Goal: Task Accomplishment & Management: Complete application form

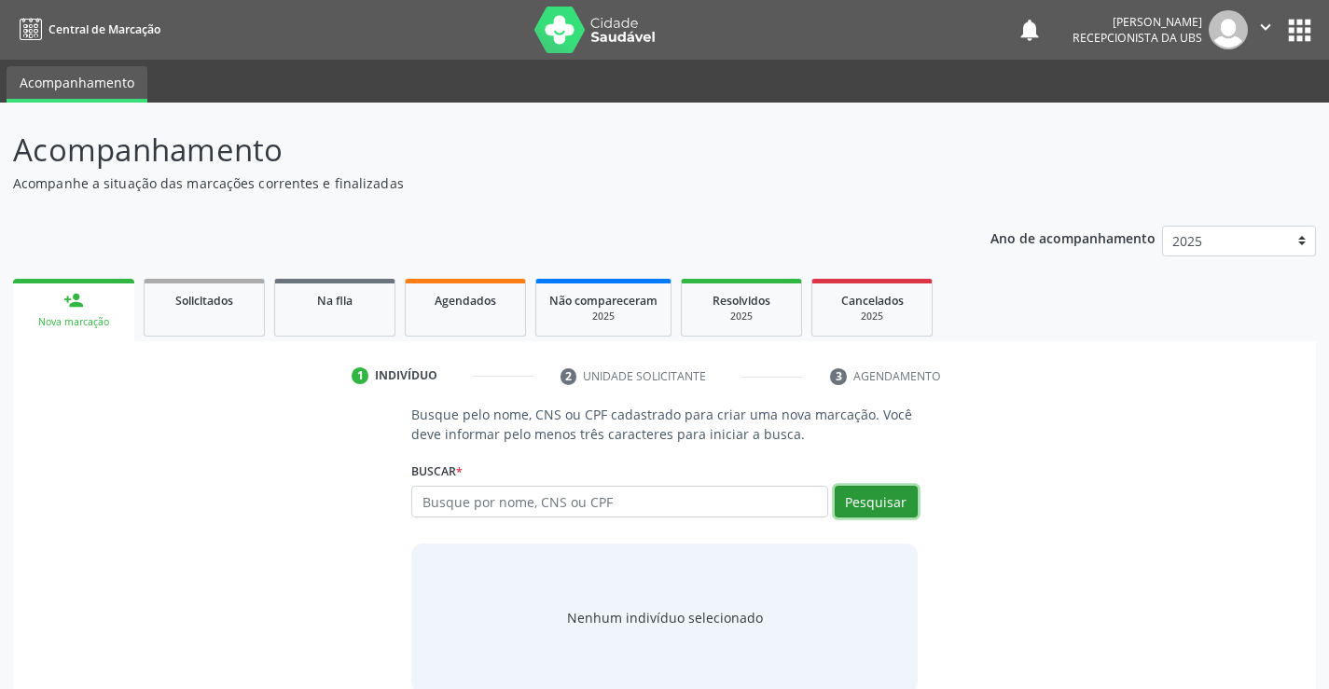
click at [894, 507] on button "Pesquisar" at bounding box center [876, 502] width 83 height 32
click at [688, 525] on div "Busque por nome, CNS ou CPF Nenhum resultado encontrado para: " " Digite nome, …" at bounding box center [663, 508] width 505 height 45
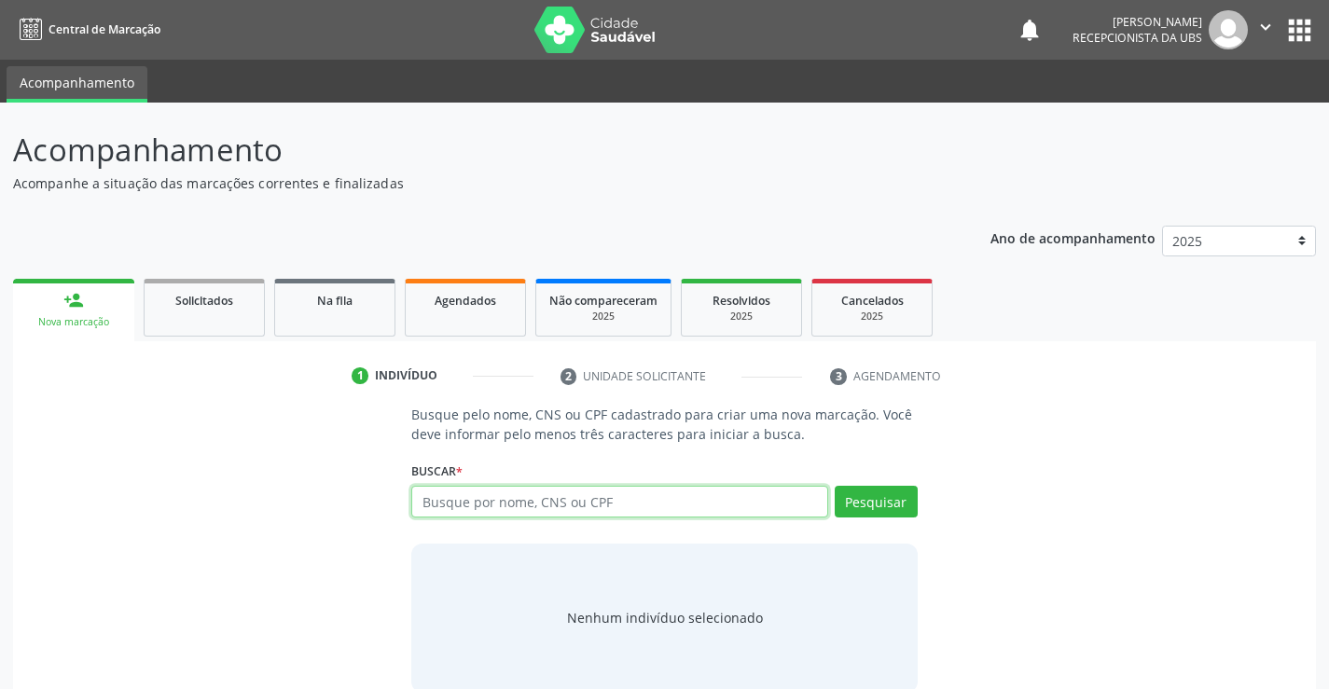
click at [691, 503] on input "text" at bounding box center [619, 502] width 416 height 32
type input "702009804107989"
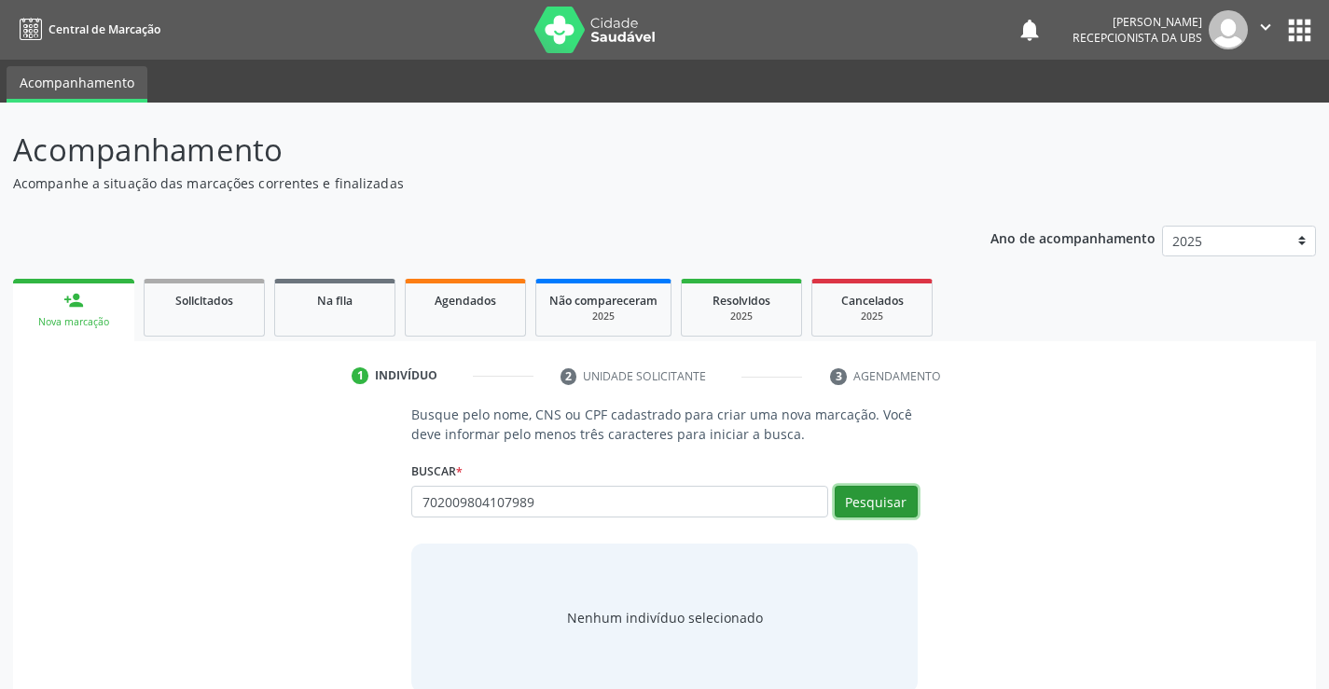
click at [877, 505] on button "Pesquisar" at bounding box center [876, 502] width 83 height 32
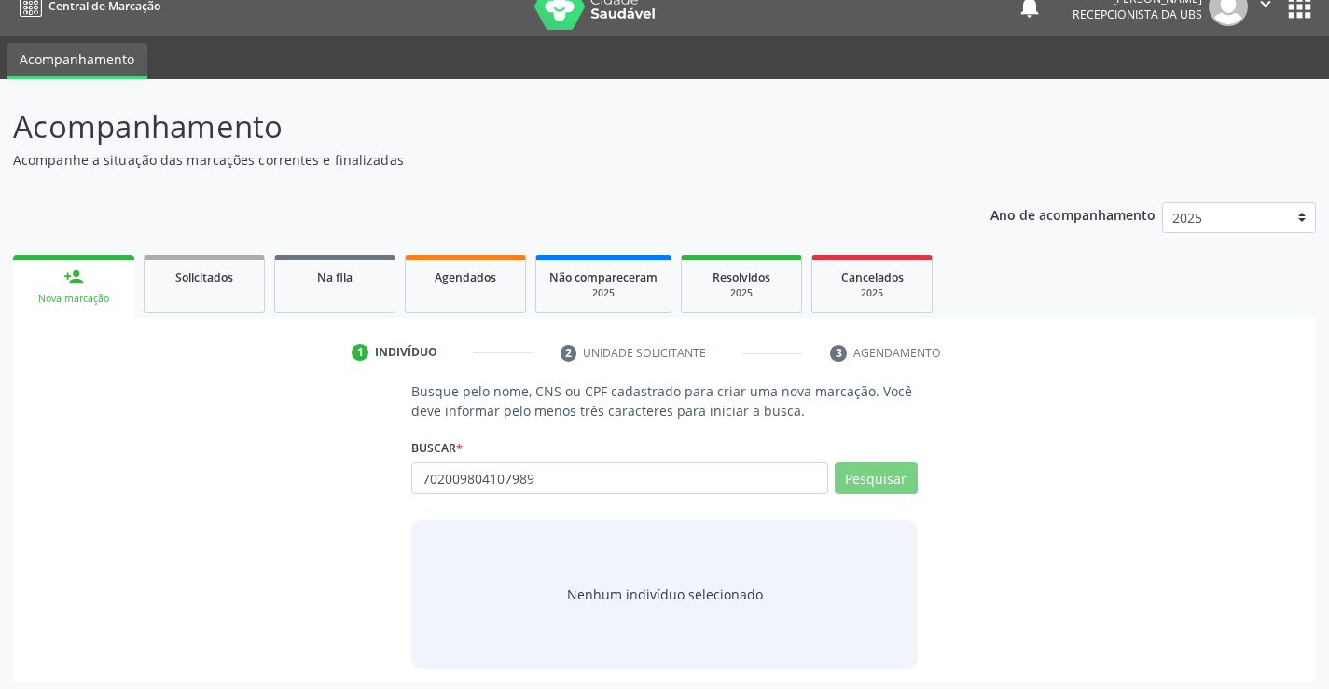
scroll to position [30, 0]
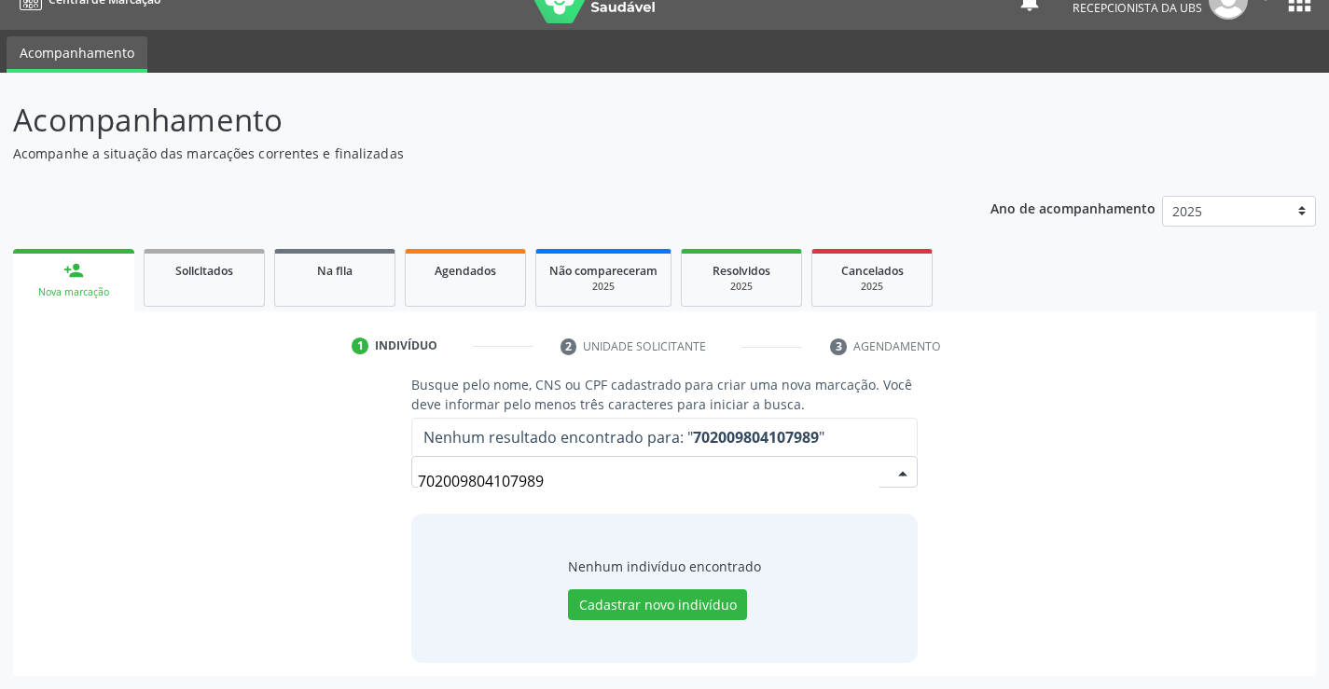
click at [879, 474] on input "702009804107989" at bounding box center [648, 481] width 461 height 37
click at [875, 475] on input "702009804107989" at bounding box center [648, 481] width 461 height 37
click at [658, 599] on button "Cadastrar novo indivíduo" at bounding box center [657, 605] width 179 height 32
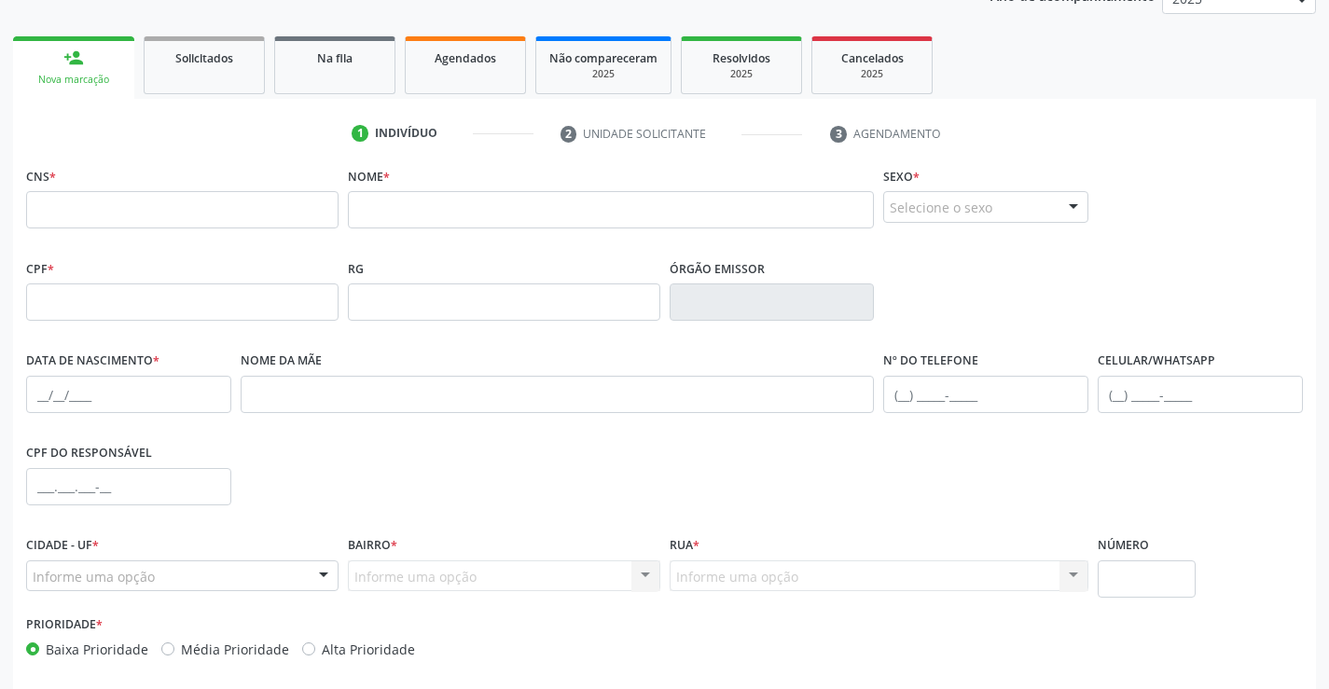
scroll to position [322, 0]
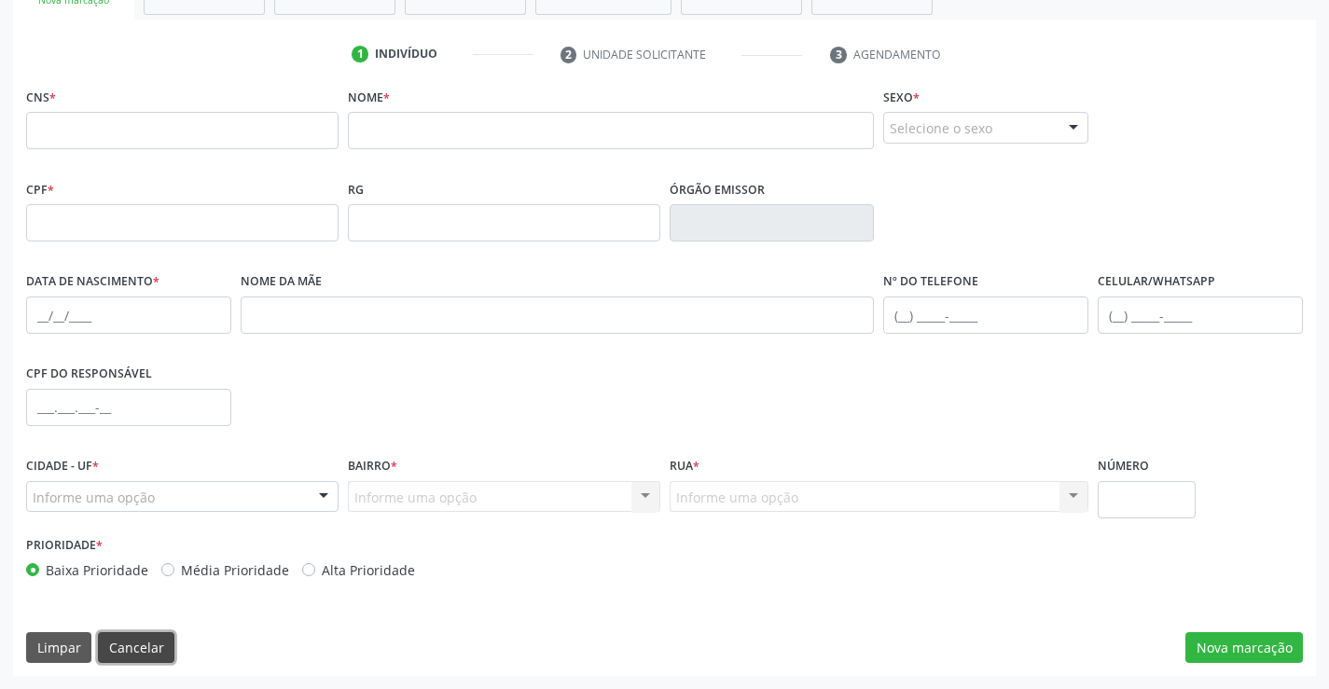
click at [148, 645] on button "Cancelar" at bounding box center [136, 648] width 76 height 32
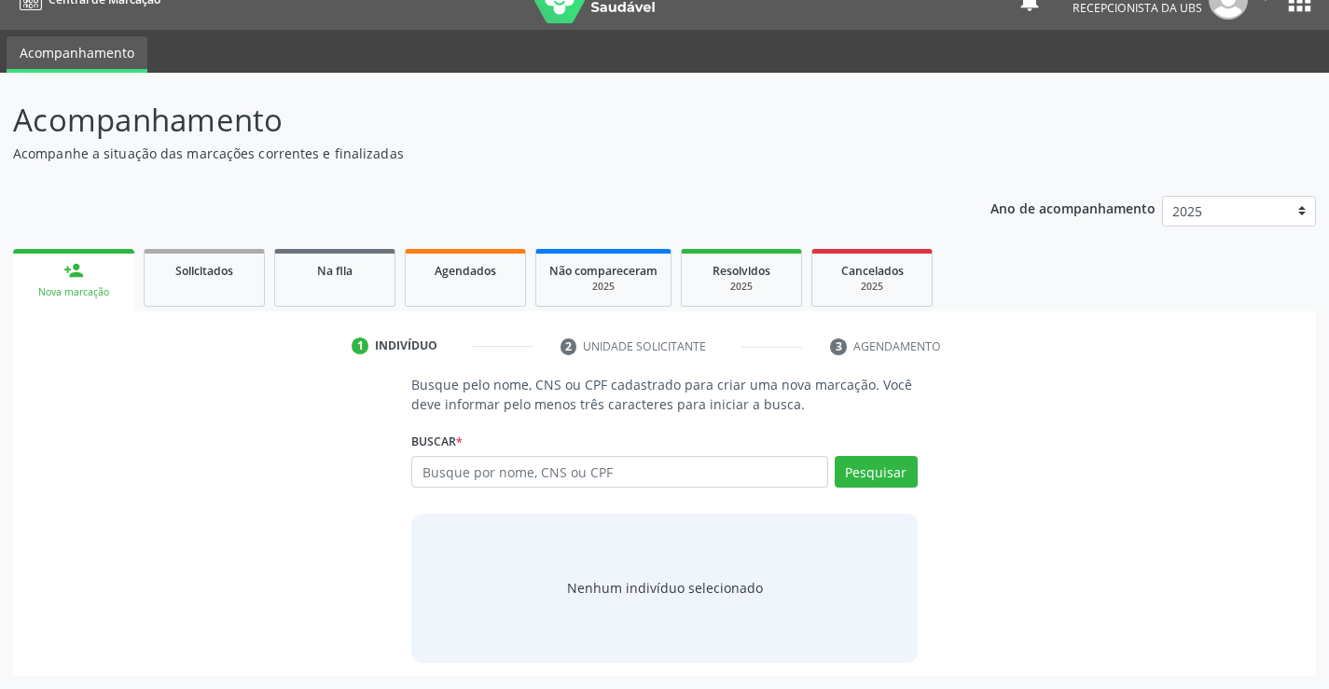
scroll to position [30, 0]
click at [511, 469] on input "text" at bounding box center [619, 472] width 416 height 32
type input "JUCIENE [PERSON_NAME]"
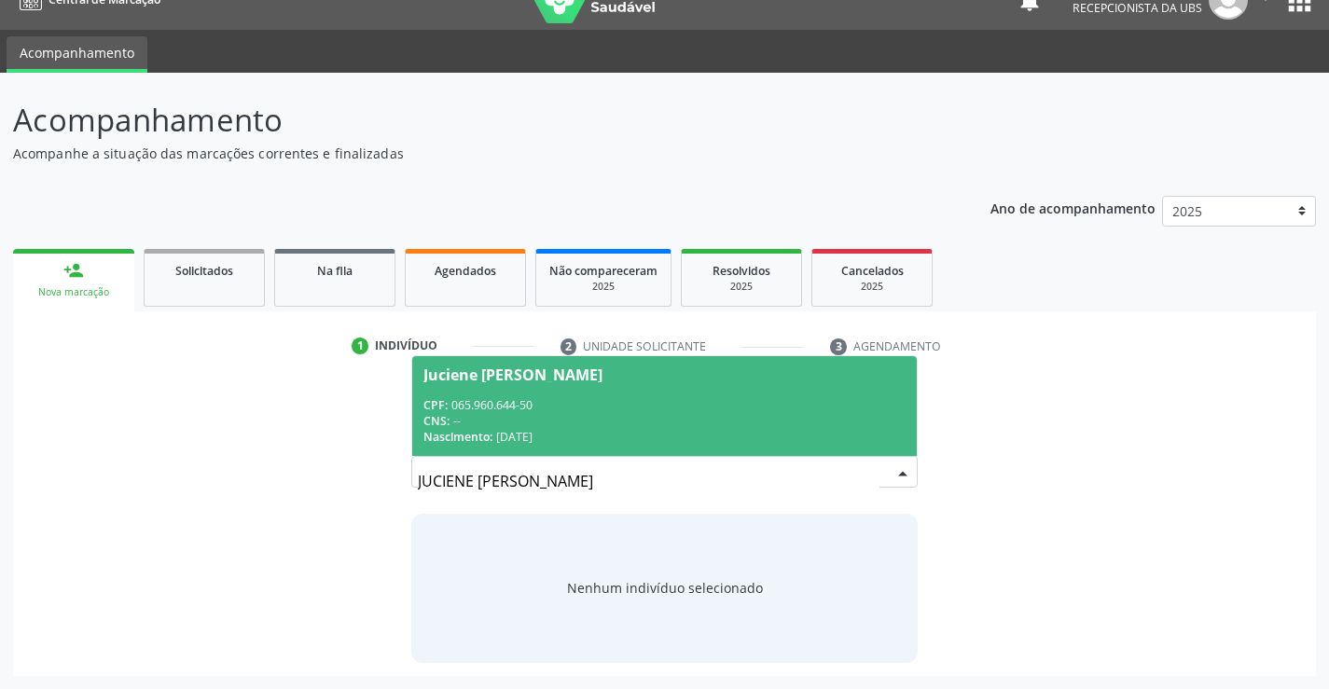
click at [751, 418] on div "CNS: --" at bounding box center [663, 421] width 481 height 16
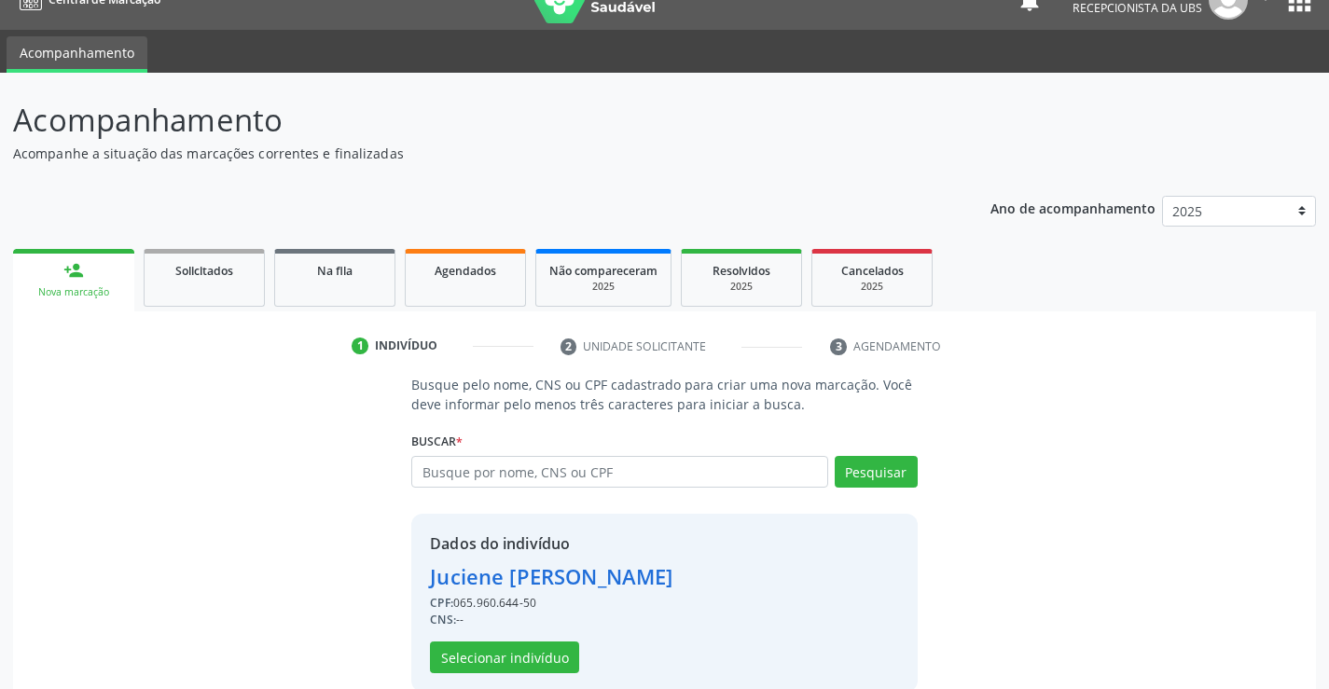
scroll to position [59, 0]
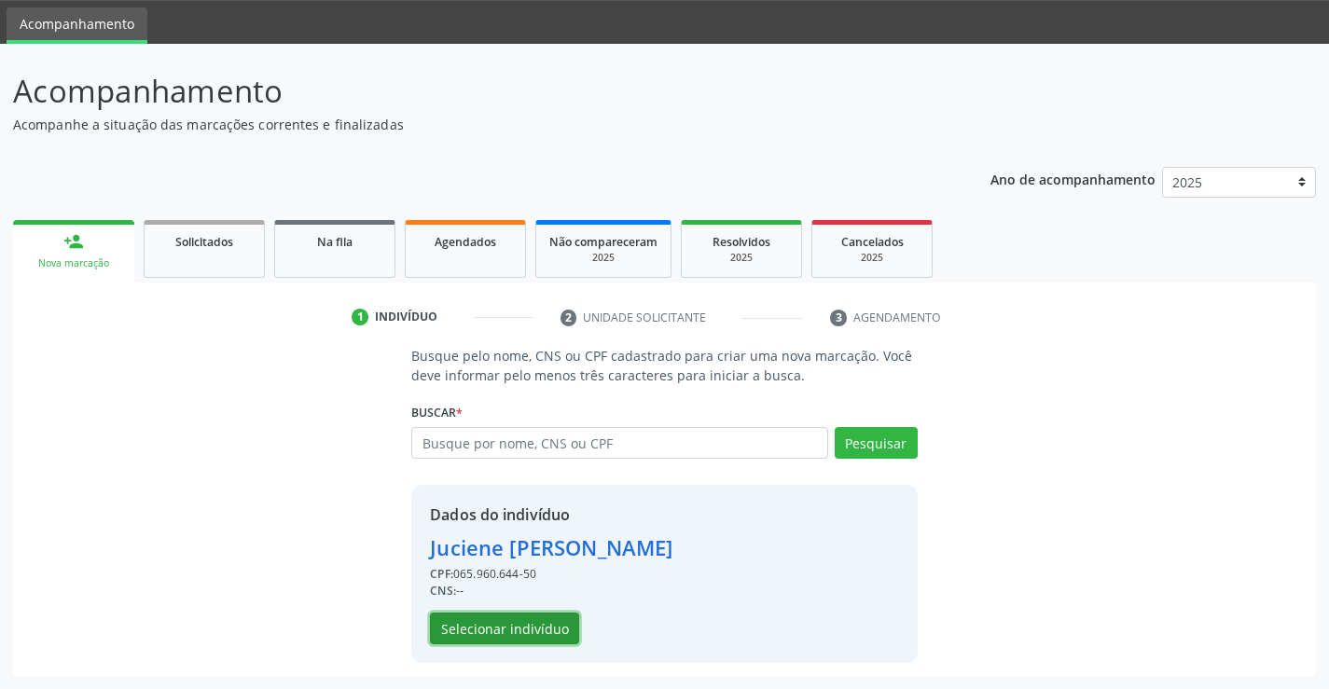
click at [540, 629] on button "Selecionar indivíduo" at bounding box center [504, 629] width 149 height 32
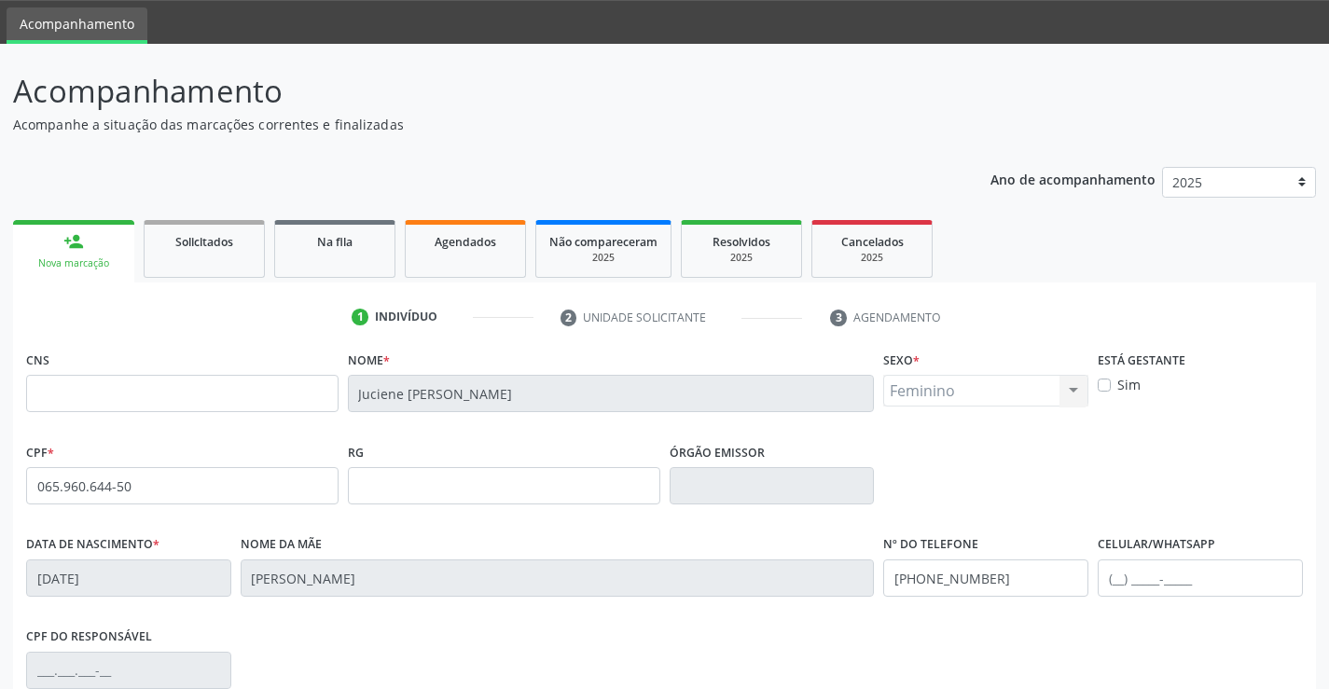
scroll to position [322, 0]
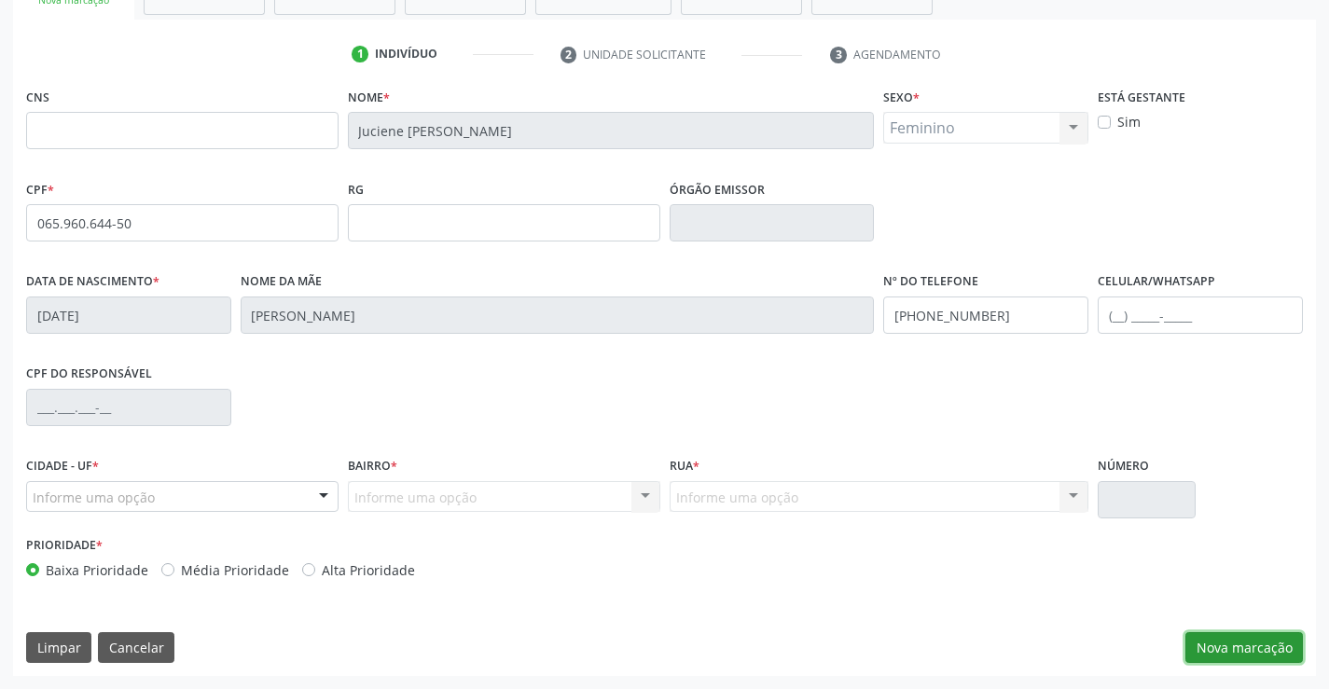
click at [1254, 654] on button "Nova marcação" at bounding box center [1244, 648] width 118 height 32
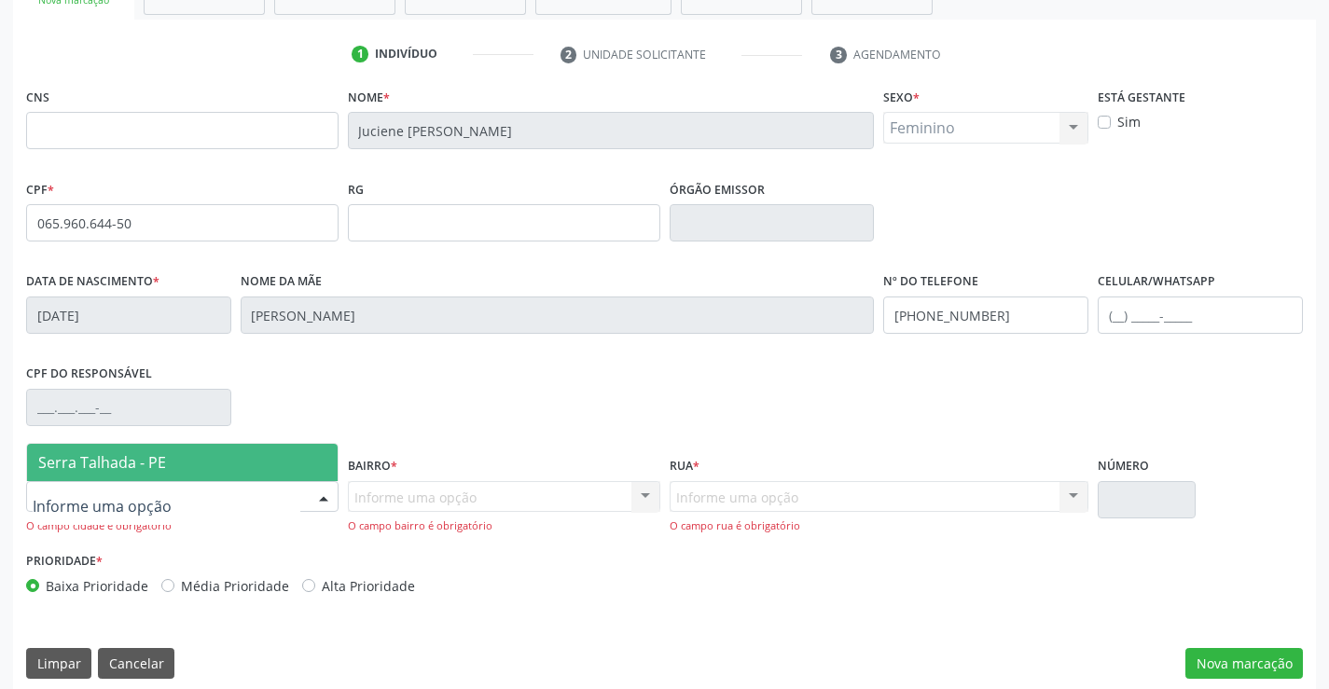
click at [254, 509] on div at bounding box center [182, 497] width 312 height 32
click at [252, 463] on span "Serra Talhada - PE" at bounding box center [182, 462] width 311 height 37
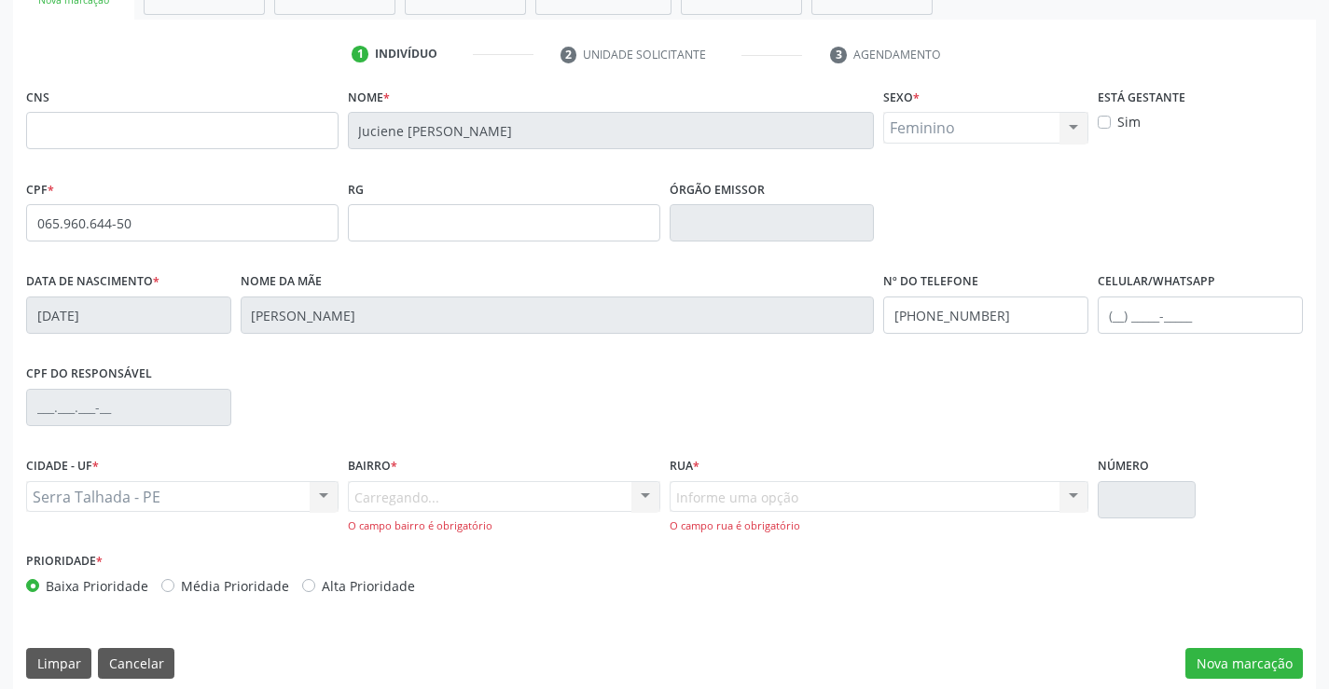
click at [360, 491] on div "Carregando... Nenhum resultado encontrado para: " " Nenhuma opção encontrada. D…" at bounding box center [504, 507] width 312 height 53
click at [386, 482] on div "Carregando... Nenhum resultado encontrado para: " " Nenhuma opção encontrada. D…" at bounding box center [504, 507] width 312 height 53
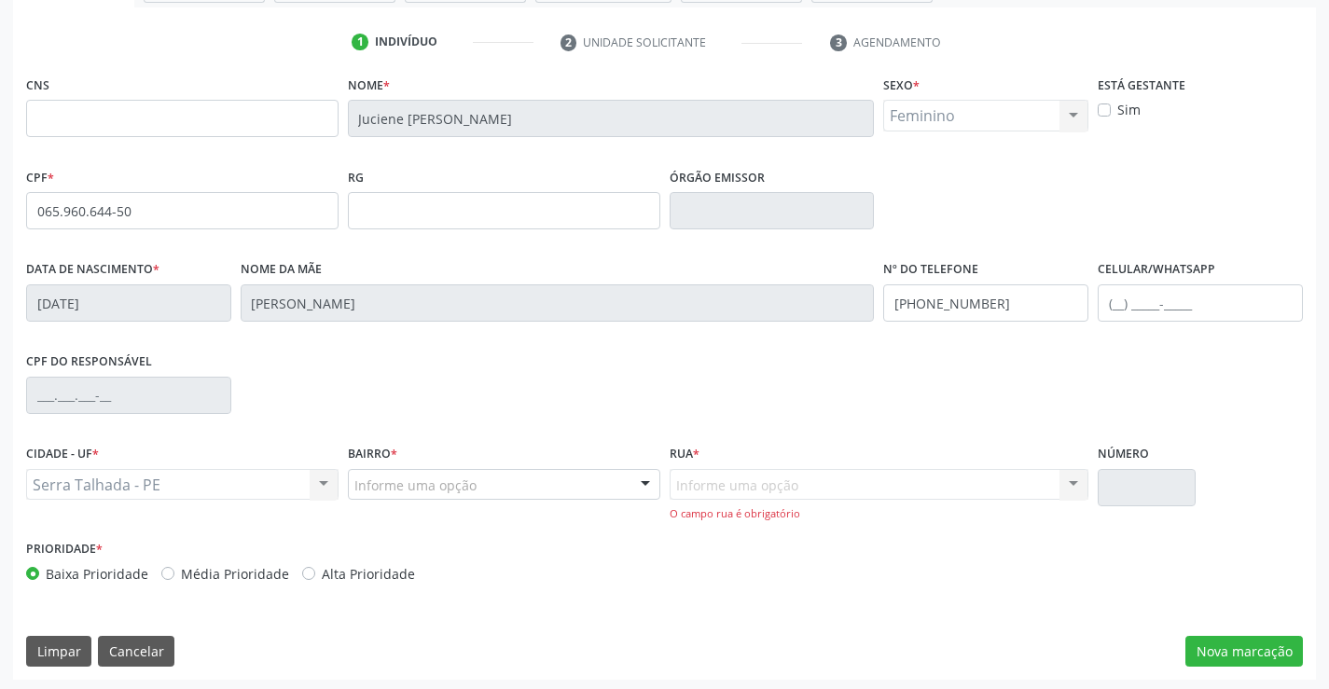
scroll to position [338, 0]
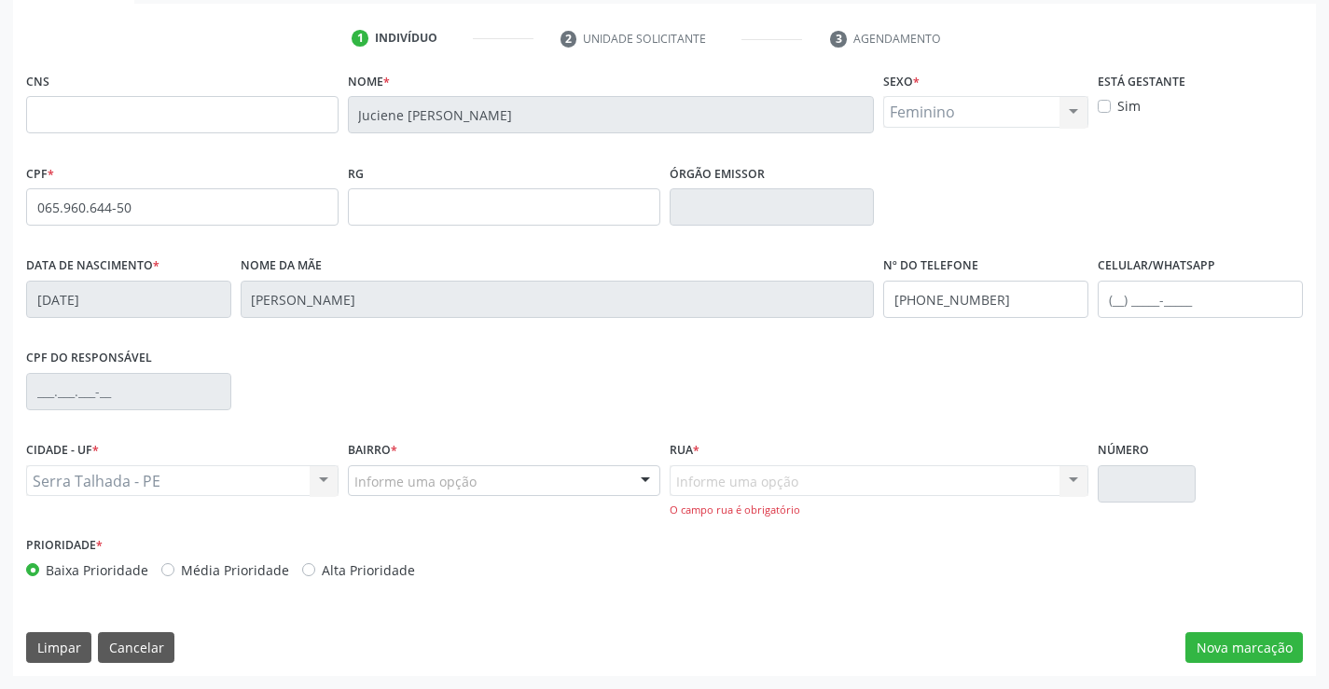
click at [505, 474] on div "Informe uma opção" at bounding box center [504, 481] width 312 height 32
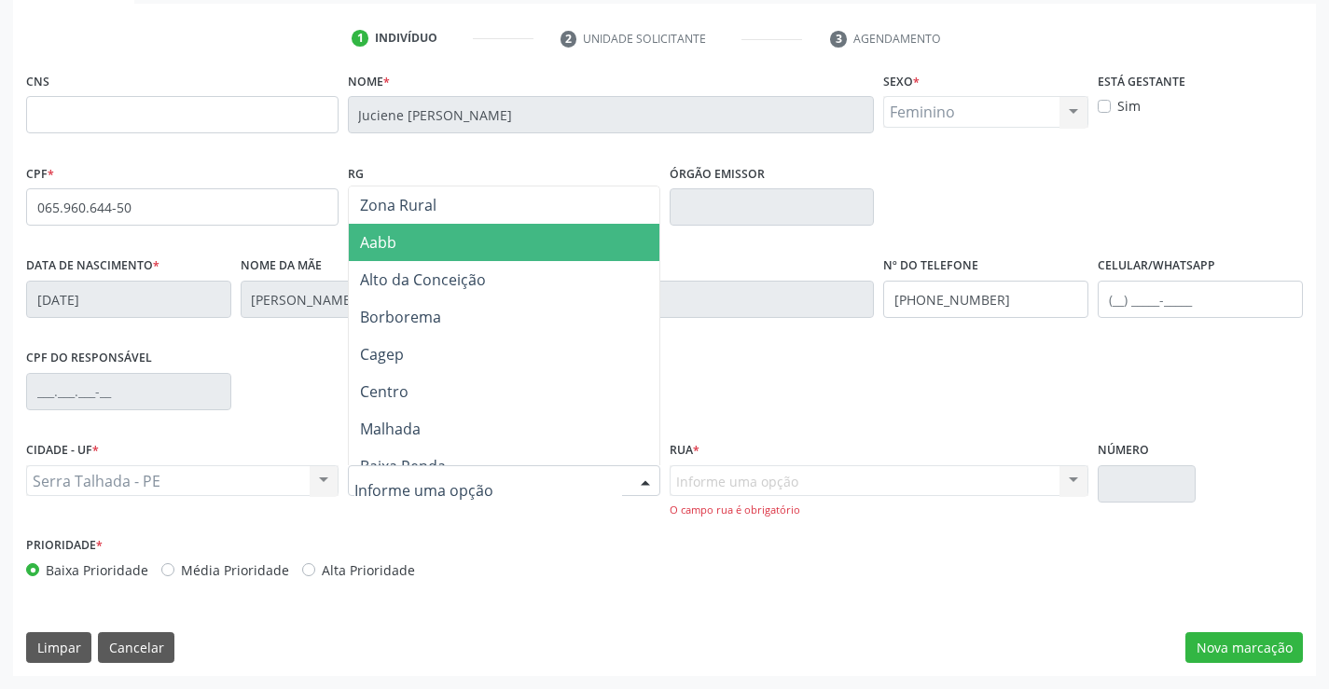
click at [413, 251] on span "Aabb" at bounding box center [504, 242] width 311 height 37
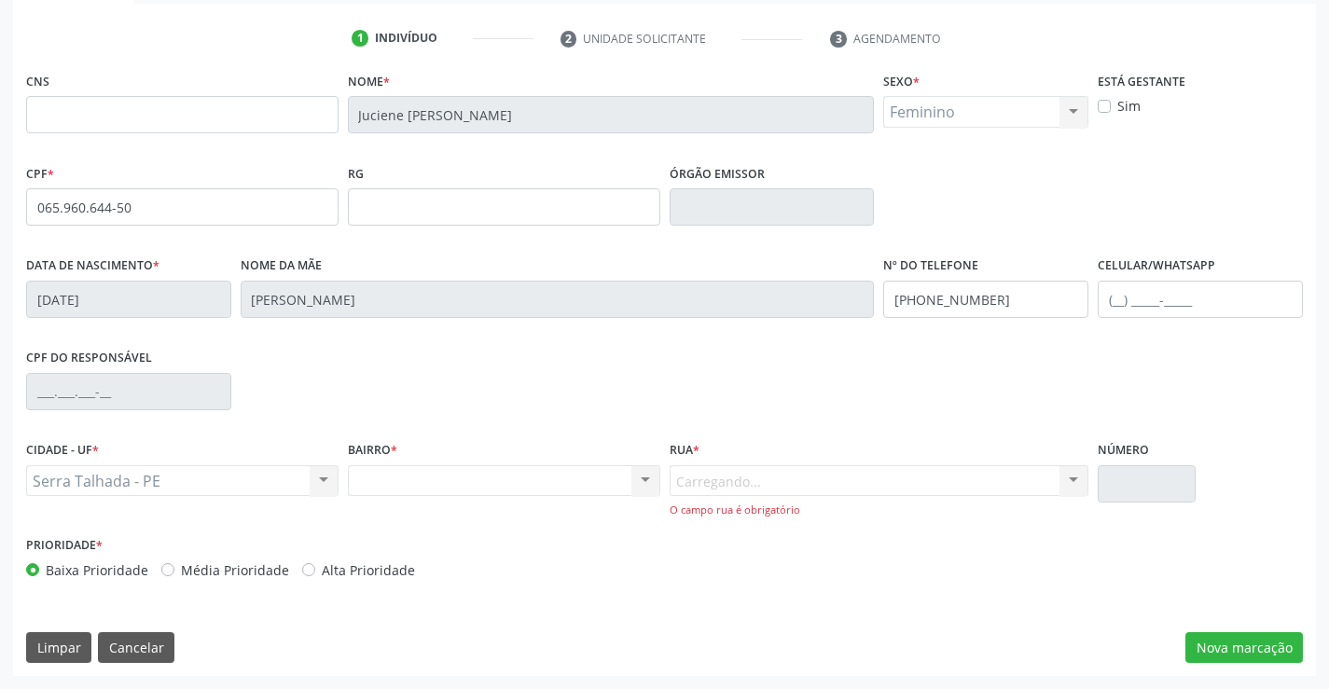
scroll to position [322, 0]
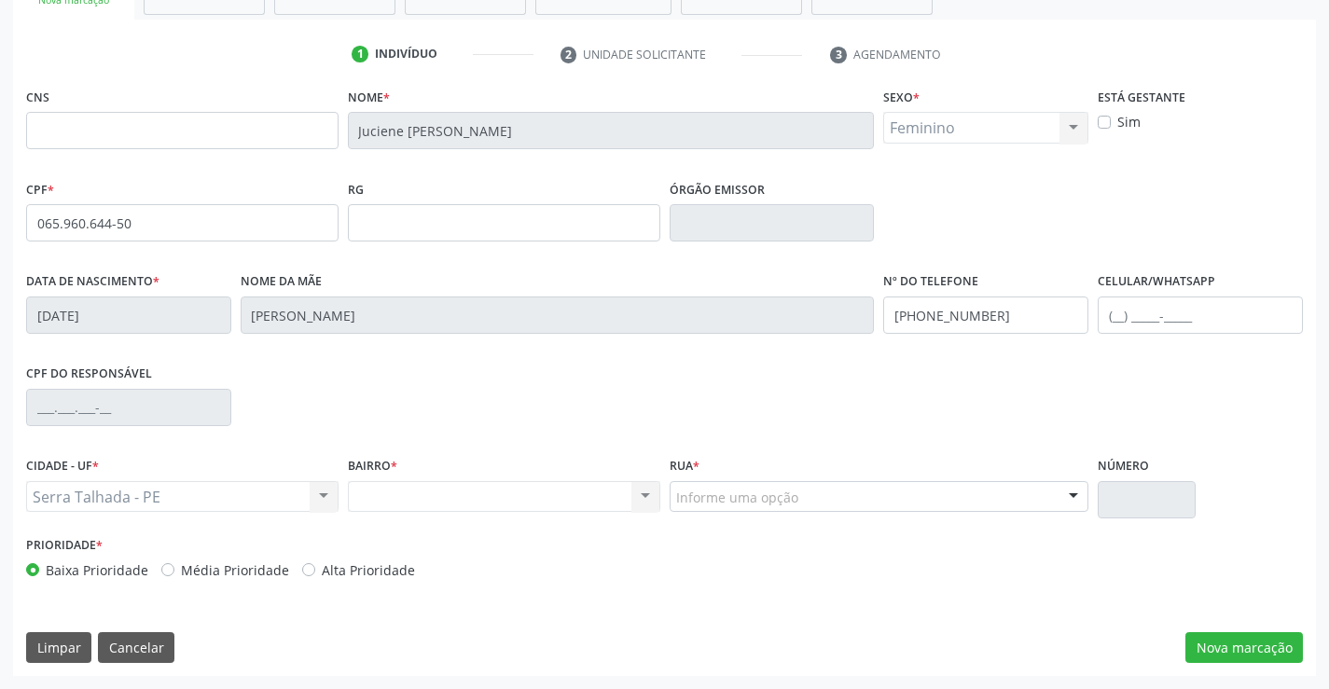
click at [722, 475] on div "Rua * Informe uma opção Luiz Olavo de Andrade Antonio Alves de Oliveira Joaquim…" at bounding box center [880, 482] width 420 height 60
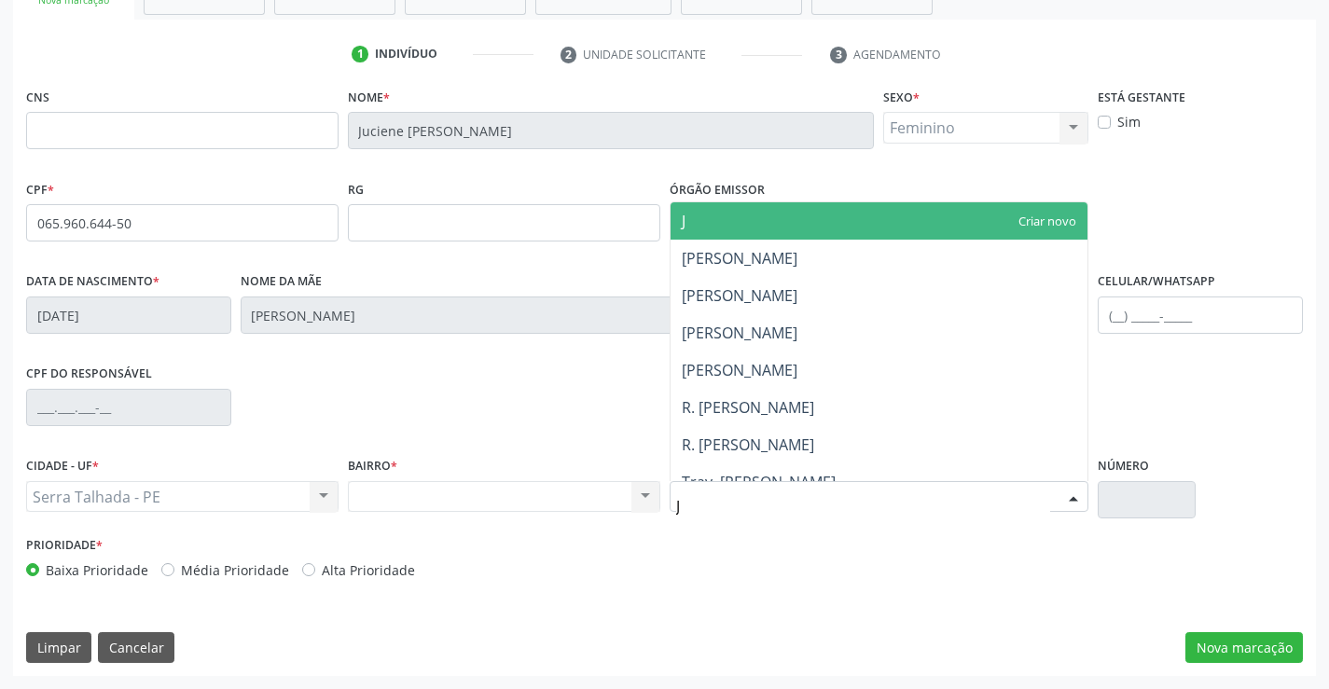
type input "JO"
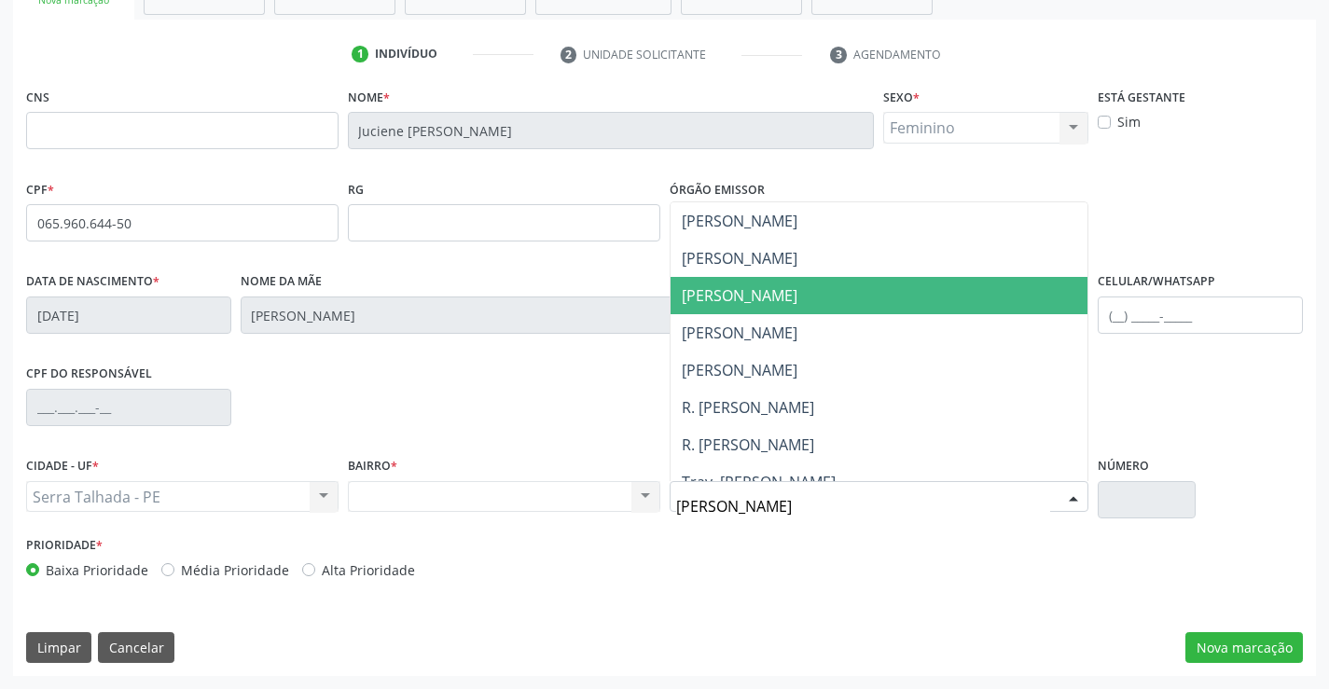
click at [741, 312] on span "[PERSON_NAME]" at bounding box center [880, 295] width 418 height 37
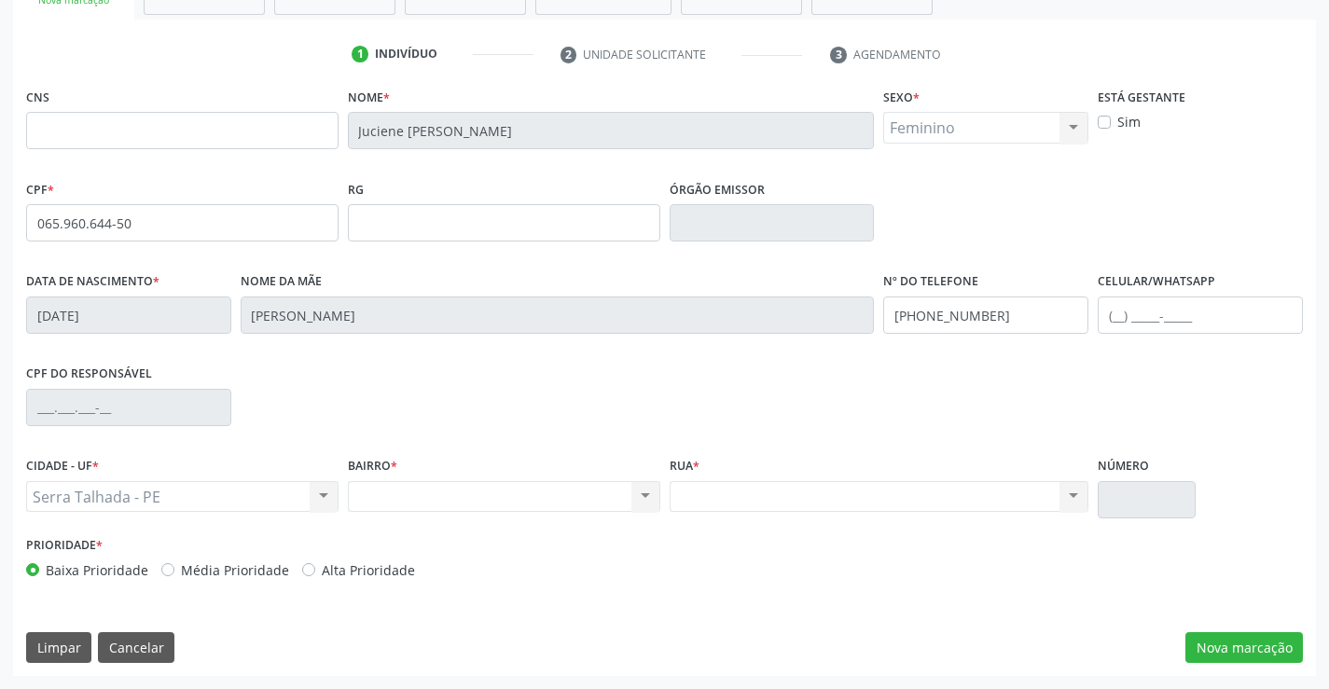
click at [767, 499] on div "Nenhum resultado encontrado para: " " Não há nenhuma opção para ser exibida." at bounding box center [880, 497] width 420 height 32
click at [1271, 662] on button "Nova marcação" at bounding box center [1244, 648] width 118 height 32
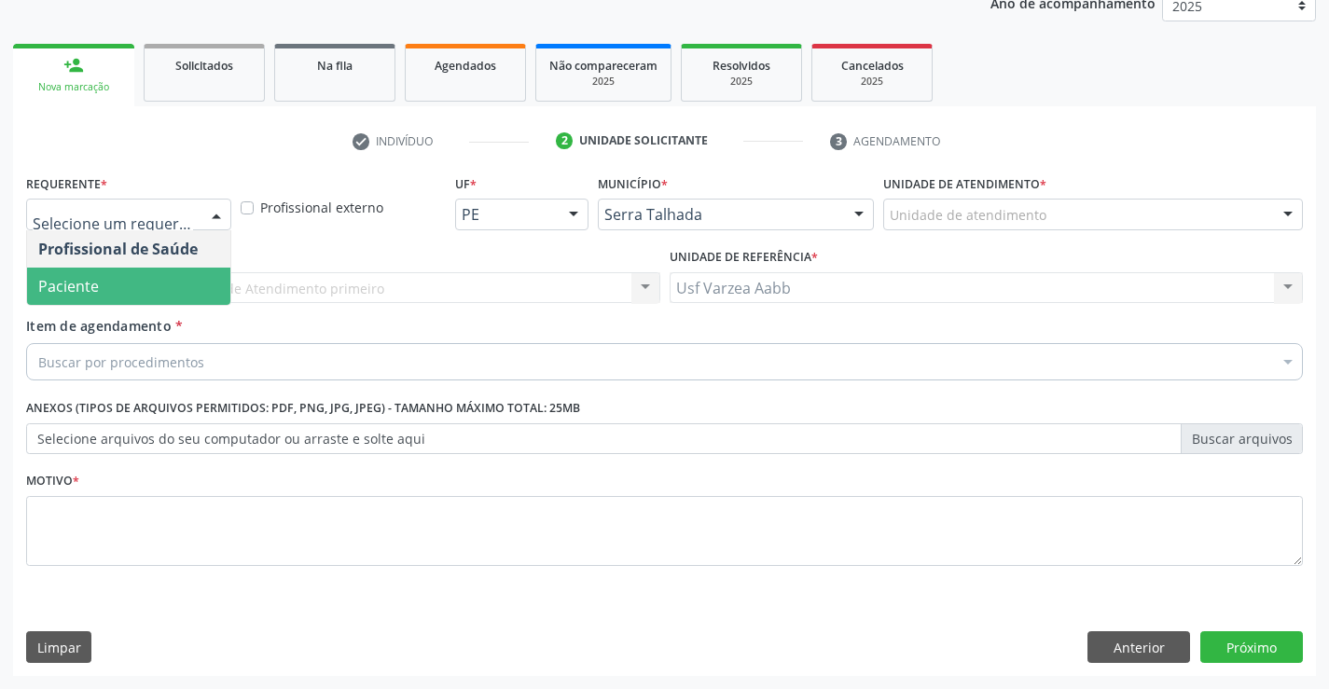
click at [100, 292] on span "Paciente" at bounding box center [128, 286] width 203 height 37
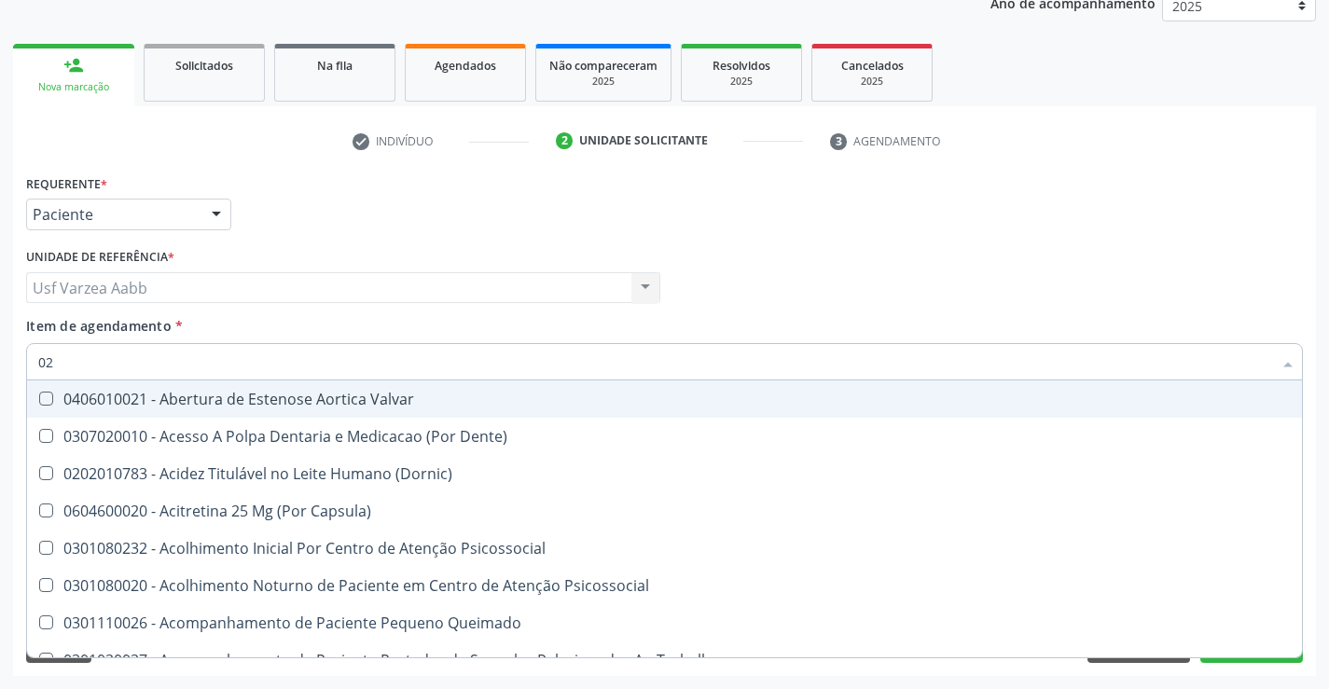
type input "020"
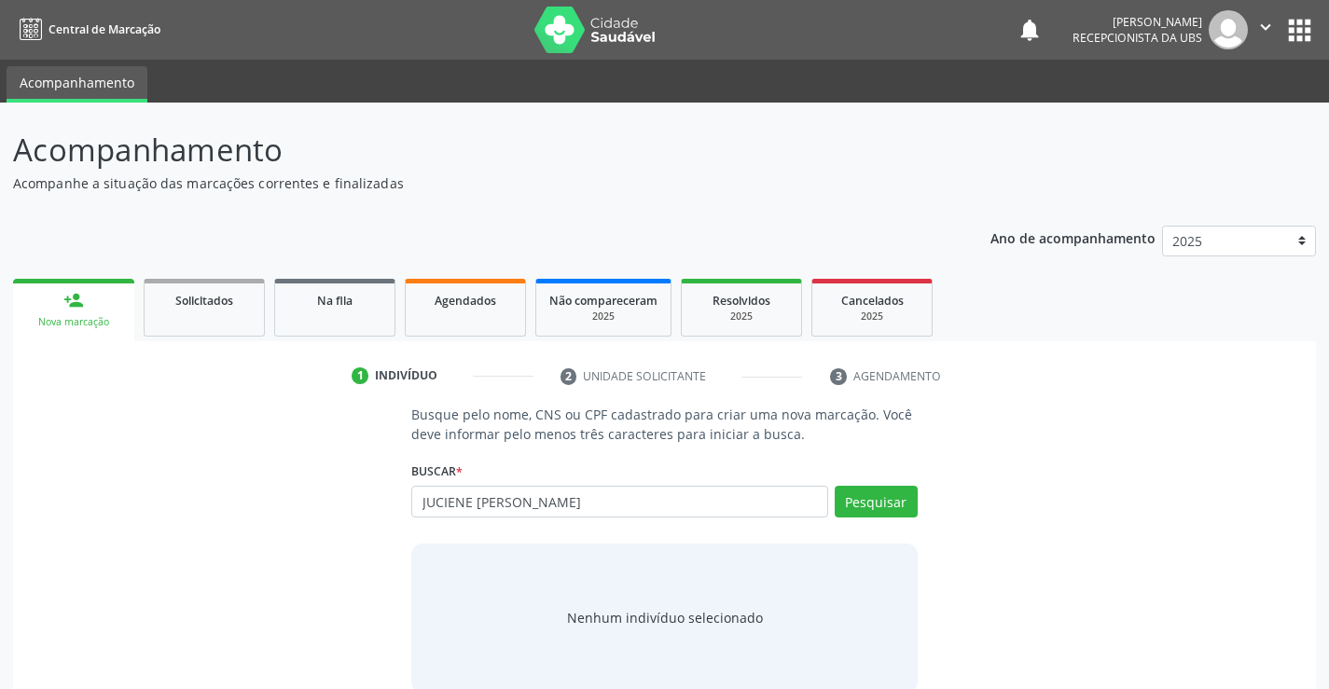
type input "JUCIENE [PERSON_NAME]"
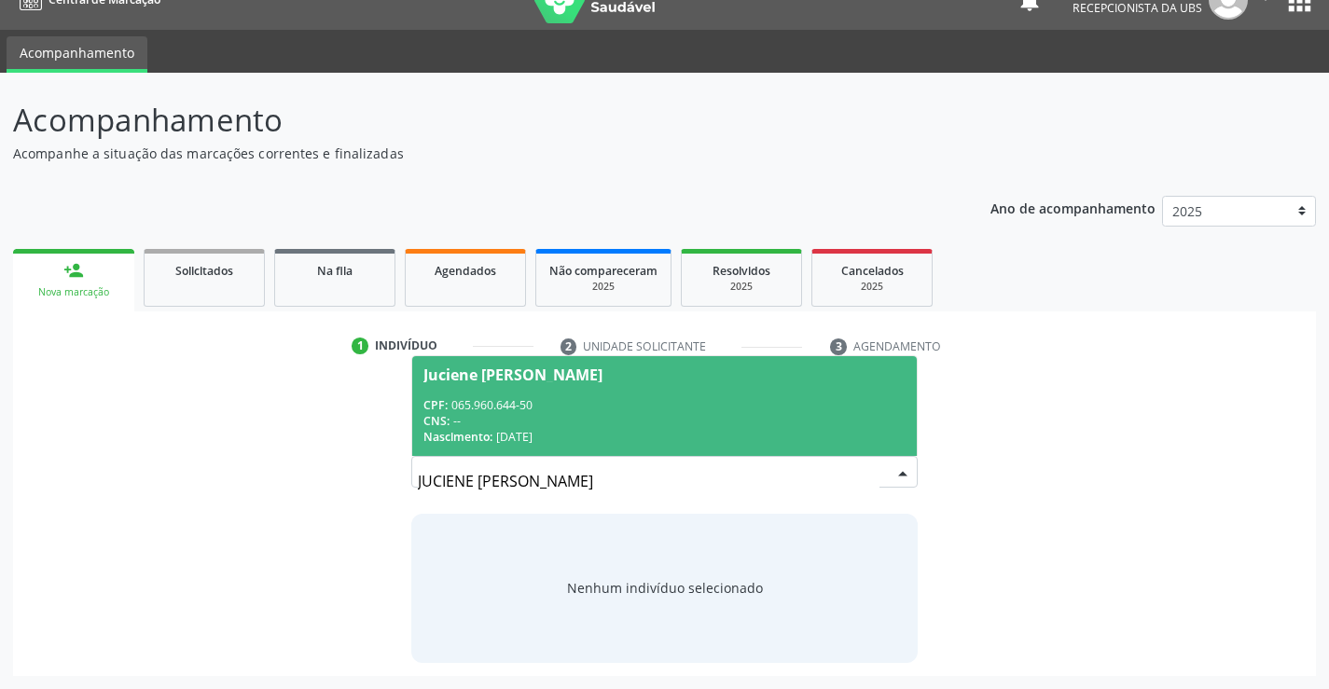
click at [778, 428] on div "CNS: --" at bounding box center [663, 421] width 481 height 16
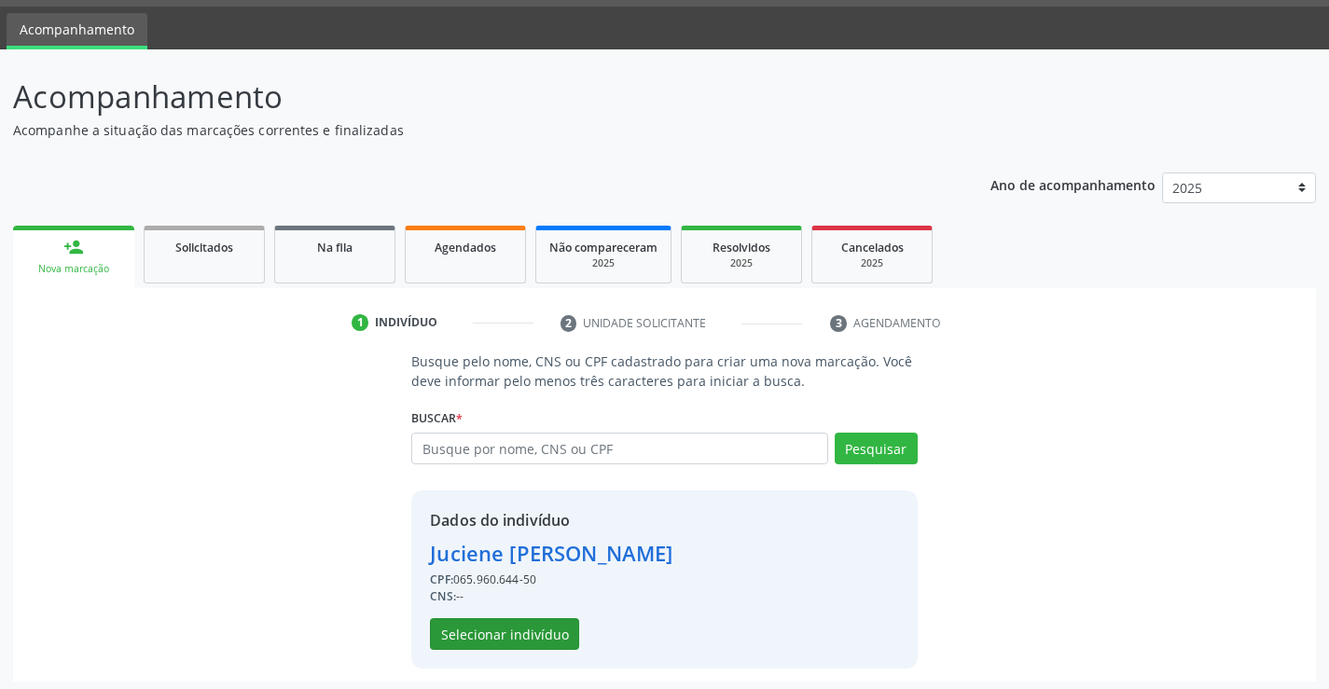
scroll to position [59, 0]
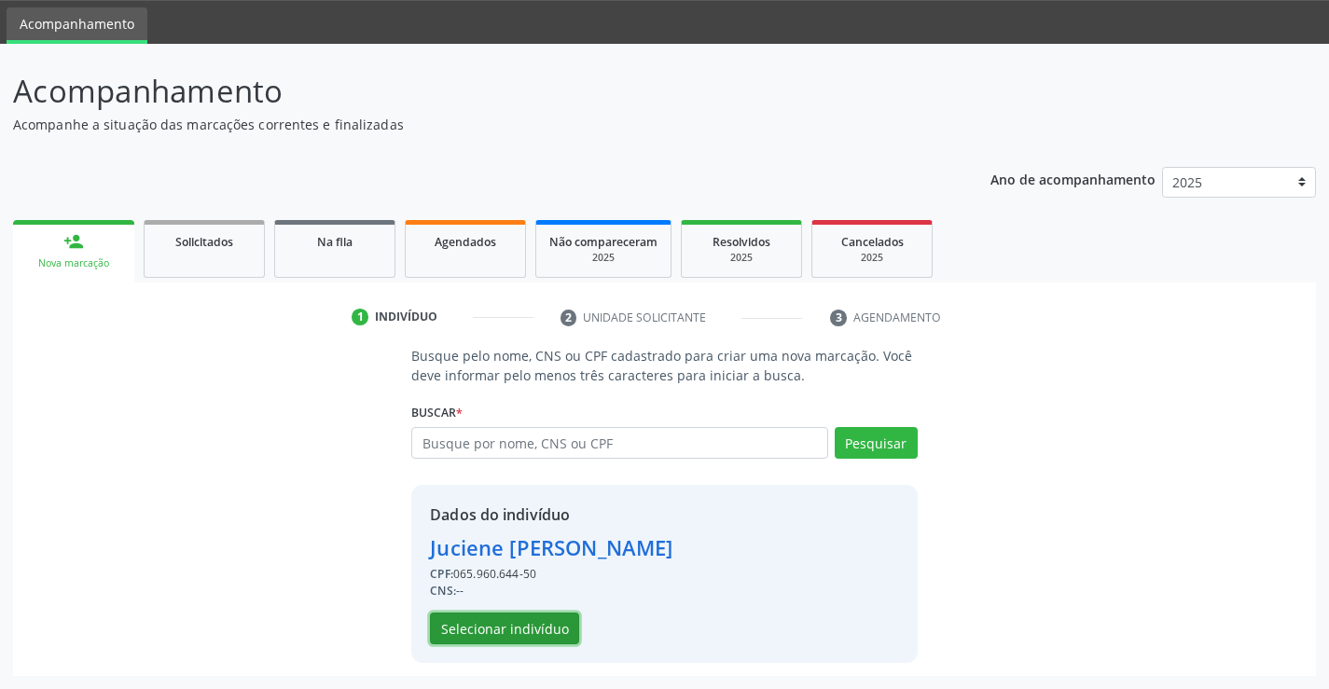
click at [507, 641] on button "Selecionar indivíduo" at bounding box center [504, 629] width 149 height 32
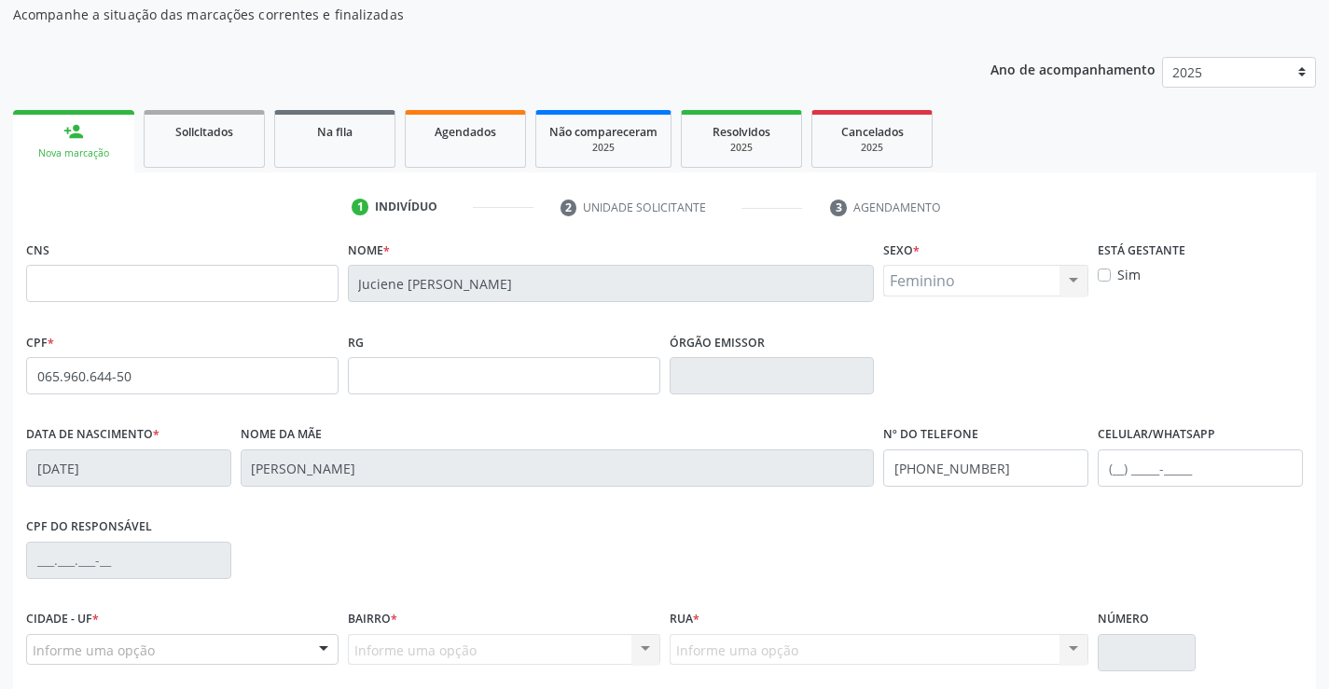
scroll to position [322, 0]
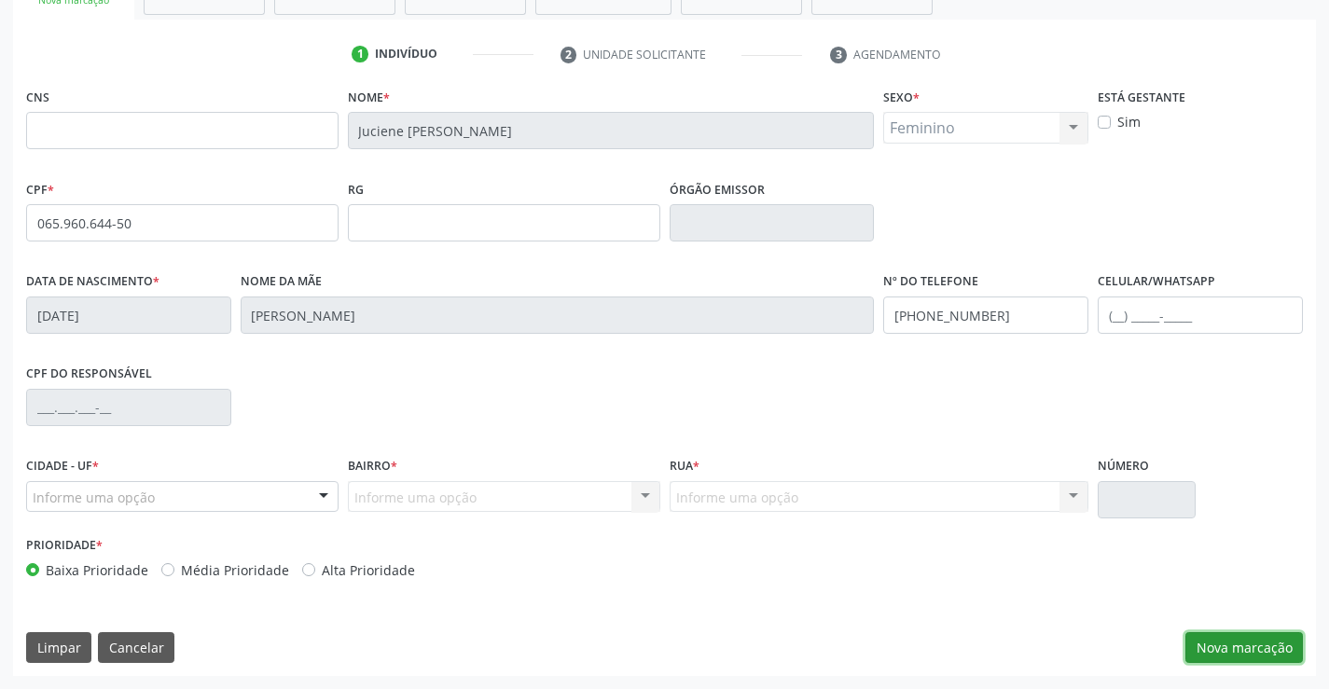
click at [1264, 648] on button "Nova marcação" at bounding box center [1244, 648] width 118 height 32
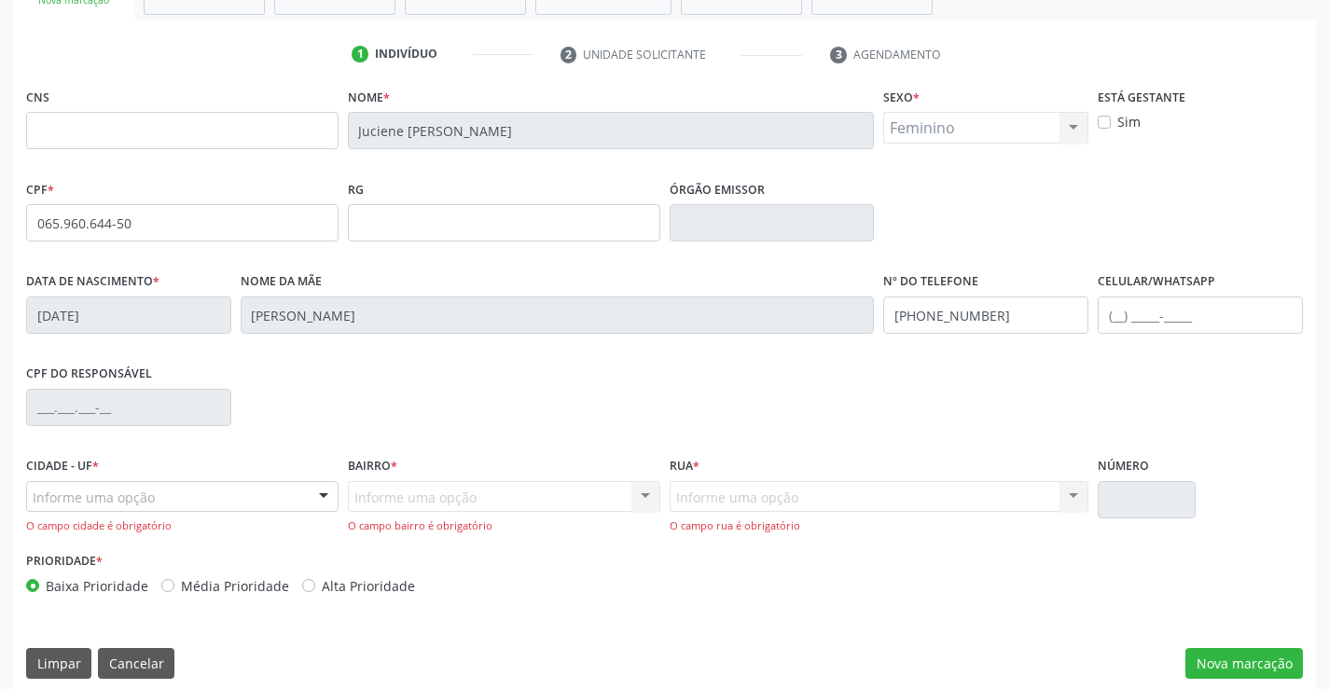
click at [149, 509] on div "Informe uma opção" at bounding box center [182, 497] width 312 height 32
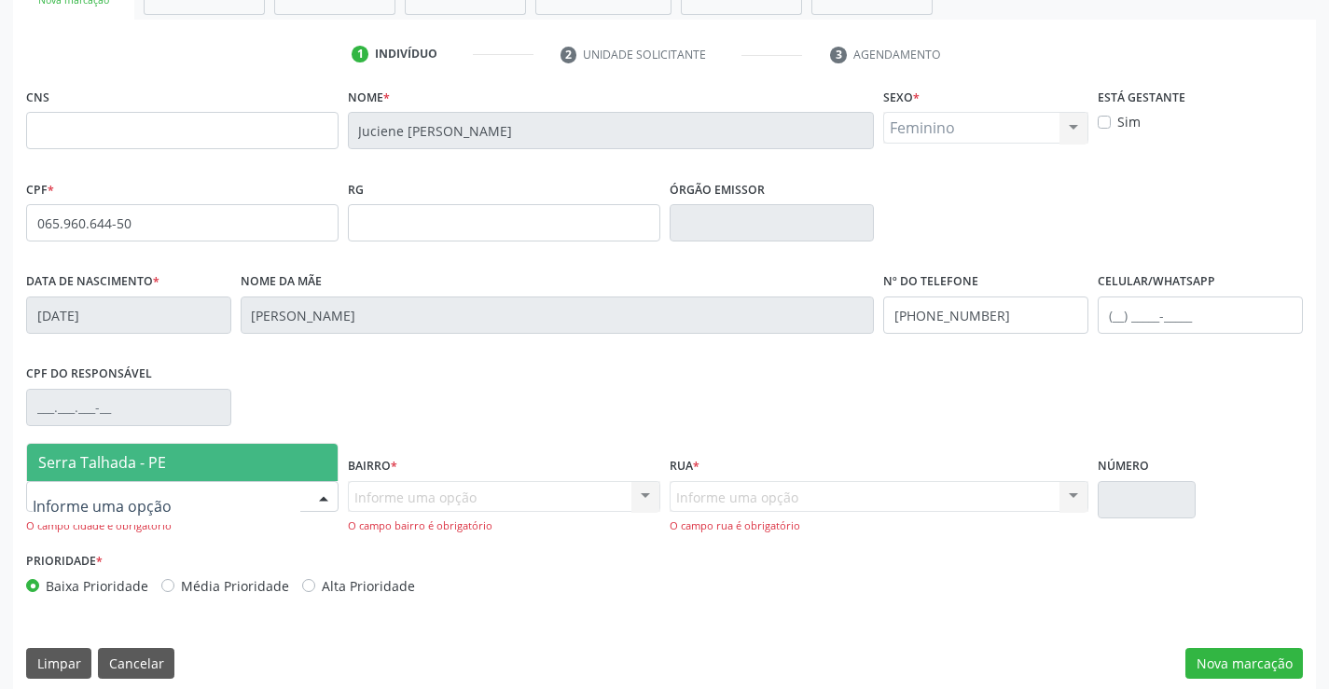
click at [137, 464] on span "Serra Talhada - PE" at bounding box center [102, 462] width 128 height 21
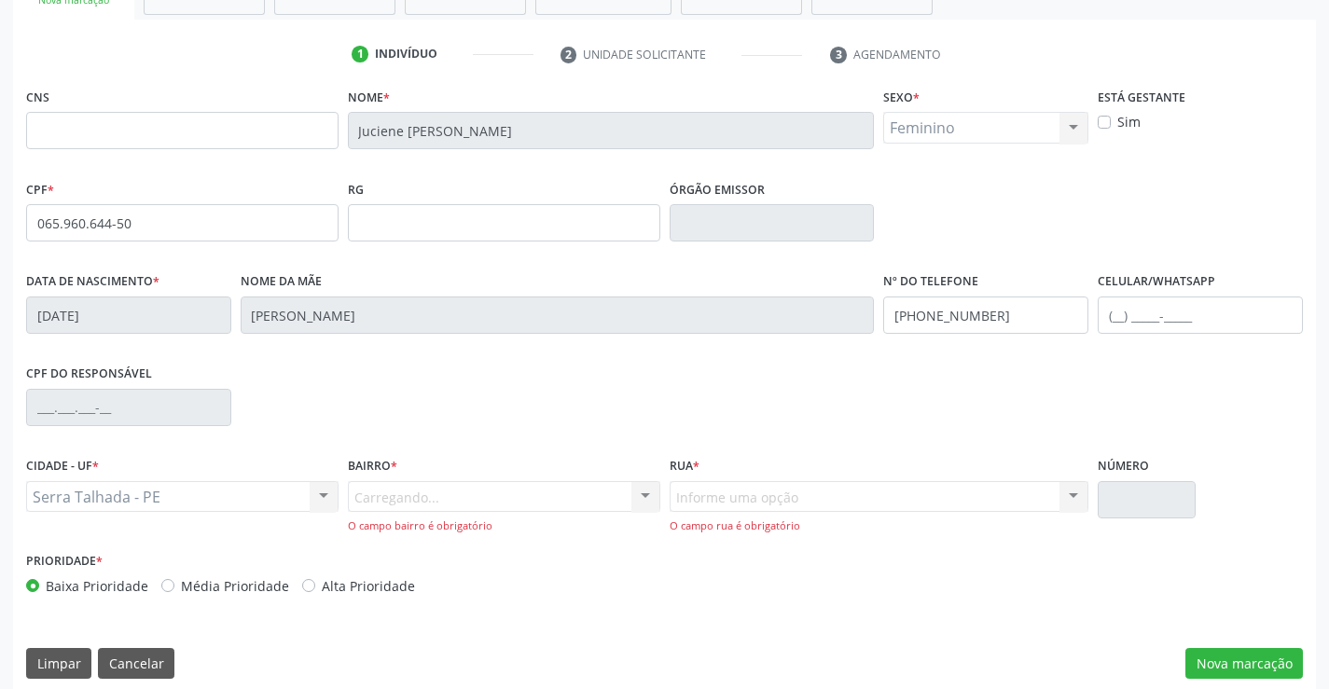
click at [357, 501] on div "Carregando... Nenhum resultado encontrado para: " " Nenhuma opção encontrada. D…" at bounding box center [504, 507] width 312 height 53
click at [431, 491] on div "Carregando... Nenhum resultado encontrado para: " " Nenhuma opção encontrada. D…" at bounding box center [504, 507] width 312 height 53
click at [405, 485] on div "Informe uma opção" at bounding box center [504, 497] width 312 height 32
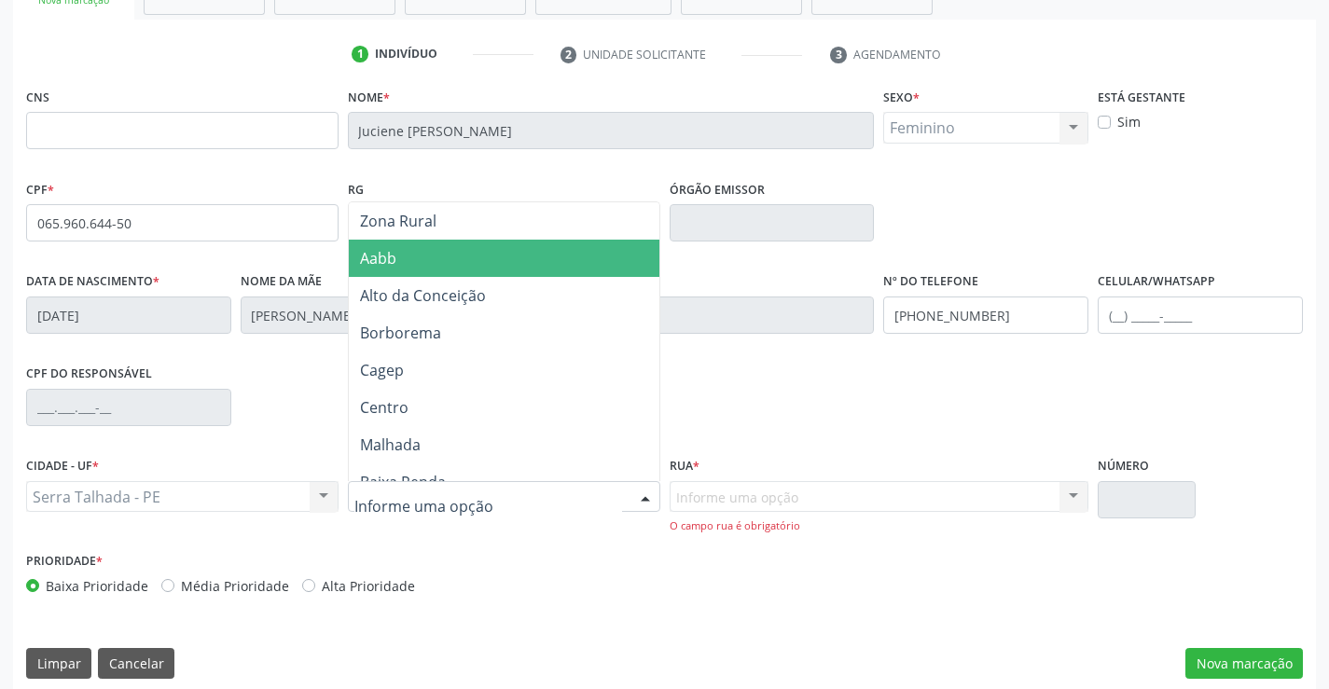
click at [427, 256] on span "Aabb" at bounding box center [504, 258] width 311 height 37
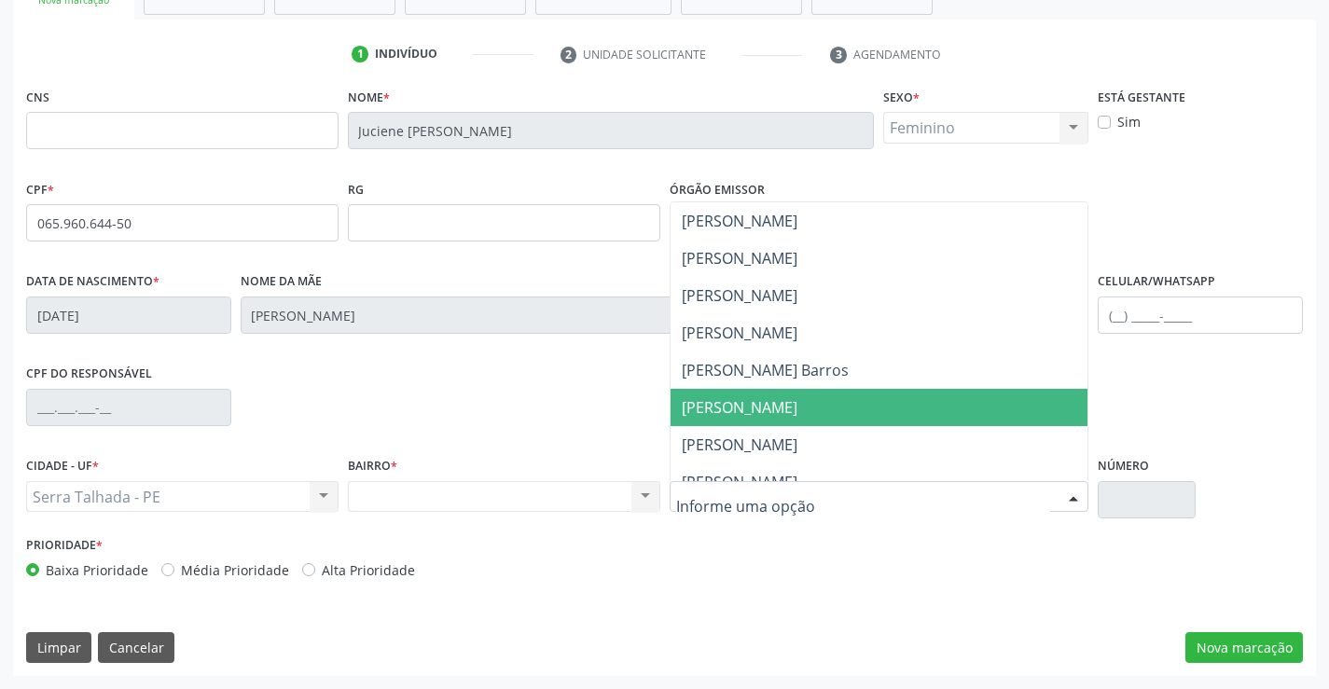
click at [760, 404] on span "[PERSON_NAME]" at bounding box center [740, 407] width 116 height 21
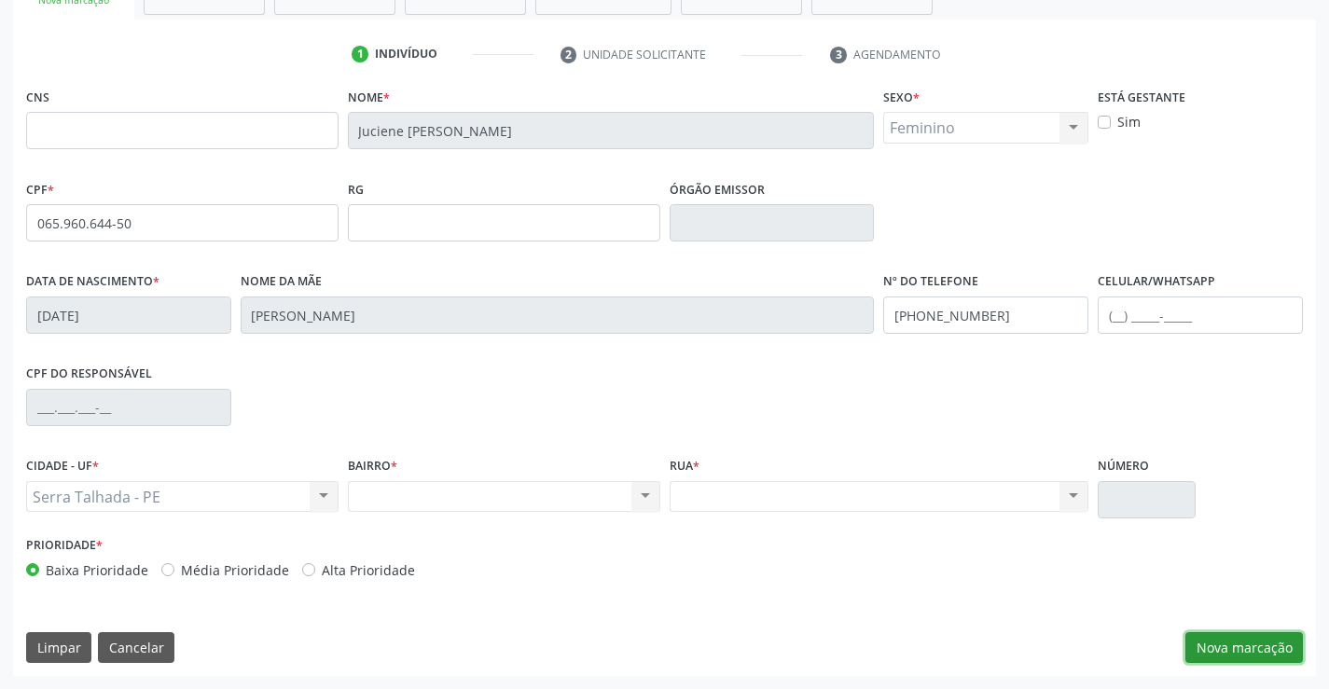
click at [1243, 642] on button "Nova marcação" at bounding box center [1244, 648] width 118 height 32
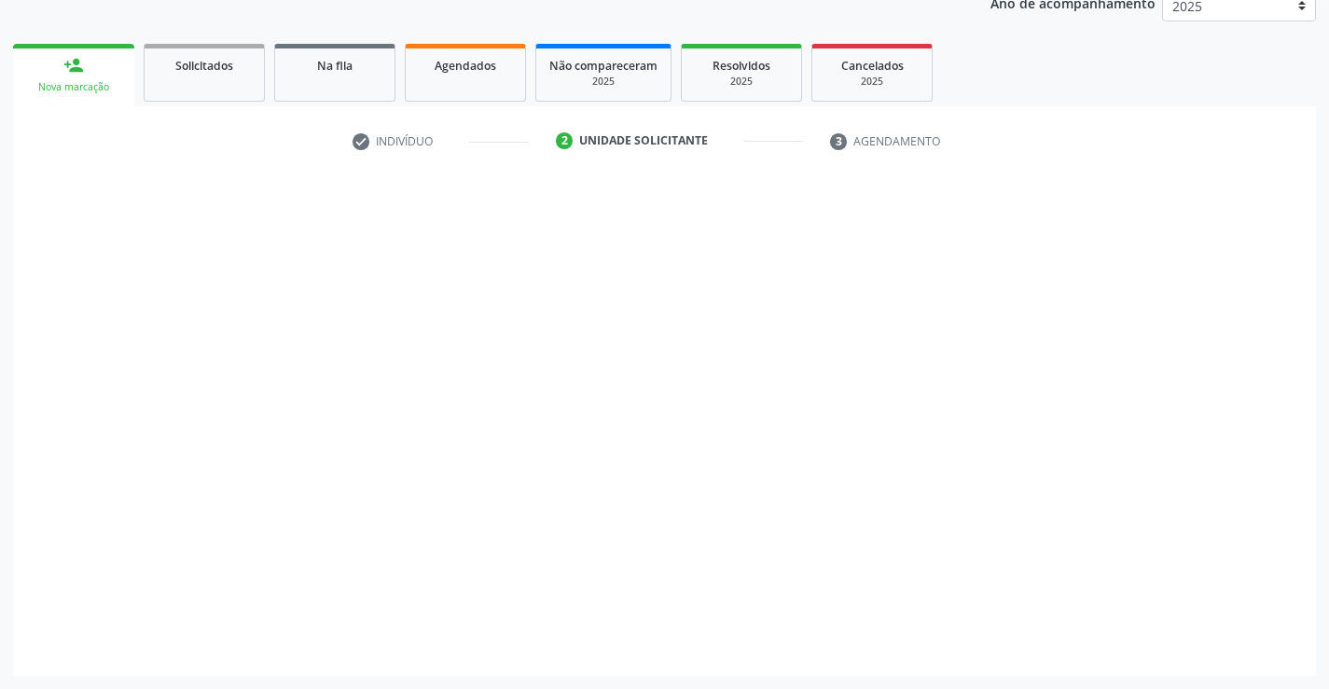
scroll to position [235, 0]
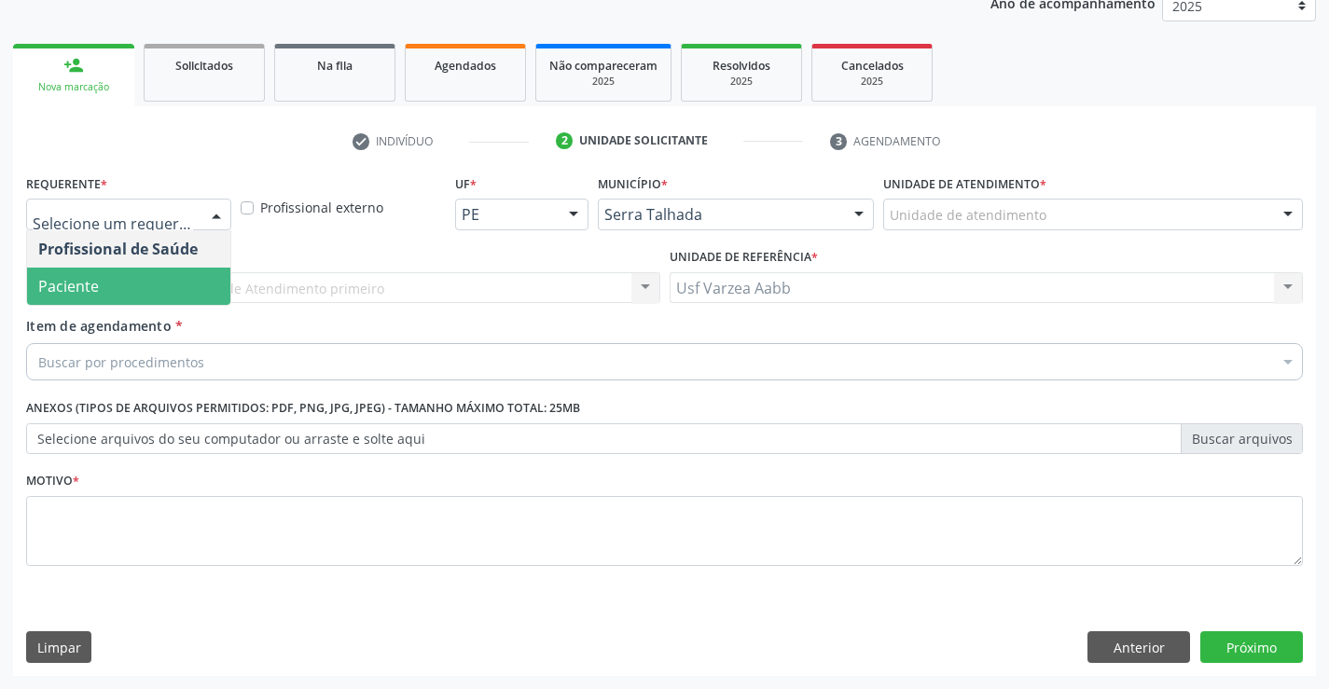
click at [149, 282] on span "Paciente" at bounding box center [128, 286] width 203 height 37
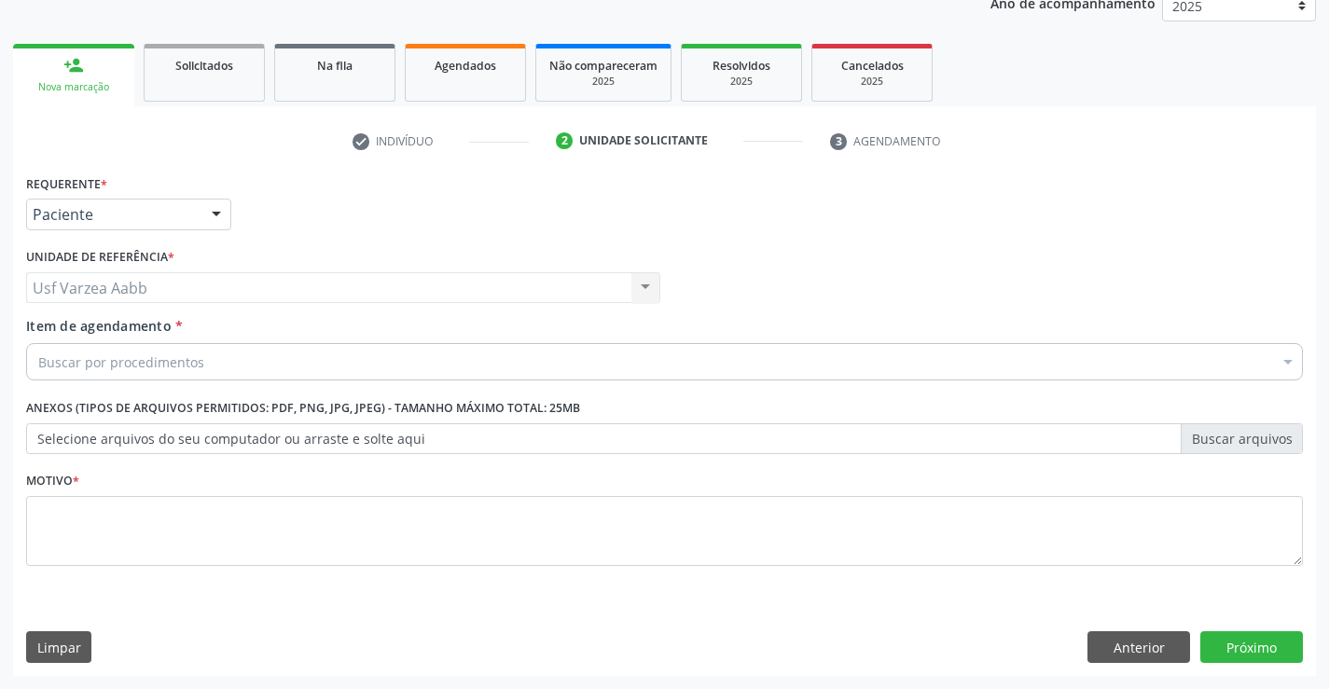
click at [218, 360] on div "Buscar por procedimentos" at bounding box center [664, 361] width 1277 height 37
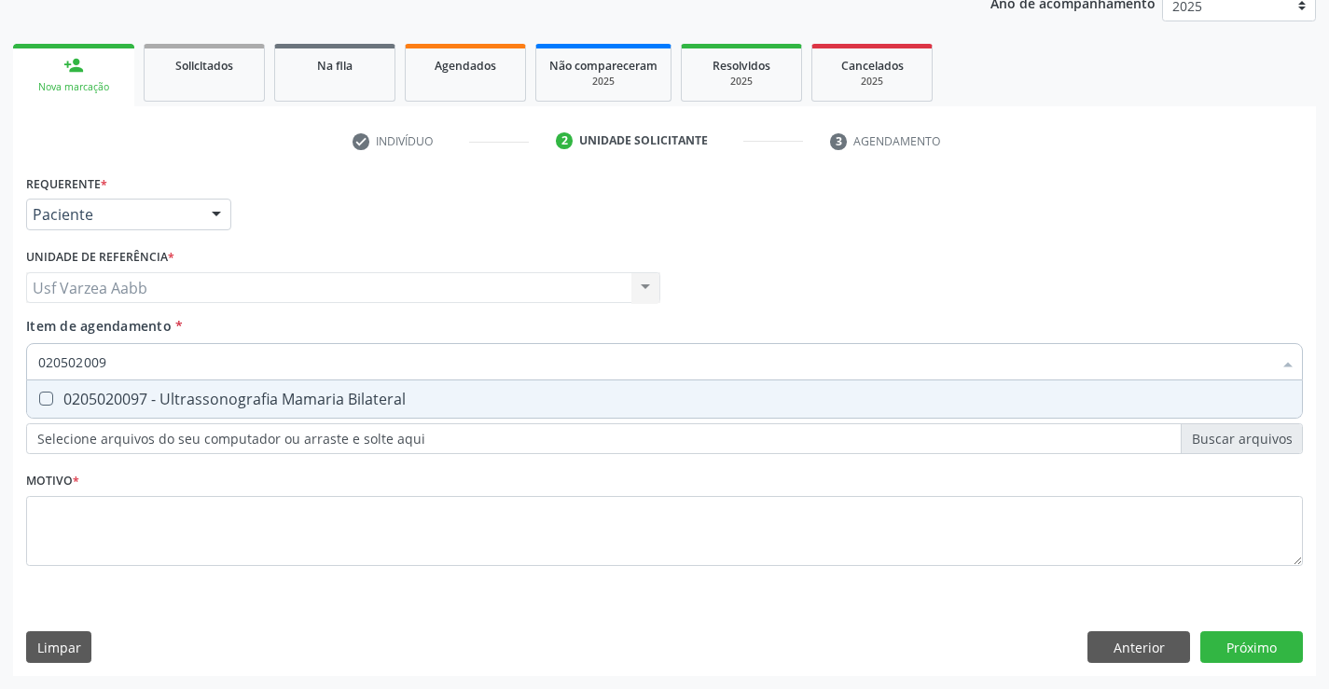
type input "0205020097"
click at [217, 392] on div "0205020097 - Ultrassonografia Mamaria Bilateral" at bounding box center [664, 399] width 1252 height 15
checkbox Bilateral "true"
click at [251, 533] on div "Requerente * Paciente Profissional de Saúde Paciente Nenhum resultado encontrad…" at bounding box center [664, 381] width 1277 height 422
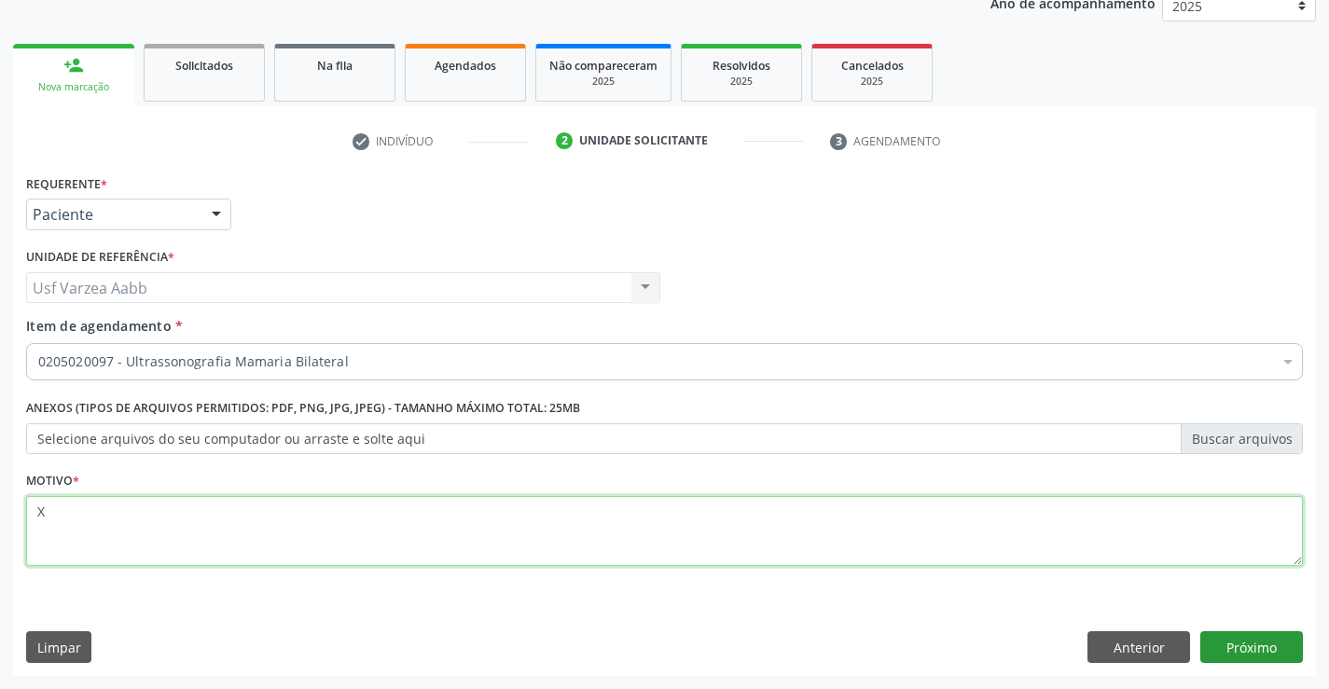
type textarea "X"
click at [1266, 652] on button "Próximo" at bounding box center [1251, 647] width 103 height 32
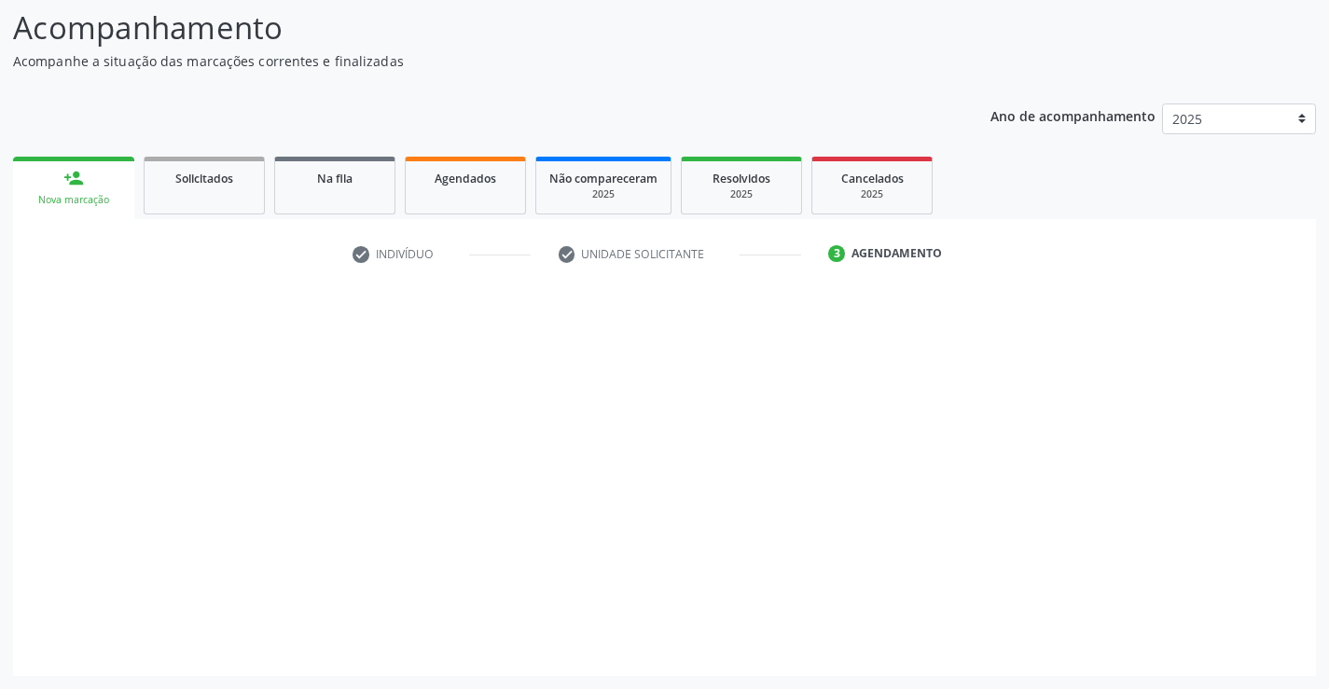
scroll to position [122, 0]
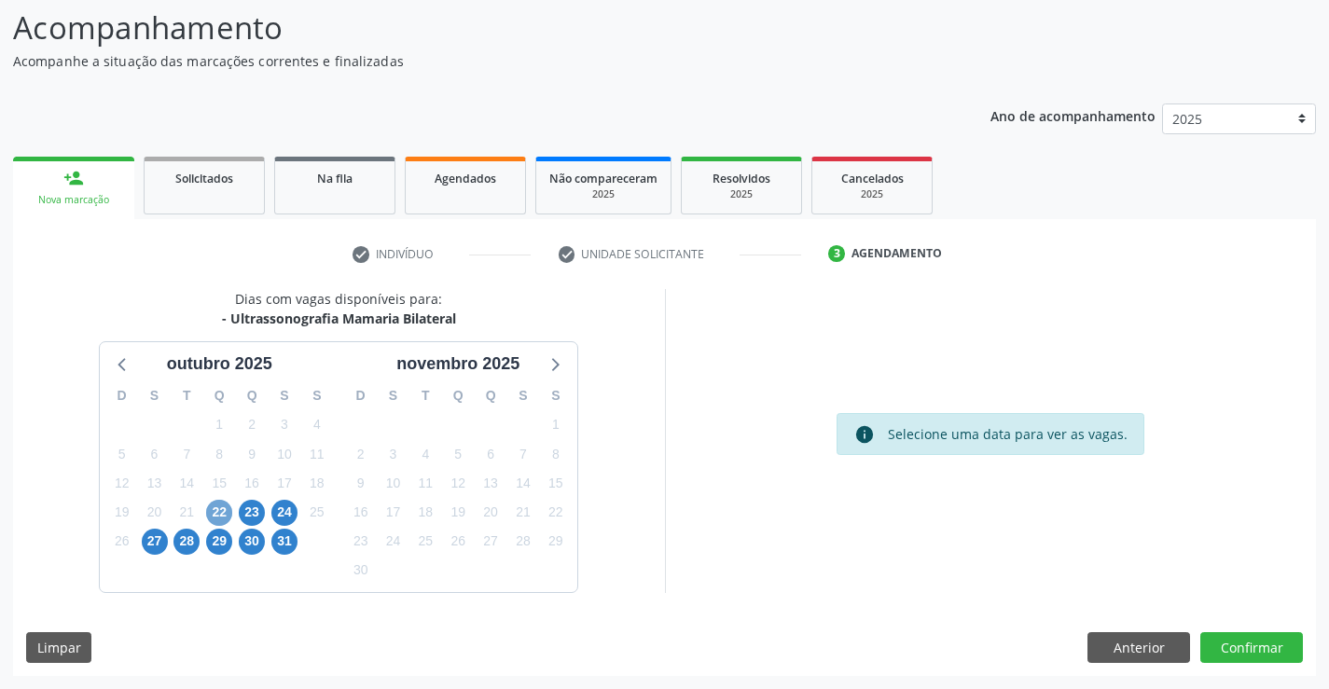
click at [231, 508] on span "22" at bounding box center [219, 513] width 26 height 26
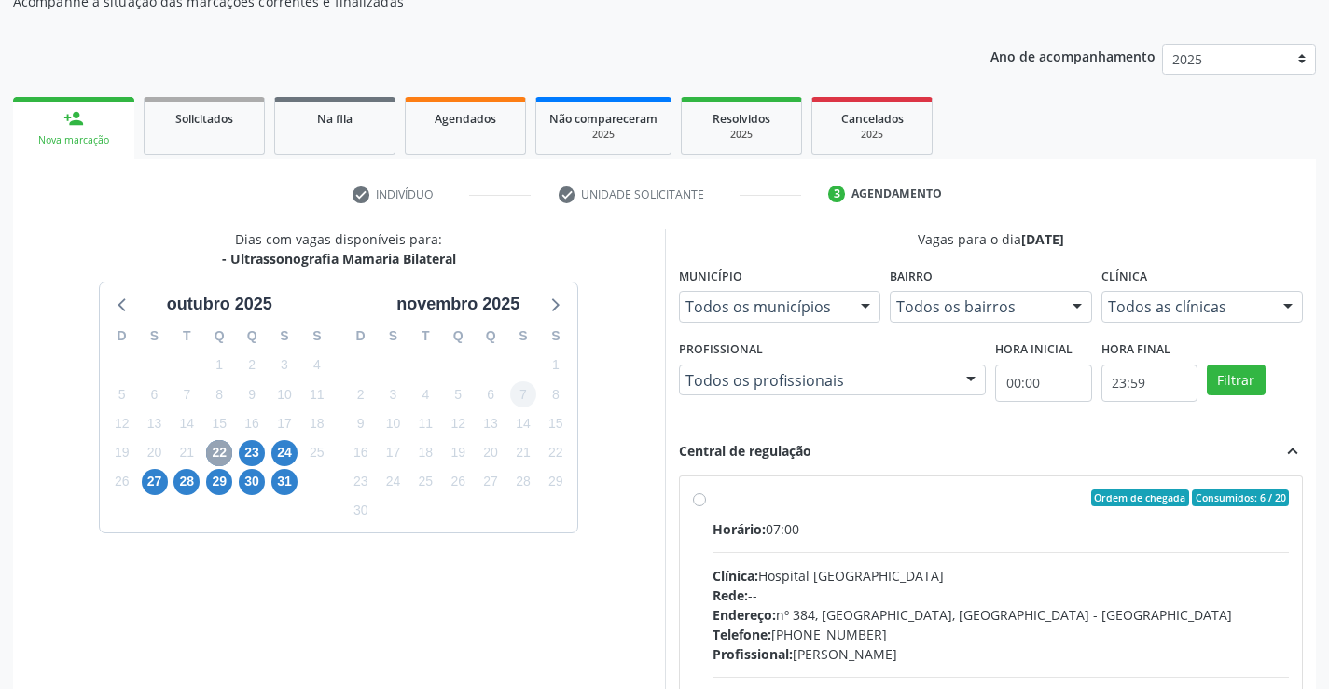
scroll to position [215, 0]
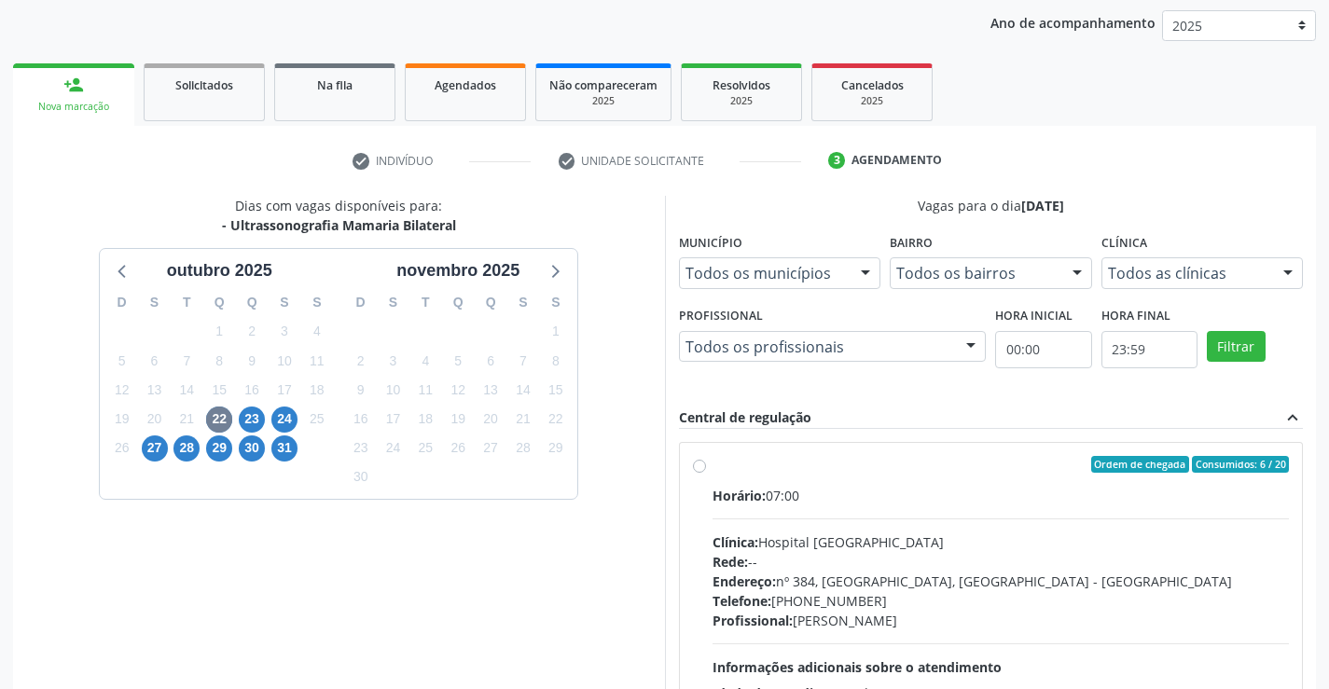
click at [706, 469] on div "Ordem de chegada Consumidos: 6 / 20 Horário: 07:00 Clínica: Hospital [GEOGRAPHI…" at bounding box center [991, 599] width 597 height 286
radio input "true"
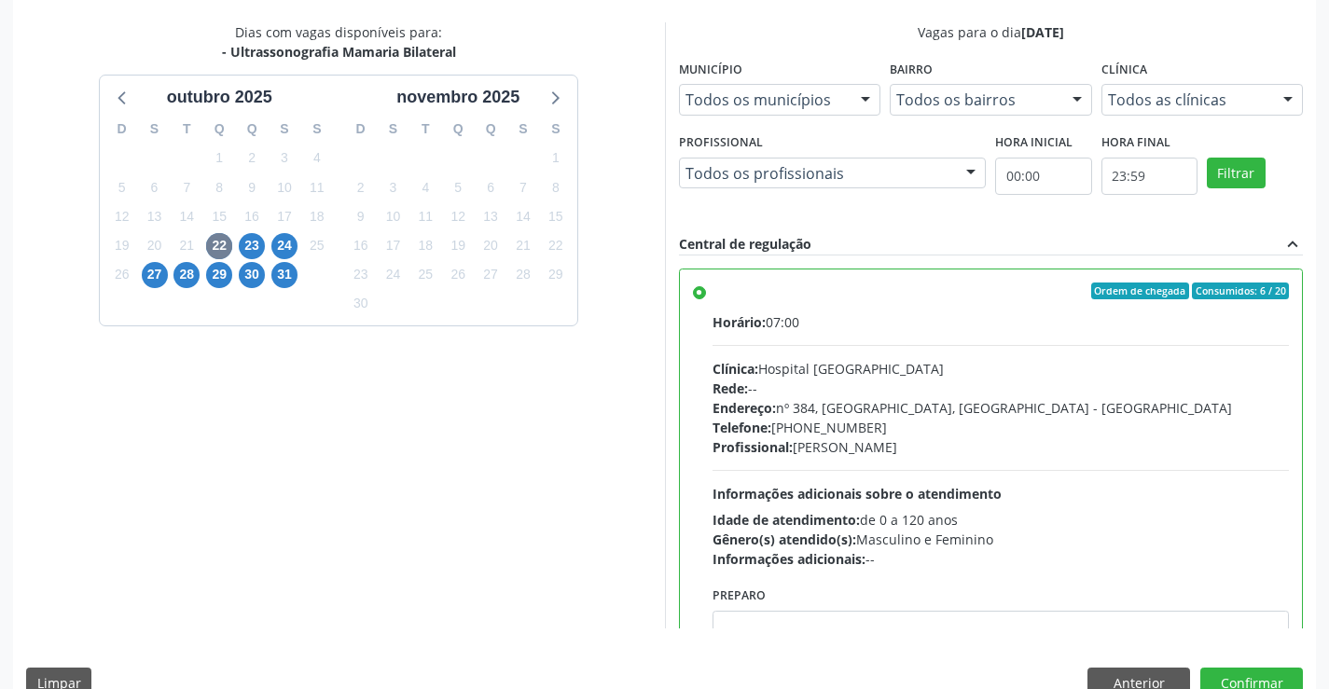
scroll to position [425, 0]
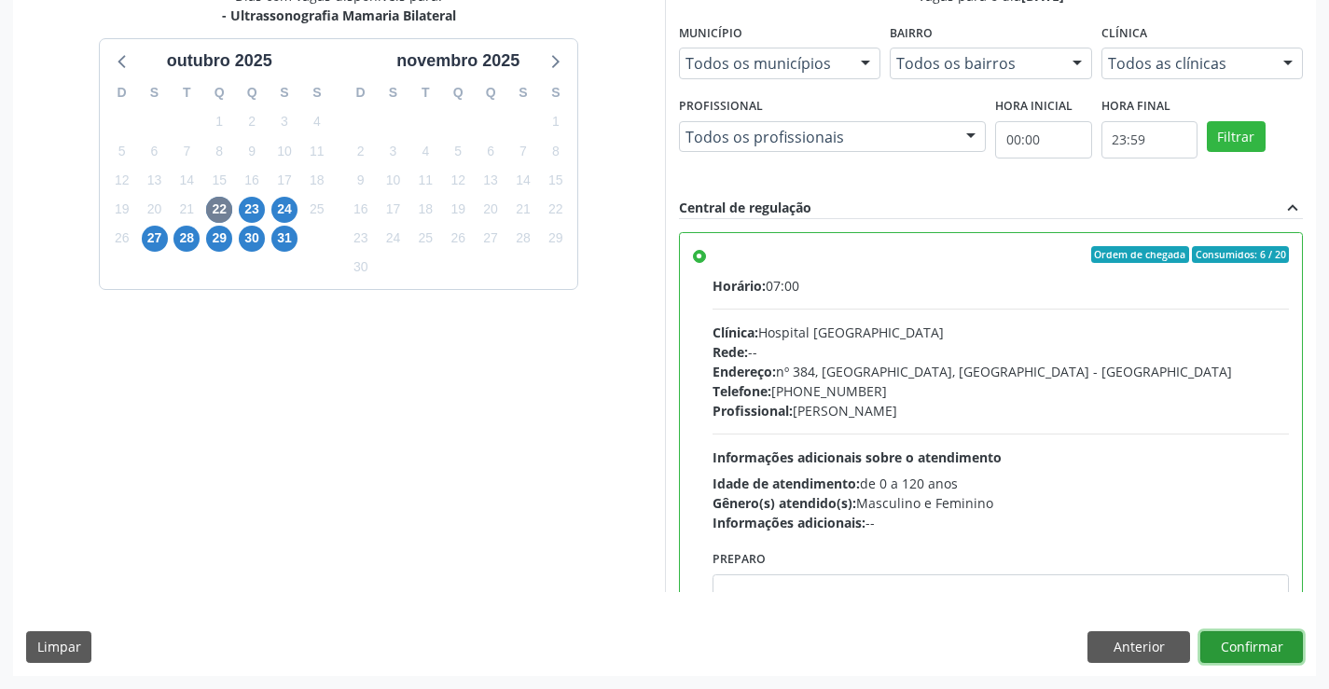
click at [1277, 646] on button "Confirmar" at bounding box center [1251, 647] width 103 height 32
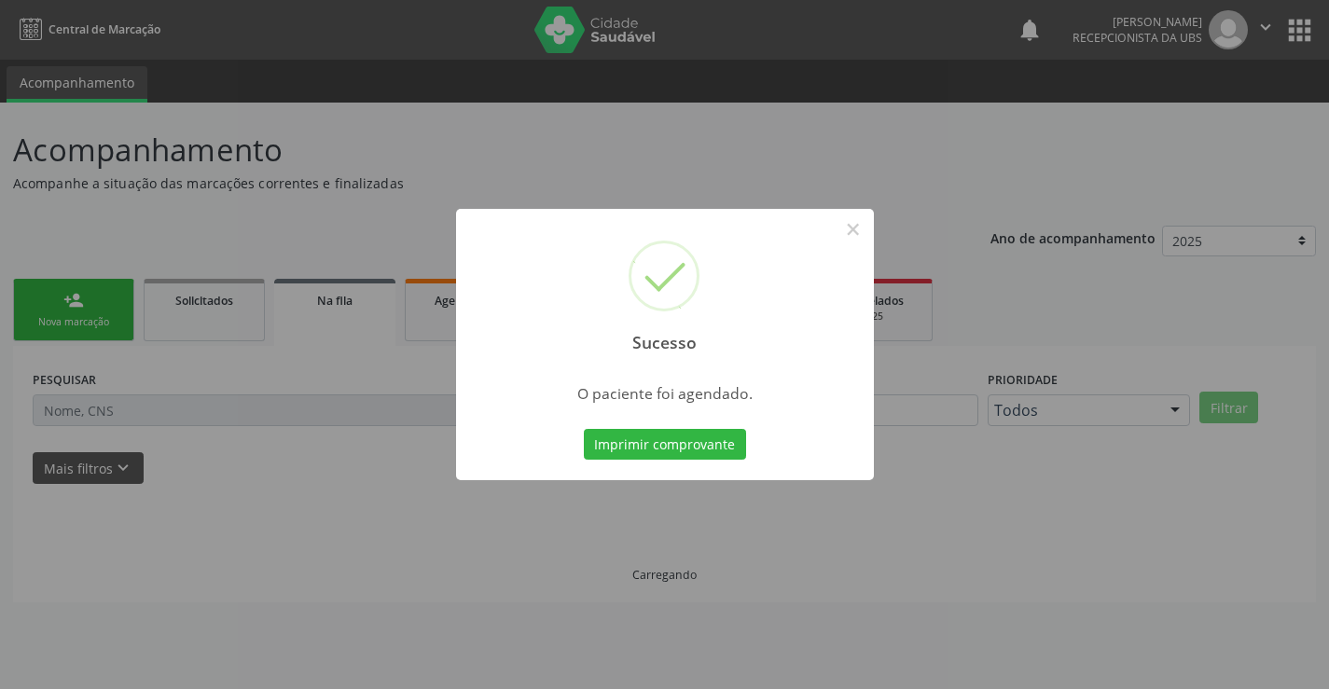
scroll to position [0, 0]
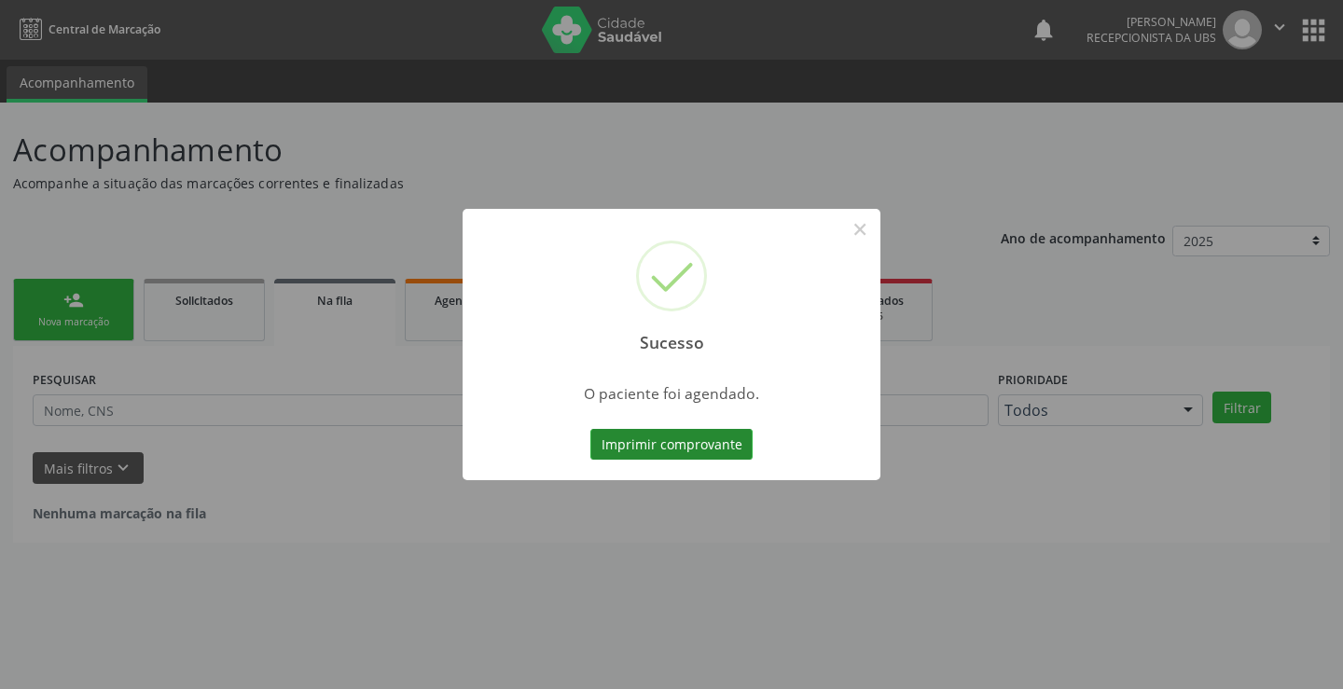
click at [714, 452] on button "Imprimir comprovante" at bounding box center [671, 445] width 162 height 32
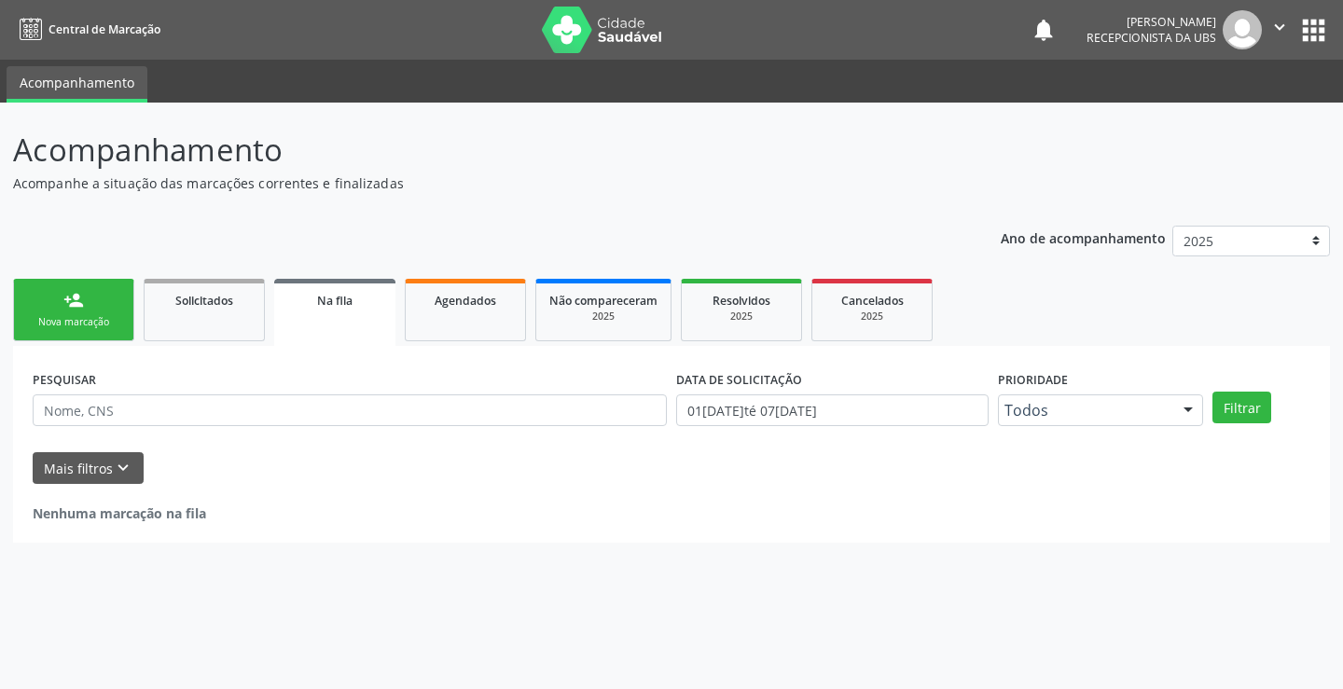
click at [74, 303] on div "person_add" at bounding box center [73, 300] width 21 height 21
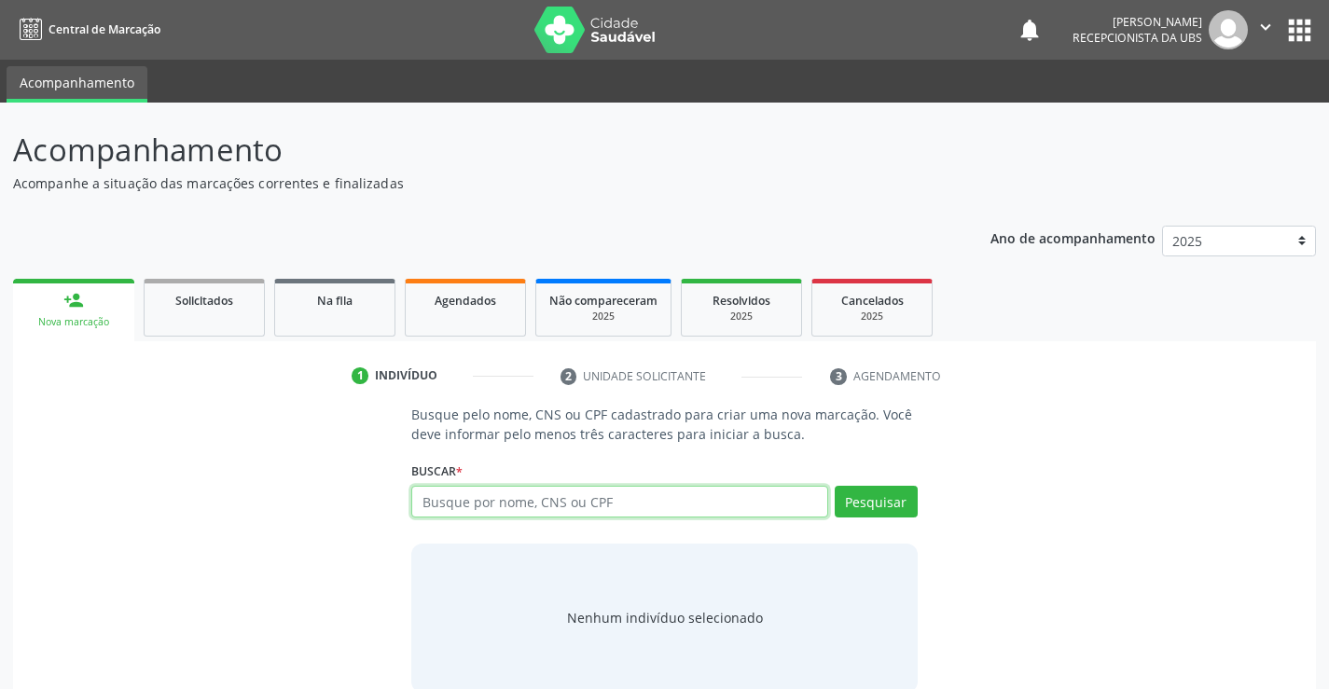
click at [512, 500] on input "text" at bounding box center [619, 502] width 416 height 32
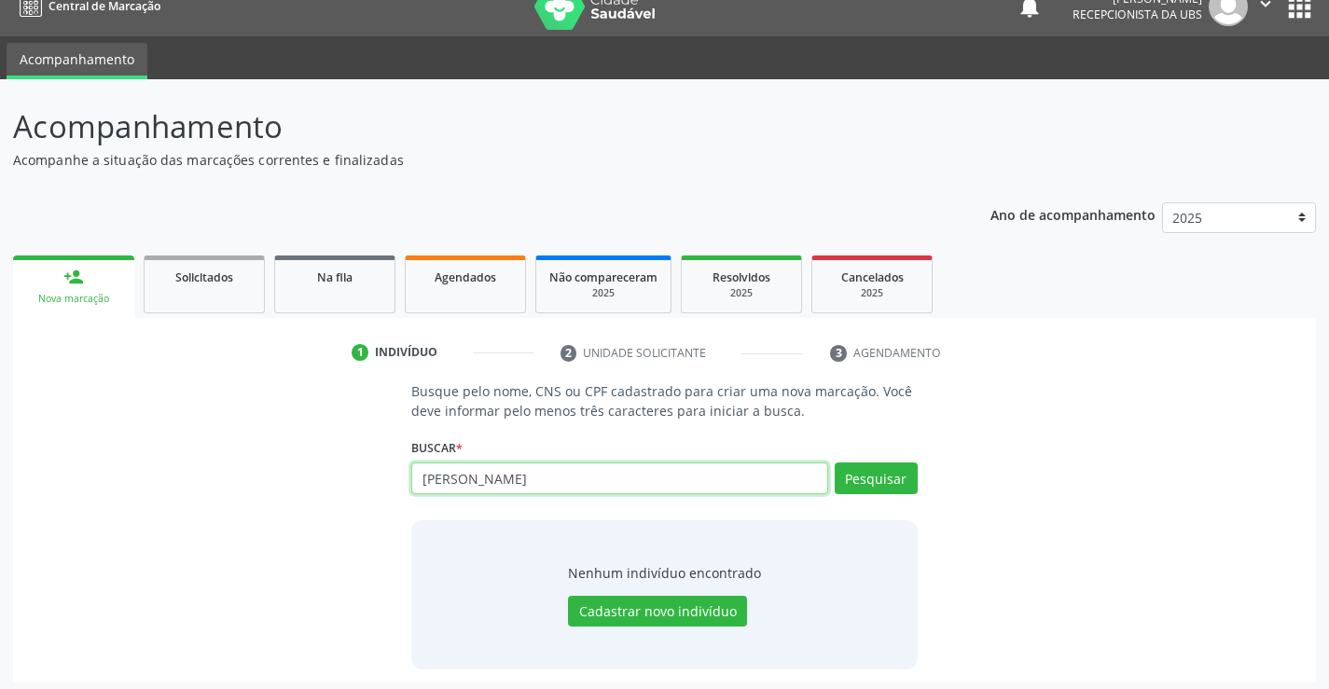
scroll to position [30, 0]
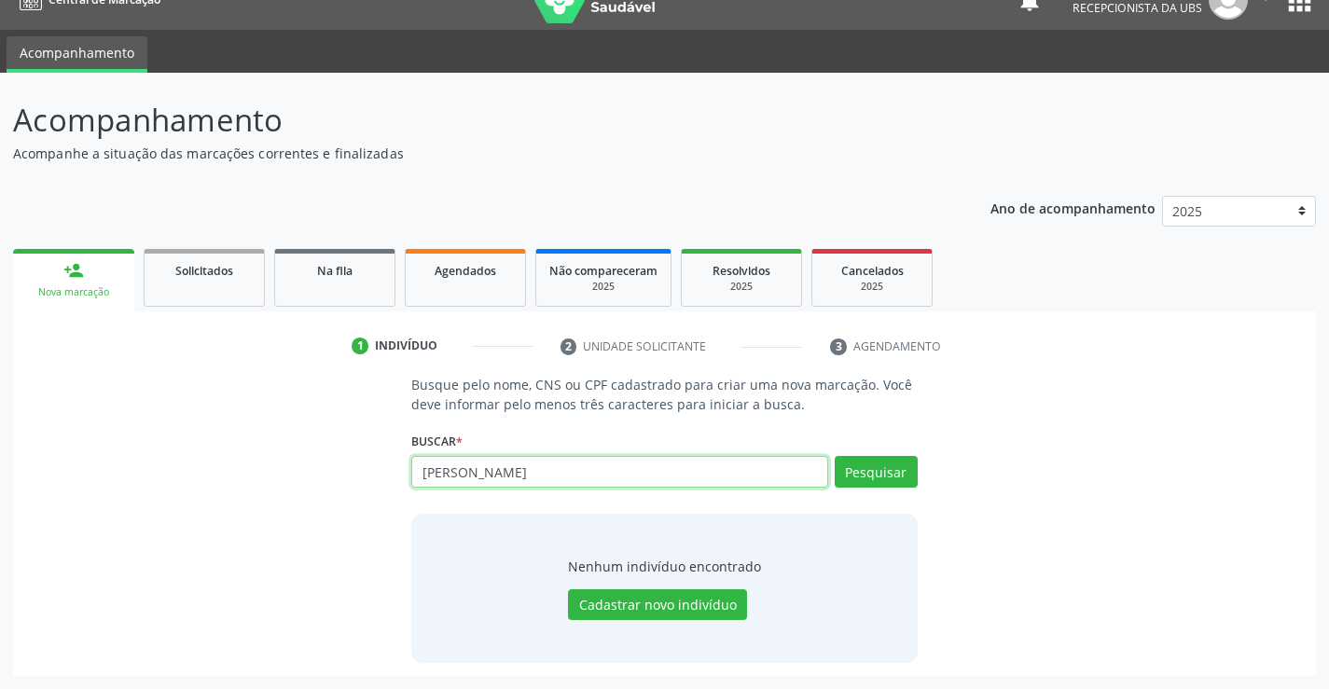
click at [797, 466] on input "[PERSON_NAME]" at bounding box center [619, 472] width 416 height 32
type input "898003729260024"
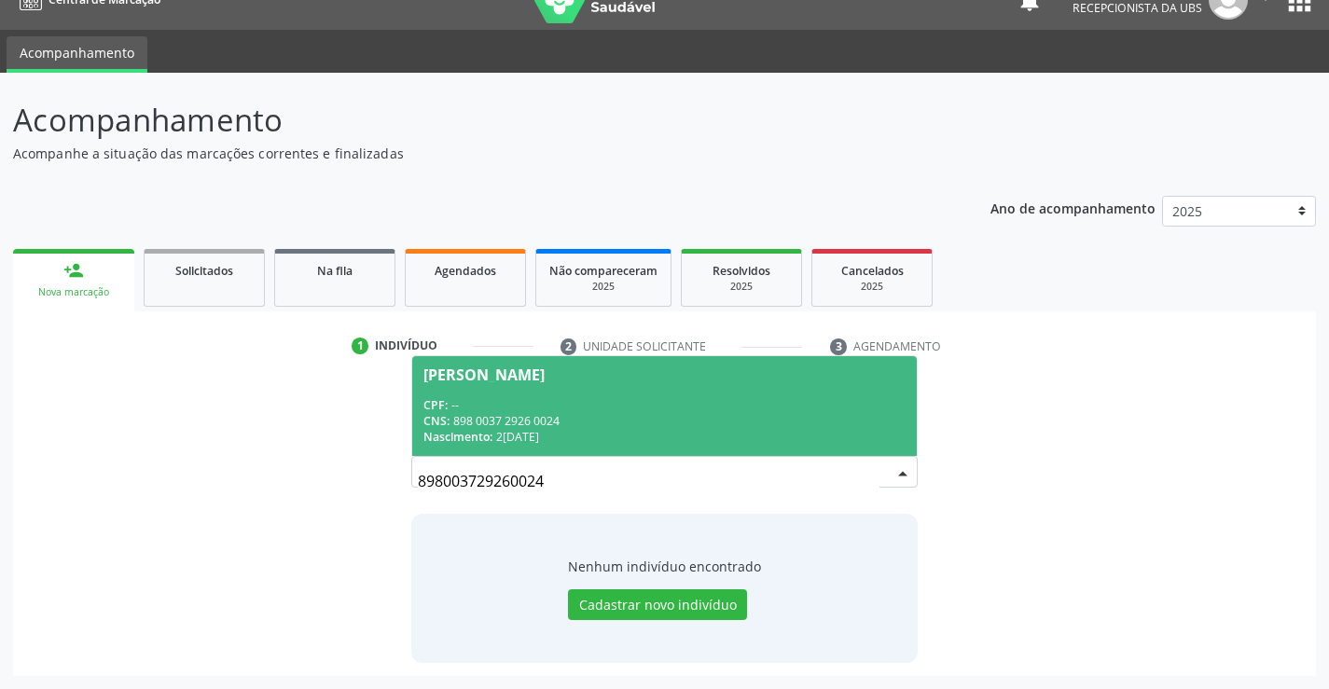
click at [771, 440] on div "Nascimento: [DATE]" at bounding box center [663, 437] width 481 height 16
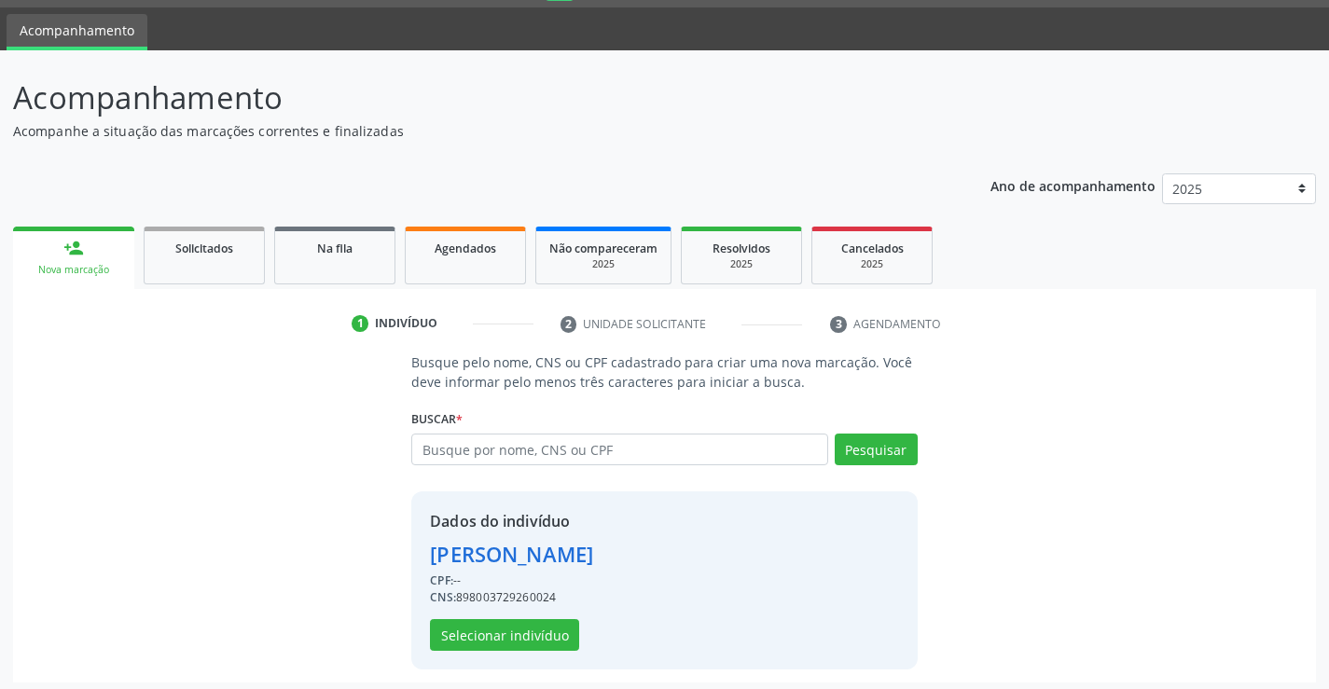
scroll to position [59, 0]
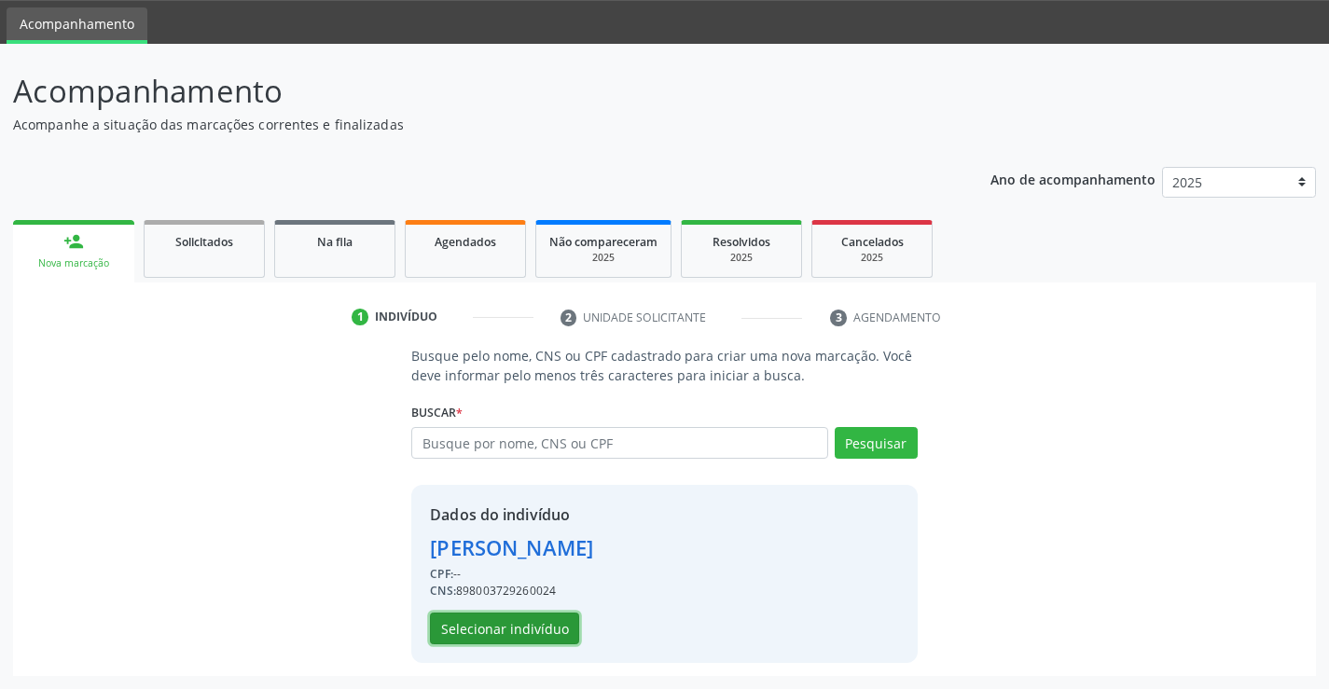
click at [562, 623] on button "Selecionar indivíduo" at bounding box center [504, 629] width 149 height 32
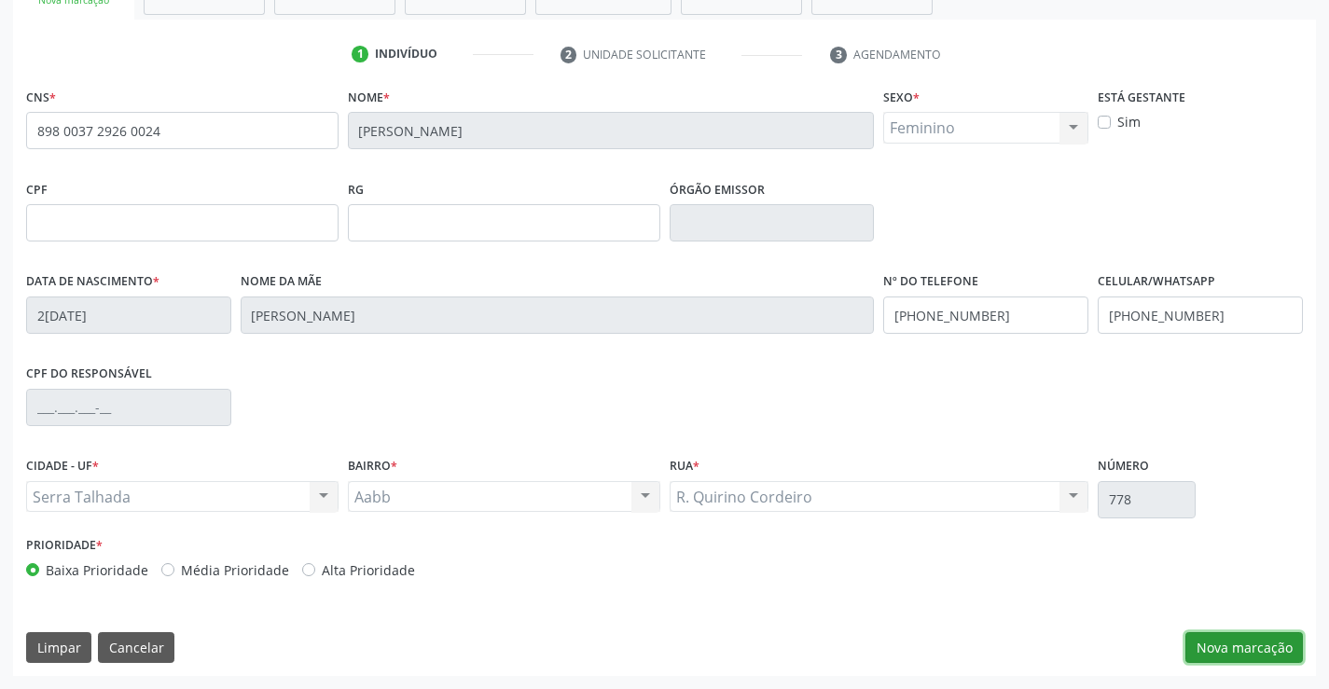
click at [1228, 638] on button "Nova marcação" at bounding box center [1244, 648] width 118 height 32
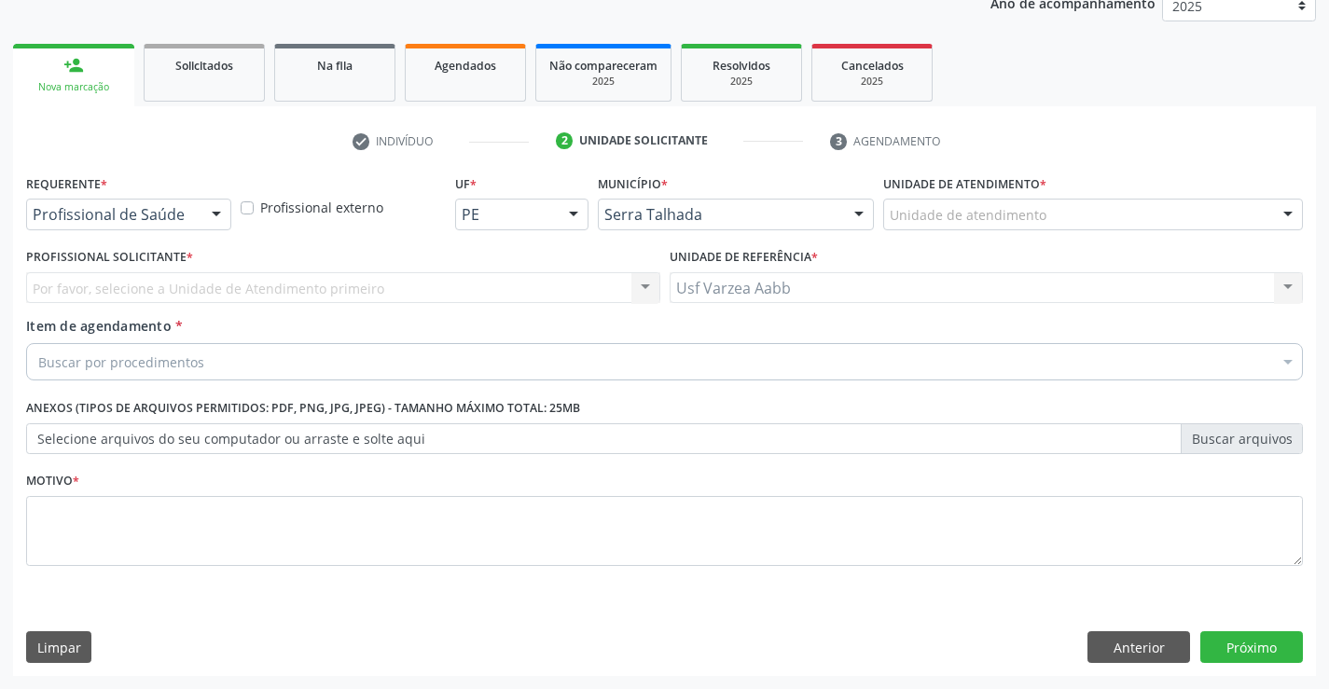
scroll to position [235, 0]
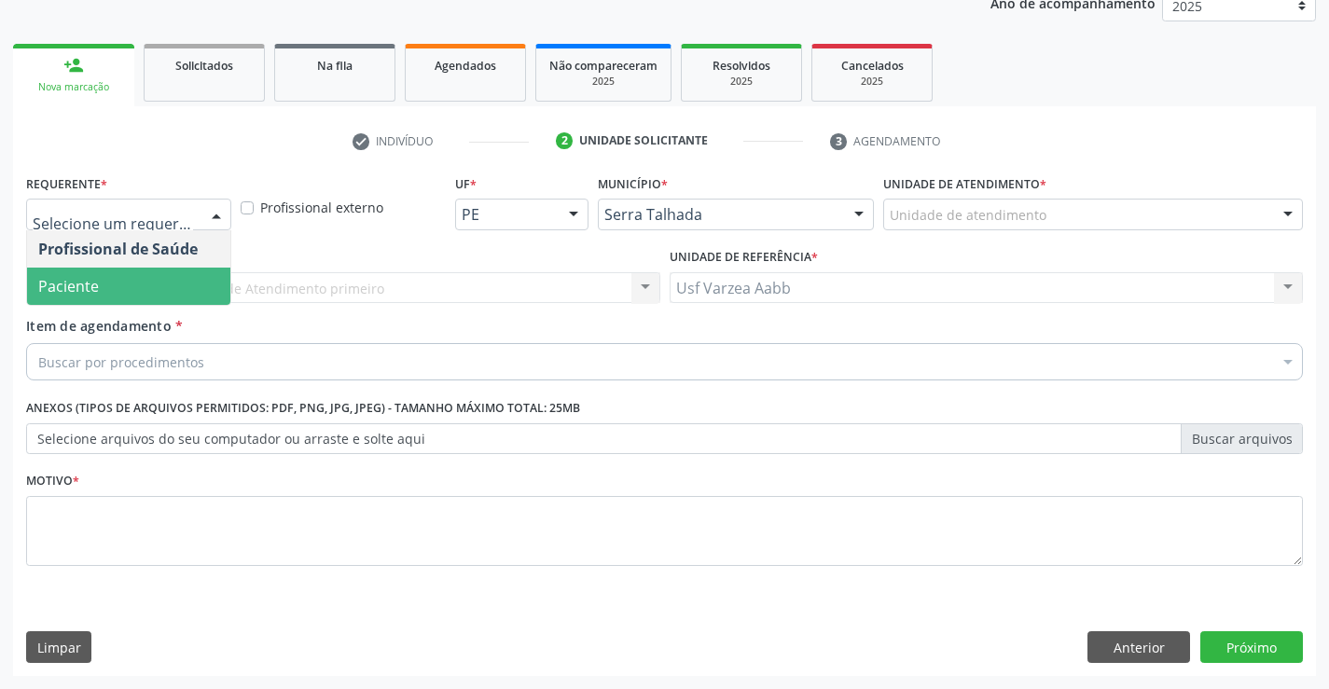
click at [173, 274] on span "Paciente" at bounding box center [128, 286] width 203 height 37
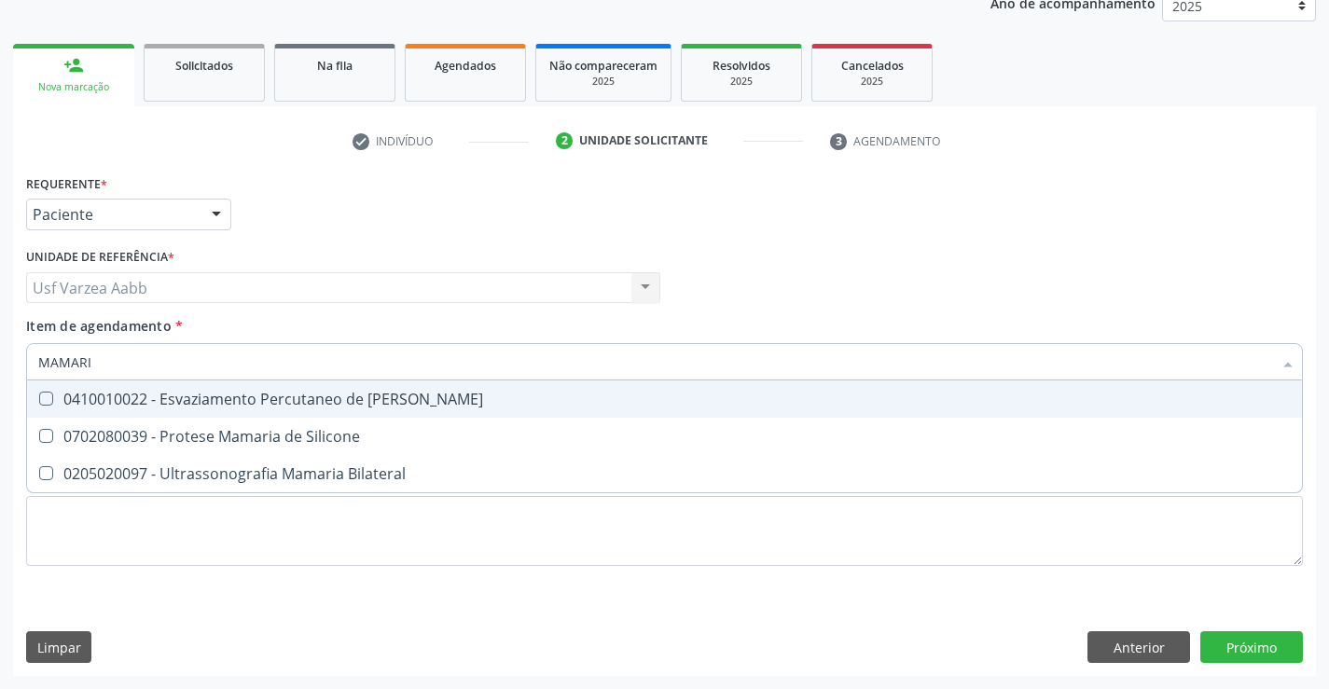
type input "MAMARIA"
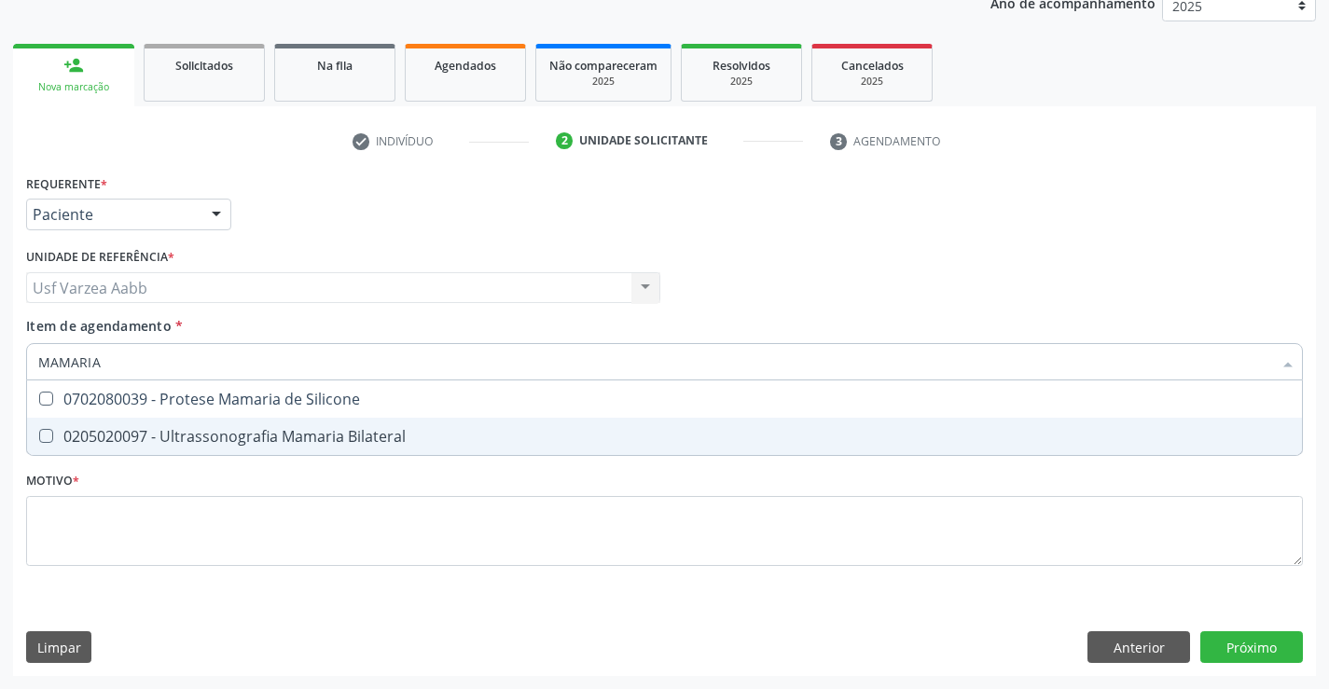
click at [228, 440] on div "0205020097 - Ultrassonografia Mamaria Bilateral" at bounding box center [664, 436] width 1252 height 15
checkbox Bilateral "true"
click at [228, 535] on div "Requerente * Paciente Profissional de Saúde Paciente Nenhum resultado encontrad…" at bounding box center [664, 381] width 1277 height 422
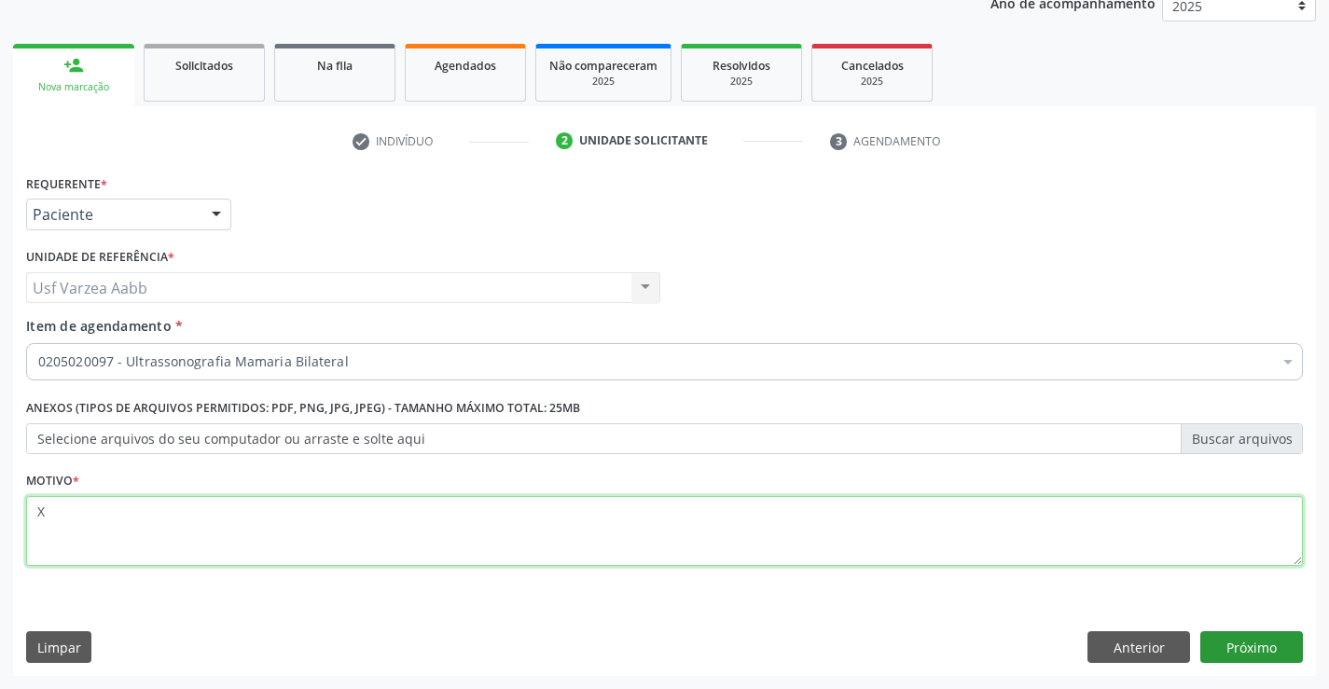
type textarea "X"
click at [1266, 637] on button "Próximo" at bounding box center [1251, 647] width 103 height 32
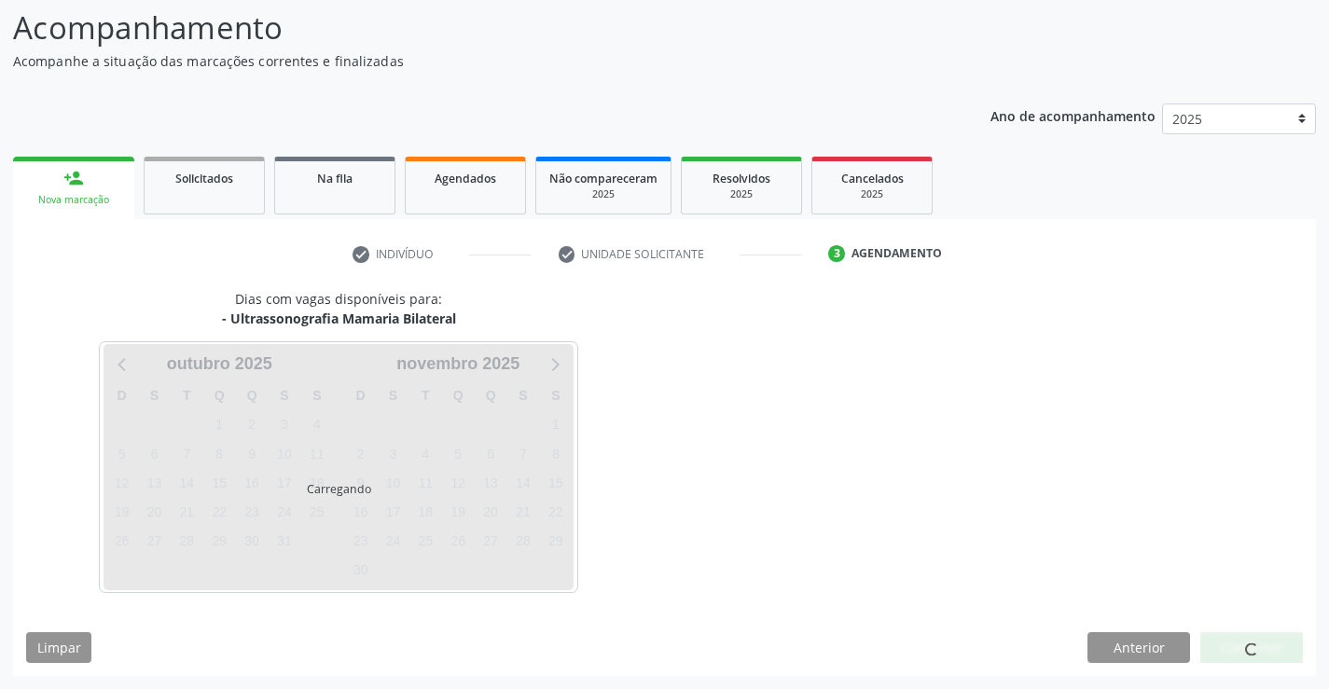
scroll to position [122, 0]
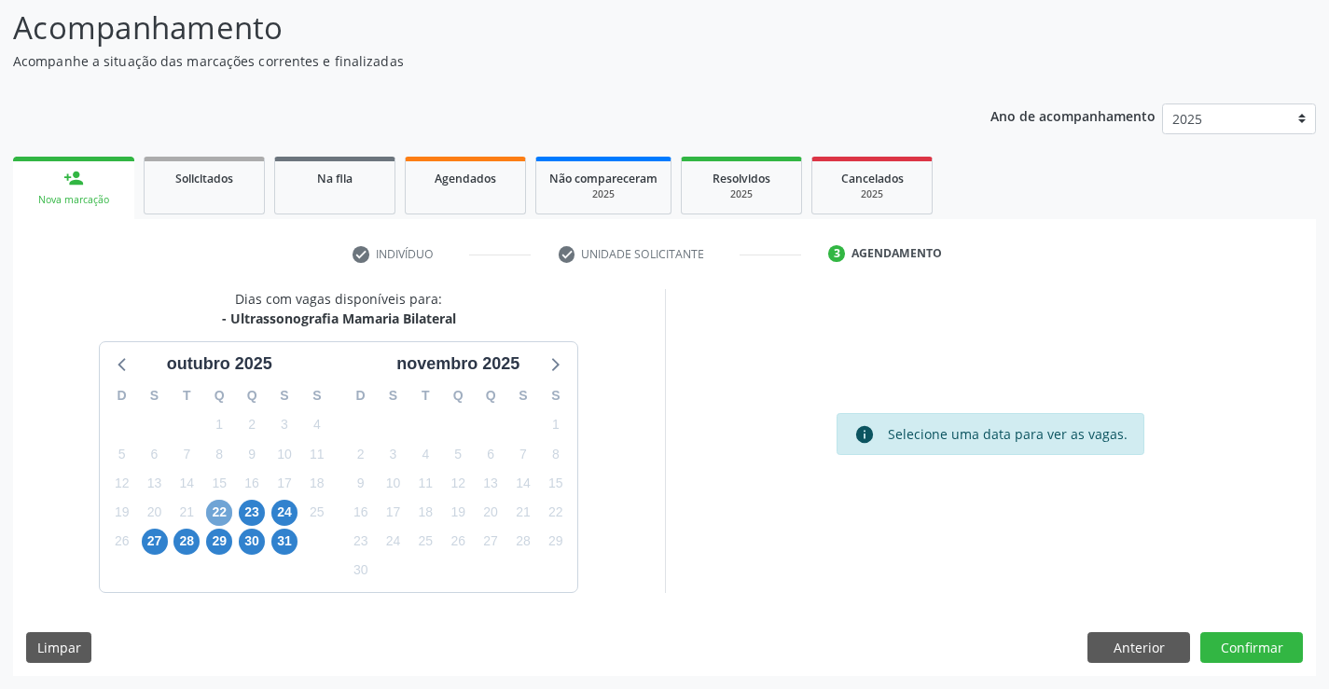
click at [210, 510] on span "22" at bounding box center [219, 513] width 26 height 26
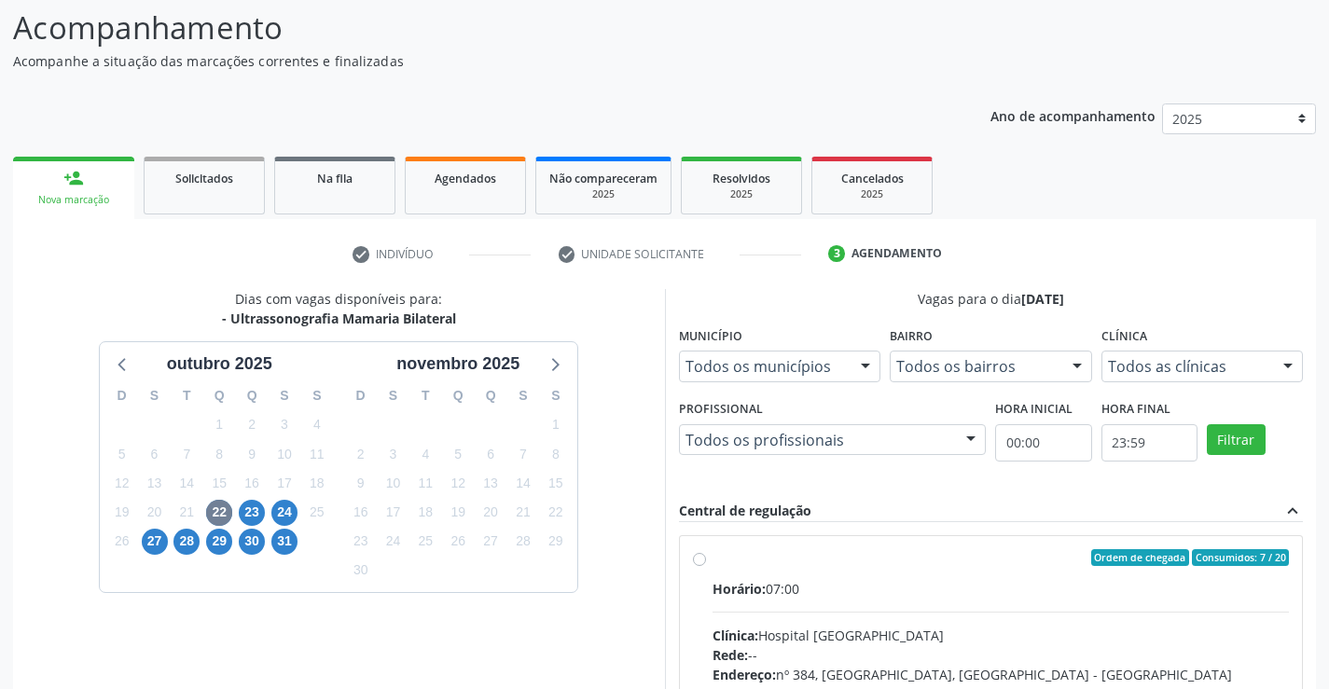
click at [713, 560] on label "Ordem de chegada Consumidos: 7 / 20 Horário: 07:00 Clínica: Hospital [GEOGRAPHI…" at bounding box center [1001, 692] width 577 height 286
click at [704, 560] on input "Ordem de chegada Consumidos: 7 / 20 Horário: 07:00 Clínica: Hospital [GEOGRAPHI…" at bounding box center [699, 557] width 13 height 17
radio input "true"
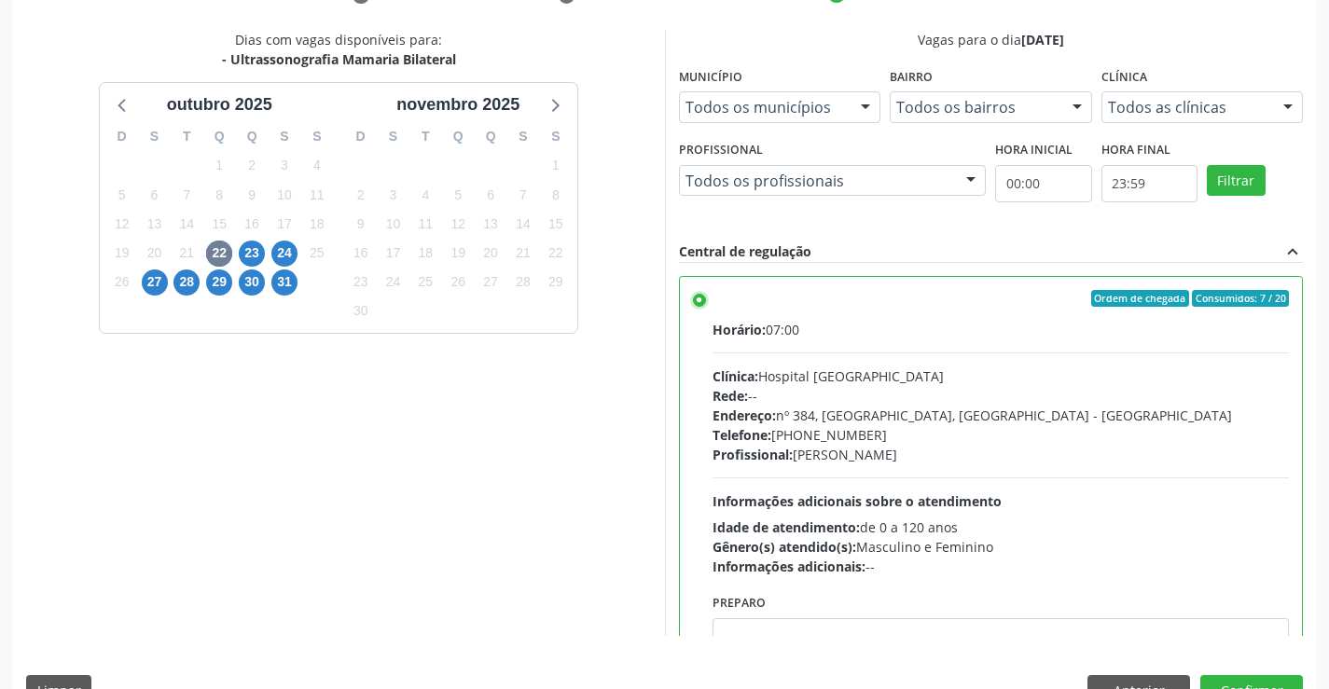
scroll to position [425, 0]
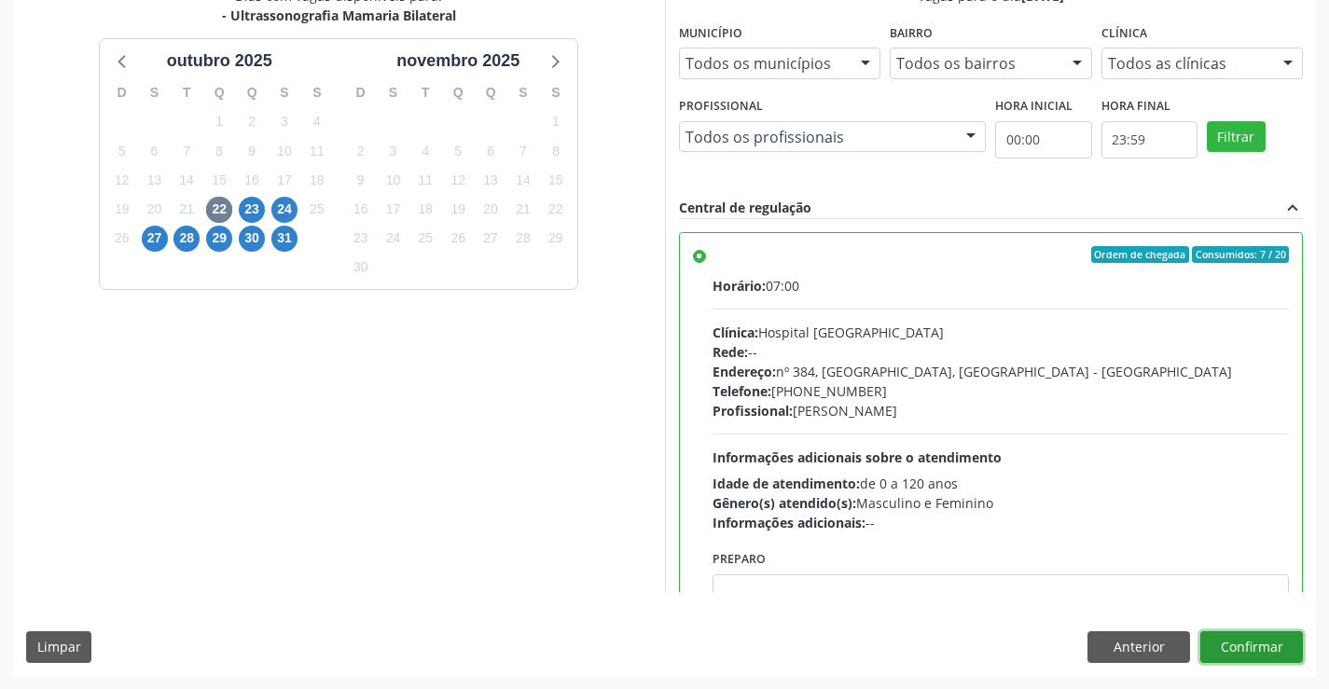
click at [1266, 653] on button "Confirmar" at bounding box center [1251, 647] width 103 height 32
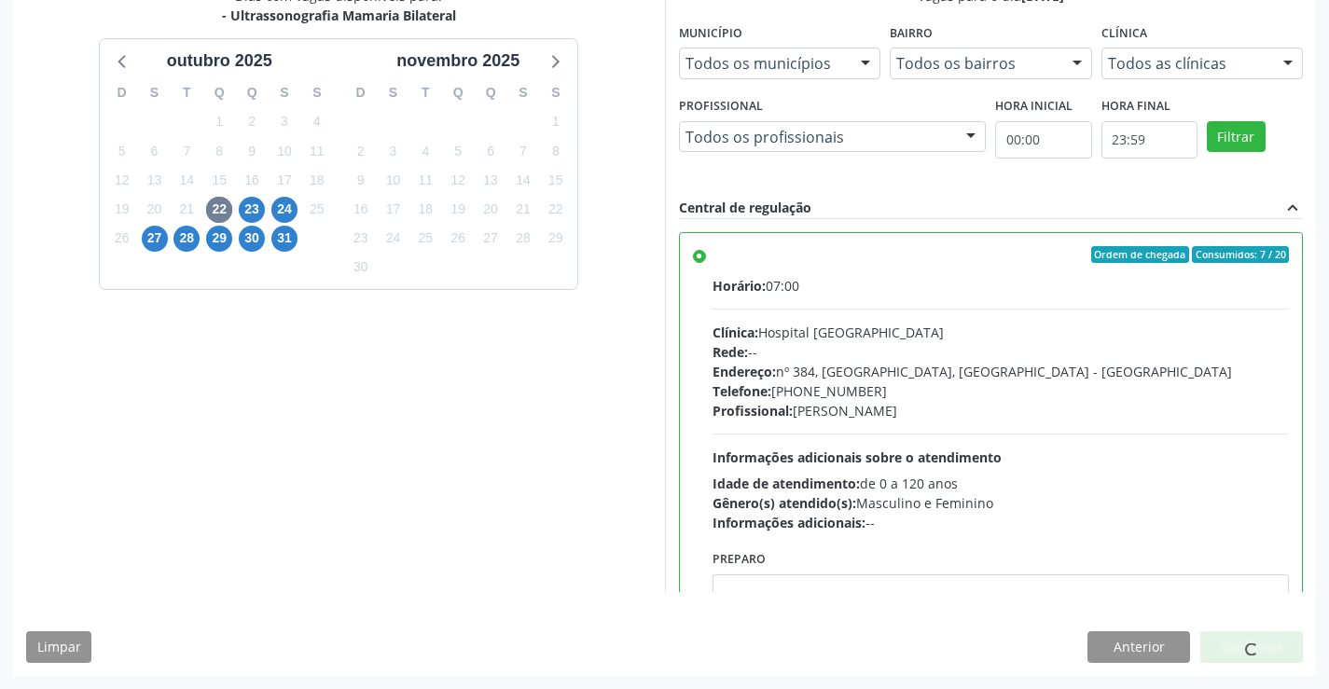
scroll to position [0, 0]
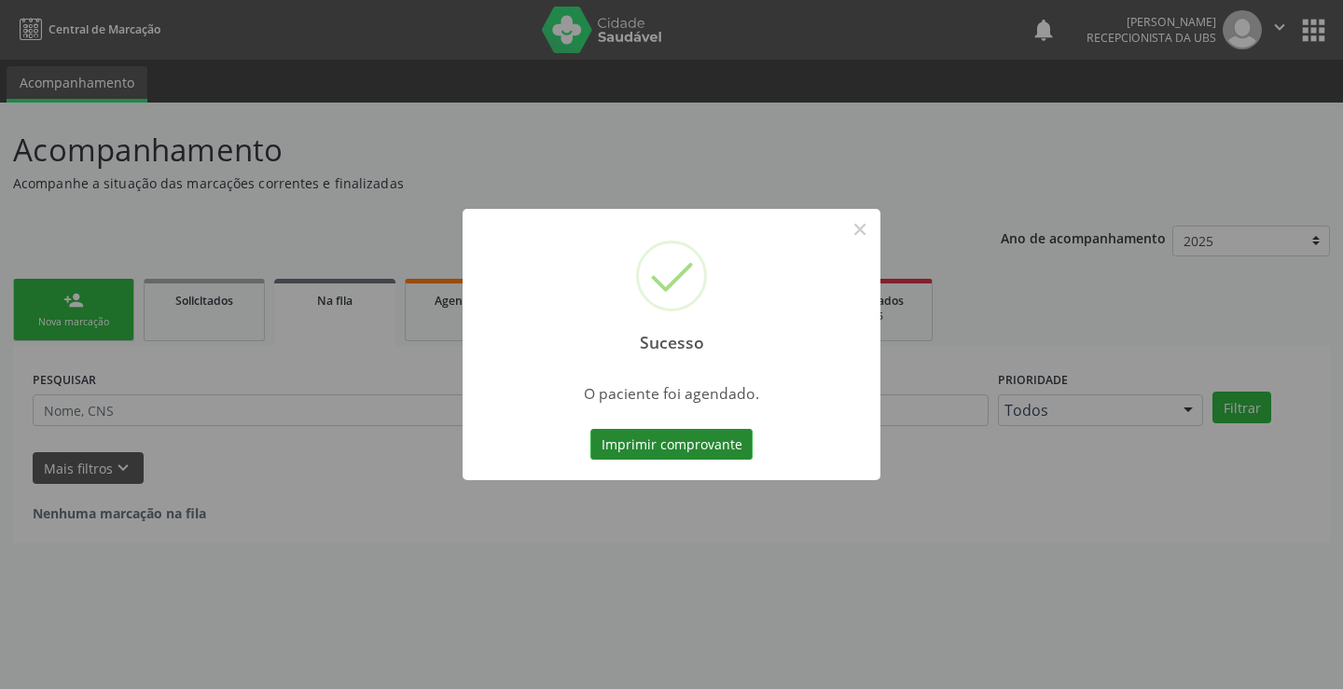
click at [735, 436] on button "Imprimir comprovante" at bounding box center [671, 445] width 162 height 32
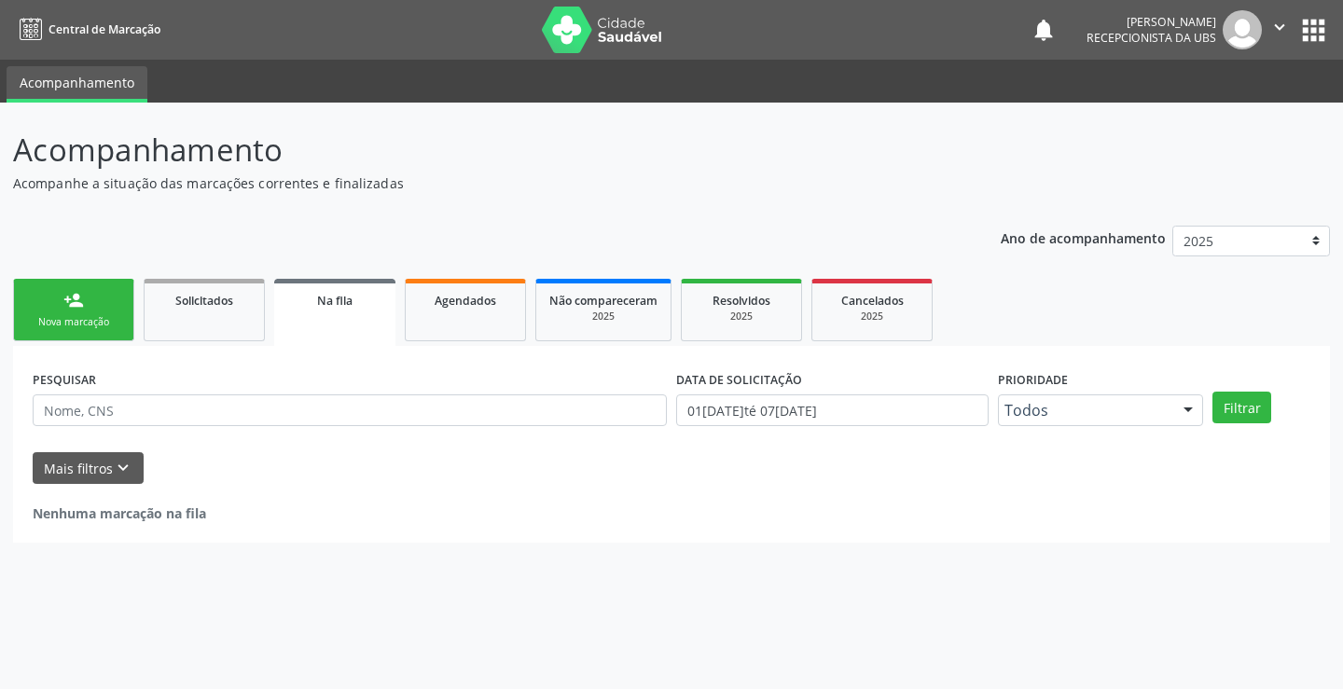
click at [64, 311] on link "person_add Nova marcação" at bounding box center [73, 310] width 121 height 62
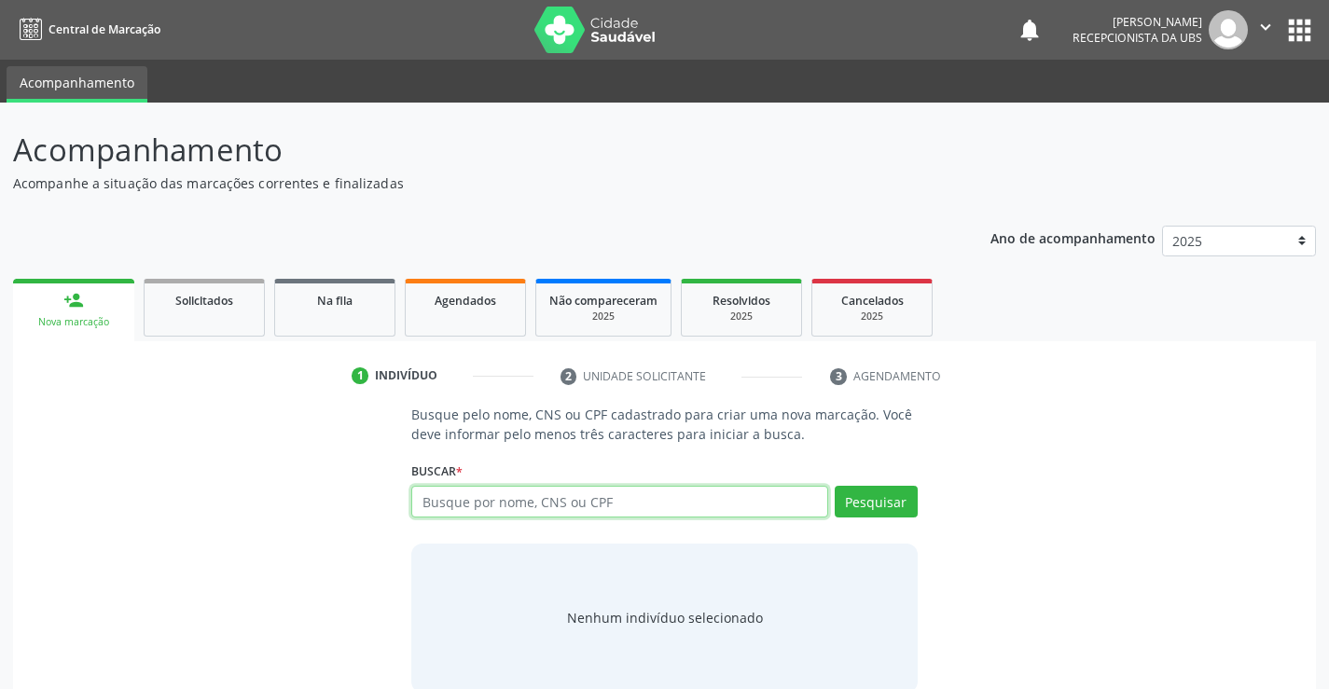
click at [523, 512] on input "text" at bounding box center [619, 502] width 416 height 32
type input "702305114406416"
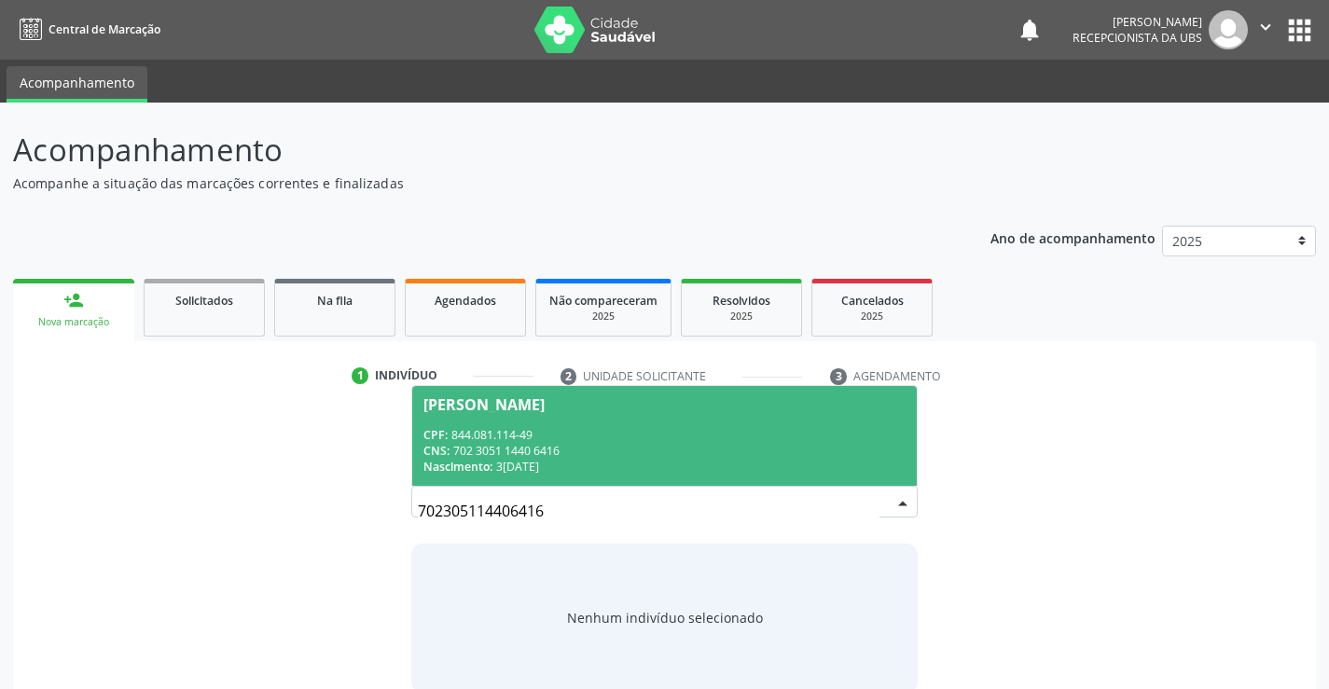
click at [796, 408] on div "[PERSON_NAME]" at bounding box center [663, 404] width 481 height 15
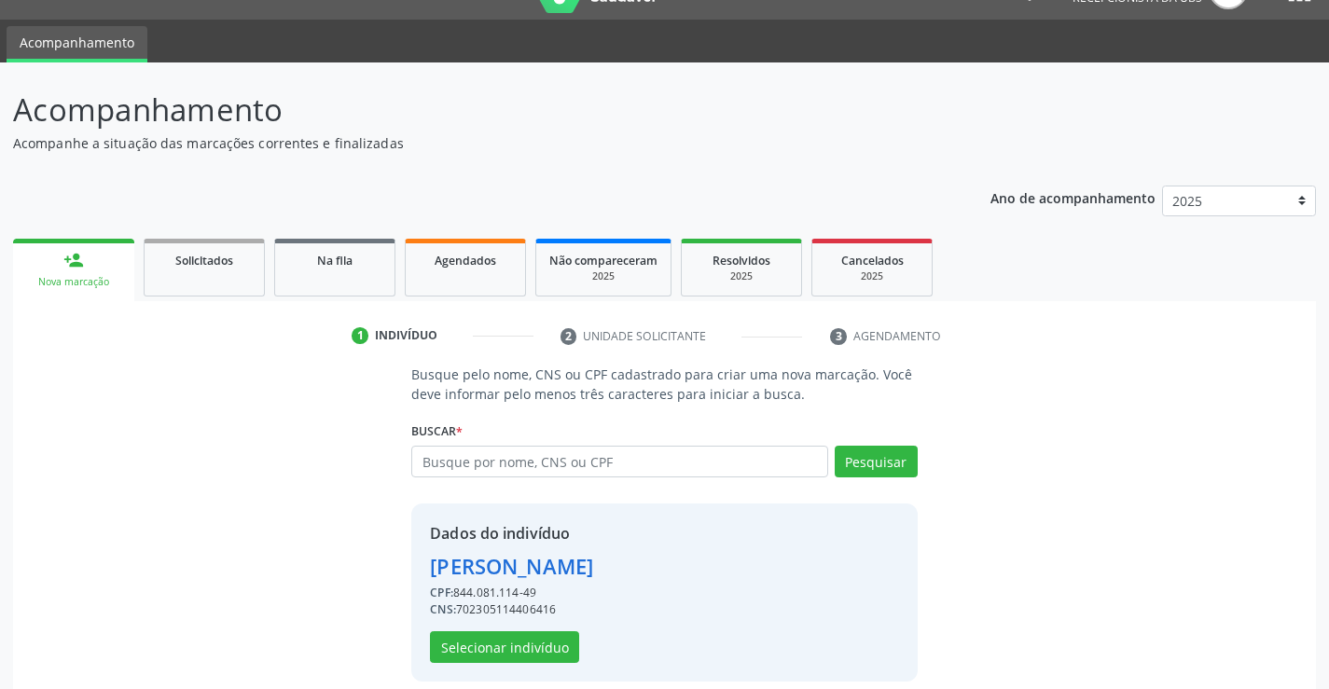
scroll to position [59, 0]
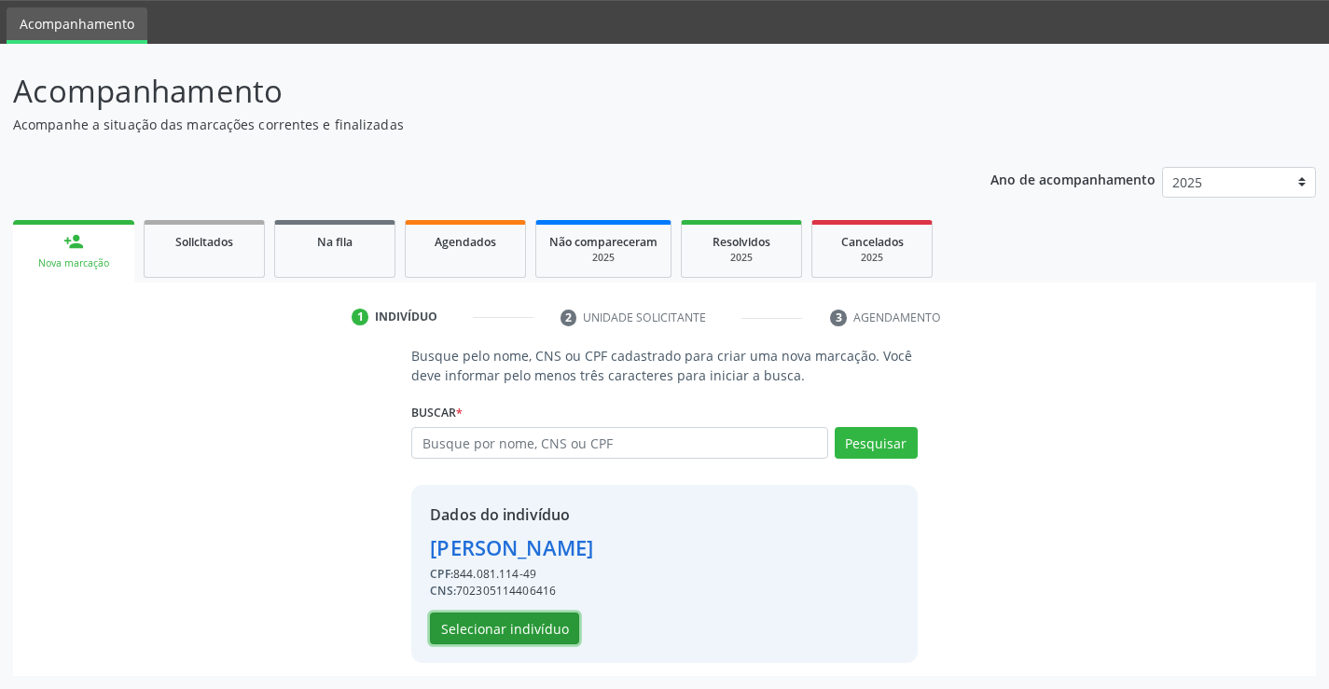
click at [521, 630] on button "Selecionar indivíduo" at bounding box center [504, 629] width 149 height 32
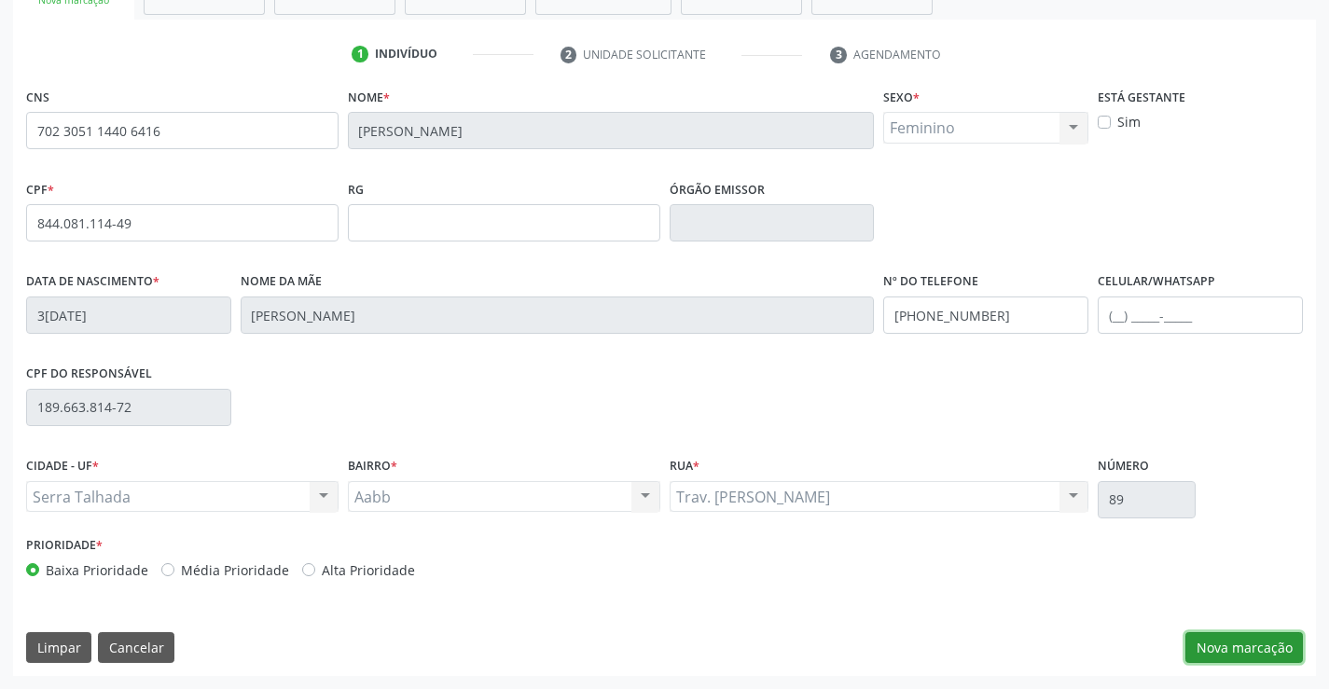
click at [1243, 648] on button "Nova marcação" at bounding box center [1244, 648] width 118 height 32
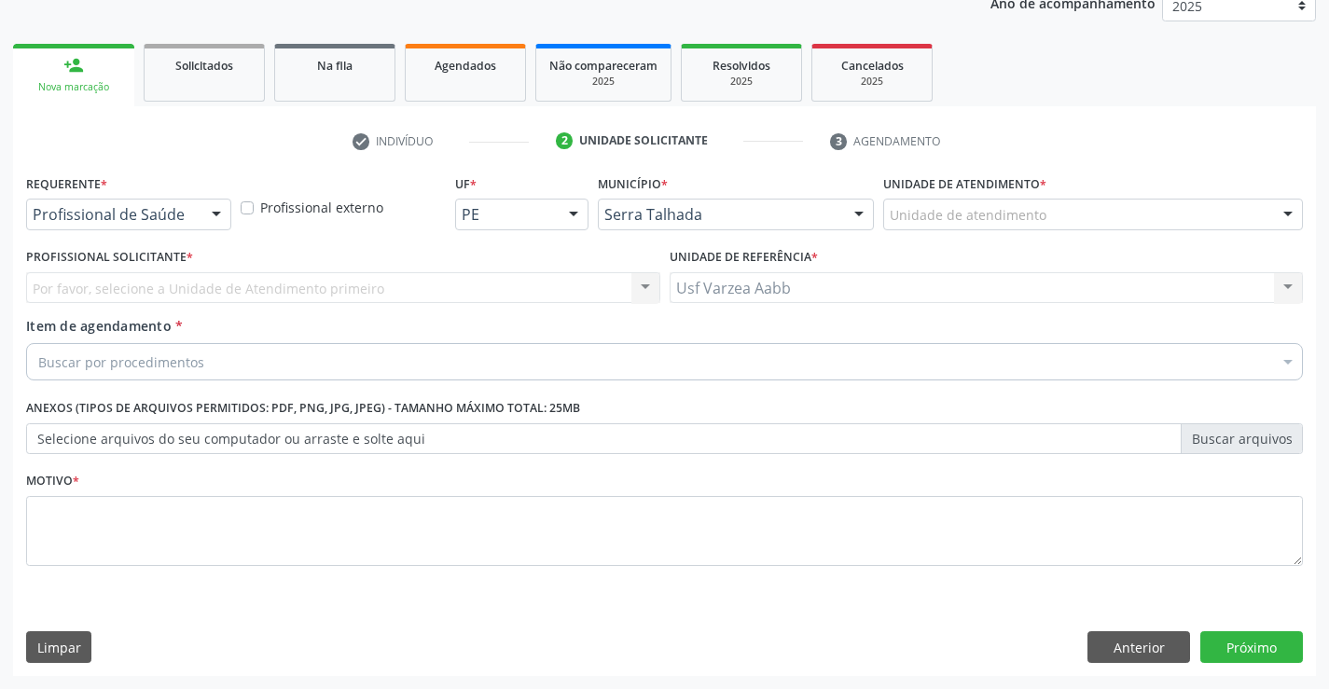
scroll to position [235, 0]
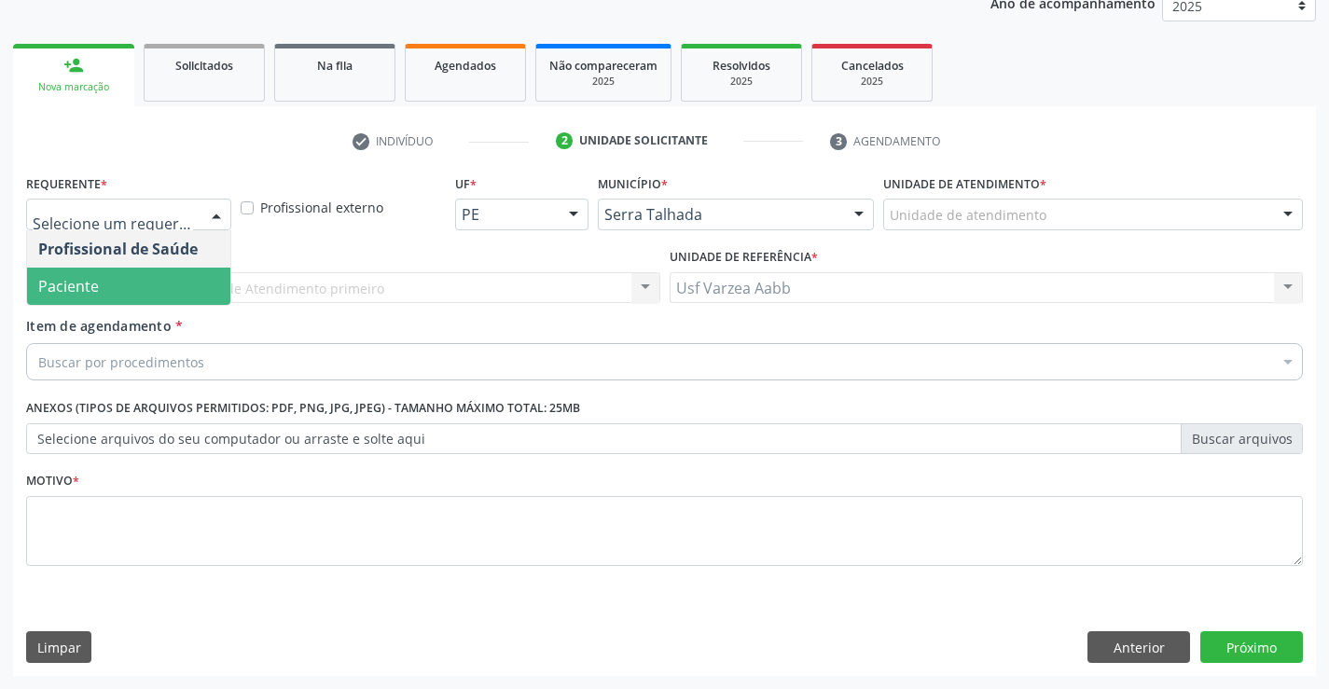
click at [157, 282] on span "Paciente" at bounding box center [128, 286] width 203 height 37
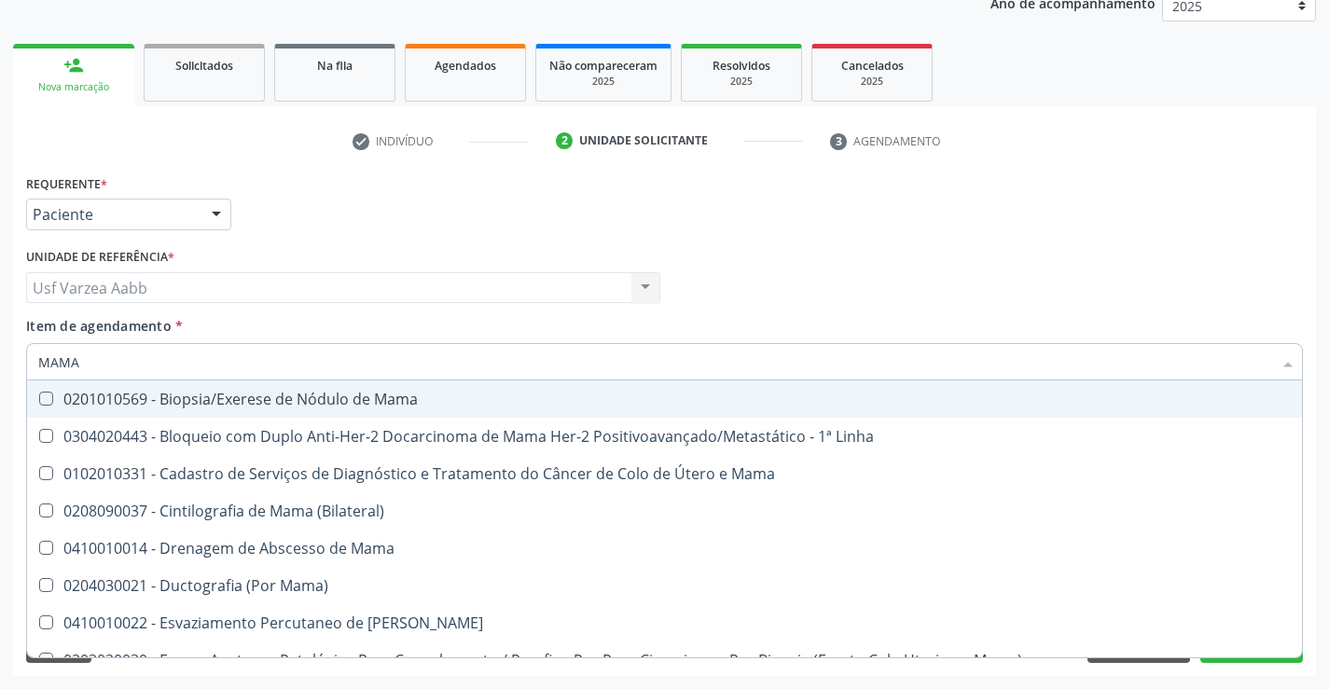
type input "MAMAR"
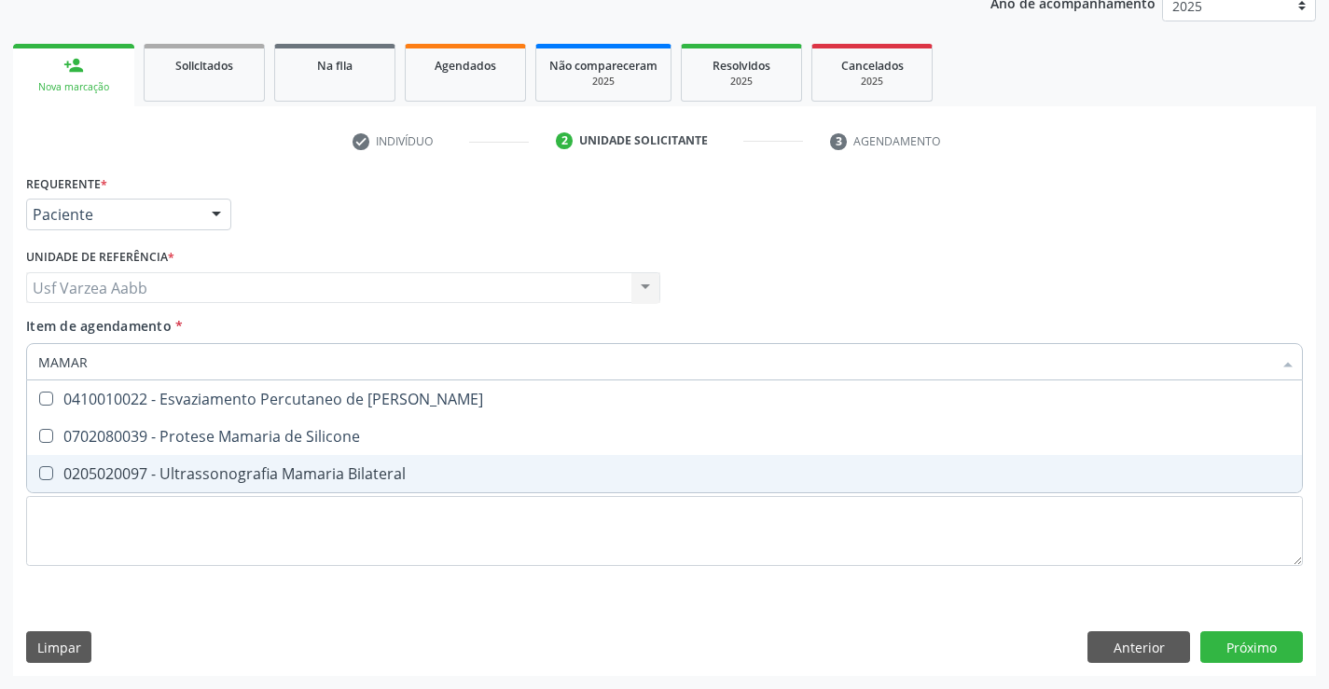
click at [250, 481] on div "0205020097 - Ultrassonografia Mamaria Bilateral" at bounding box center [664, 473] width 1252 height 15
checkbox Bilateral "true"
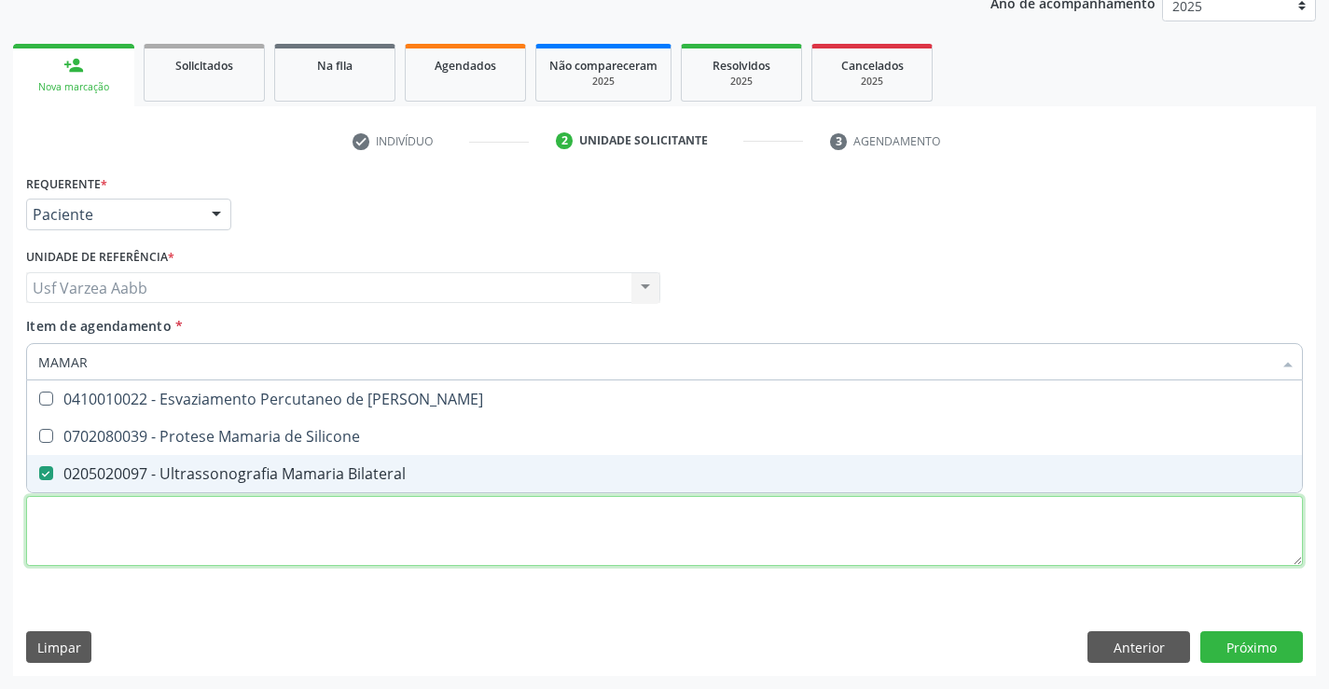
click at [247, 520] on div "Requerente * Paciente Profissional de Saúde Paciente Nenhum resultado encontrad…" at bounding box center [664, 381] width 1277 height 422
checkbox Silicone "true"
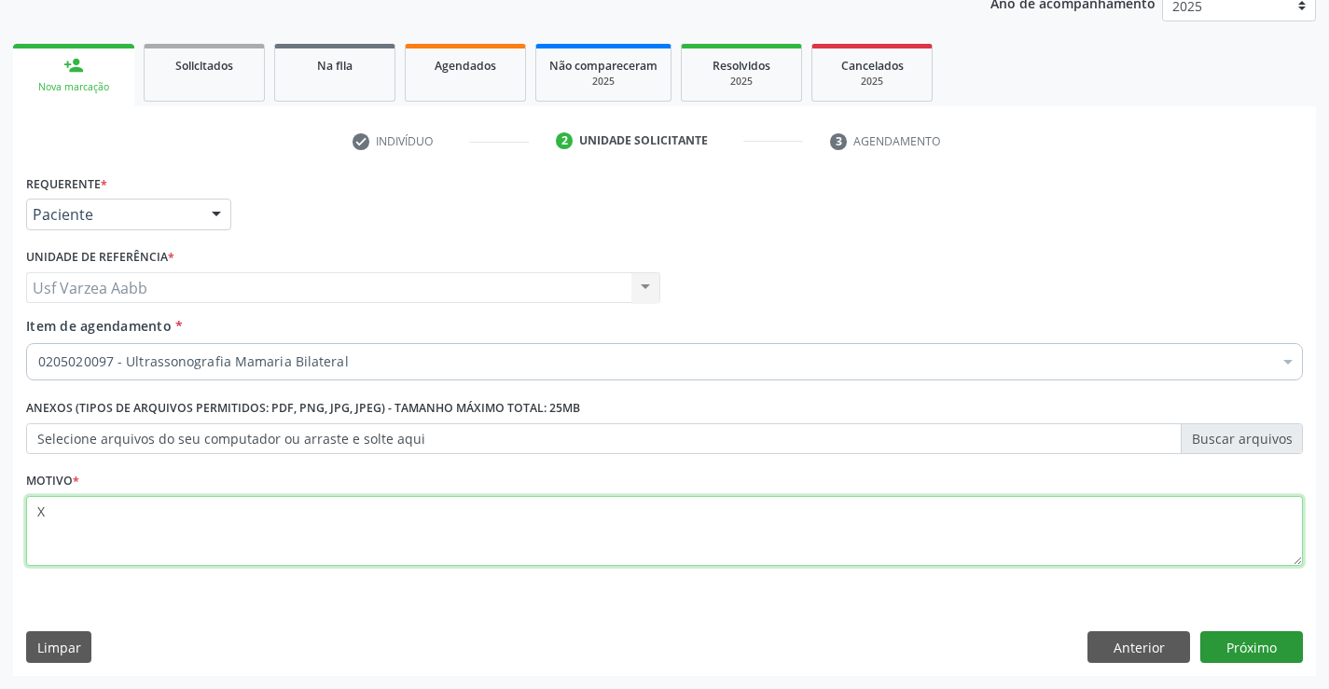
type textarea "X"
click at [1265, 643] on button "Próximo" at bounding box center [1251, 647] width 103 height 32
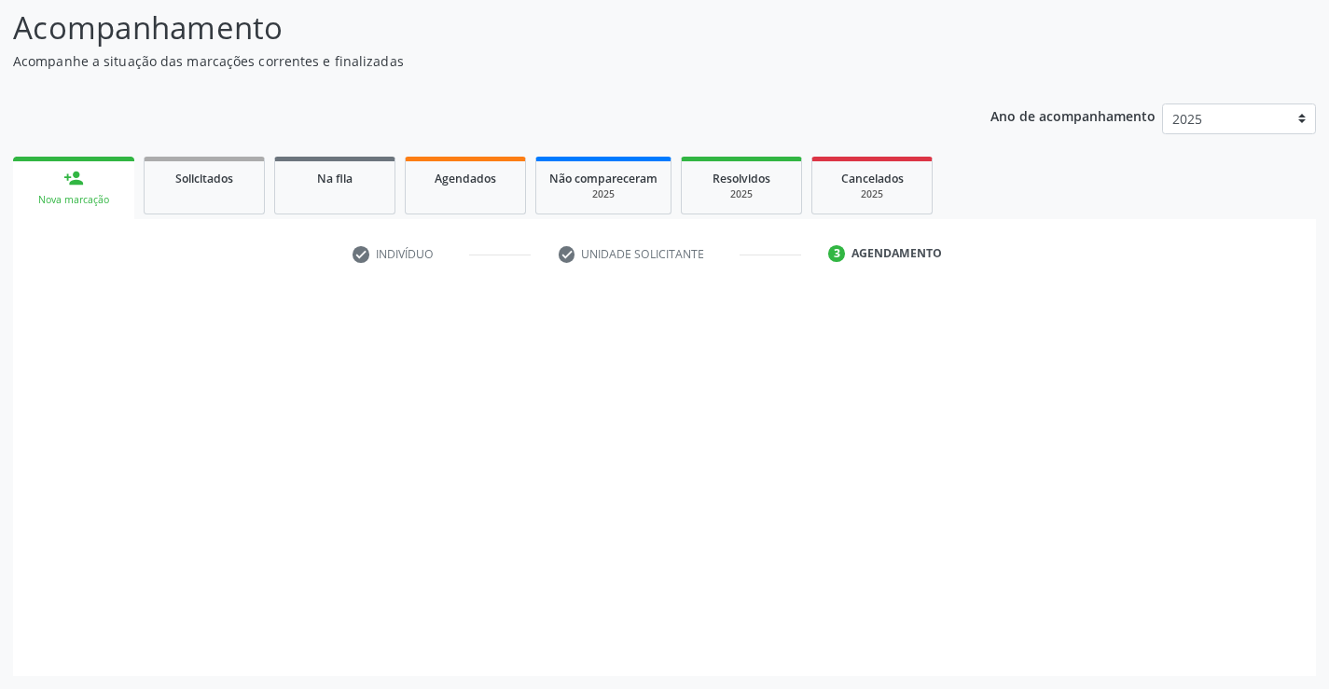
scroll to position [122, 0]
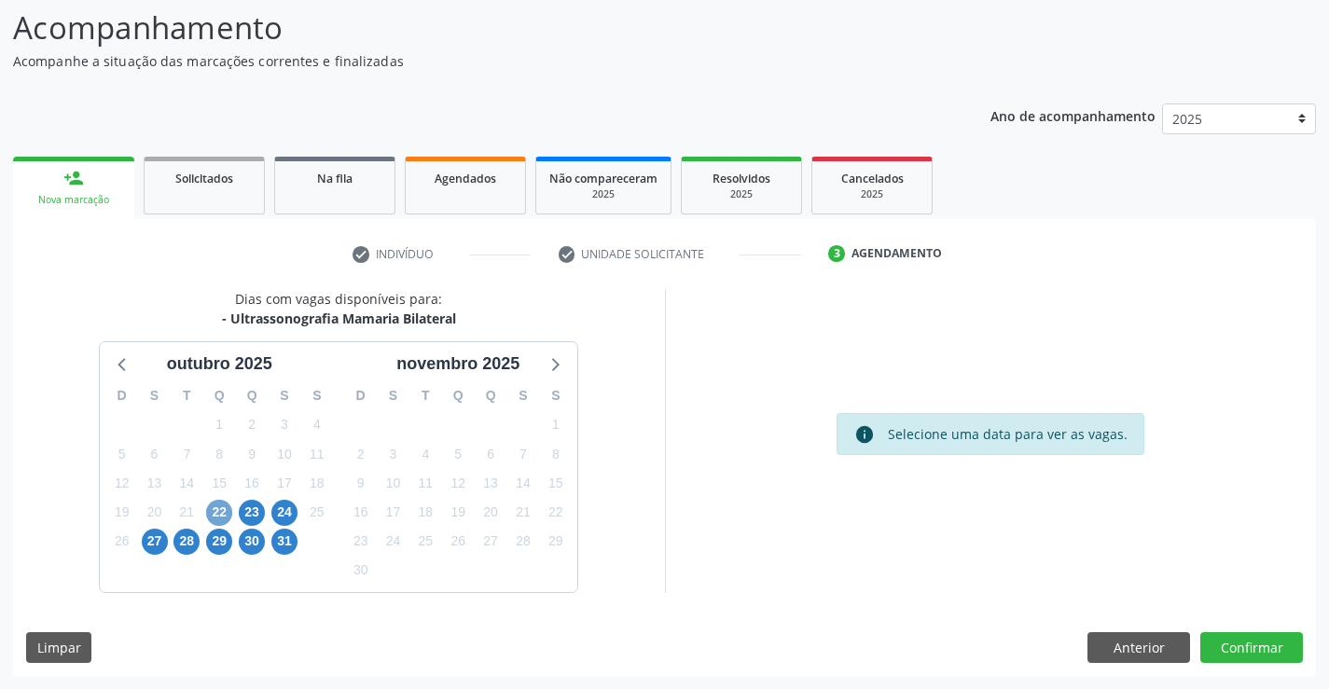
click at [224, 506] on span "22" at bounding box center [219, 513] width 26 height 26
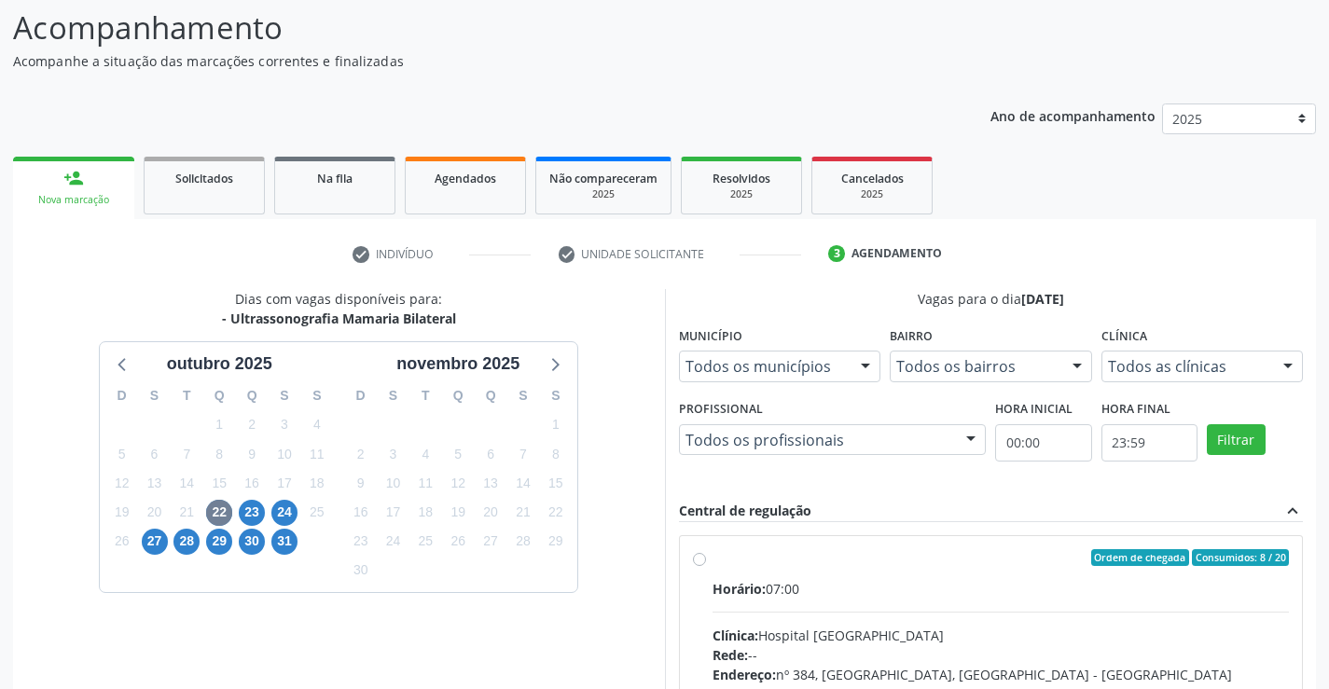
click at [713, 560] on label "Ordem de chegada Consumidos: 8 / 20 Horário: 07:00 Clínica: Hospital [GEOGRAPHI…" at bounding box center [1001, 692] width 577 height 286
click at [700, 560] on input "Ordem de chegada Consumidos: 8 / 20 Horário: 07:00 Clínica: Hospital [GEOGRAPHI…" at bounding box center [699, 557] width 13 height 17
radio input "true"
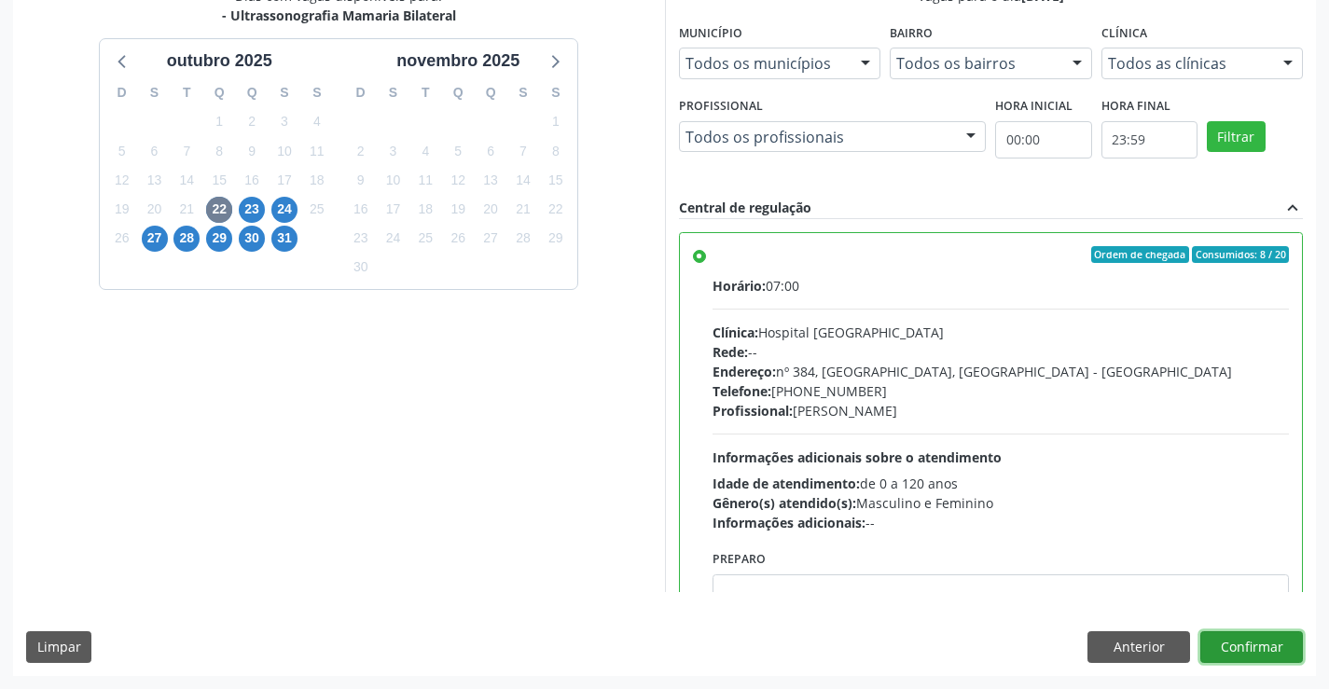
click at [1260, 640] on button "Confirmar" at bounding box center [1251, 647] width 103 height 32
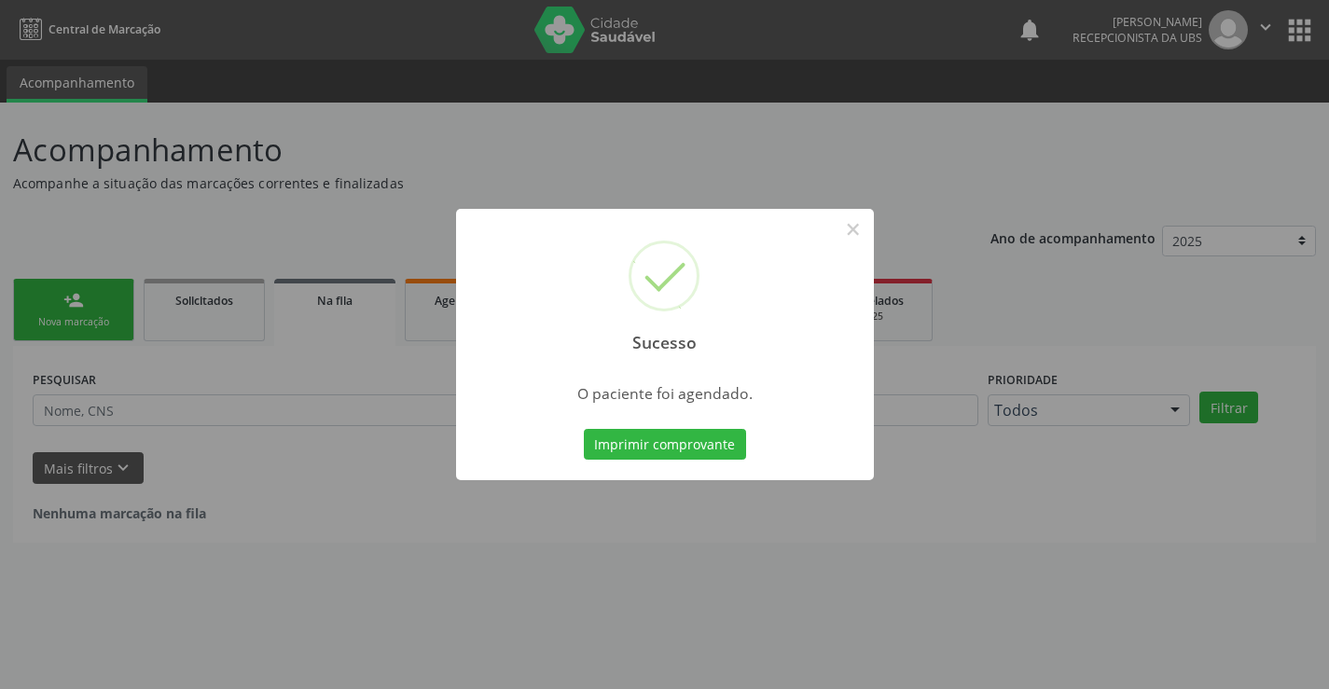
scroll to position [0, 0]
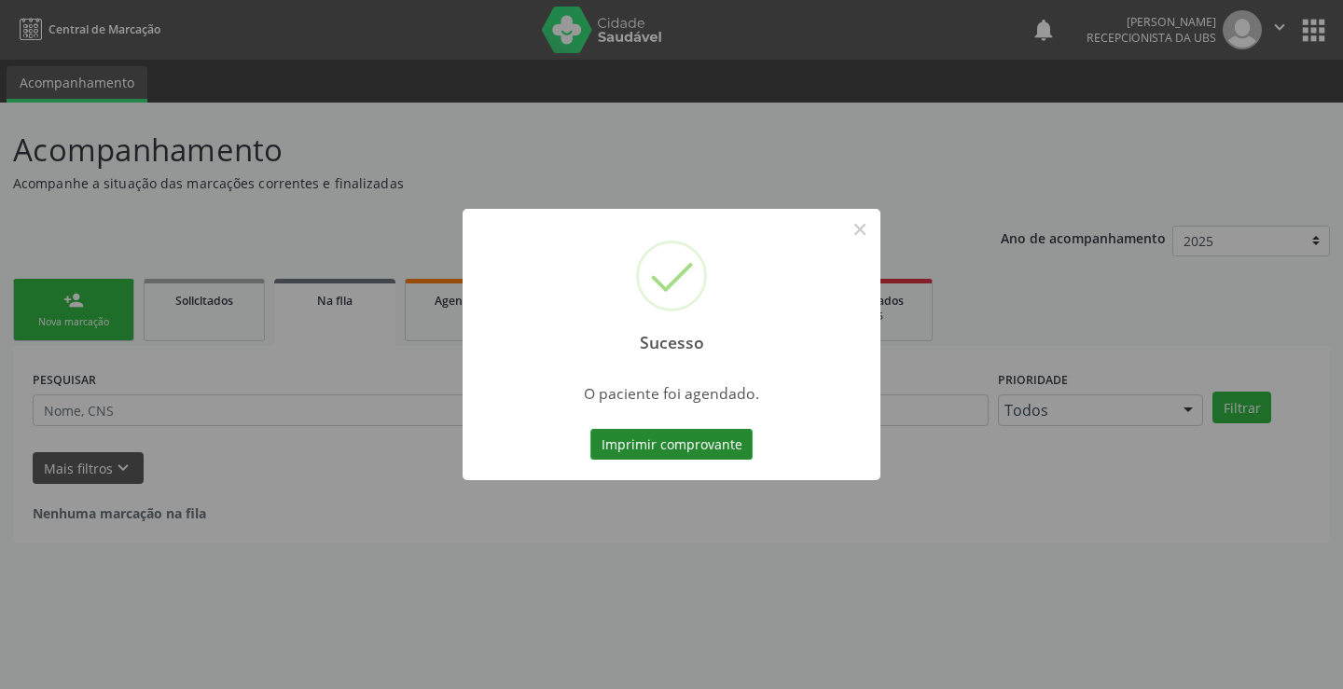
click at [706, 451] on button "Imprimir comprovante" at bounding box center [671, 445] width 162 height 32
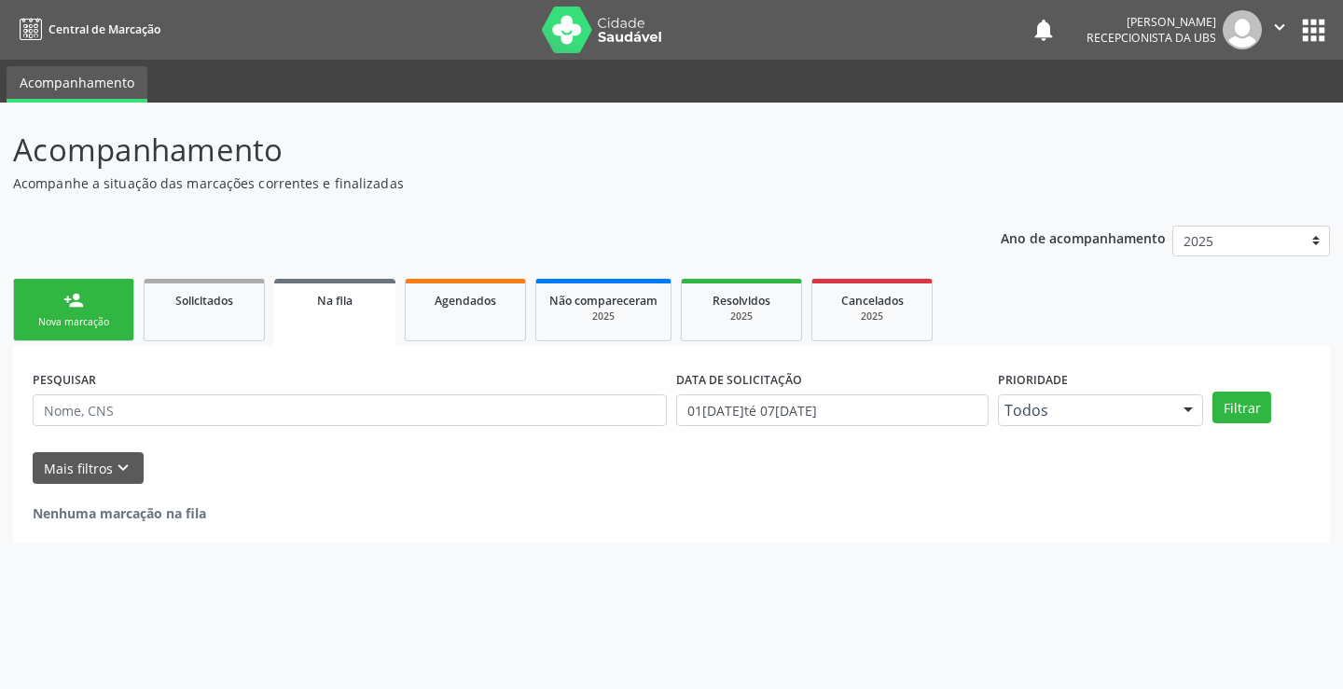
click at [84, 313] on link "person_add Nova marcação" at bounding box center [73, 310] width 121 height 62
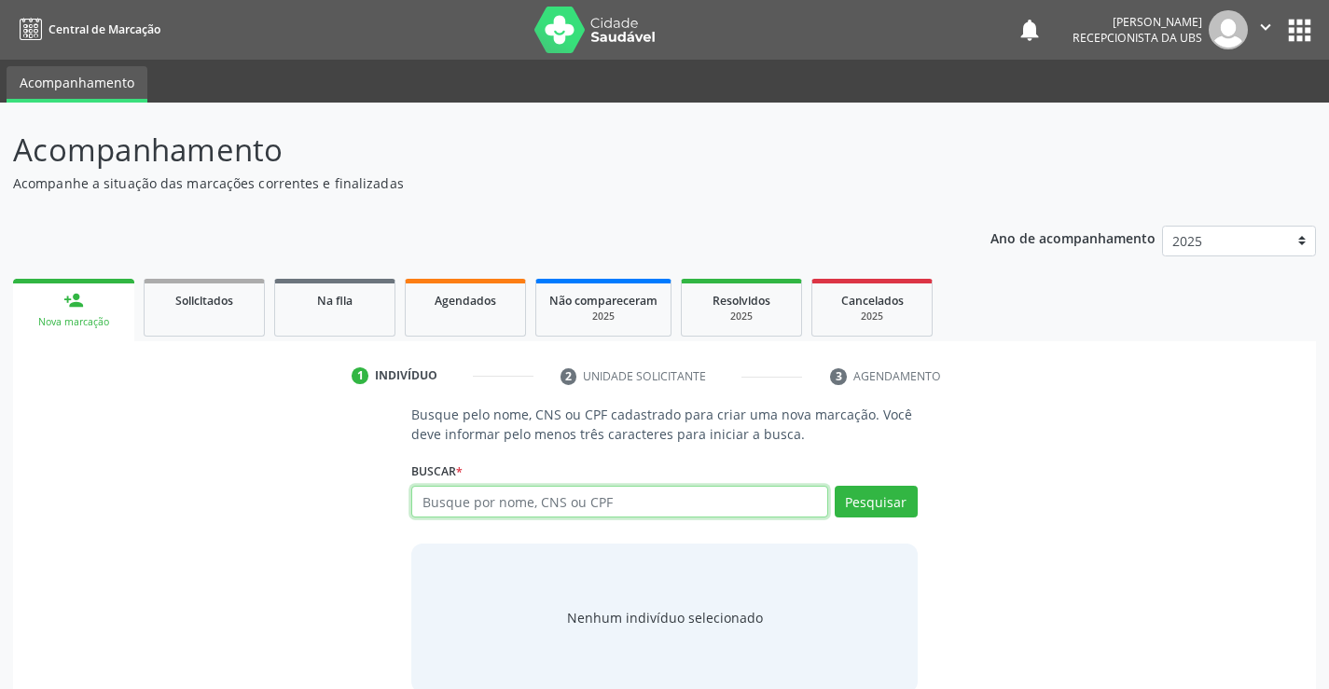
click at [565, 505] on input "text" at bounding box center [619, 502] width 416 height 32
type input "06997105459"
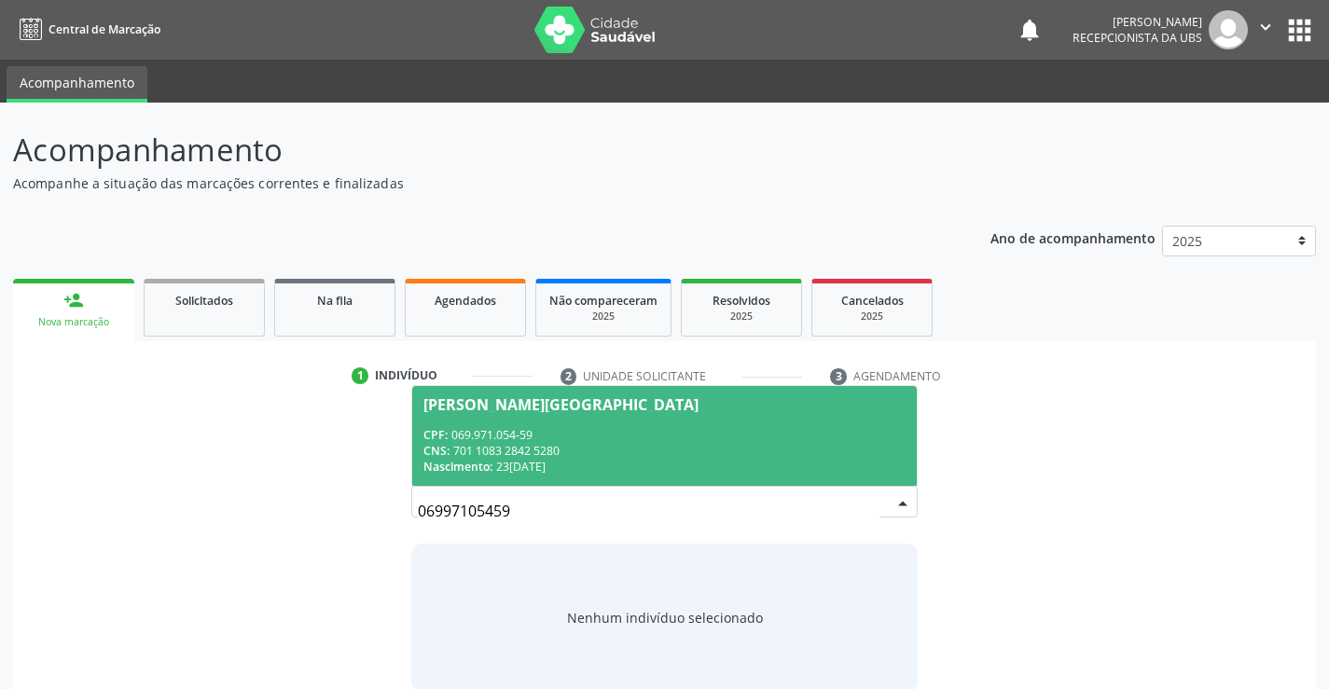
click at [729, 464] on div "Nascimento: 23[DATE]" at bounding box center [663, 467] width 481 height 16
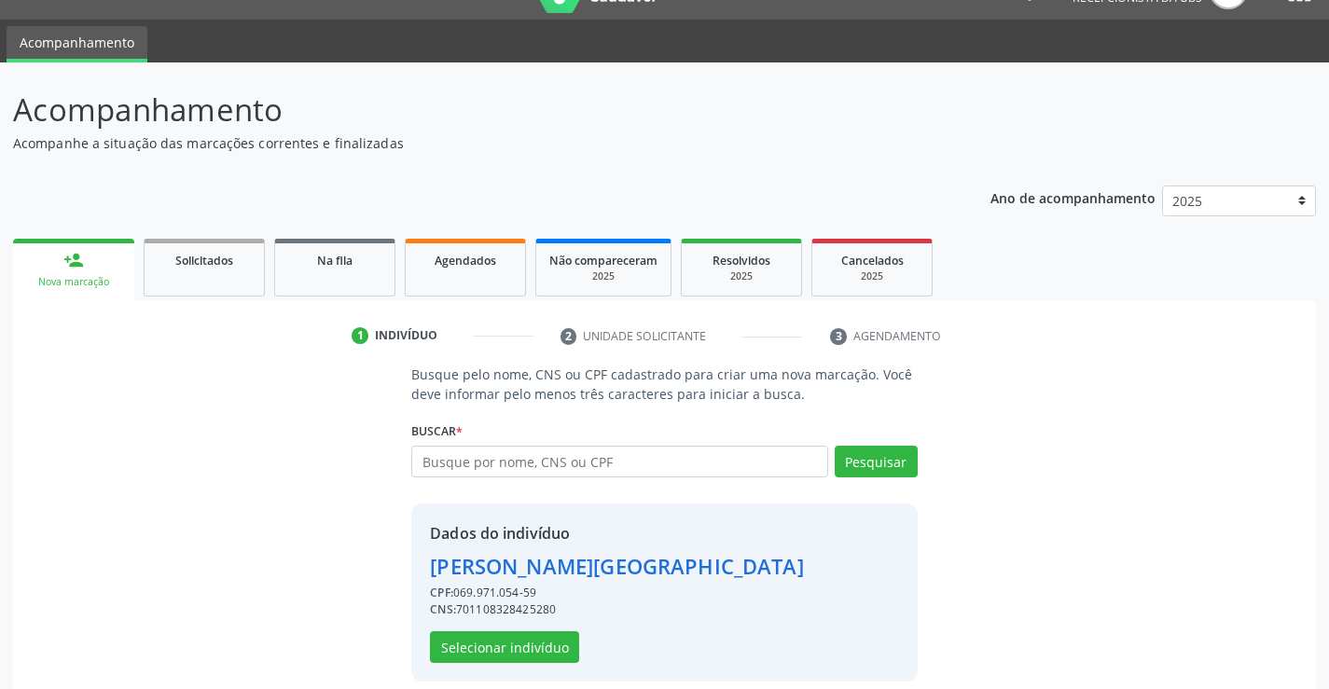
scroll to position [59, 0]
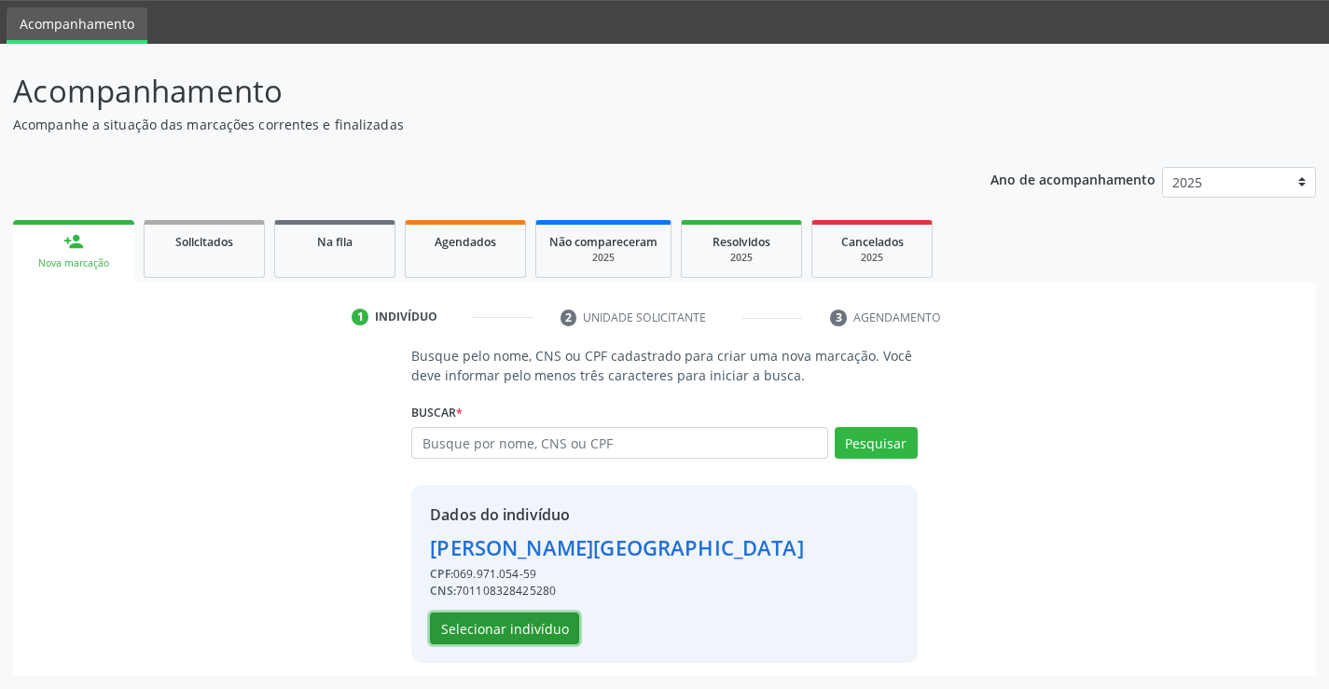
click at [524, 629] on button "Selecionar indivíduo" at bounding box center [504, 629] width 149 height 32
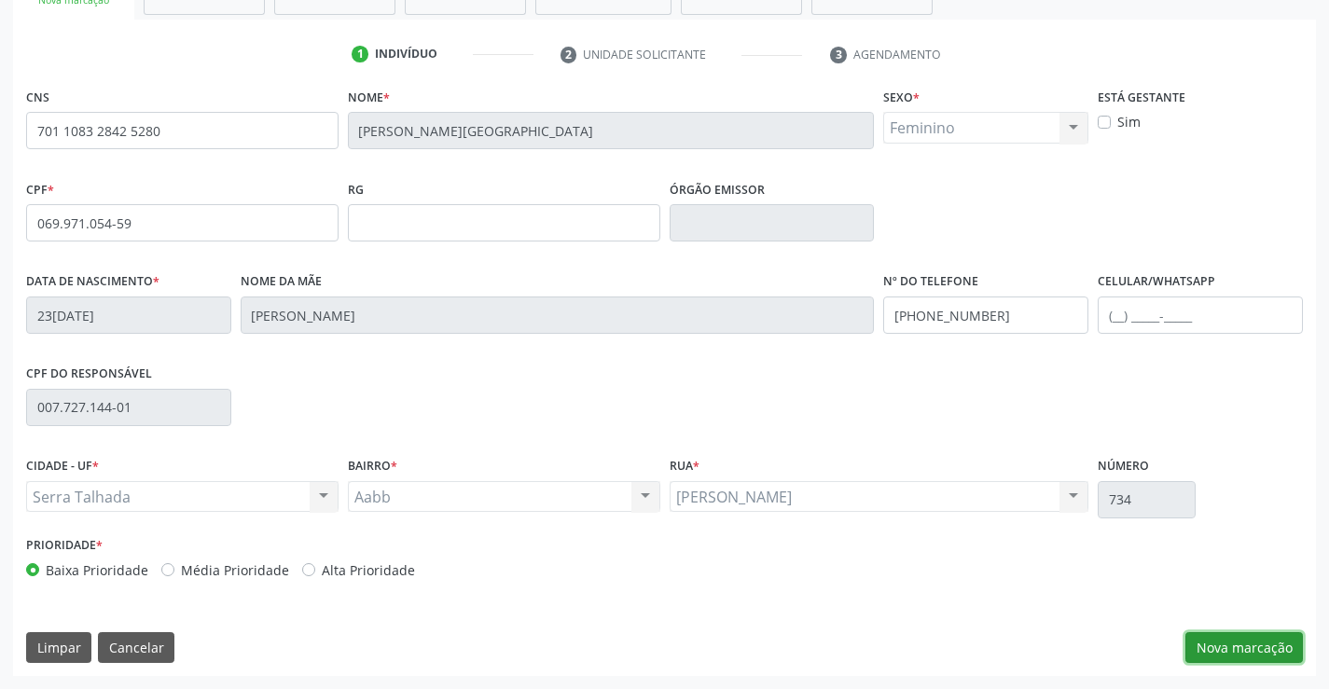
click at [1272, 642] on button "Nova marcação" at bounding box center [1244, 648] width 118 height 32
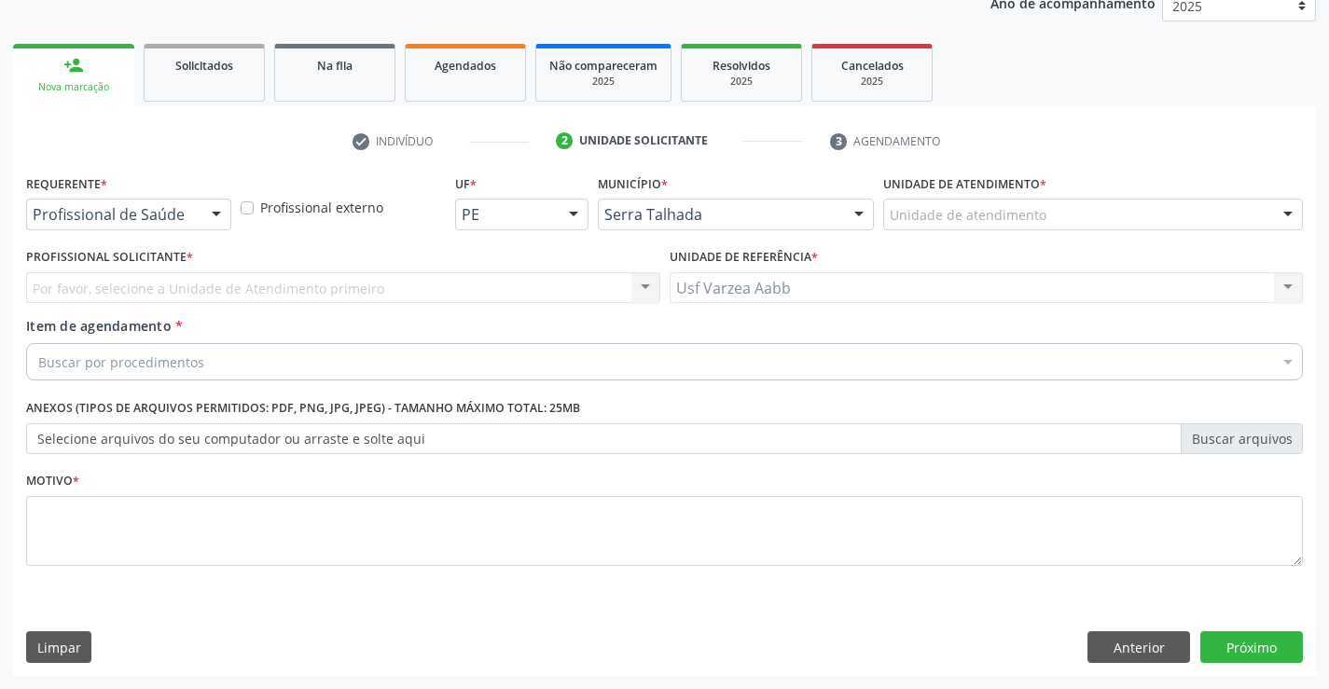
click at [180, 228] on div "Profissional de Saúde" at bounding box center [128, 215] width 205 height 32
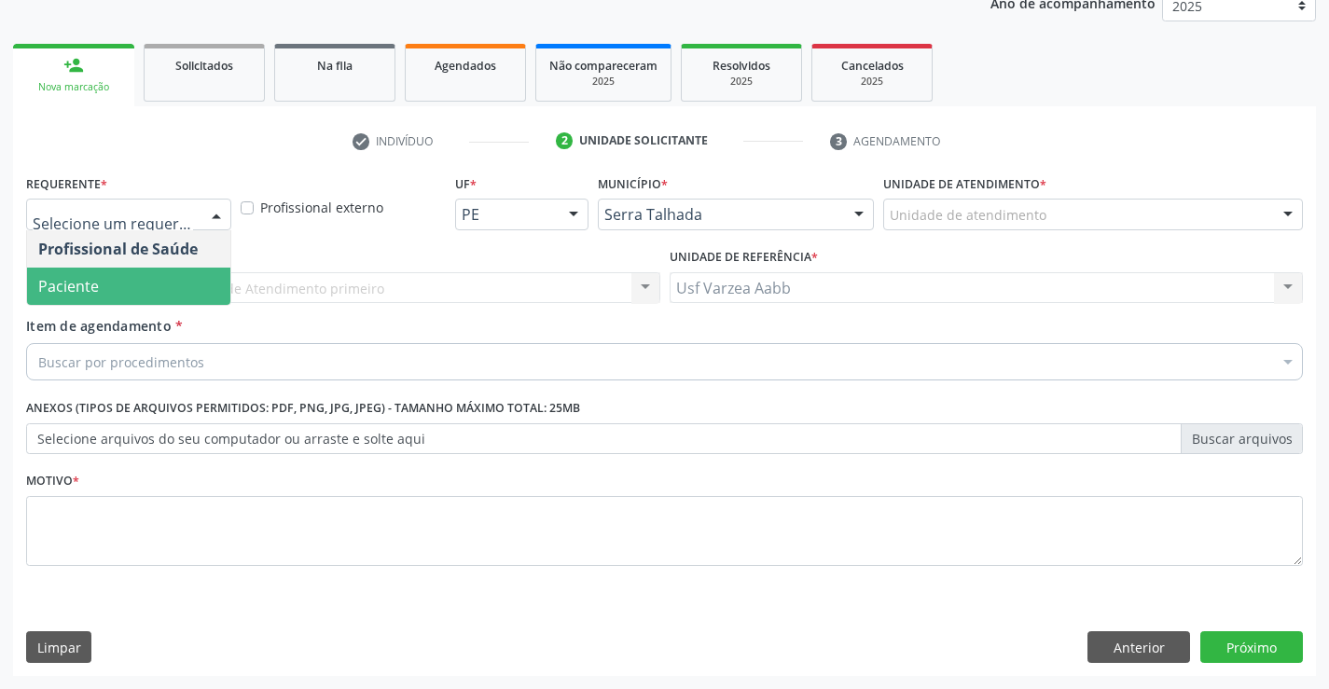
click at [185, 280] on span "Paciente" at bounding box center [128, 286] width 203 height 37
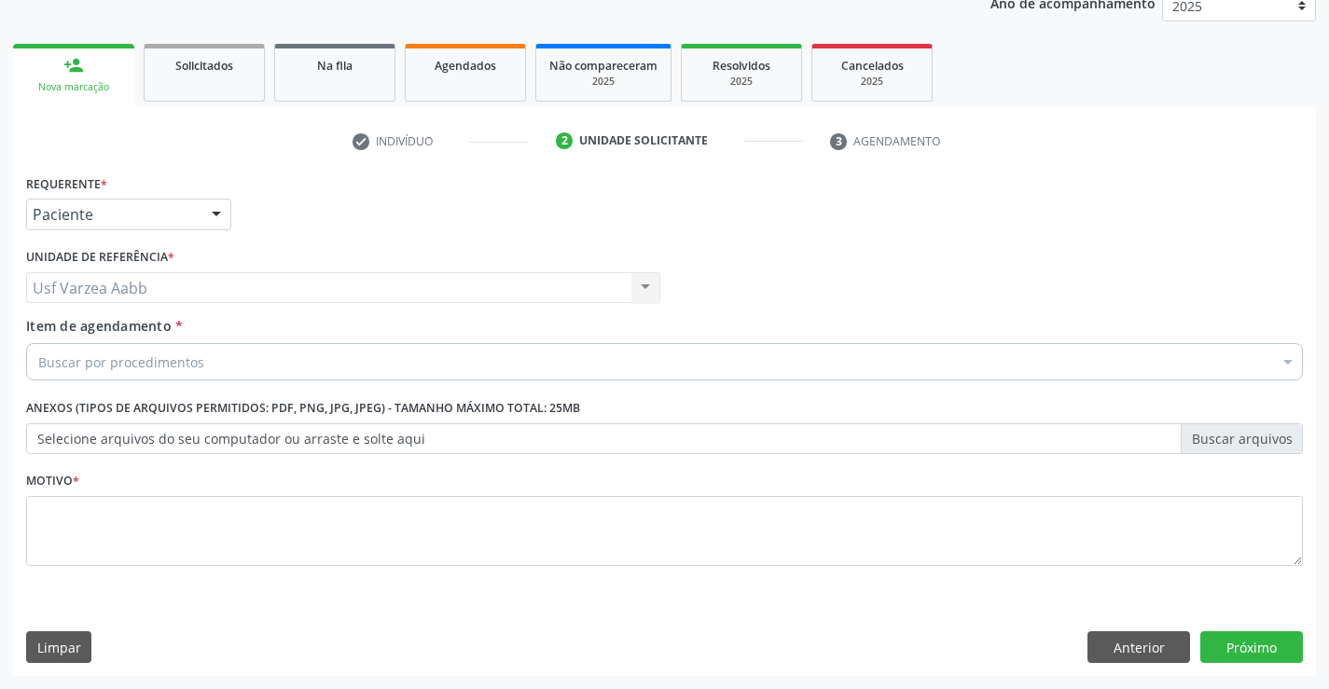
click at [201, 368] on div "Buscar por procedimentos" at bounding box center [664, 361] width 1277 height 37
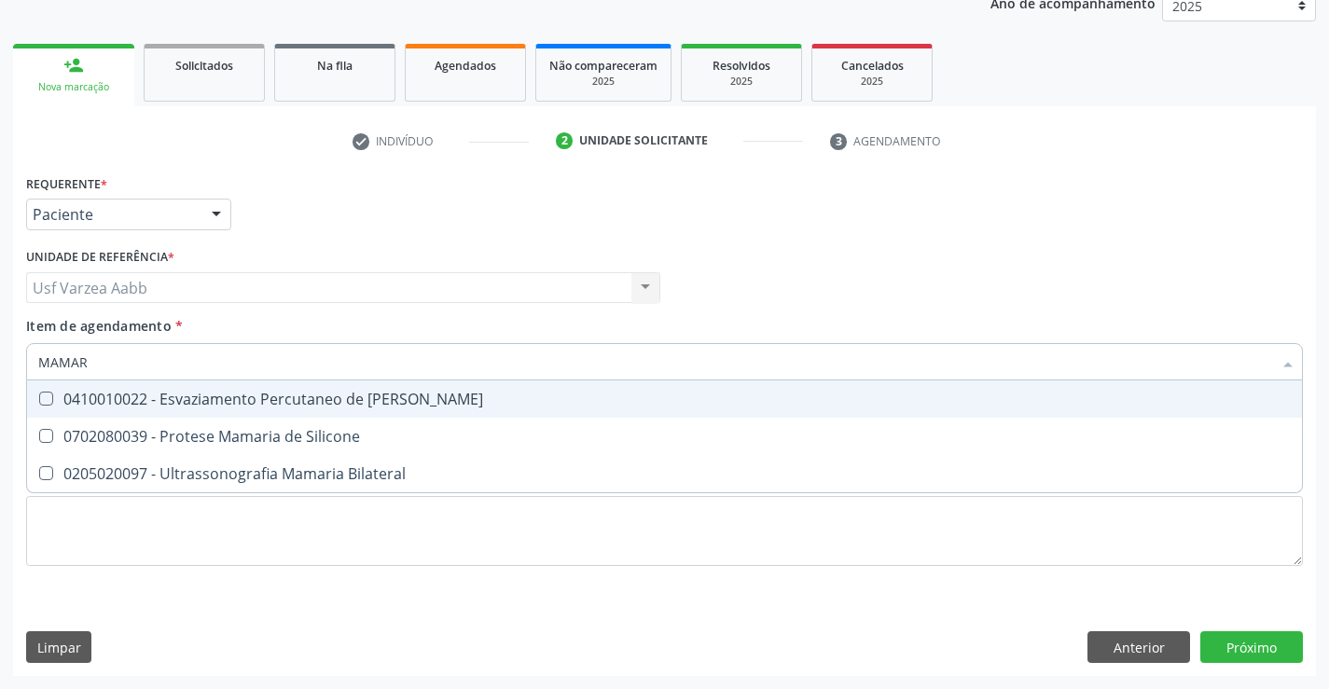
type input "MAMARI"
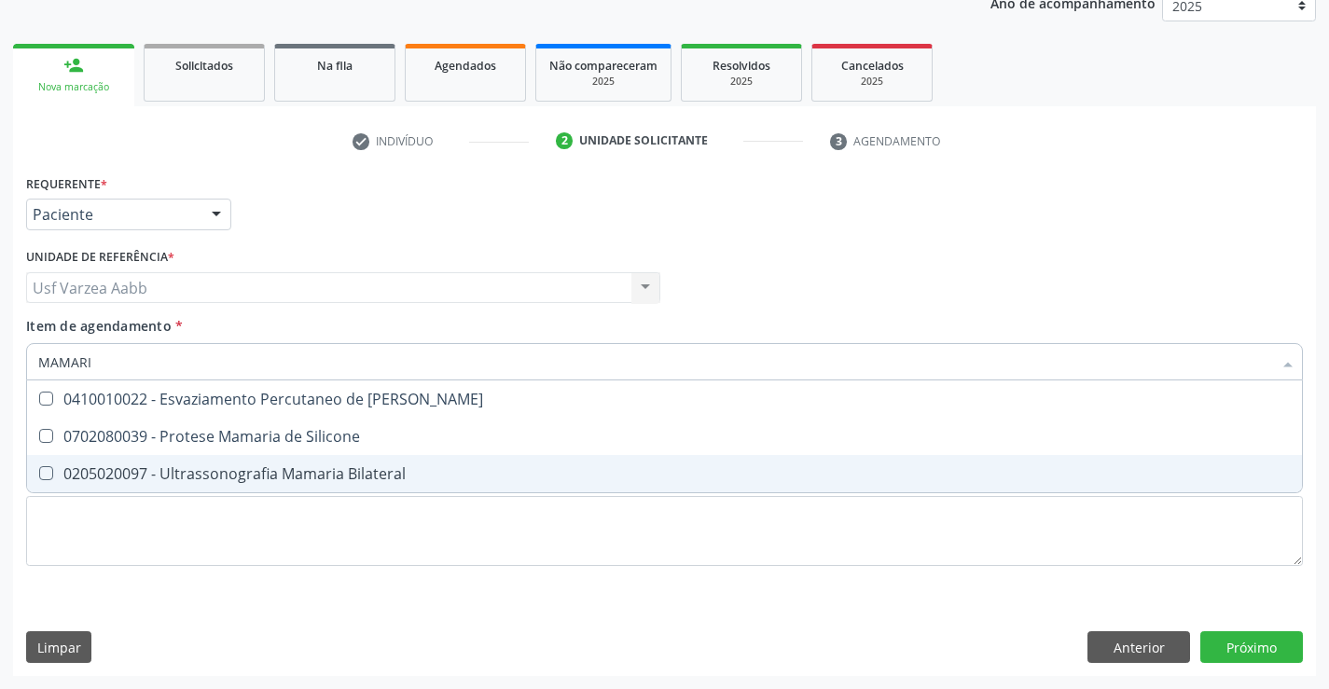
click at [211, 468] on div "0205020097 - Ultrassonografia Mamaria Bilateral" at bounding box center [664, 473] width 1252 height 15
checkbox Bilateral "true"
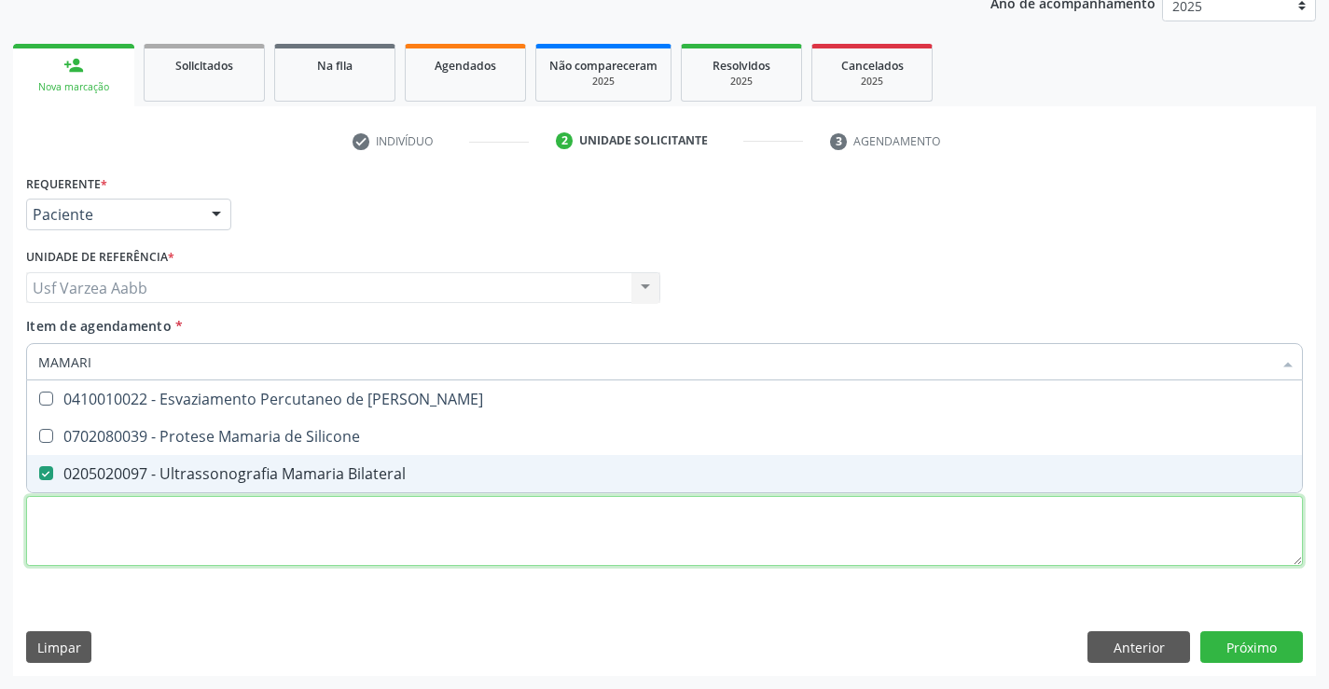
click at [220, 536] on div "Requerente * Paciente Profissional de Saúde Paciente Nenhum resultado encontrad…" at bounding box center [664, 381] width 1277 height 422
checkbox Silicone "true"
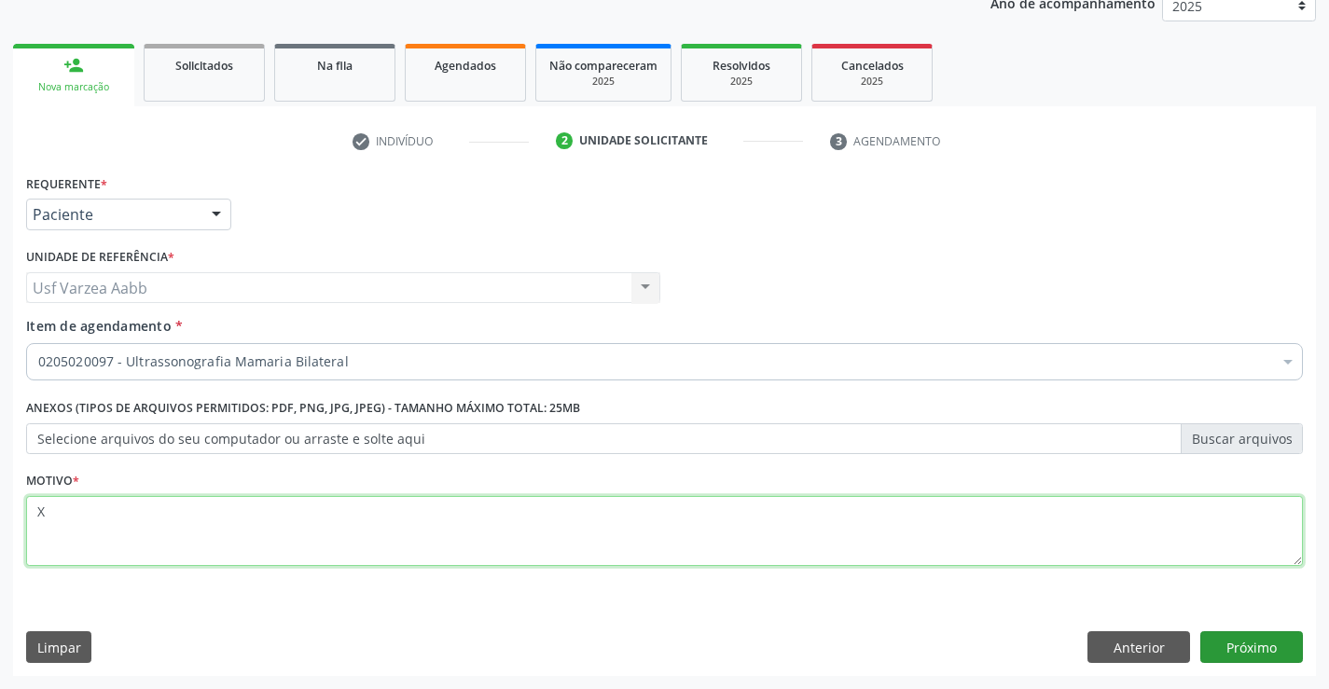
type textarea "X"
click at [1263, 651] on button "Próximo" at bounding box center [1251, 647] width 103 height 32
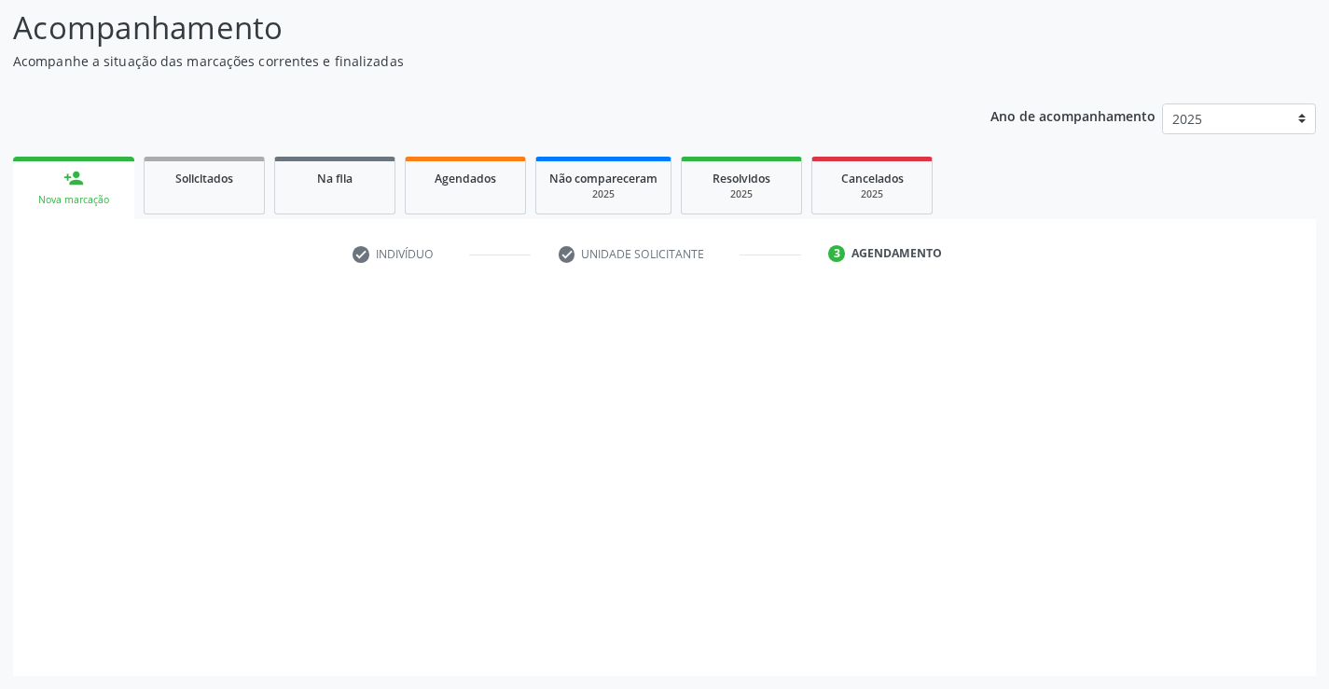
scroll to position [122, 0]
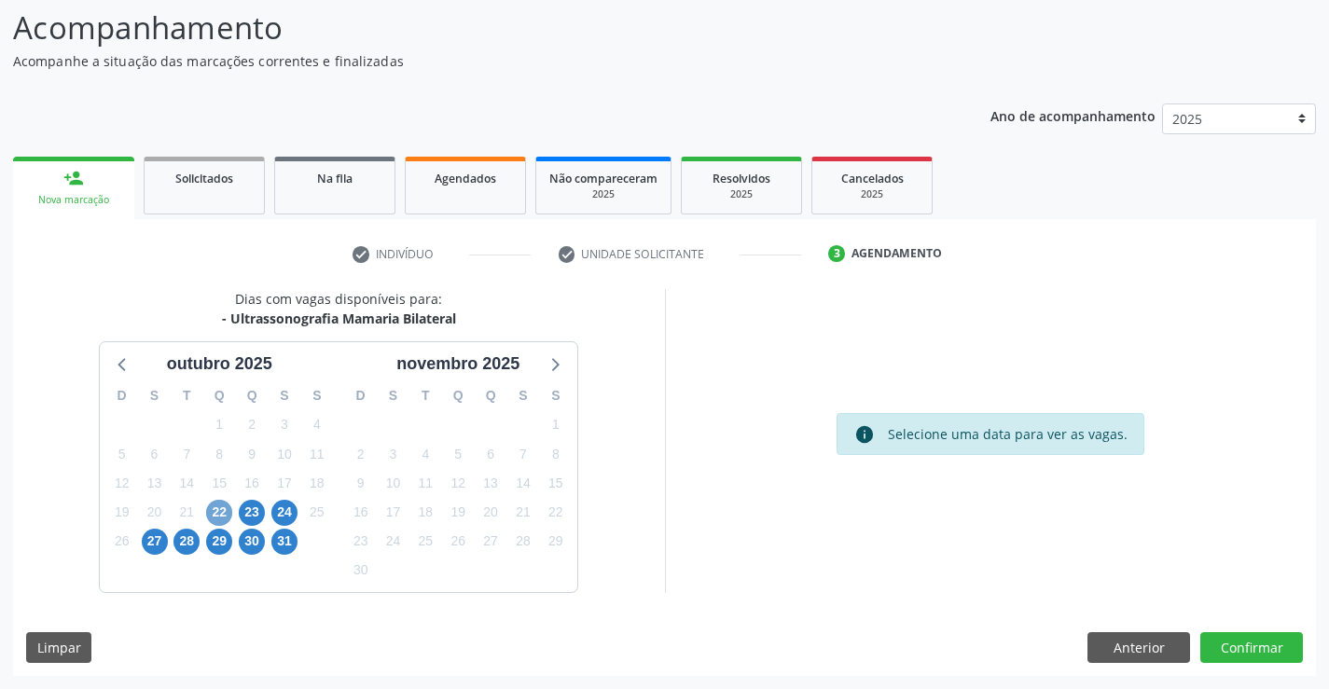
click at [219, 519] on span "22" at bounding box center [219, 513] width 26 height 26
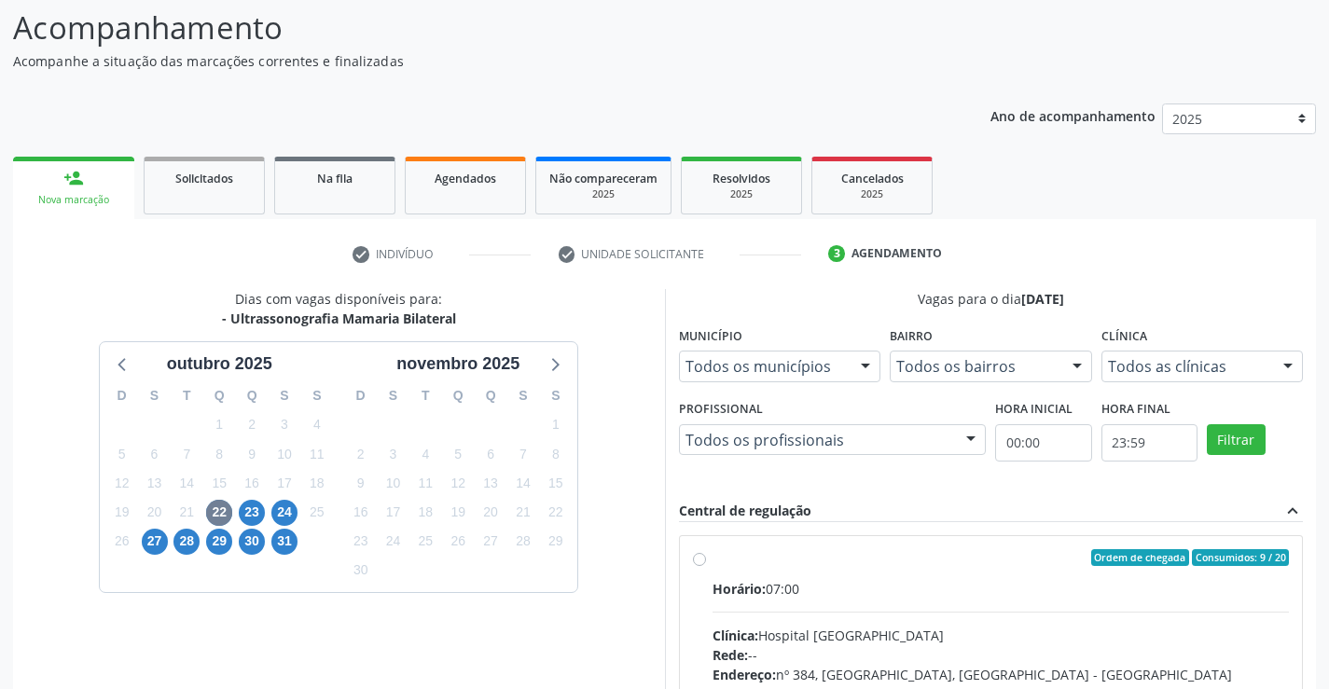
click at [689, 564] on div "Ordem de chegada Consumidos: 9 / 20 Horário: 07:00 Clínica: Hospital [GEOGRAPHI…" at bounding box center [991, 692] width 623 height 312
radio input "true"
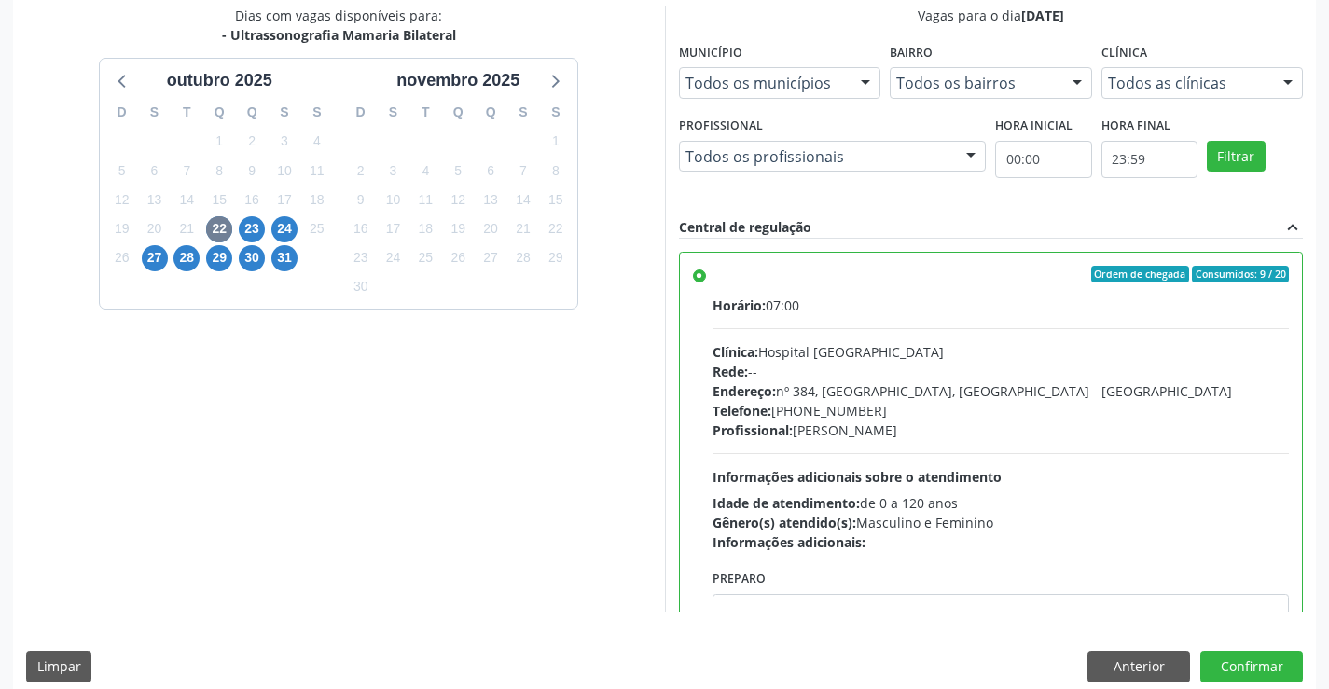
scroll to position [425, 0]
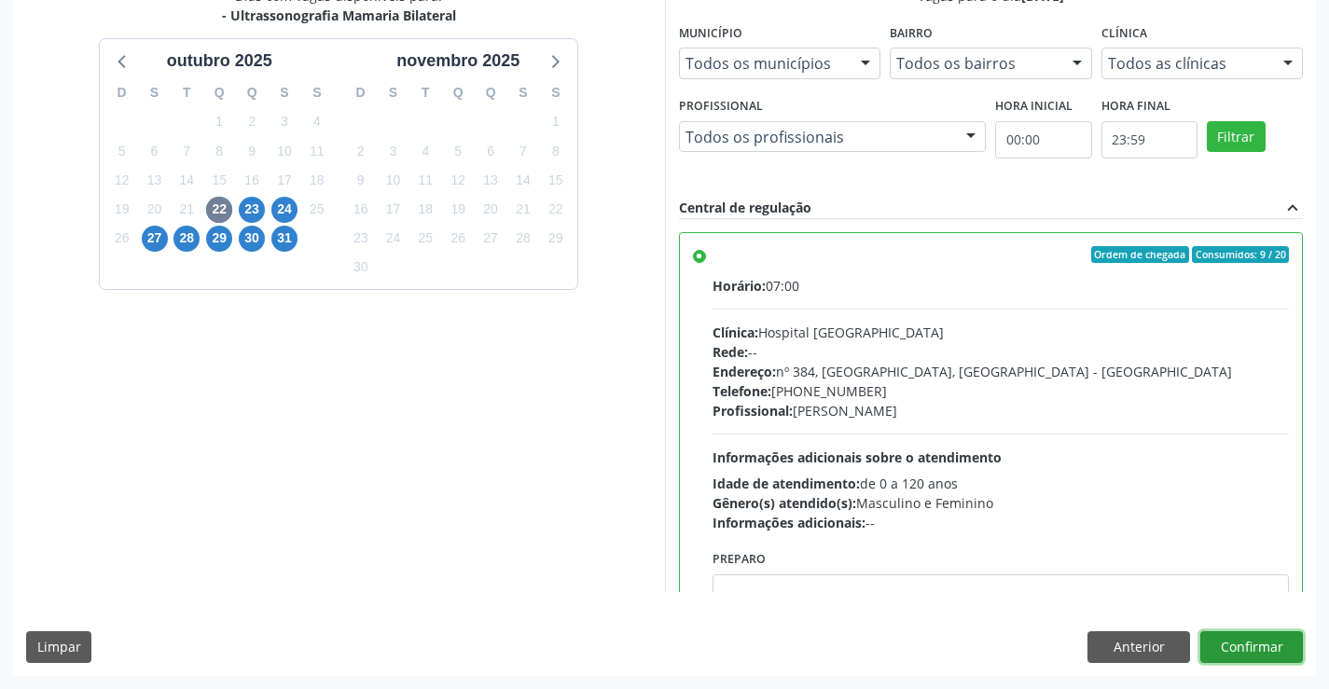
click at [1290, 638] on button "Confirmar" at bounding box center [1251, 647] width 103 height 32
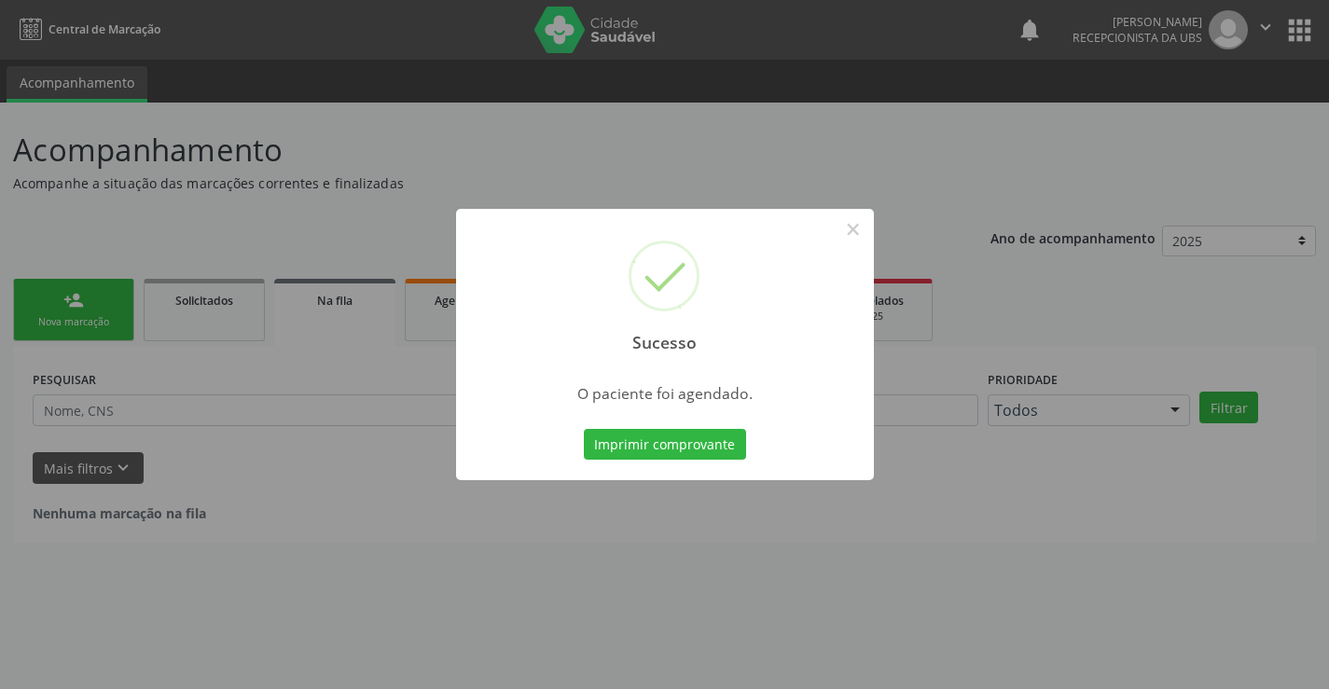
scroll to position [0, 0]
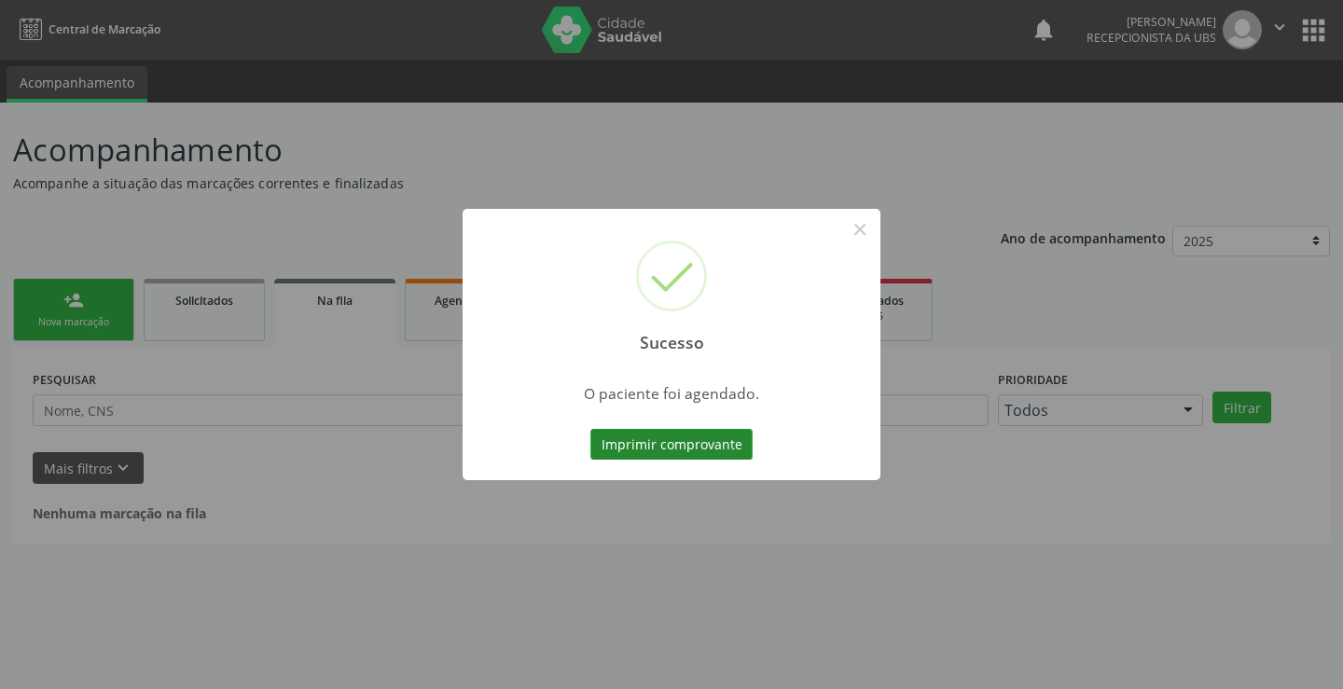
click at [682, 455] on button "Imprimir comprovante" at bounding box center [671, 445] width 162 height 32
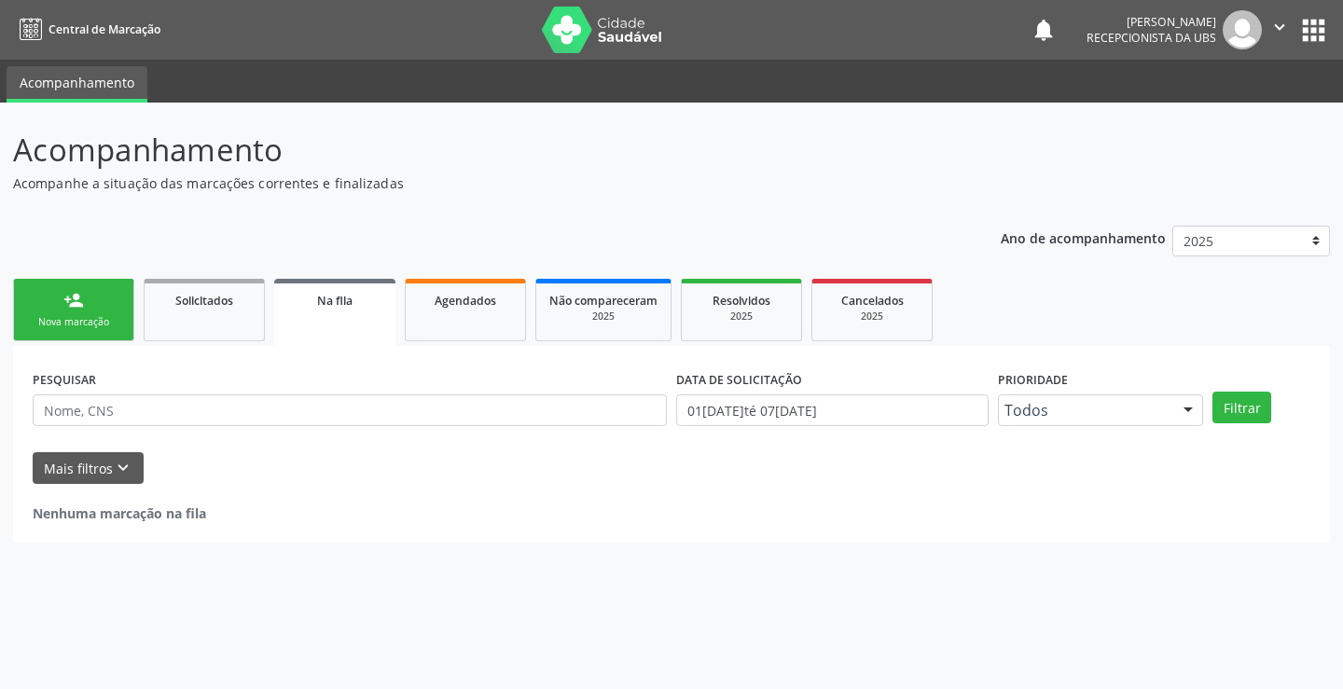
click at [126, 291] on link "person_add Nova marcação" at bounding box center [73, 310] width 121 height 62
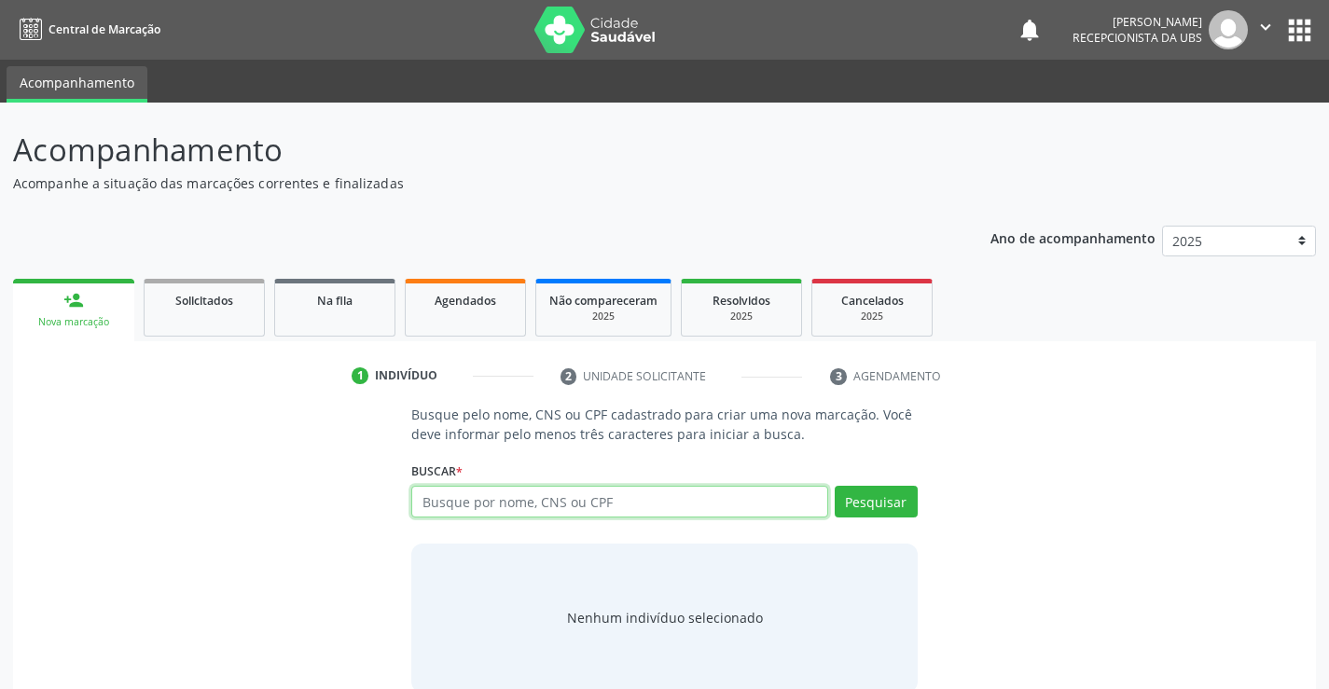
click at [598, 510] on input "text" at bounding box center [619, 502] width 416 height 32
type input "06997105459"
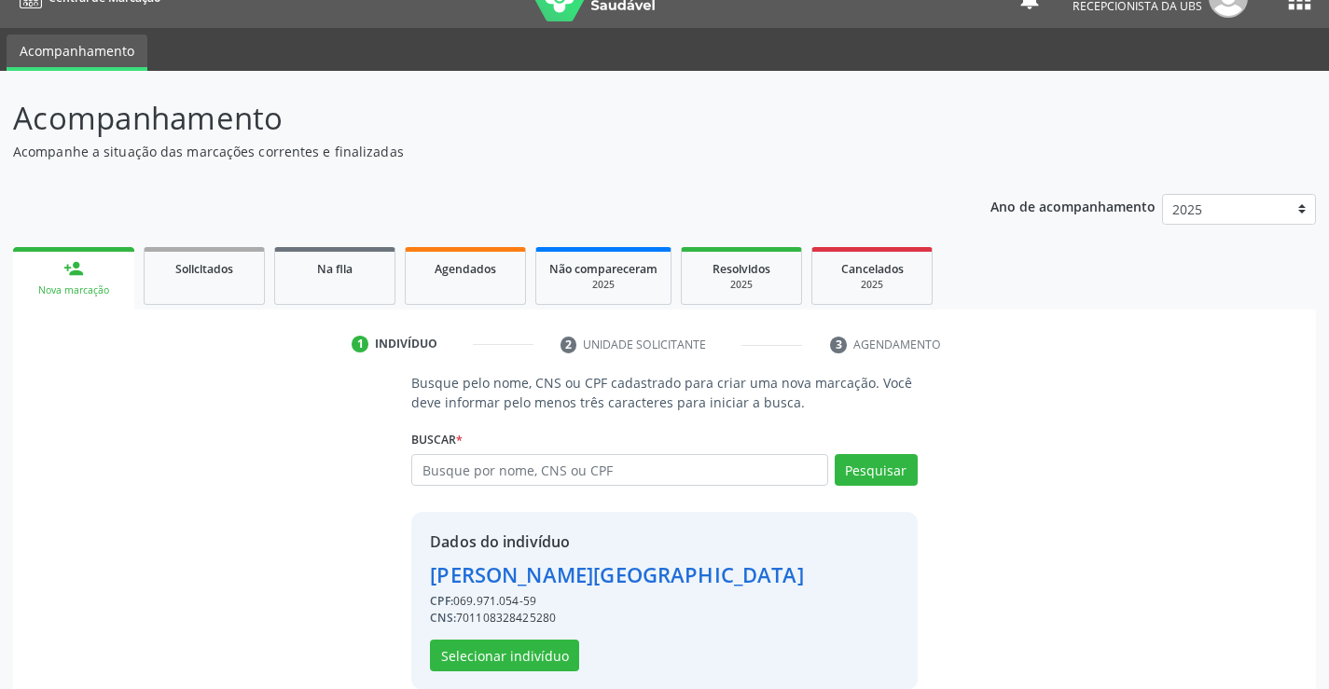
scroll to position [59, 0]
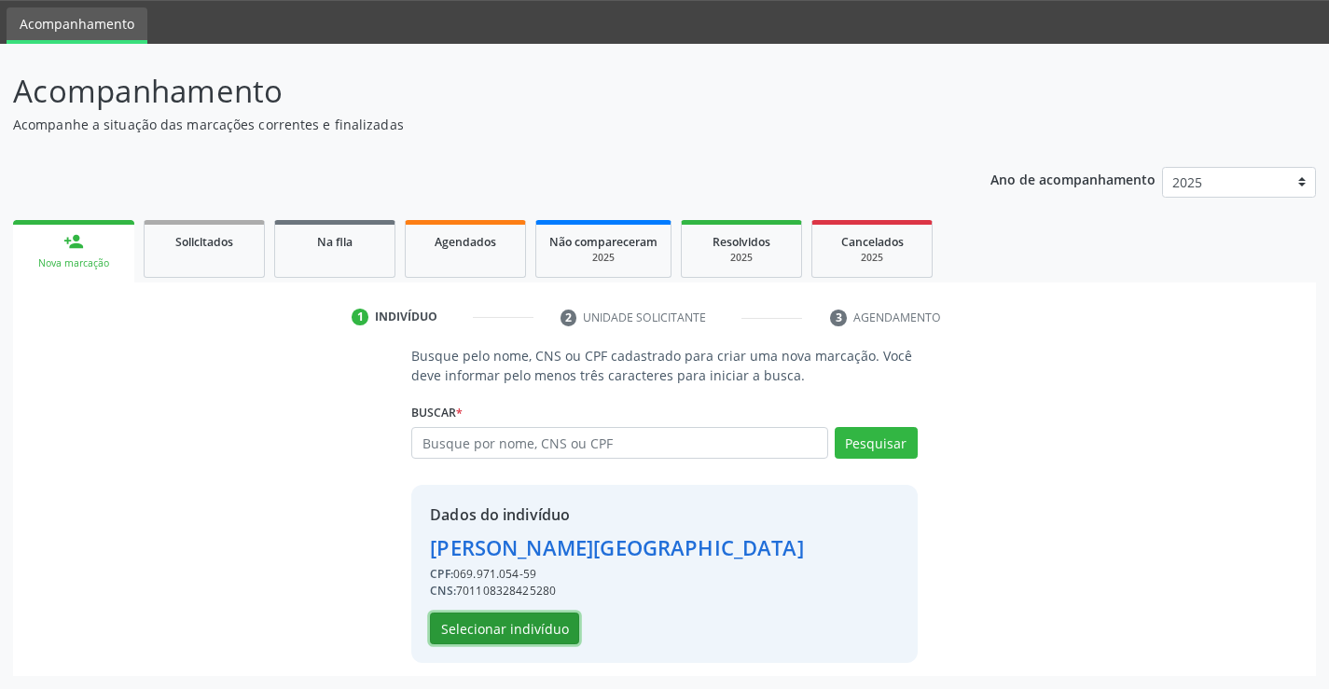
click at [523, 630] on button "Selecionar indivíduo" at bounding box center [504, 629] width 149 height 32
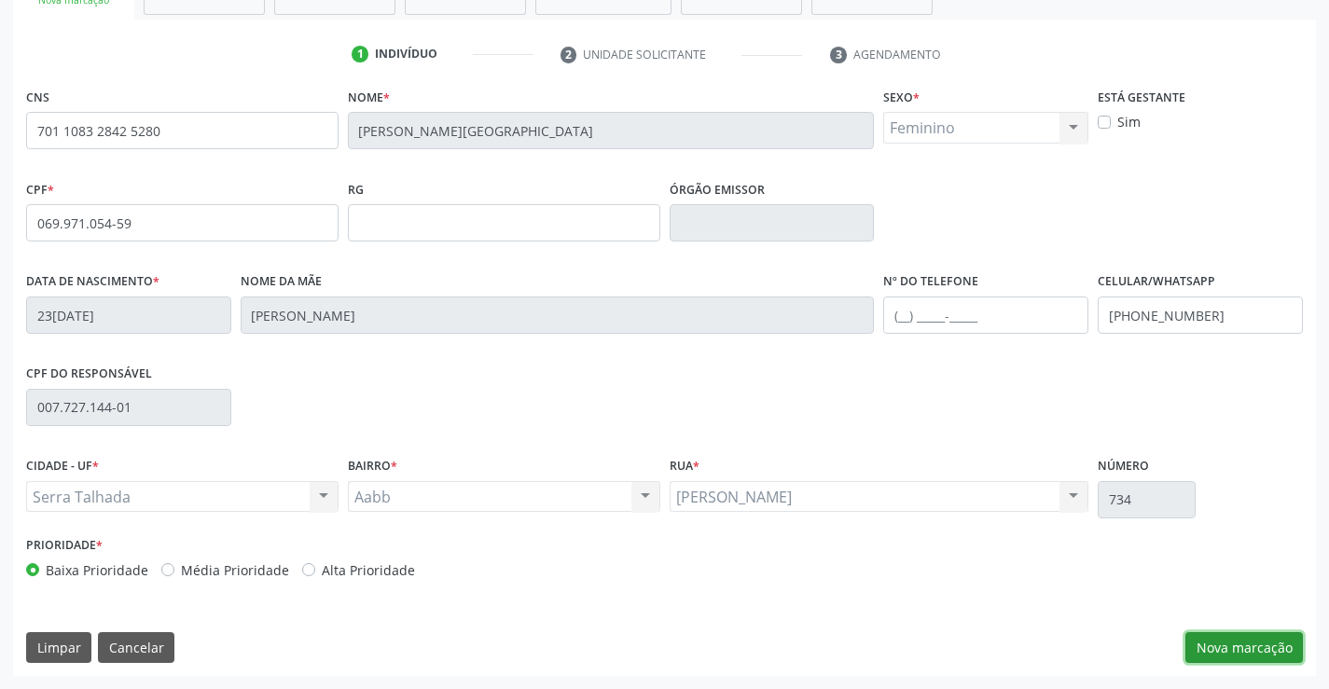
click at [1238, 640] on button "Nova marcação" at bounding box center [1244, 648] width 118 height 32
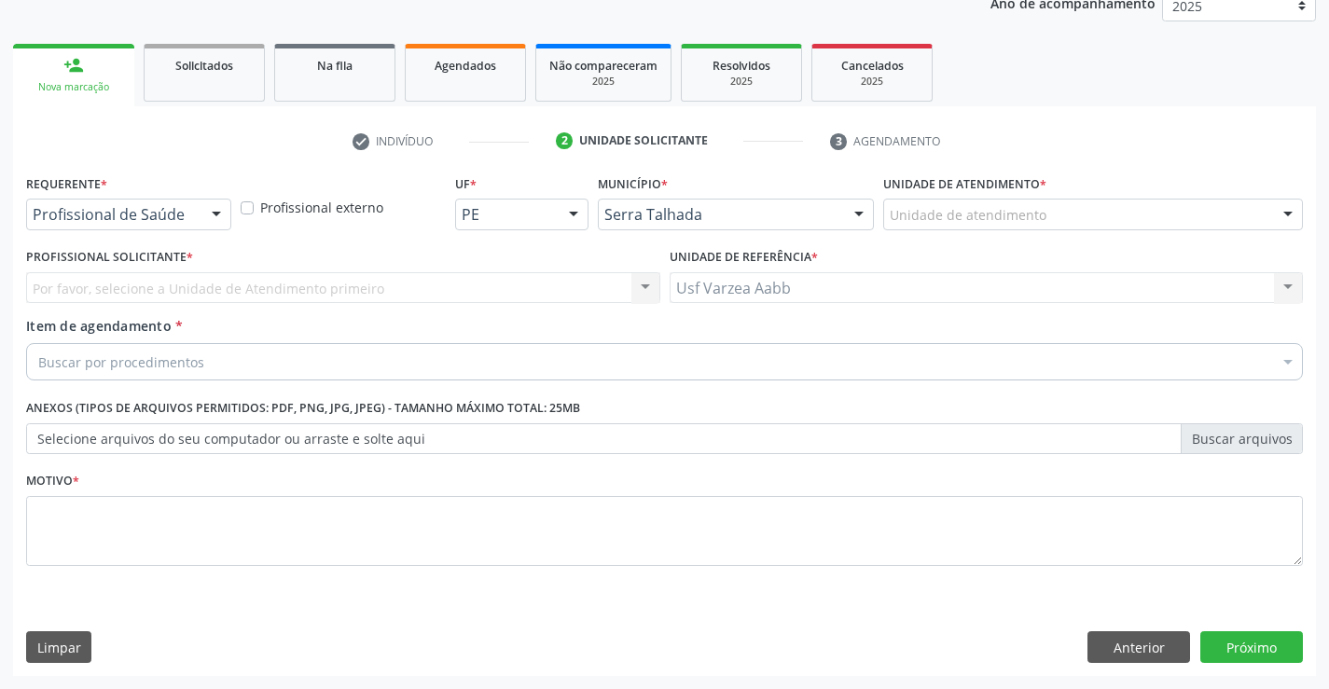
click at [156, 307] on div "Profissional Solicitante * Por favor, selecione a Unidade de Atendimento primei…" at bounding box center [343, 279] width 644 height 73
click at [185, 187] on div "Requerente * Profissional de Saúde Profissional de Saúde Paciente Nenhum result…" at bounding box center [128, 200] width 205 height 60
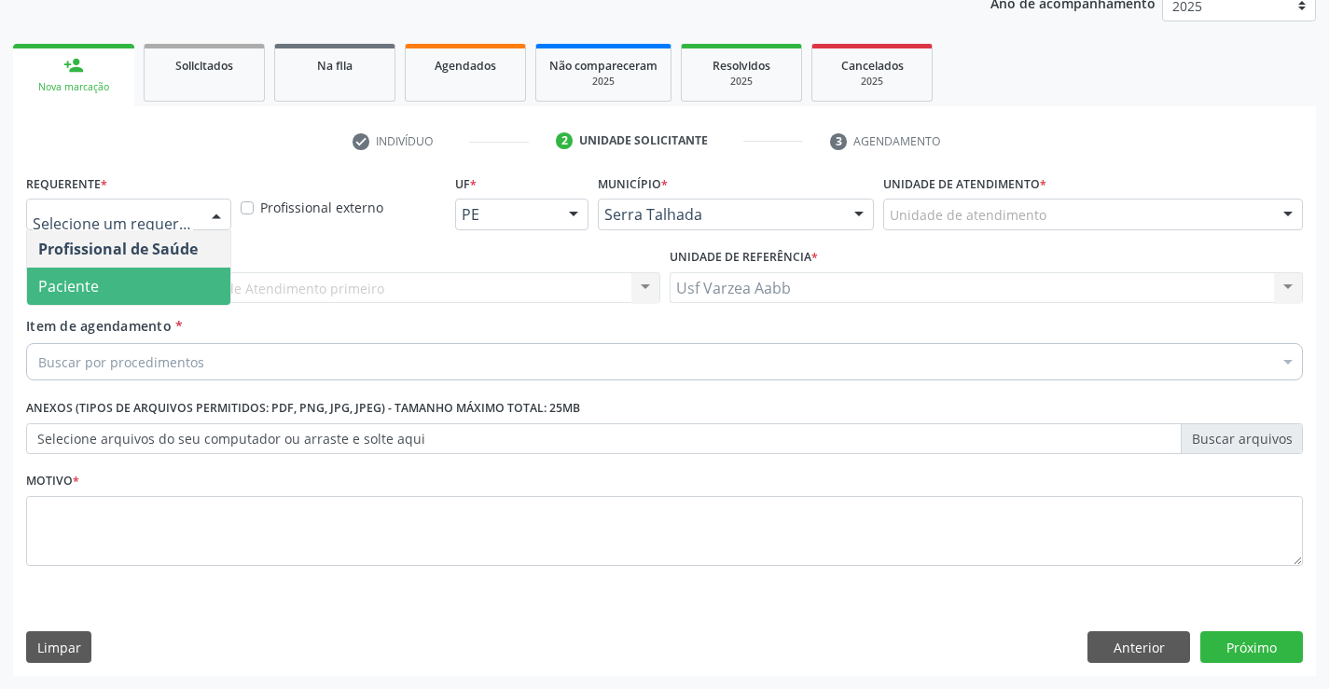
click at [125, 288] on span "Paciente" at bounding box center [128, 286] width 203 height 37
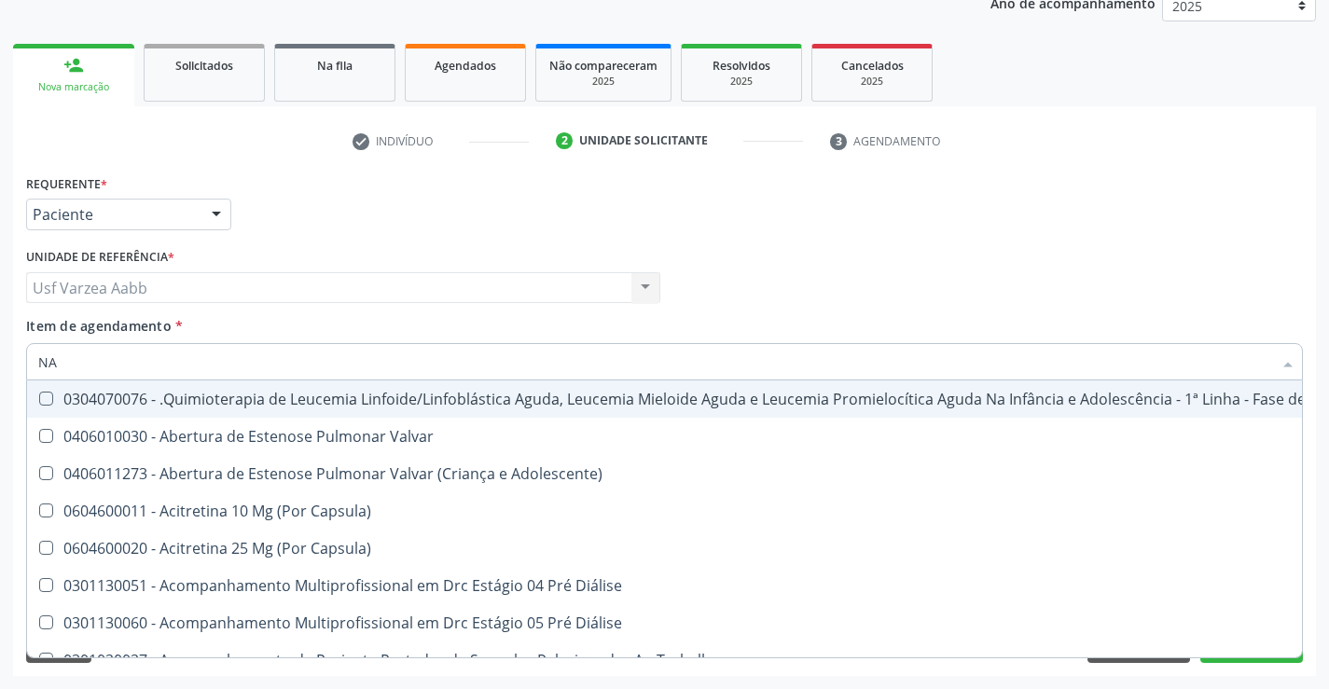
type input "N"
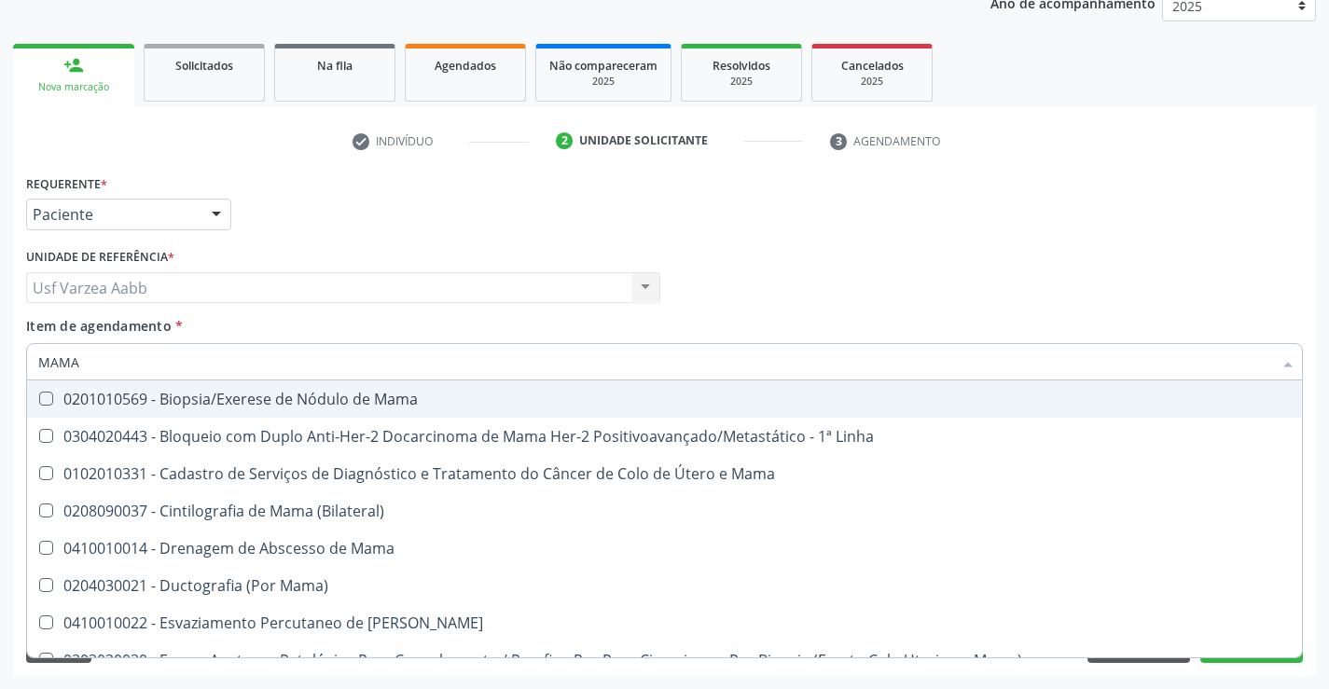
type input "MAMAR"
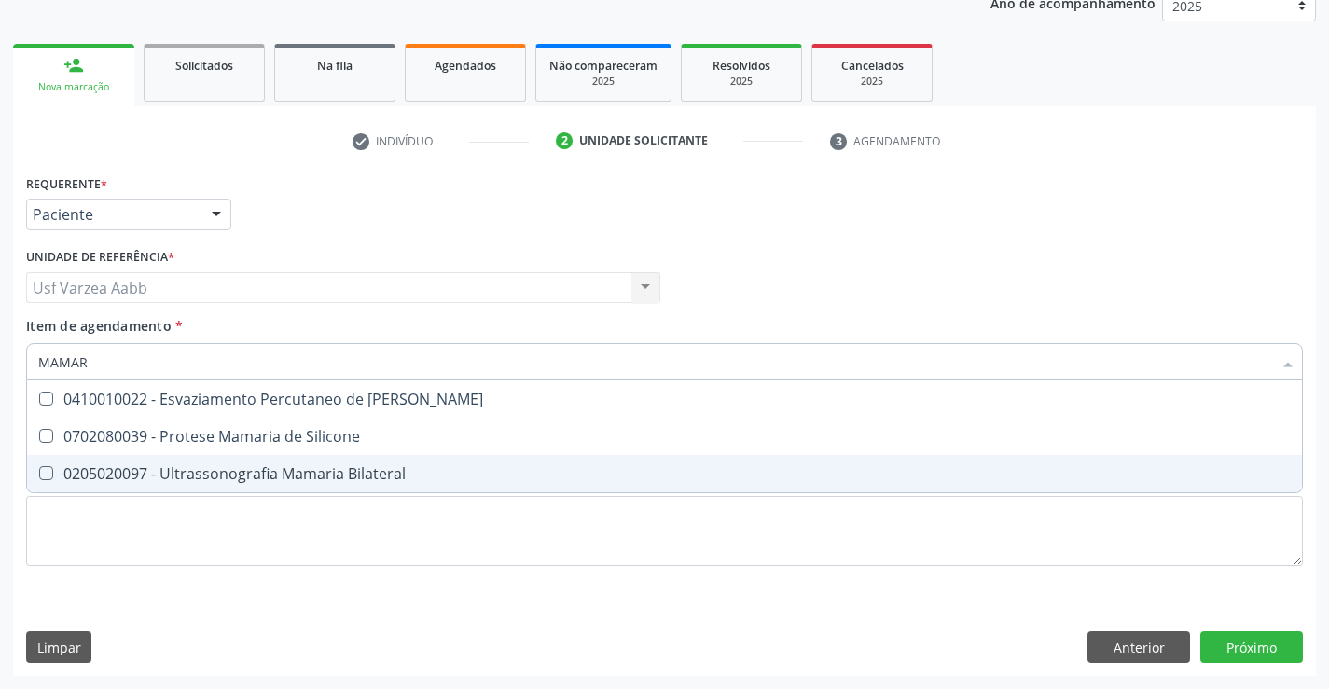
click at [261, 477] on div "0205020097 - Ultrassonografia Mamaria Bilateral" at bounding box center [664, 473] width 1252 height 15
checkbox Bilateral "true"
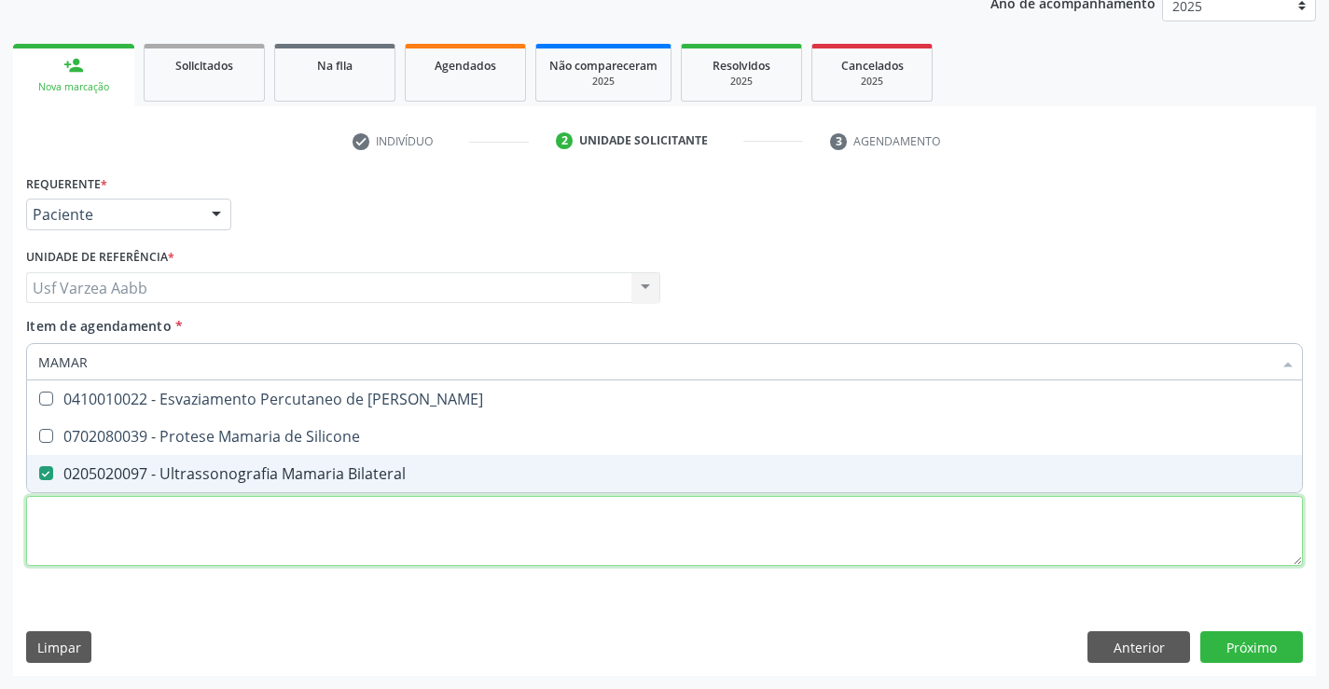
click at [276, 534] on div "Requerente * Paciente Profissional de Saúde Paciente Nenhum resultado encontrad…" at bounding box center [664, 381] width 1277 height 422
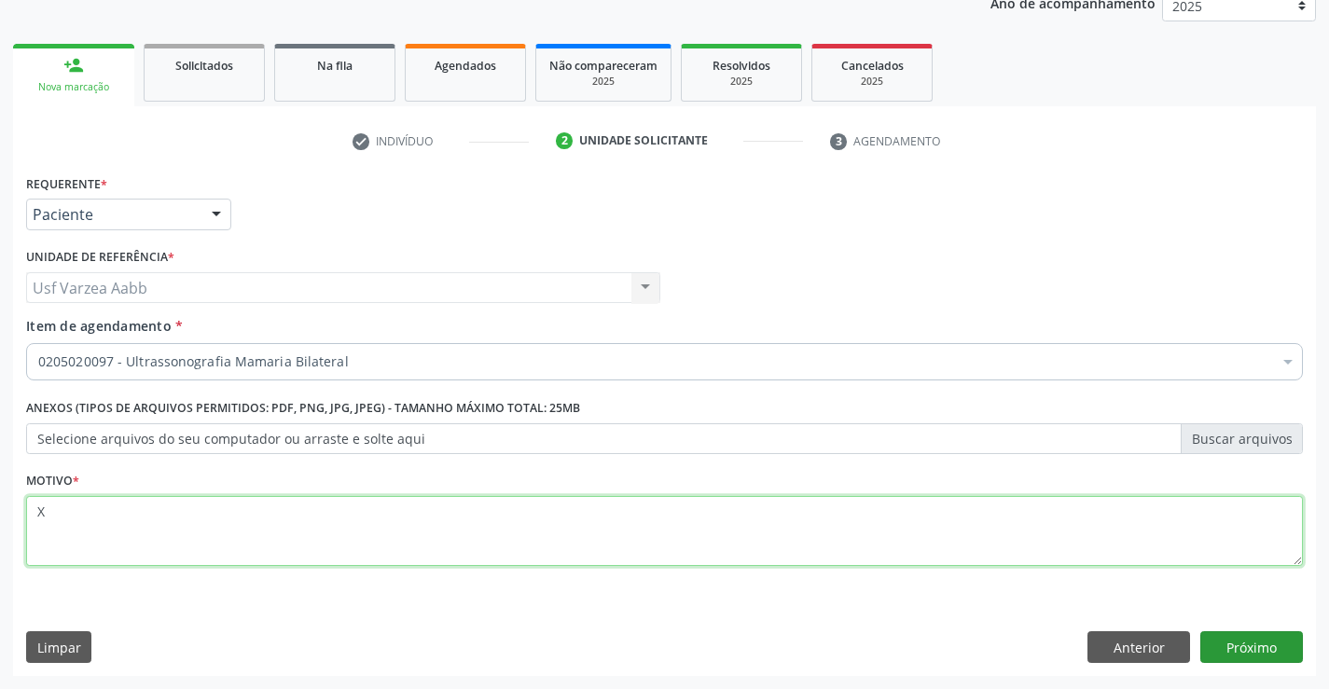
type textarea "X"
click at [1219, 637] on button "Próximo" at bounding box center [1251, 647] width 103 height 32
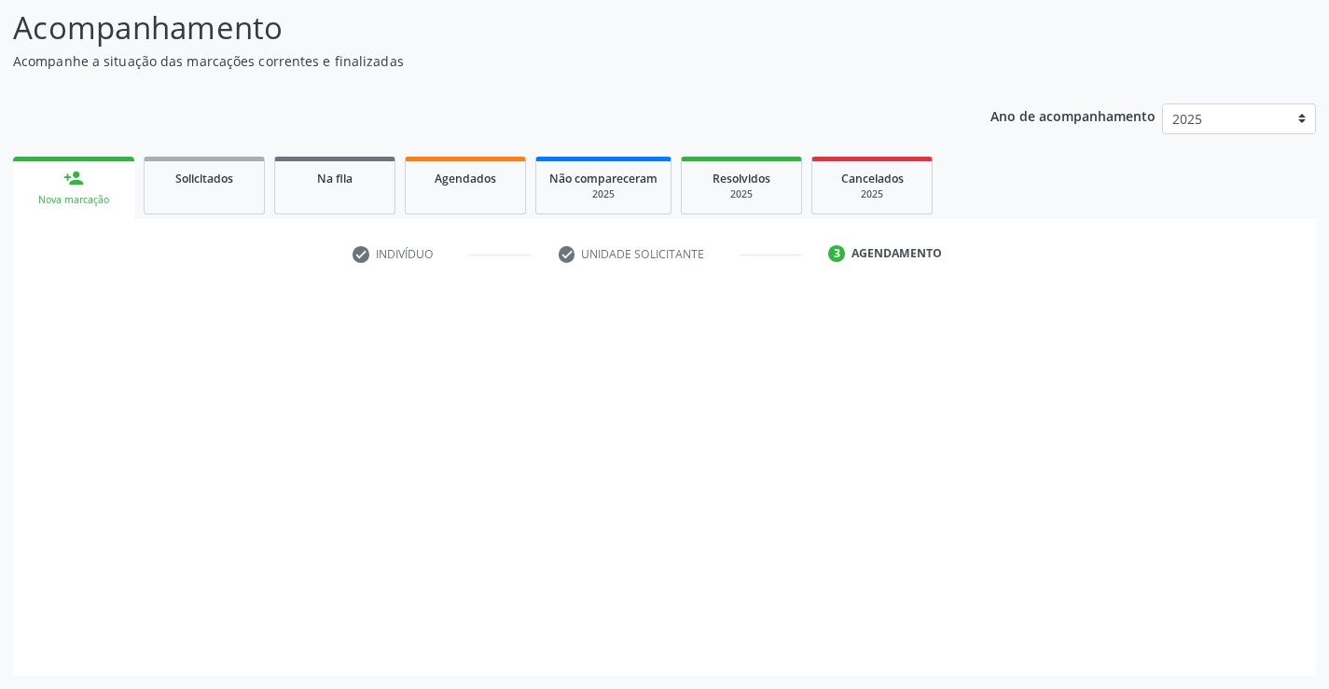
scroll to position [122, 0]
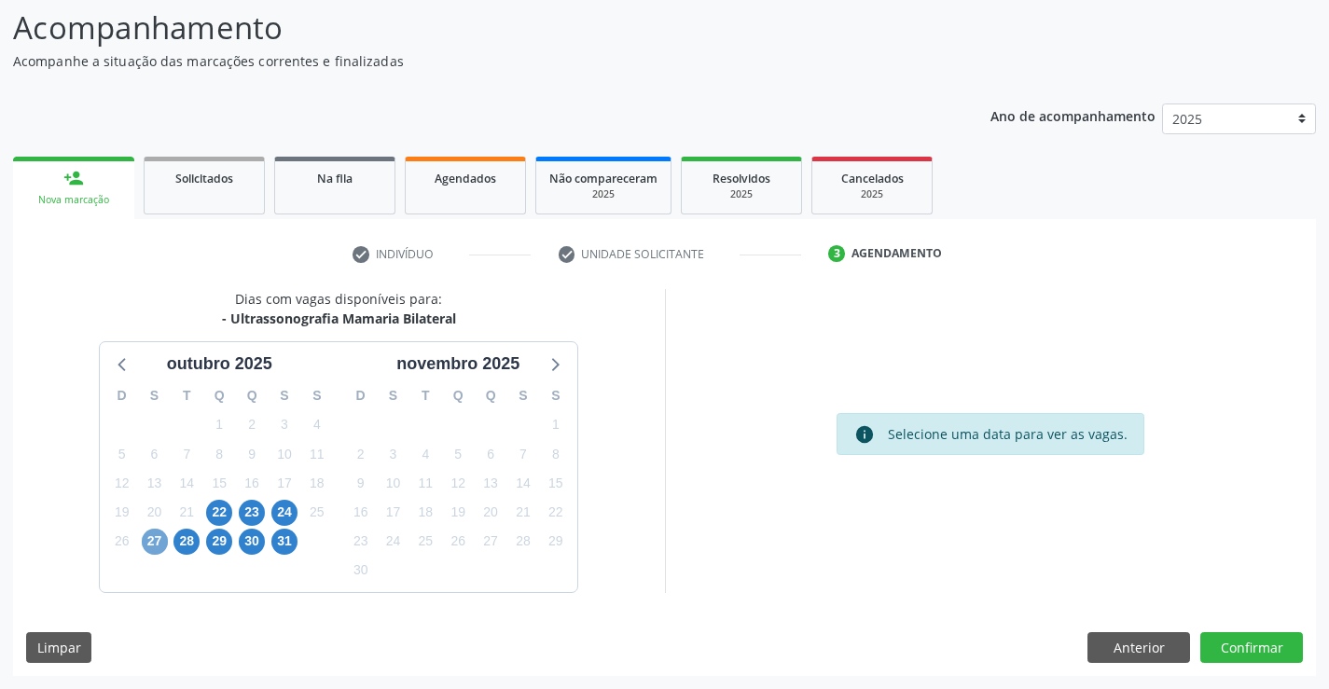
click at [150, 538] on span "27" at bounding box center [155, 542] width 26 height 26
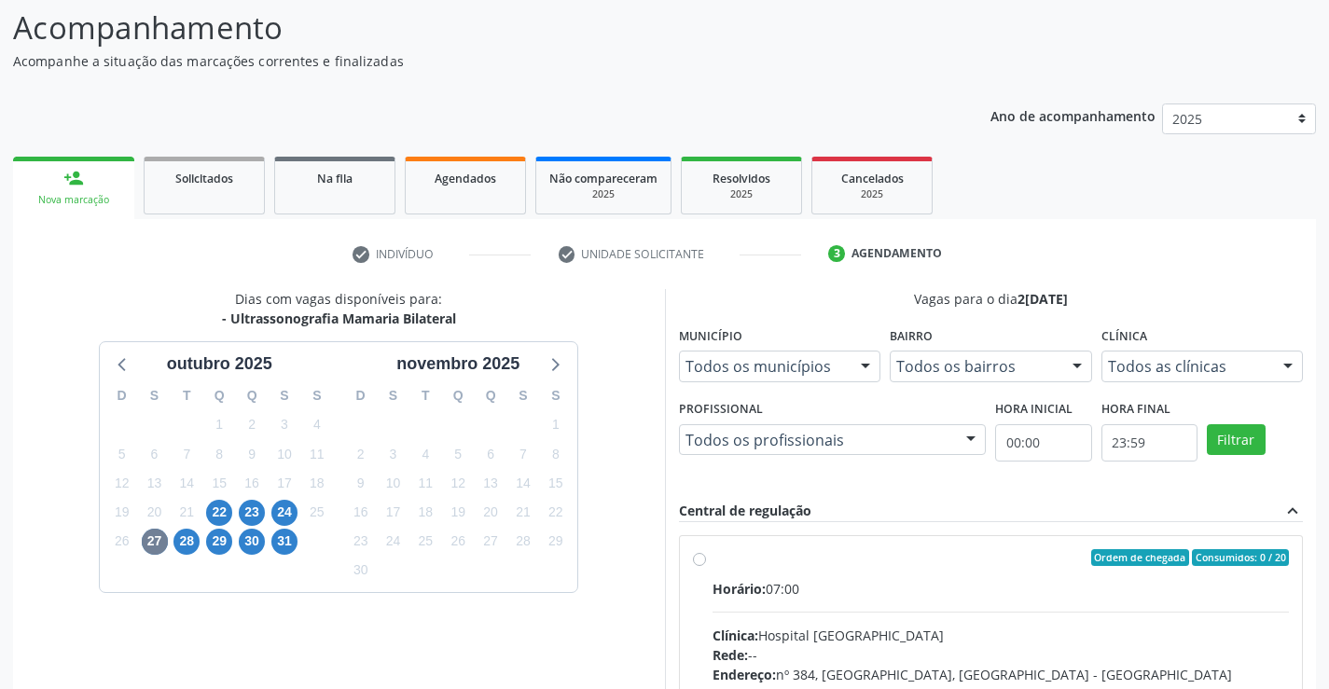
click at [694, 566] on div "Ordem de chegada Consumidos: 0 / 20 Horário: 07:00 Clínica: Hospital [GEOGRAPHI…" at bounding box center [991, 692] width 597 height 286
radio input "true"
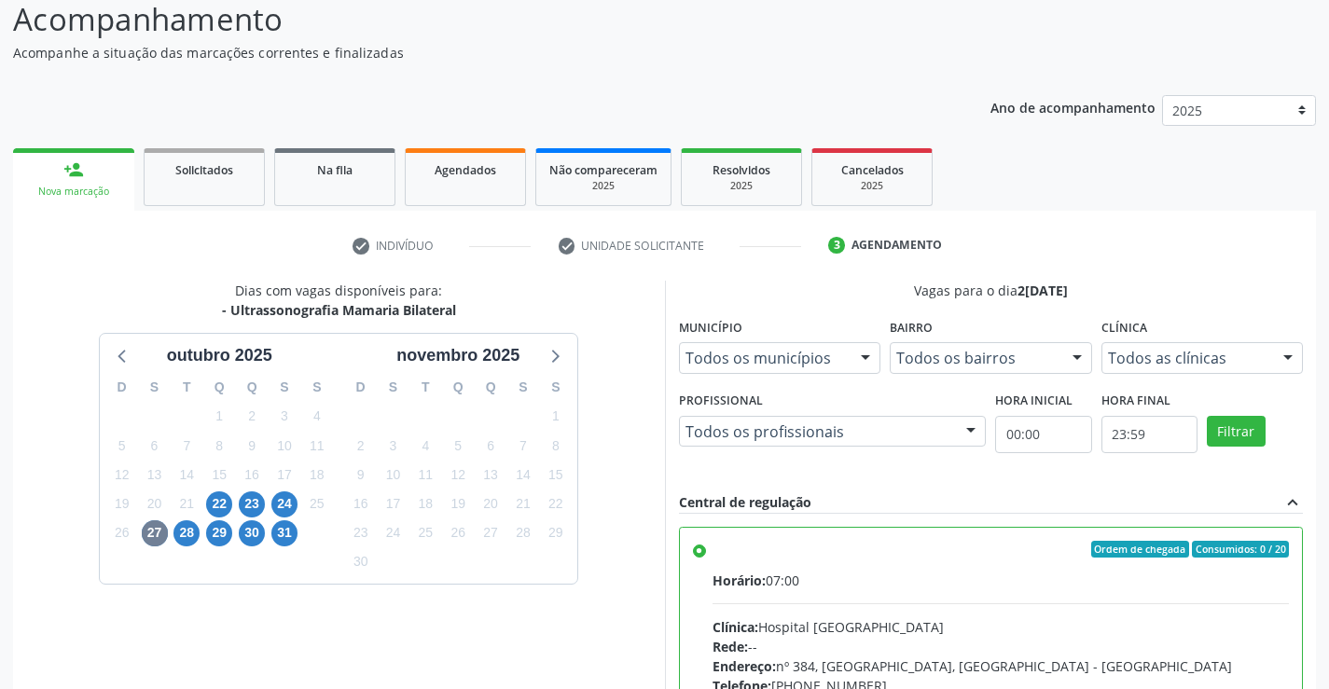
scroll to position [425, 0]
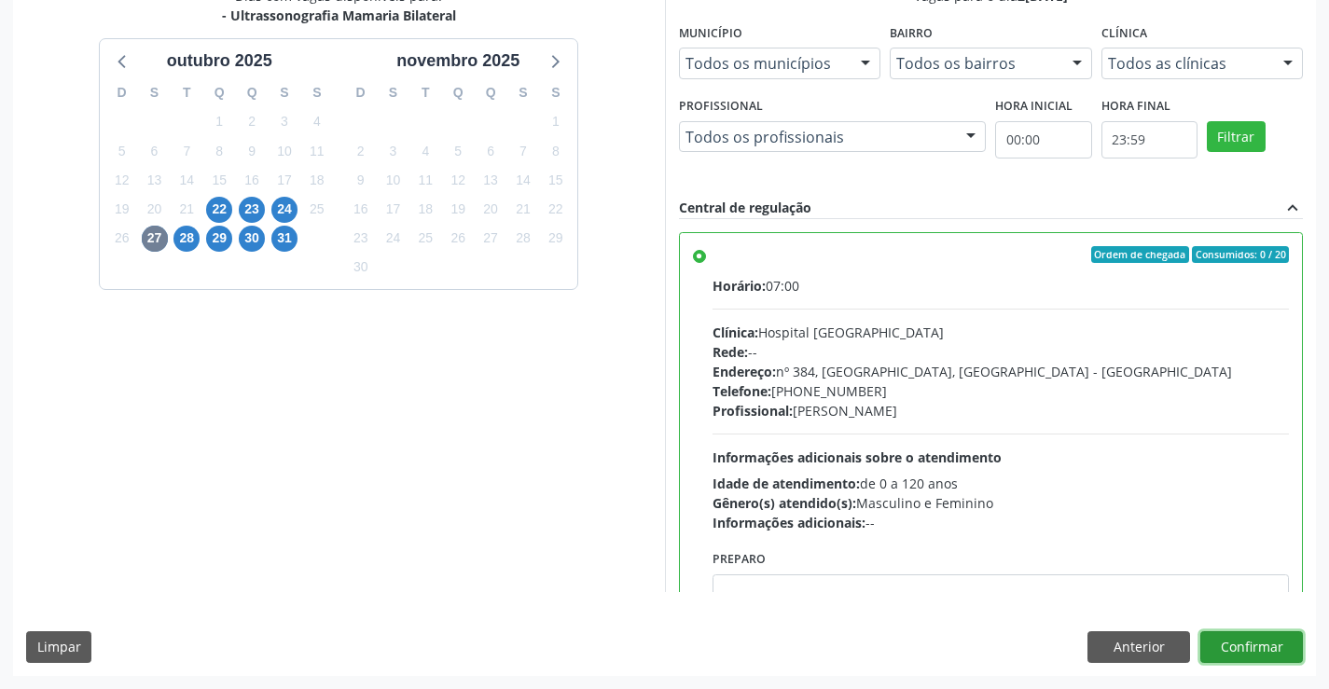
click at [1279, 656] on button "Confirmar" at bounding box center [1251, 647] width 103 height 32
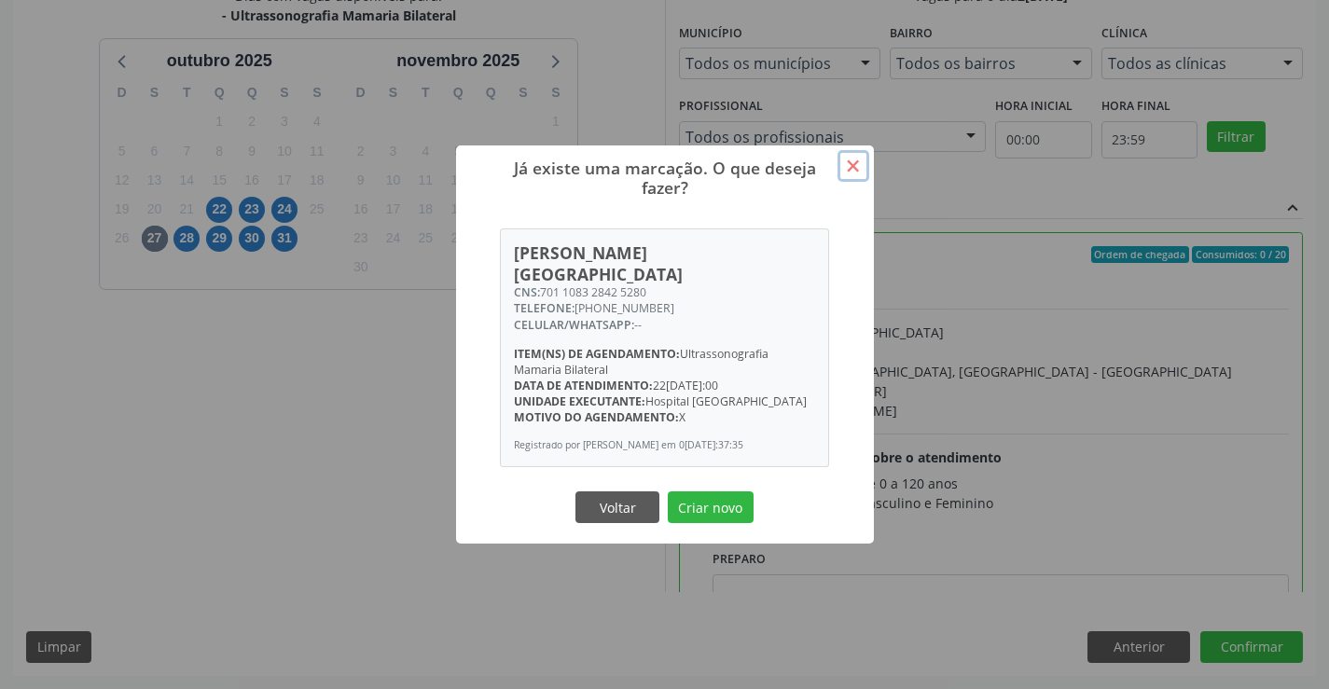
click at [851, 166] on button "×" at bounding box center [853, 166] width 32 height 32
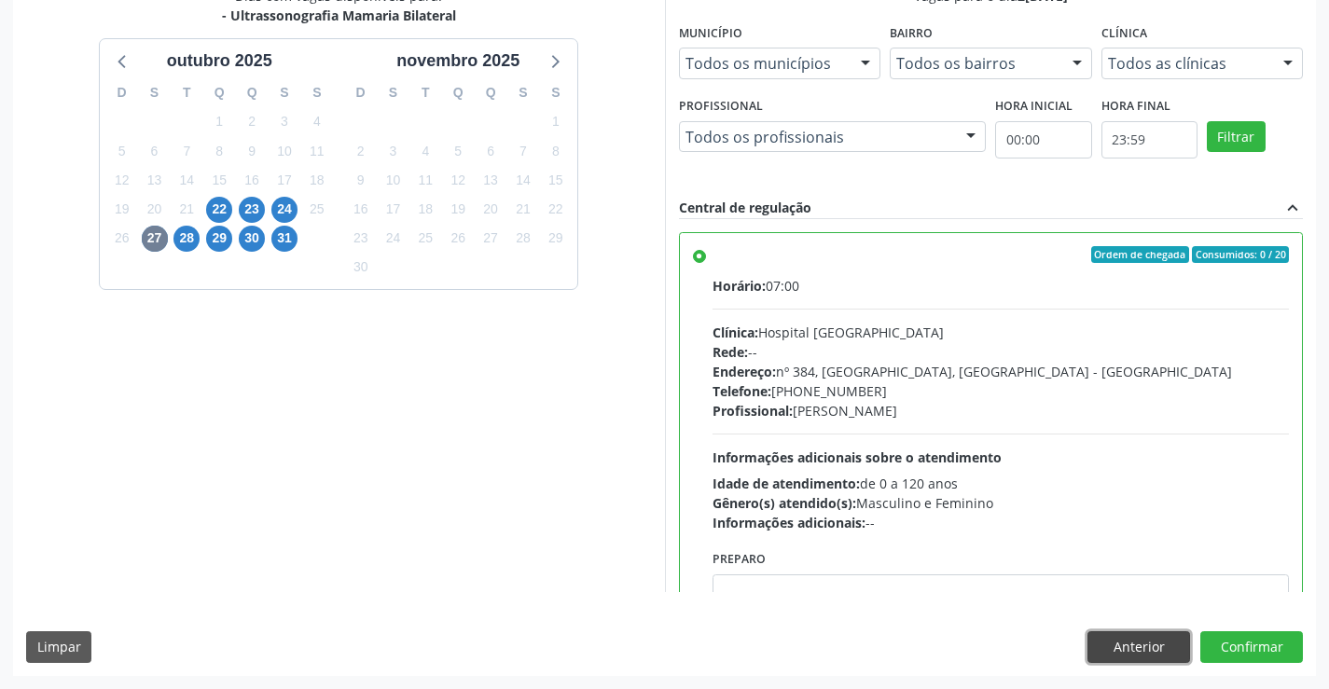
click at [1131, 656] on button "Anterior" at bounding box center [1138, 647] width 103 height 32
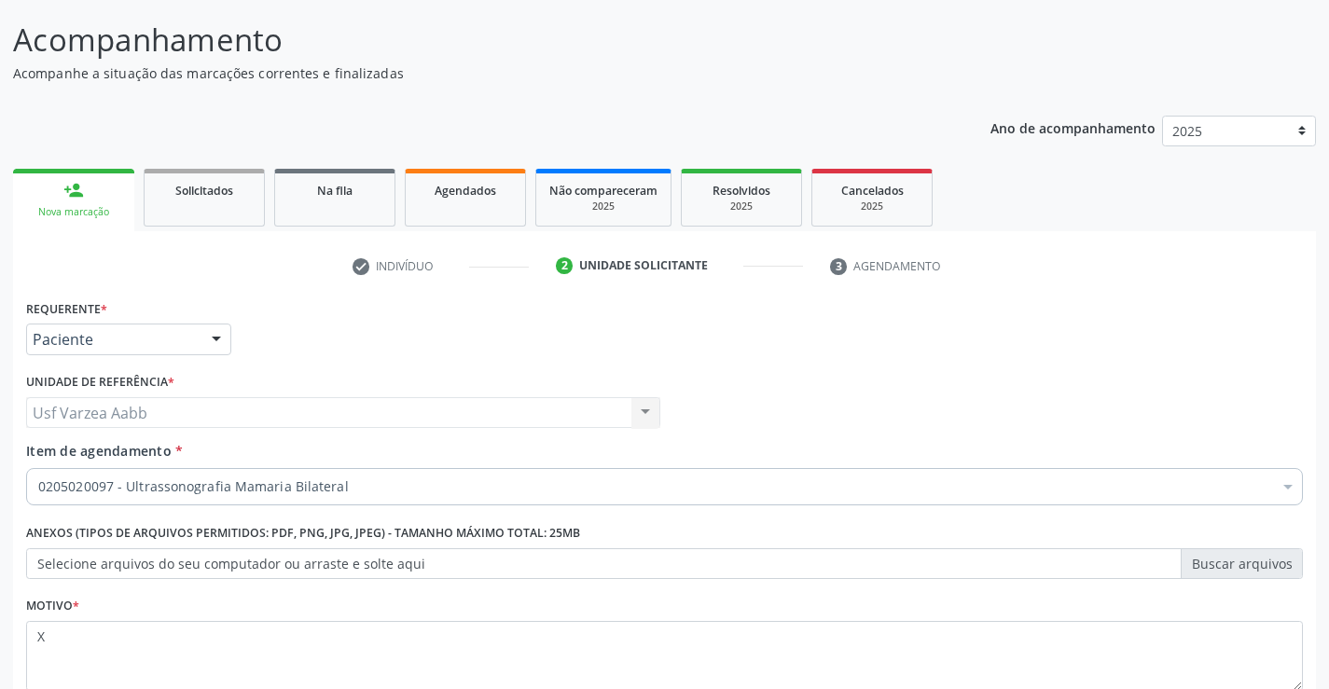
scroll to position [0, 0]
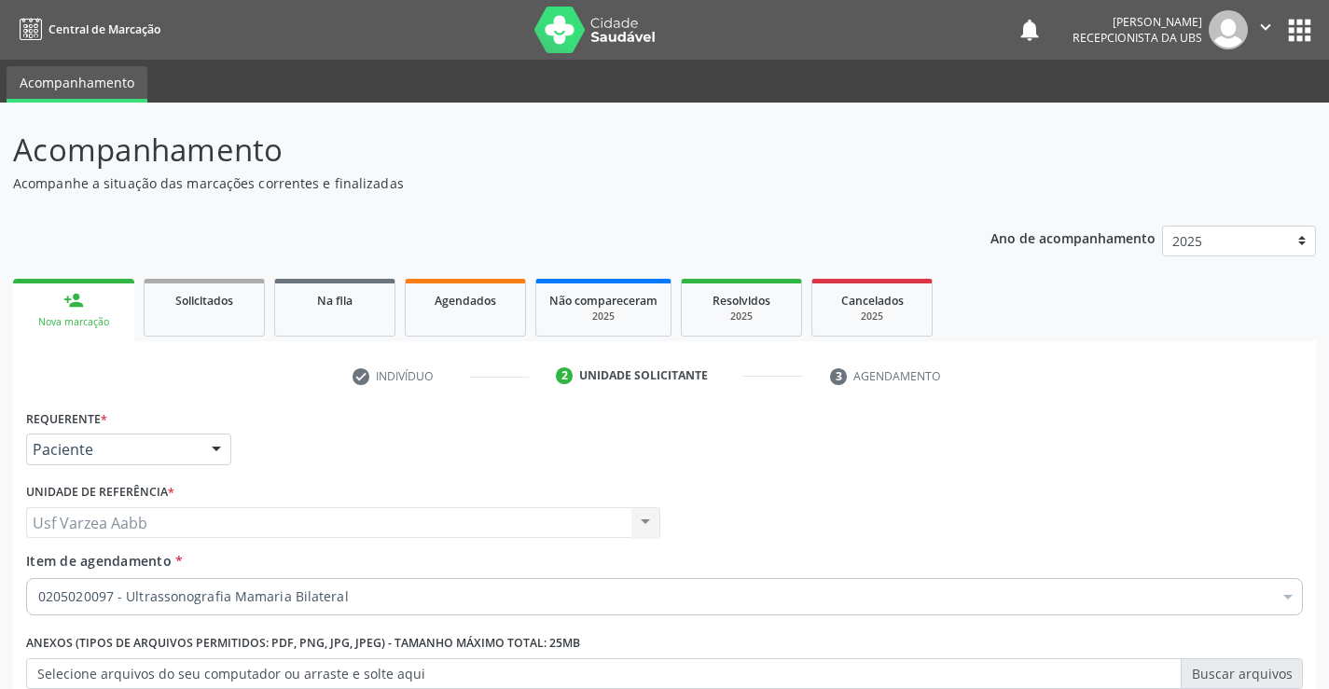
click at [68, 317] on div "Nova marcação" at bounding box center [73, 322] width 95 height 14
click at [101, 82] on link "Acompanhamento" at bounding box center [77, 84] width 141 height 36
click at [112, 24] on span "Central de Marcação" at bounding box center [104, 29] width 112 height 16
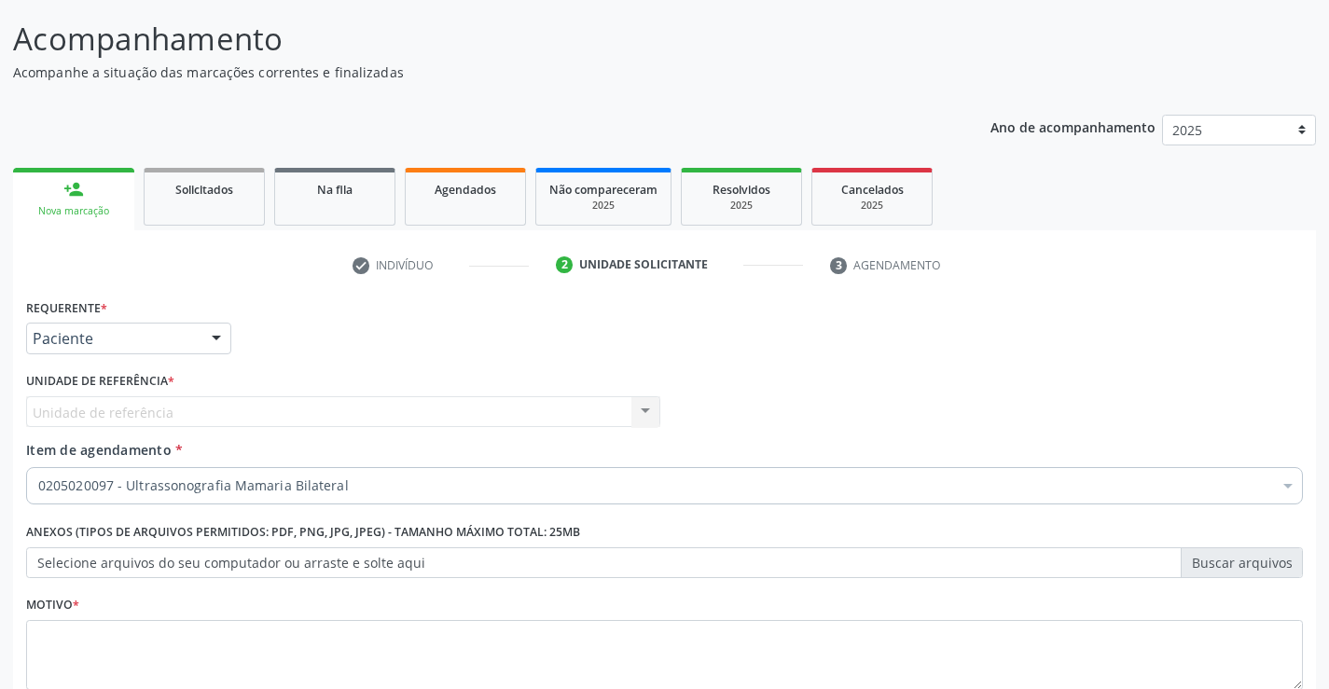
scroll to position [235, 0]
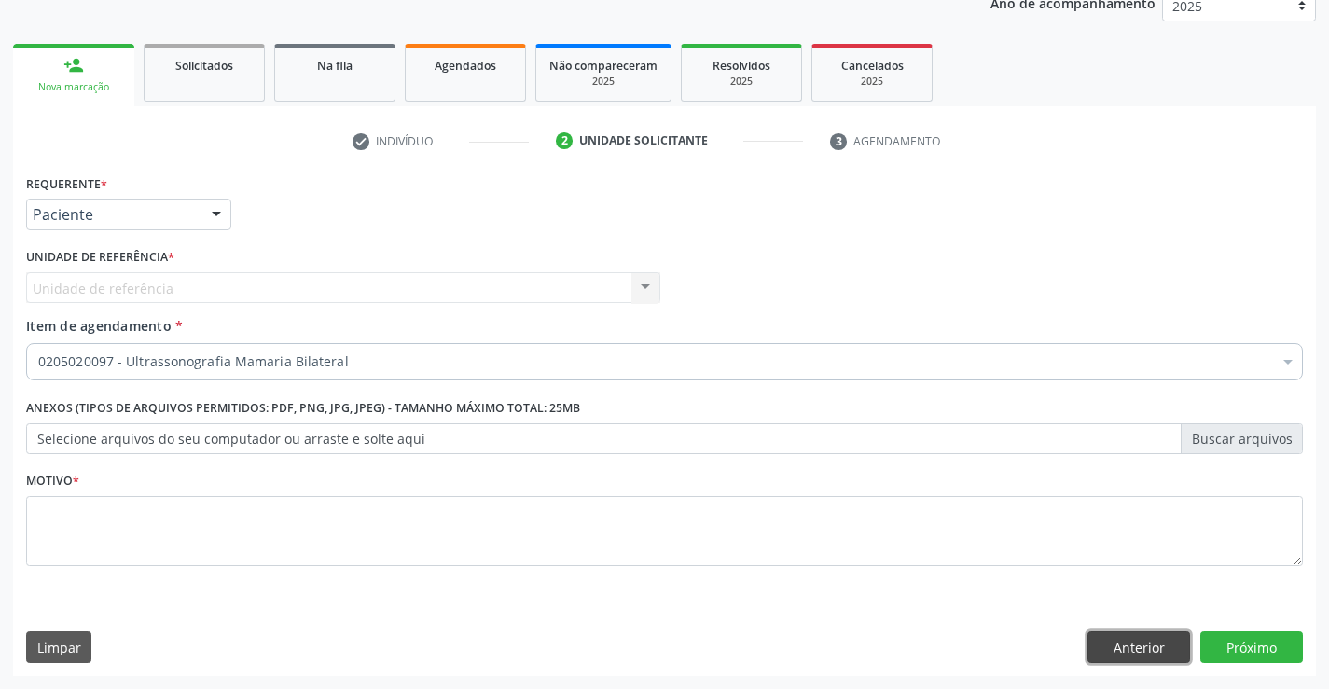
click at [1108, 646] on button "Anterior" at bounding box center [1138, 647] width 103 height 32
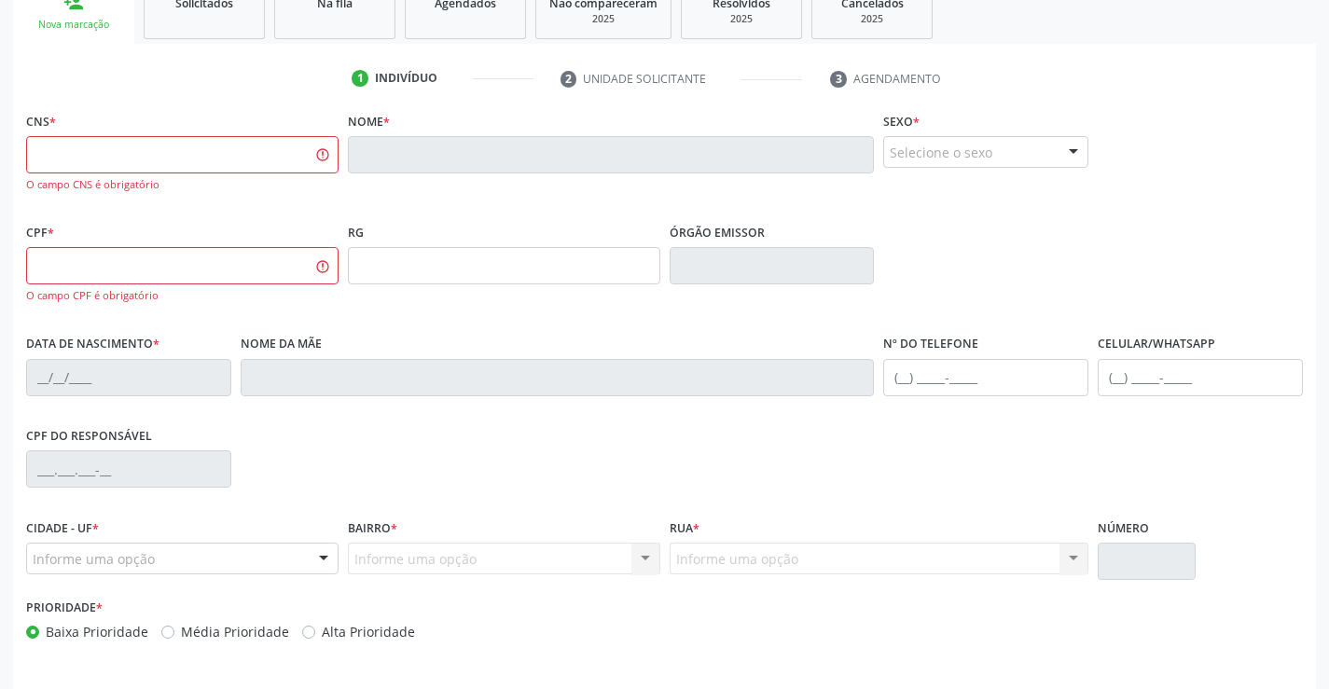
scroll to position [360, 0]
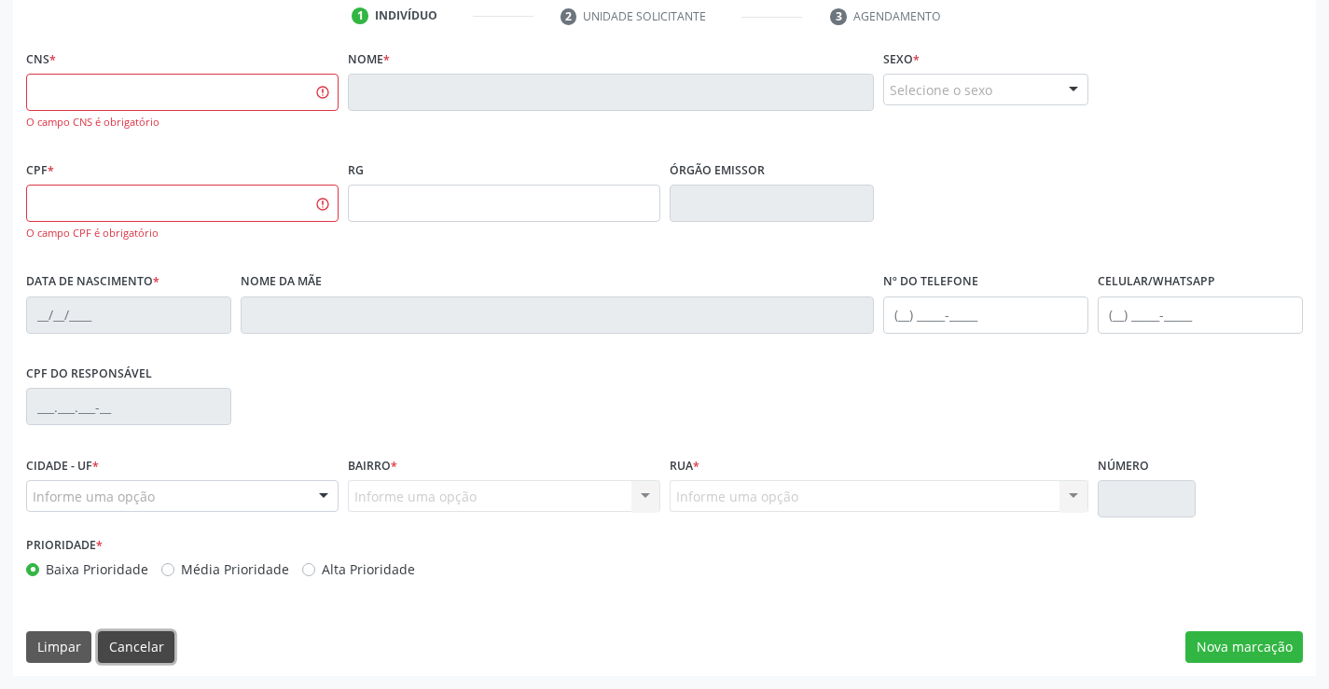
click at [144, 636] on button "Cancelar" at bounding box center [136, 647] width 76 height 32
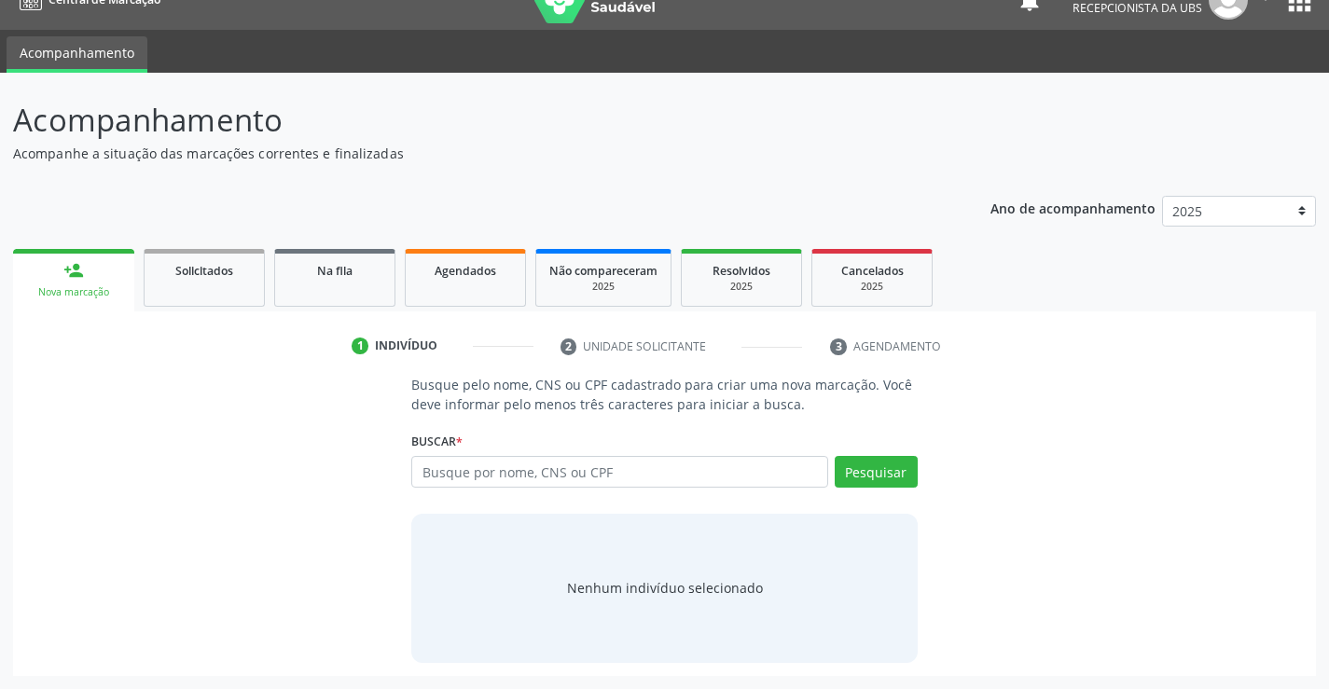
scroll to position [30, 0]
click at [500, 476] on input "text" at bounding box center [619, 472] width 416 height 32
type input "704208289224384"
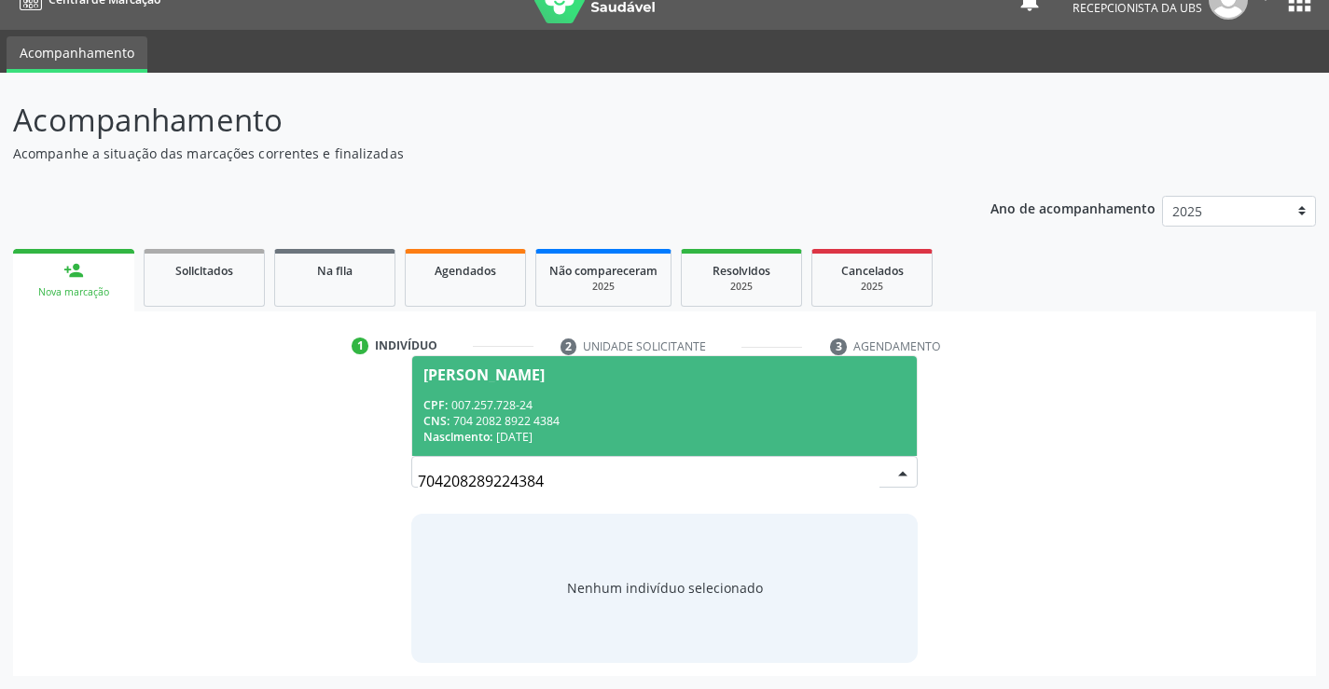
click at [788, 435] on div "Nascimento: 19[DATE]" at bounding box center [663, 437] width 481 height 16
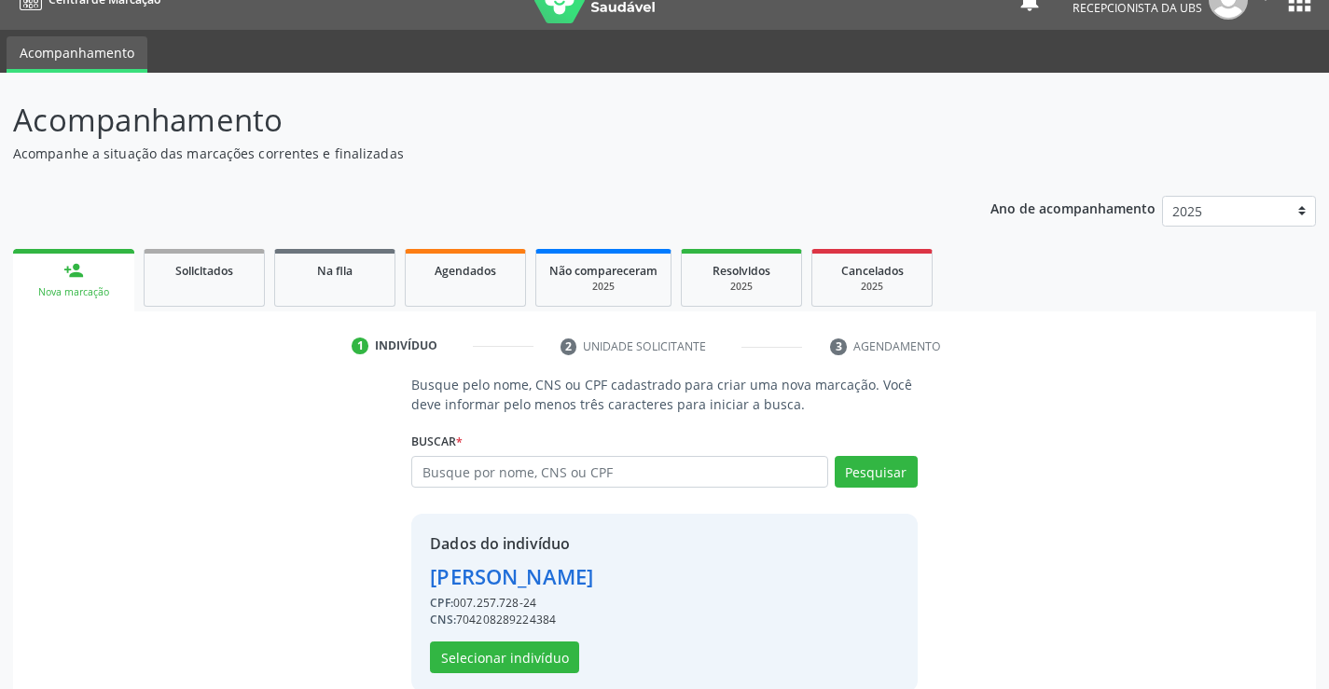
scroll to position [59, 0]
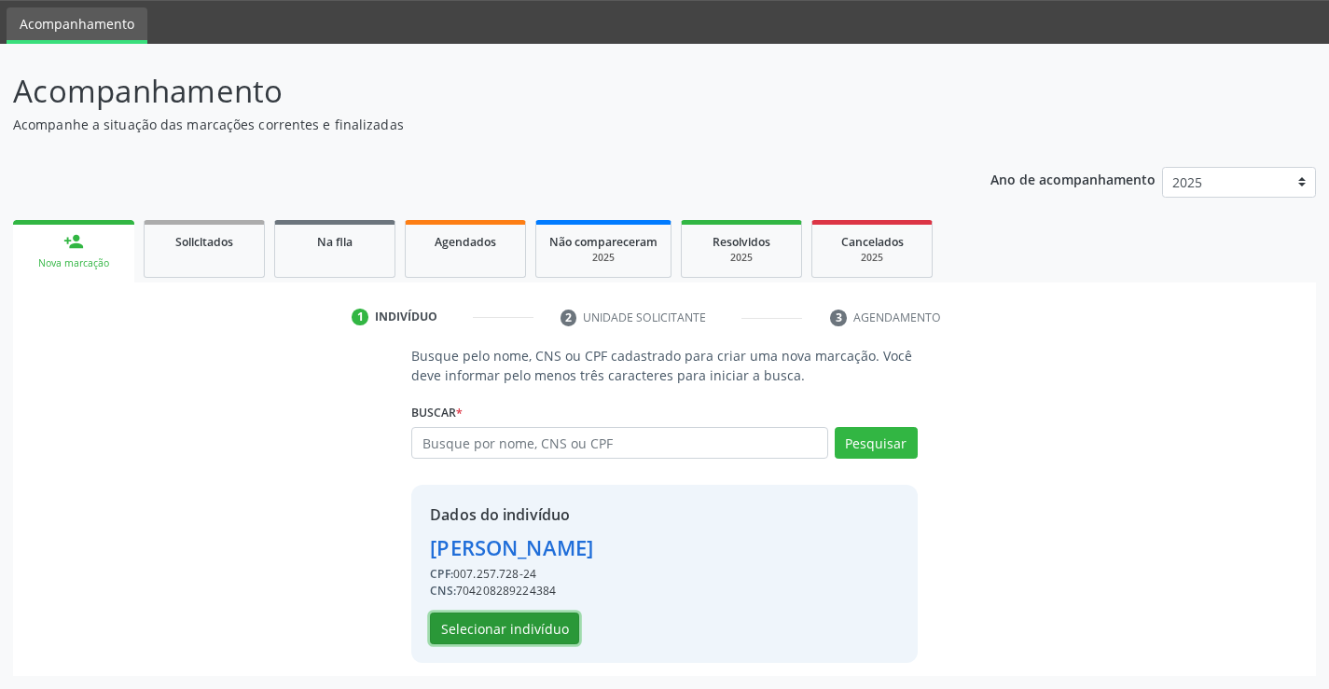
click at [550, 622] on button "Selecionar indivíduo" at bounding box center [504, 629] width 149 height 32
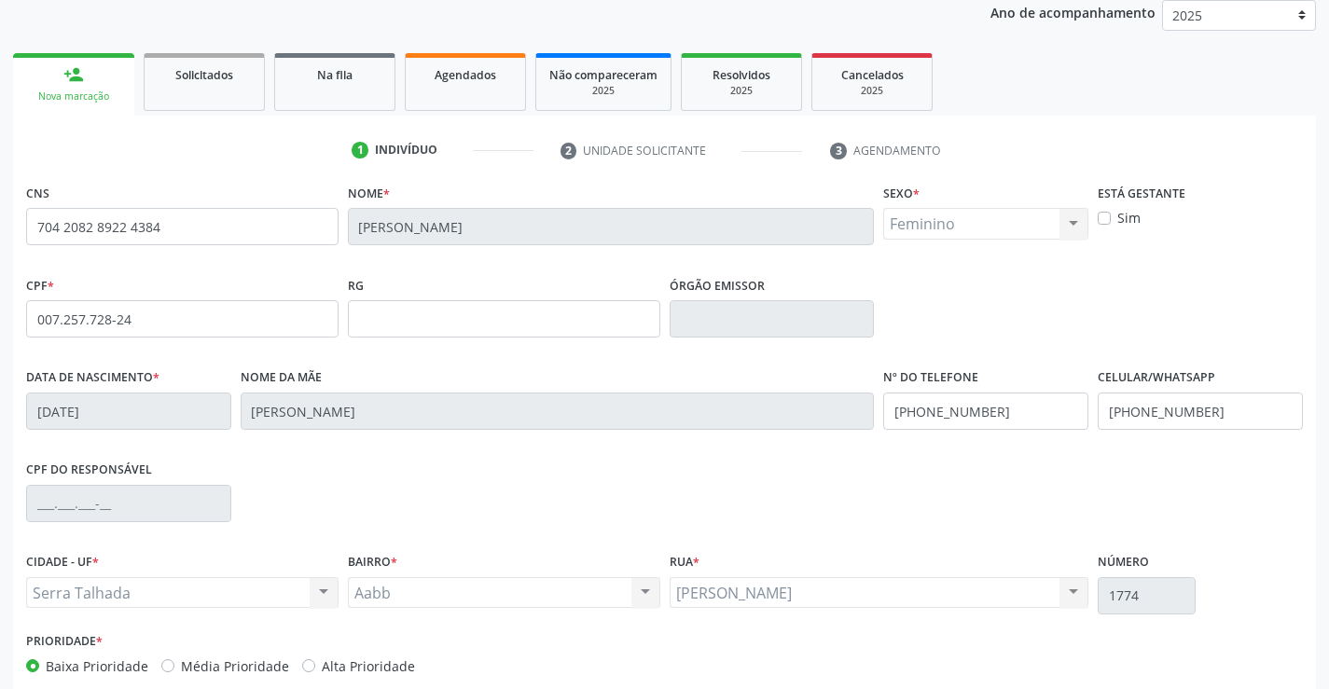
scroll to position [322, 0]
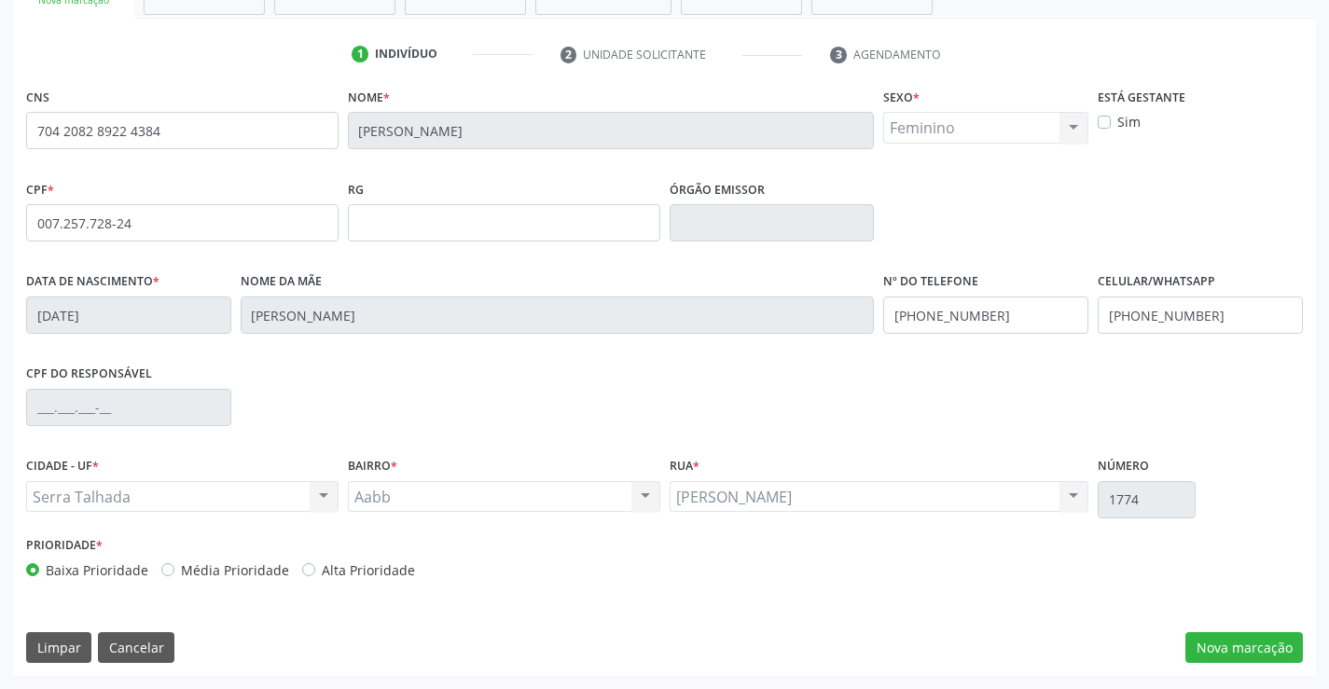
click at [1280, 668] on div "CNS 704 2082 8922 4384 [GEOGRAPHIC_DATA] * [PERSON_NAME] * Feminino Masculino F…" at bounding box center [664, 379] width 1303 height 593
click at [1275, 640] on button "Nova marcação" at bounding box center [1244, 648] width 118 height 32
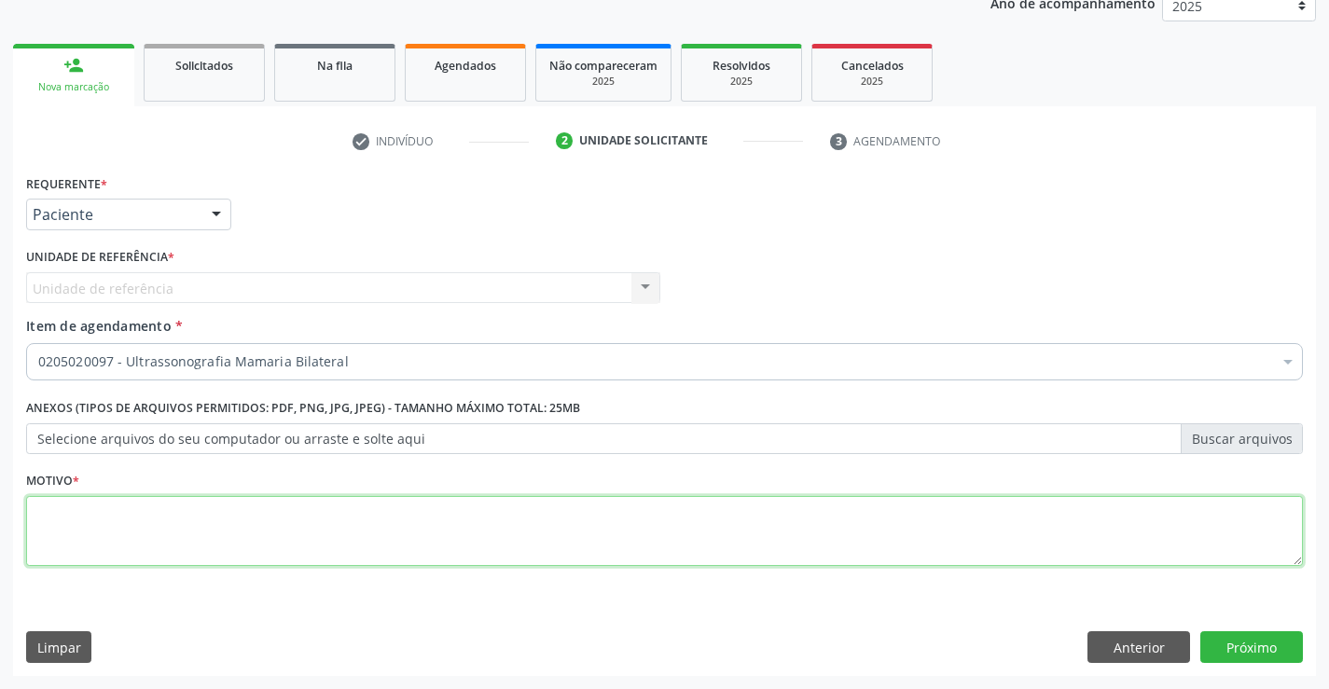
click at [198, 529] on textarea at bounding box center [664, 531] width 1277 height 71
type textarea "X"
click at [1229, 649] on button "Próximo" at bounding box center [1251, 647] width 103 height 32
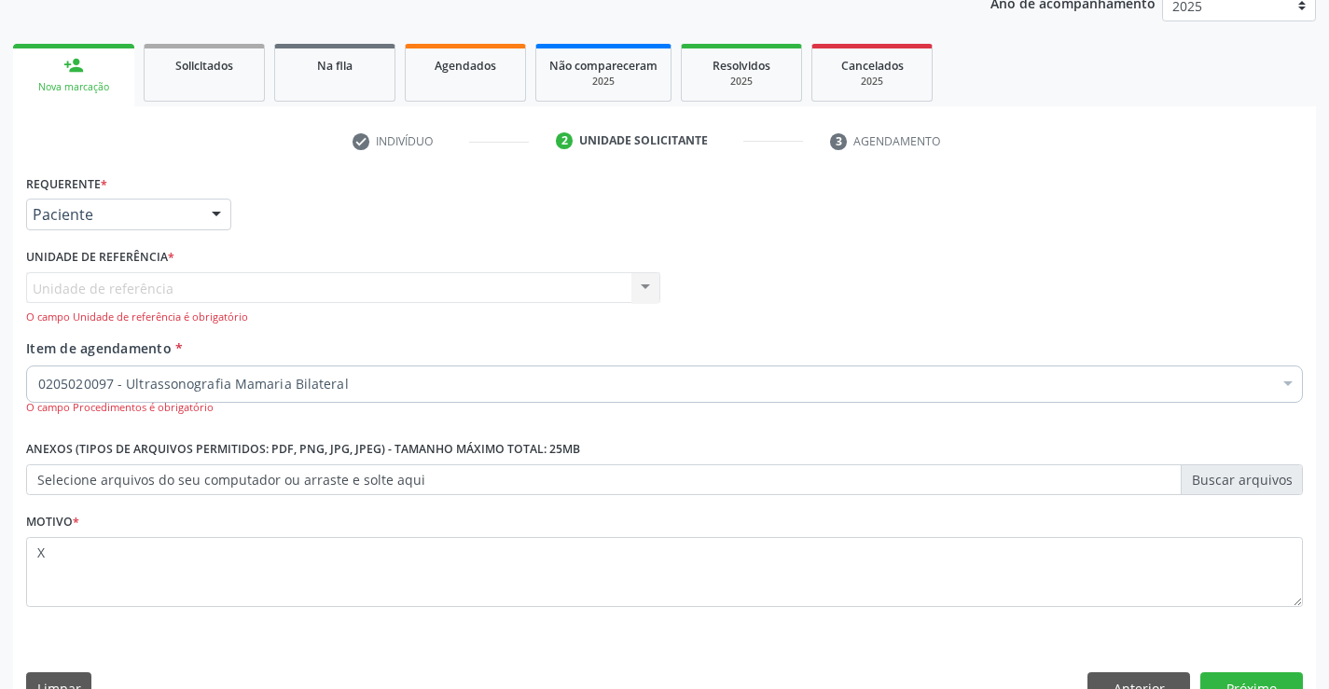
click at [291, 290] on div "Unidade de referência Usf Varzea Aabb Nenhum resultado encontrado para: " " Não…" at bounding box center [343, 298] width 634 height 53
click at [185, 298] on div "Unidade de referência Usf Varzea Aabb Nenhum resultado encontrado para: " " Não…" at bounding box center [343, 298] width 634 height 53
click at [1109, 685] on button "Anterior" at bounding box center [1138, 688] width 103 height 32
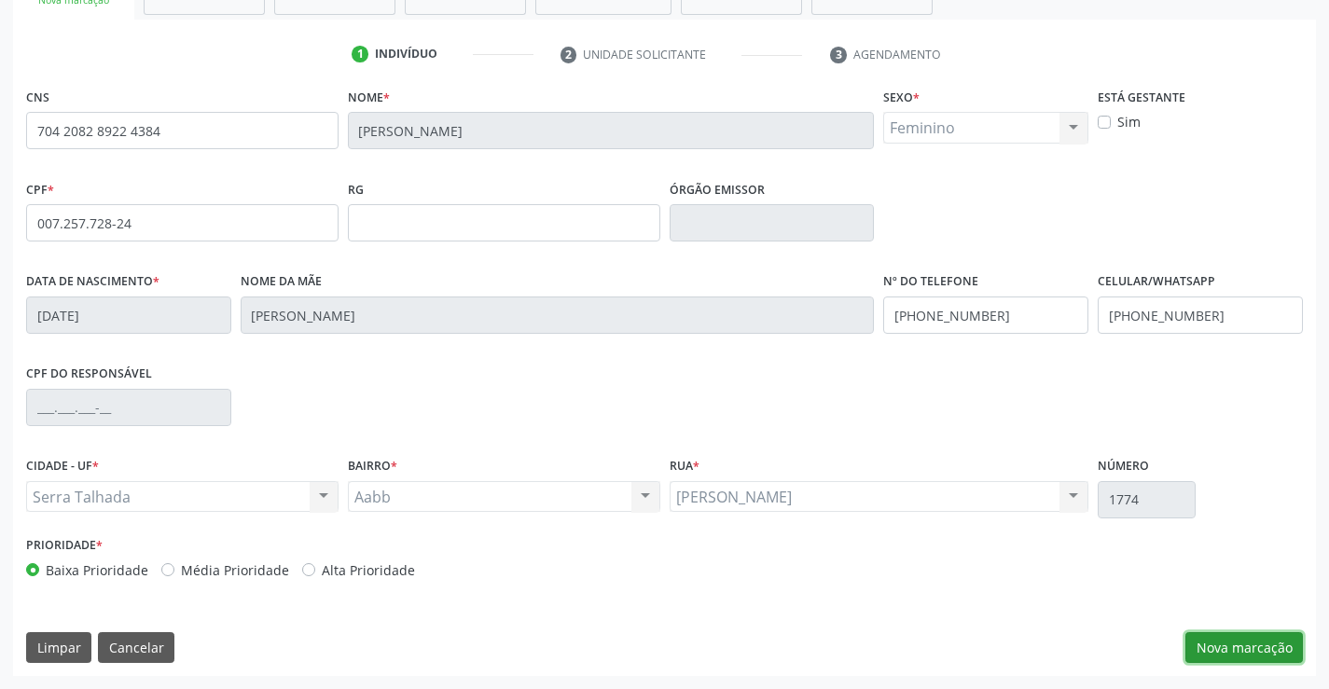
click at [1216, 650] on button "Nova marcação" at bounding box center [1244, 648] width 118 height 32
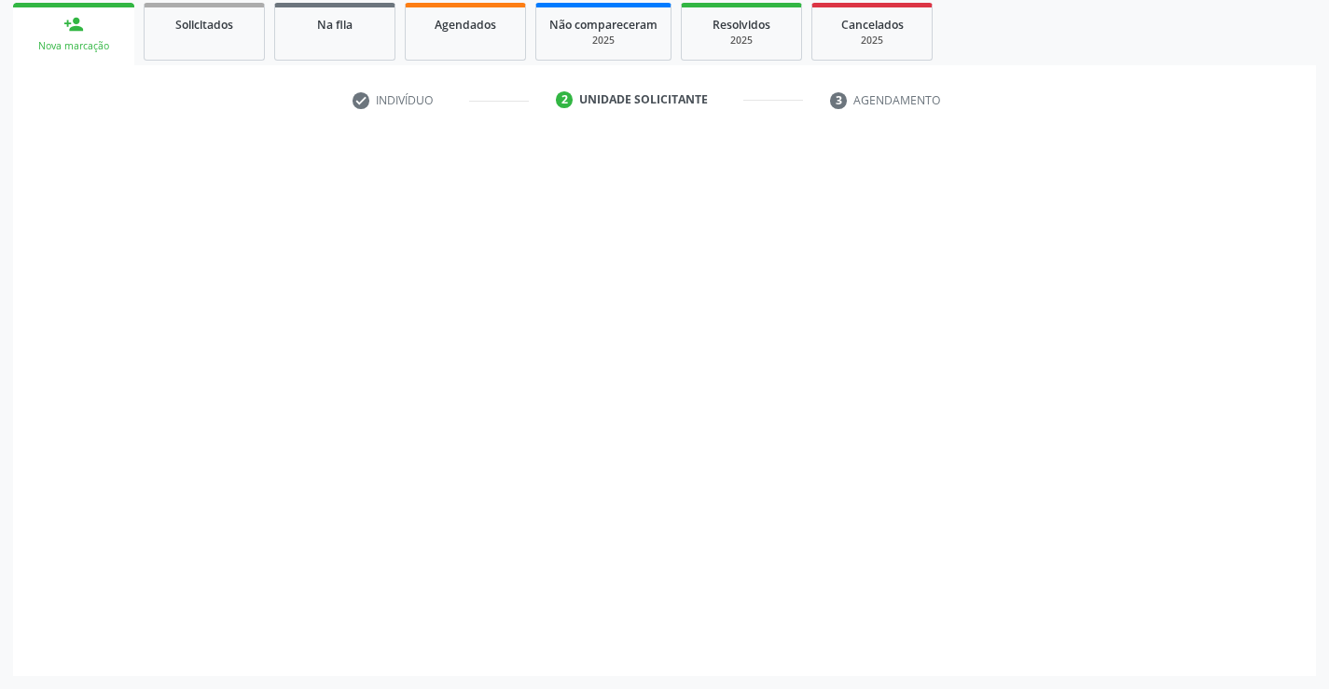
scroll to position [276, 0]
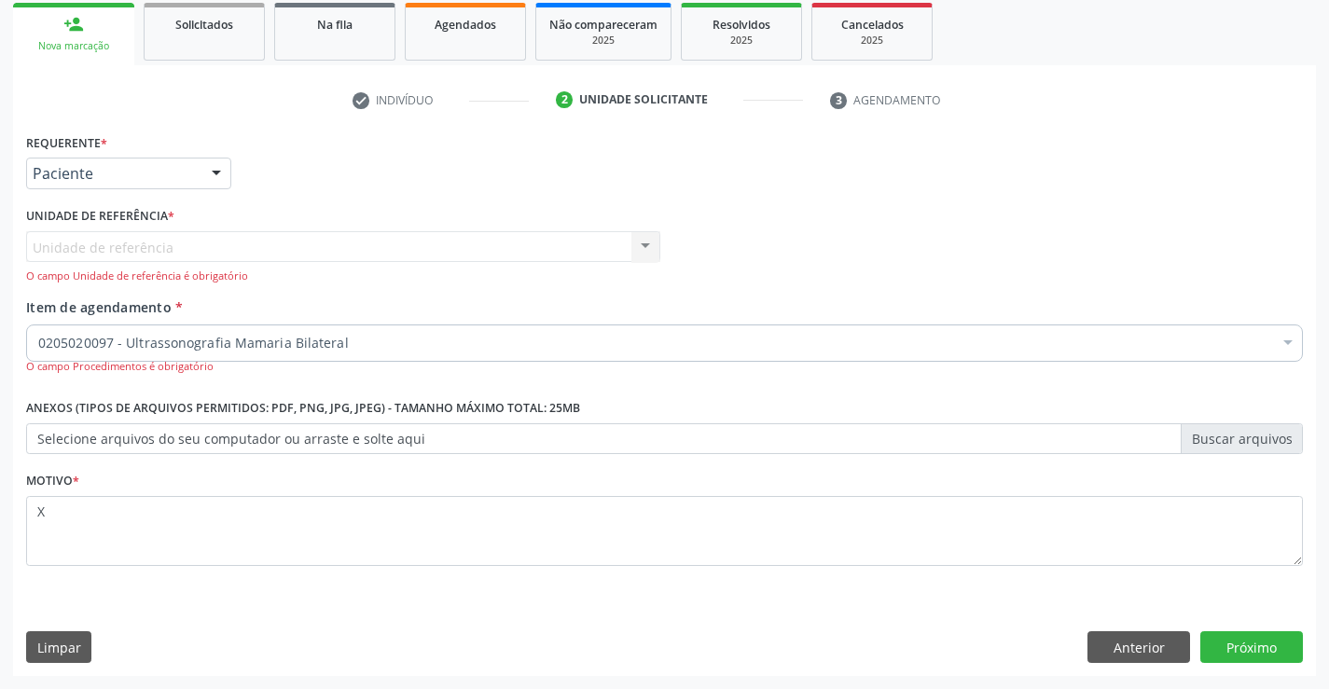
click at [187, 245] on div "Unidade de referência Usf Varzea Aabb Nenhum resultado encontrado para: " " Não…" at bounding box center [343, 257] width 634 height 53
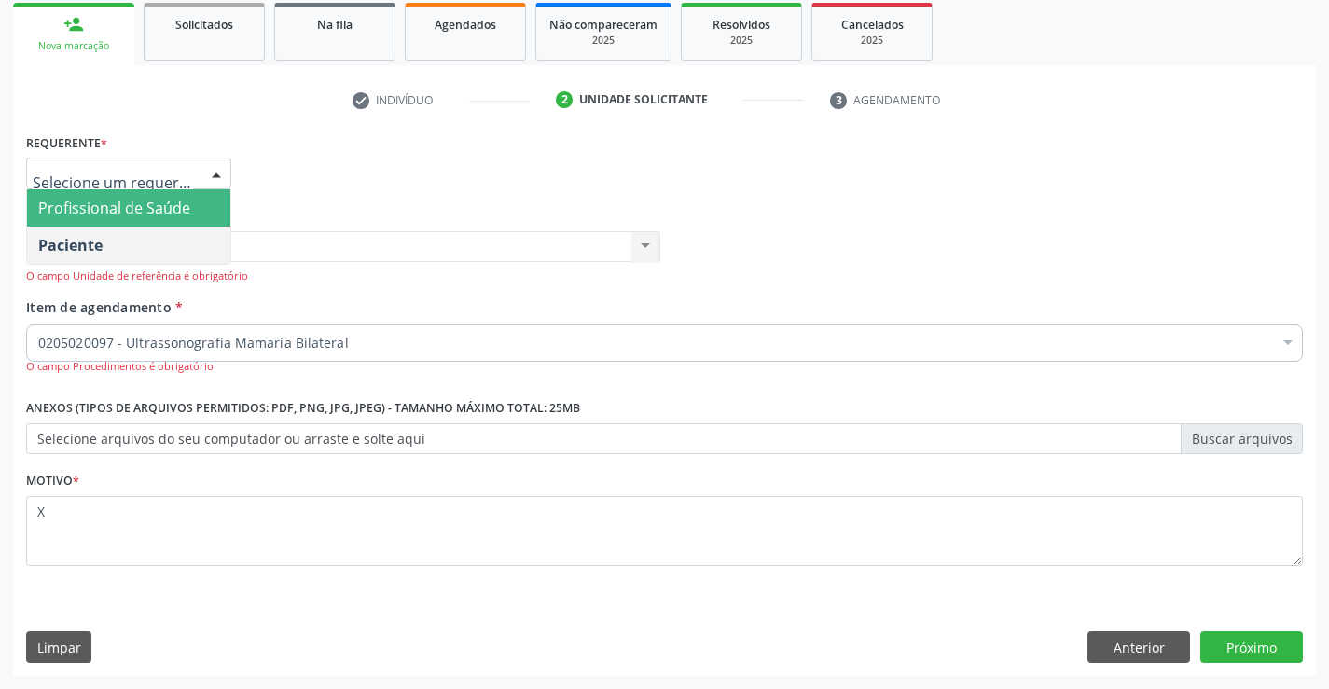
click at [172, 193] on span "Profissional de Saúde" at bounding box center [128, 207] width 203 height 37
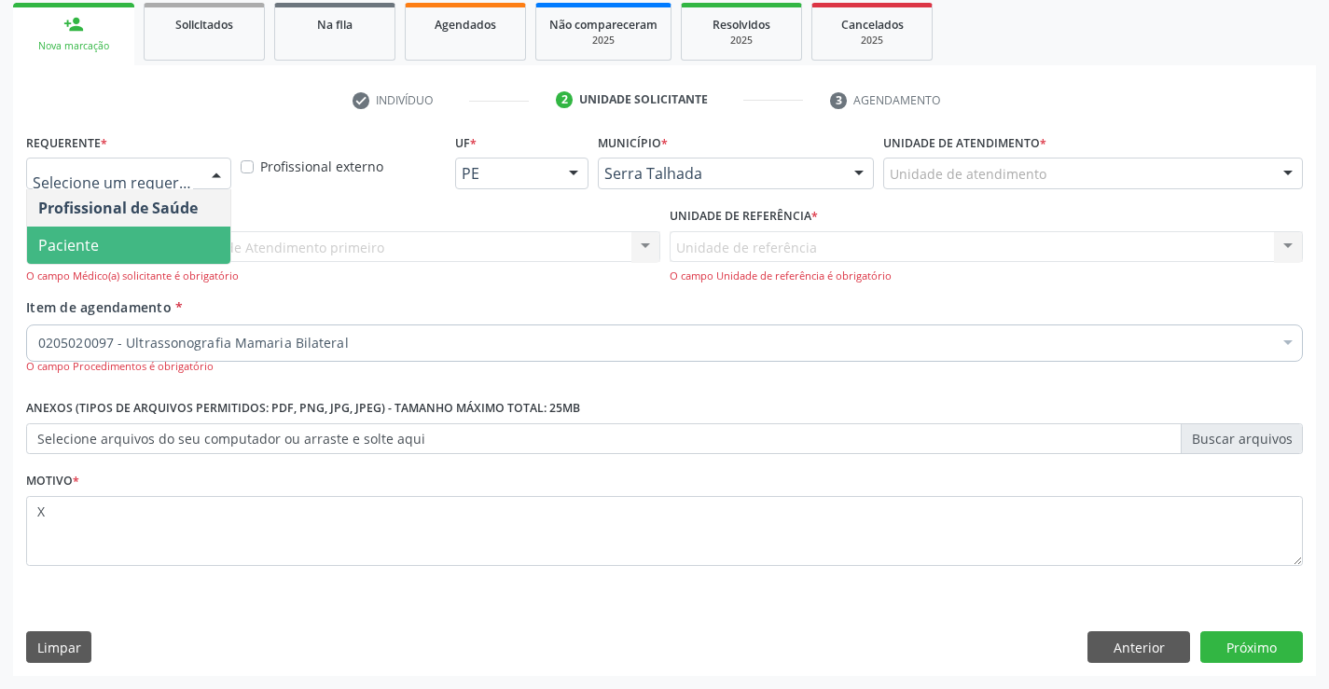
click at [181, 237] on span "Paciente" at bounding box center [128, 245] width 203 height 37
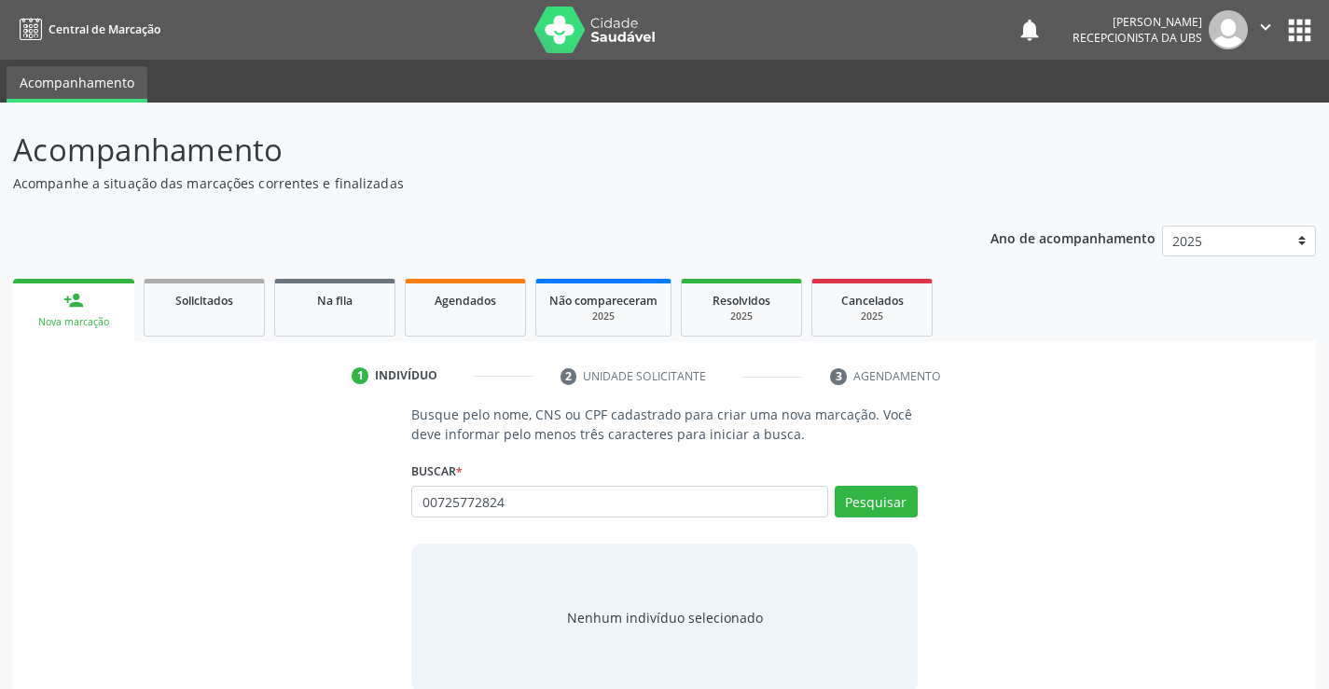
type input "00725772824"
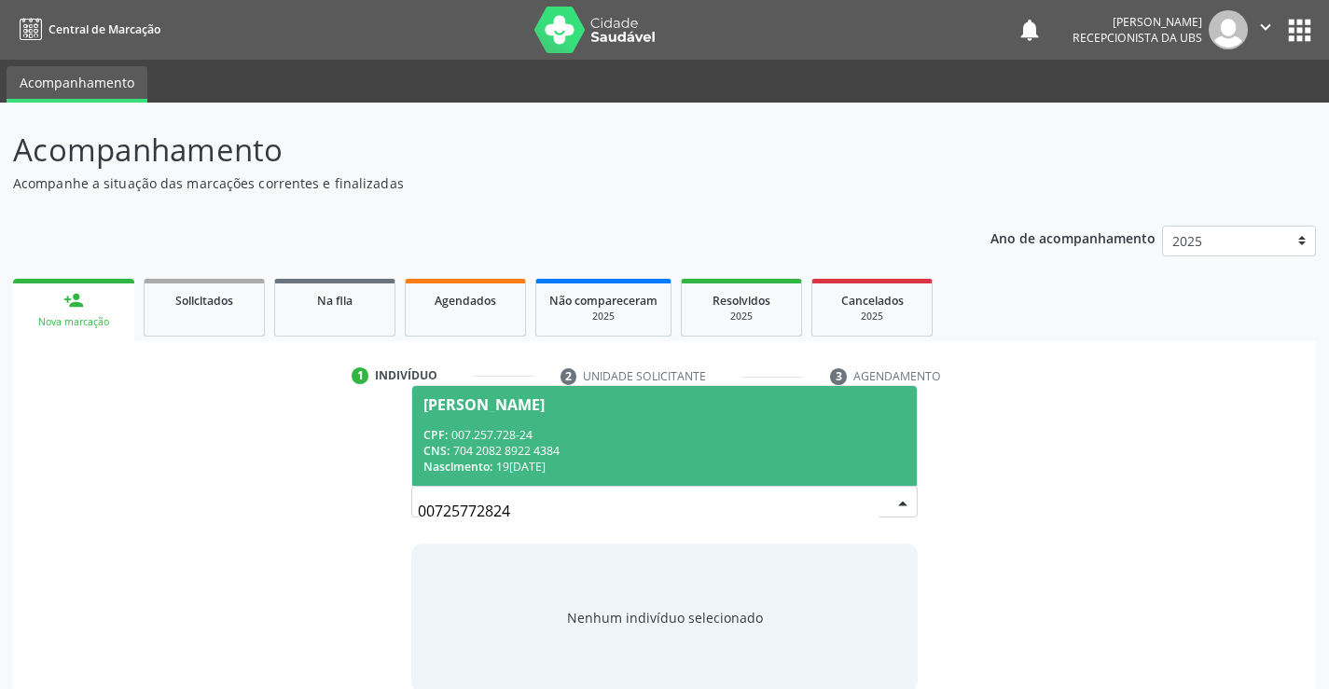
click at [757, 428] on div "CPF: 007.257.728-24" at bounding box center [663, 435] width 481 height 16
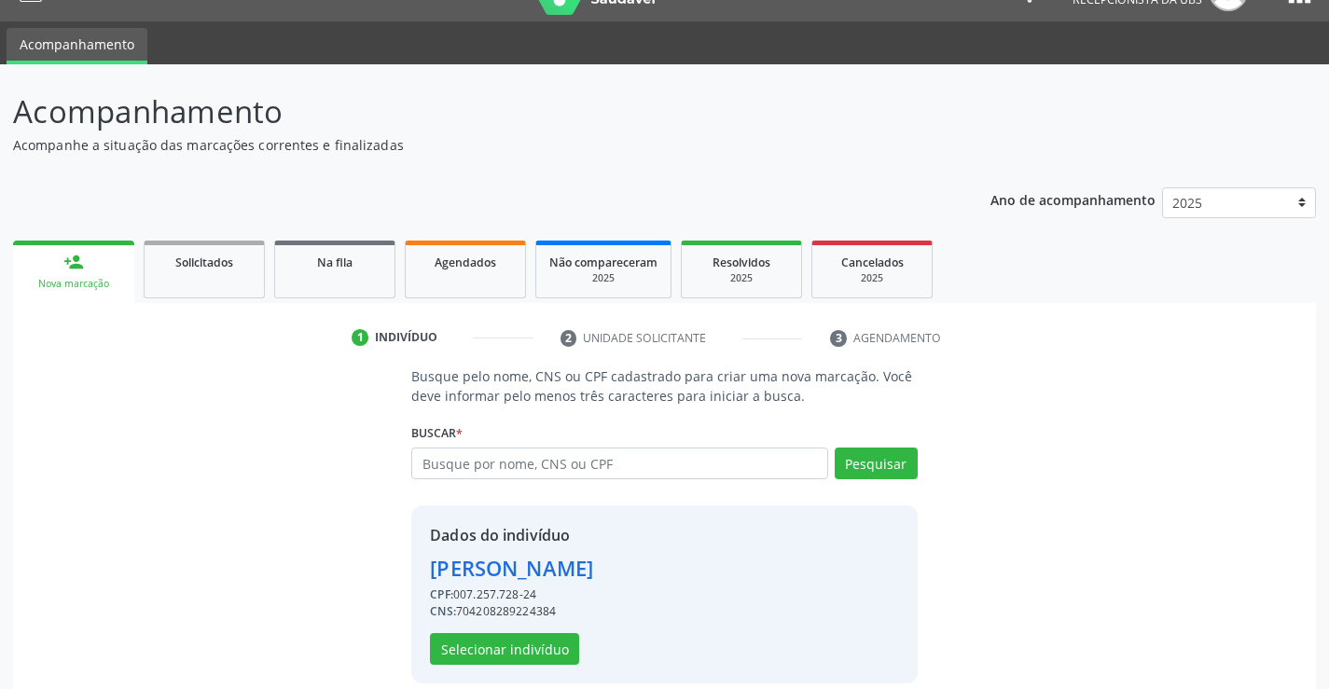
scroll to position [59, 0]
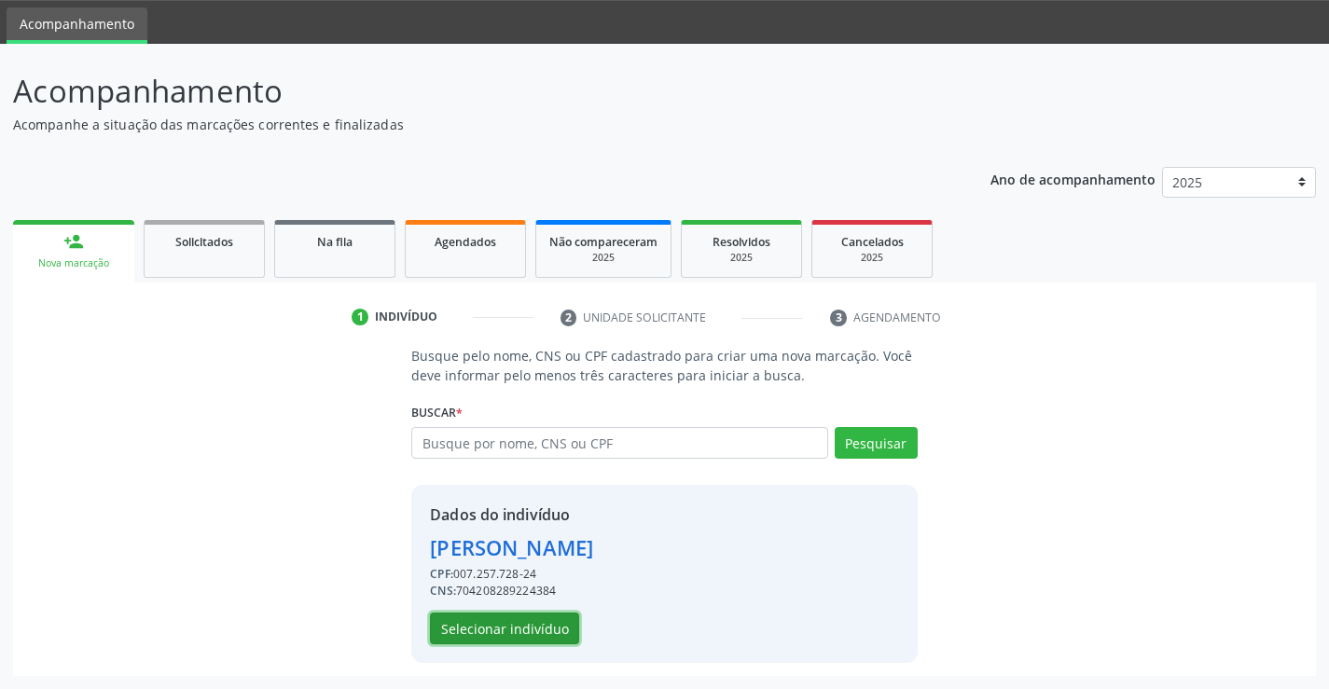
click at [461, 621] on button "Selecionar indivíduo" at bounding box center [504, 629] width 149 height 32
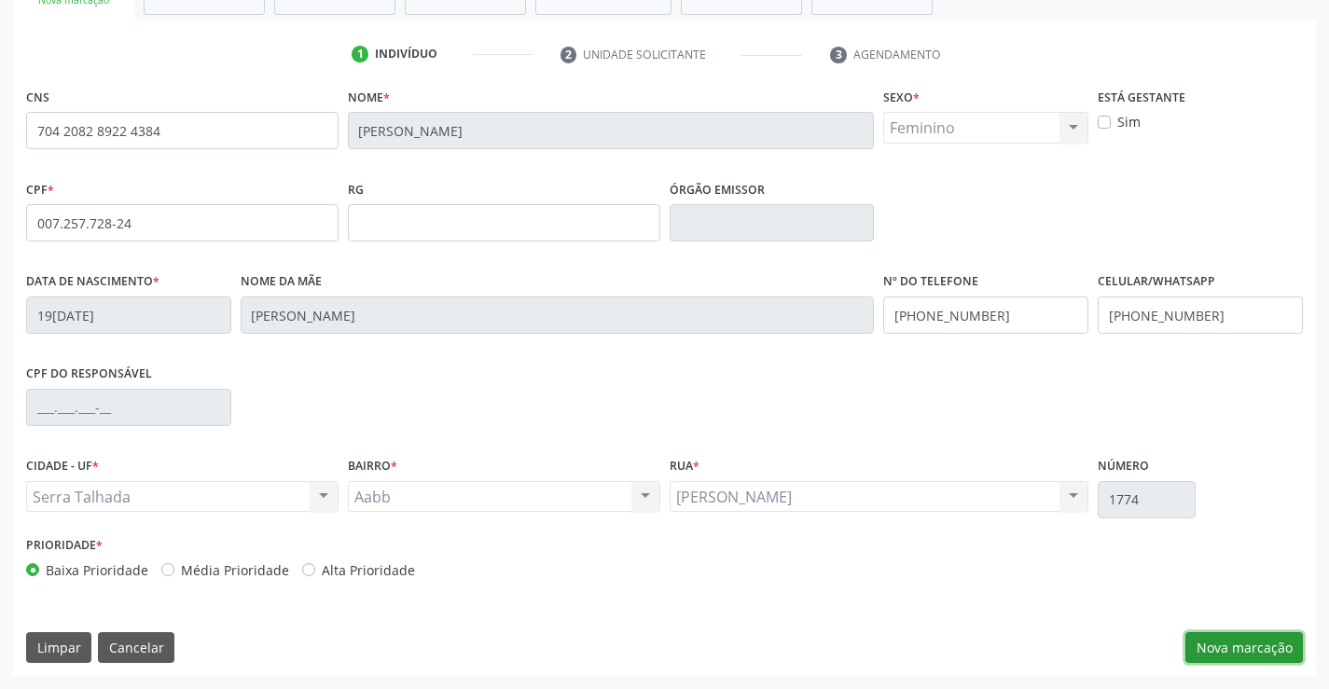
click at [1271, 651] on button "Nova marcação" at bounding box center [1244, 648] width 118 height 32
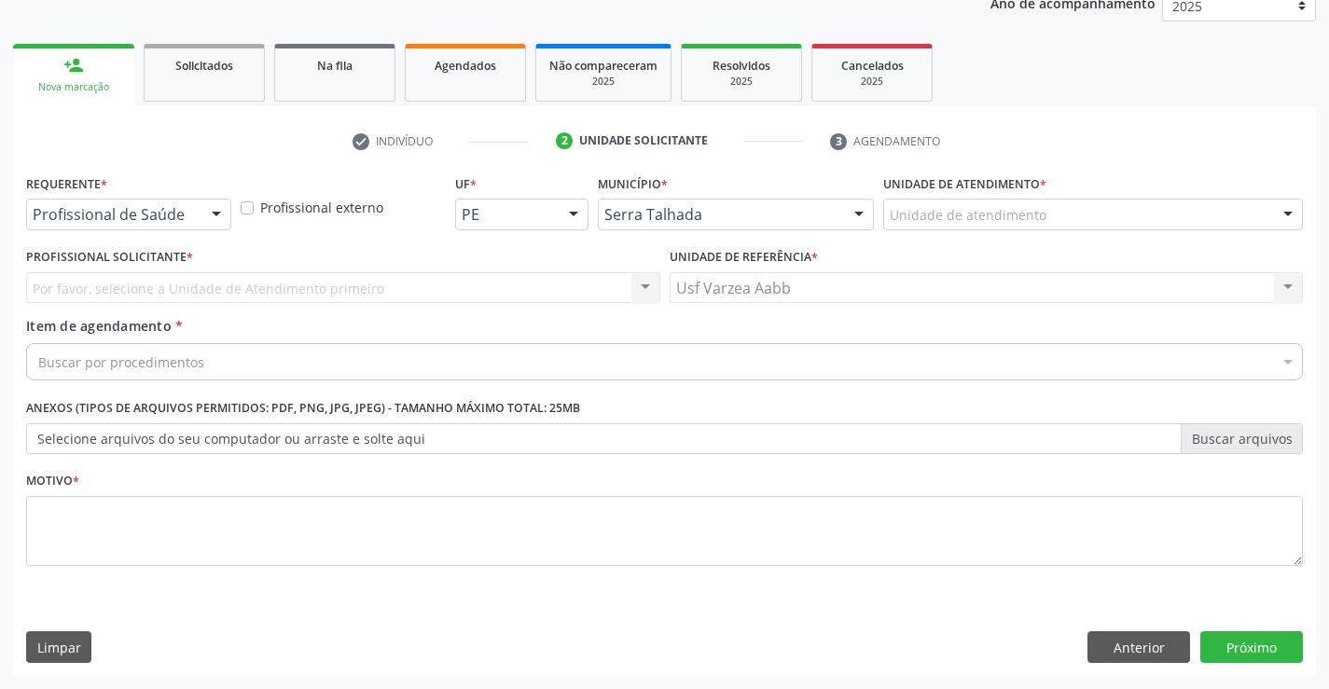
scroll to position [235, 0]
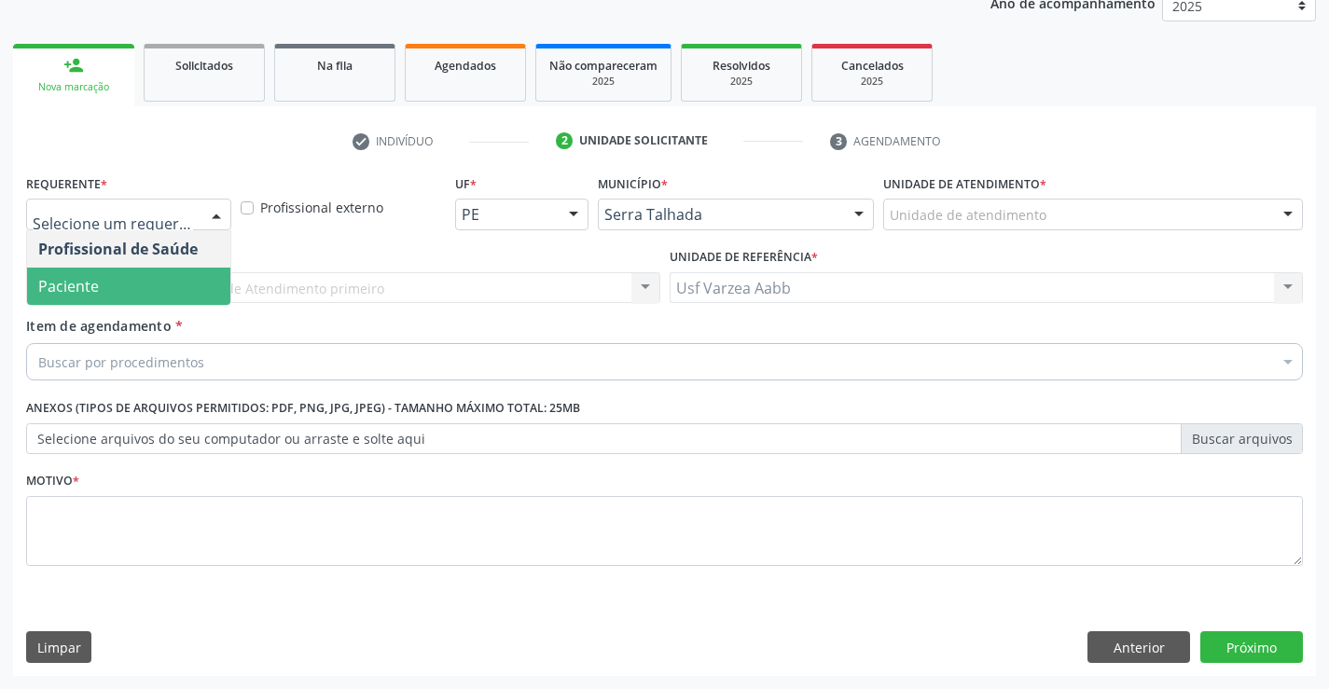
click at [162, 279] on span "Paciente" at bounding box center [128, 286] width 203 height 37
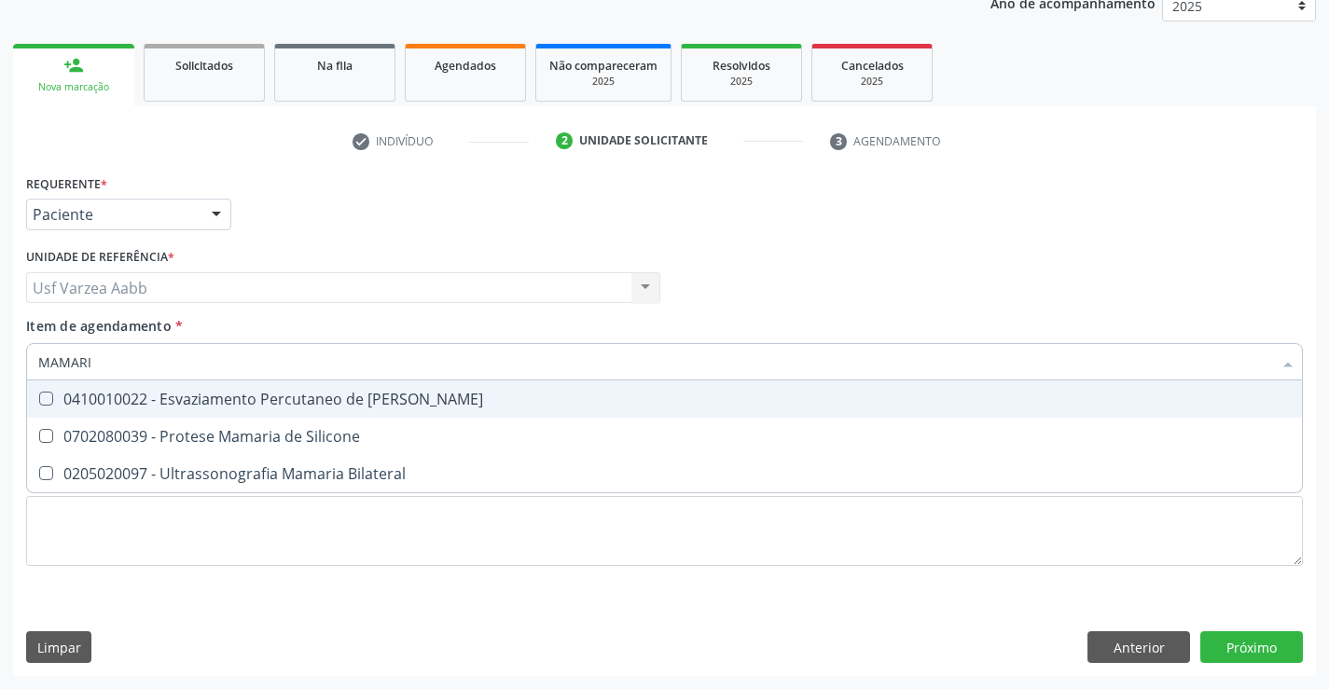
type input "MAMARIA"
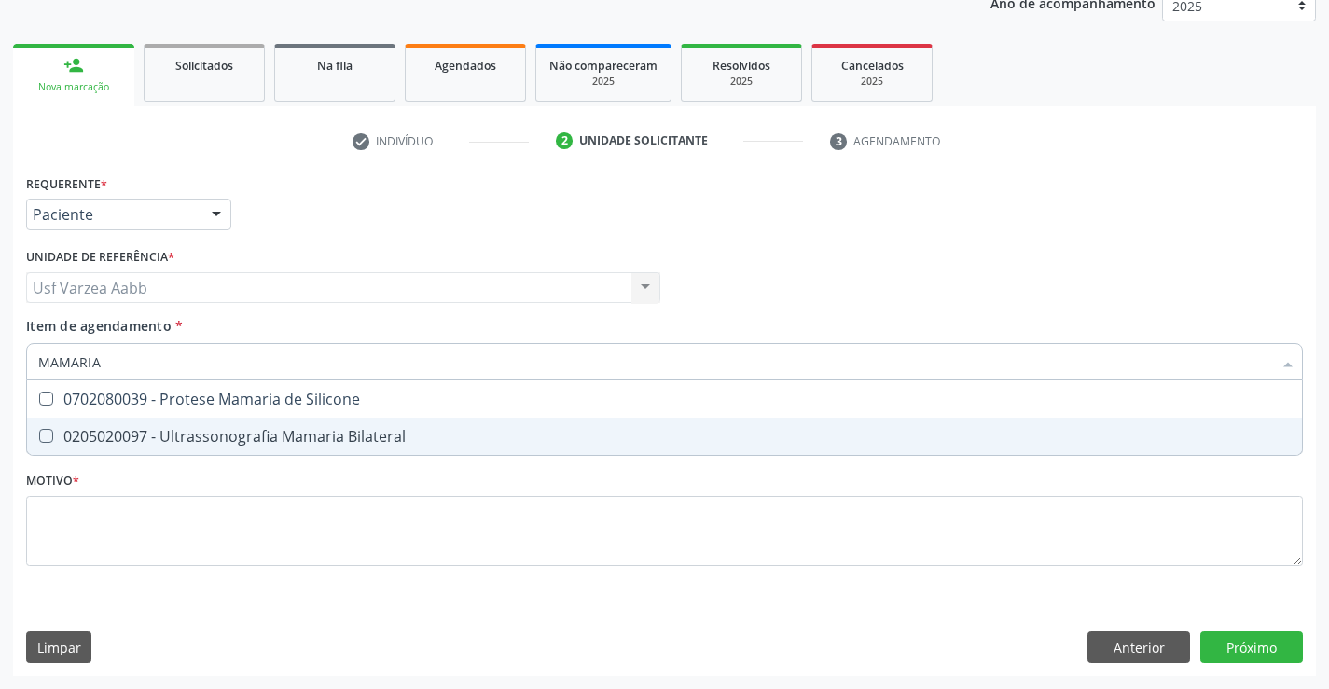
click at [159, 429] on div "0205020097 - Ultrassonografia Mamaria Bilateral" at bounding box center [664, 436] width 1252 height 15
checkbox Bilateral "true"
click at [187, 515] on div "Requerente * Paciente Profissional de Saúde Paciente Nenhum resultado encontrad…" at bounding box center [664, 381] width 1277 height 422
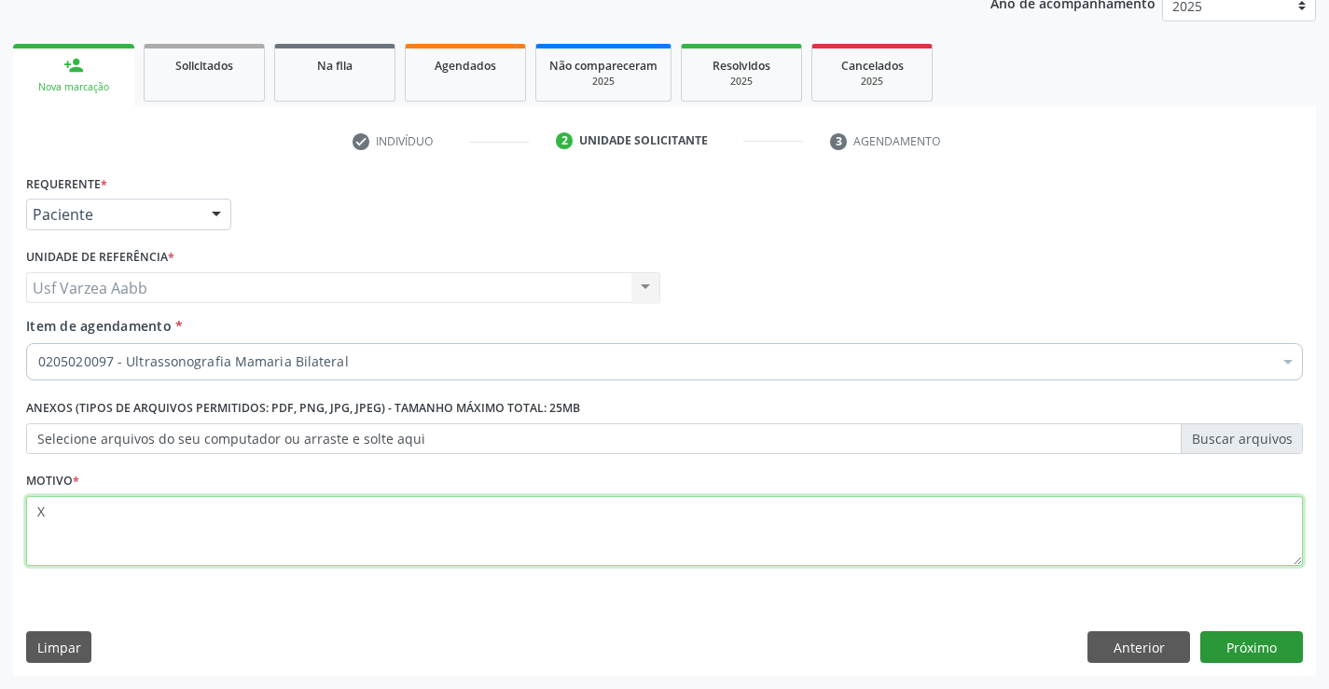
type textarea "X"
click at [1285, 648] on button "Próximo" at bounding box center [1251, 647] width 103 height 32
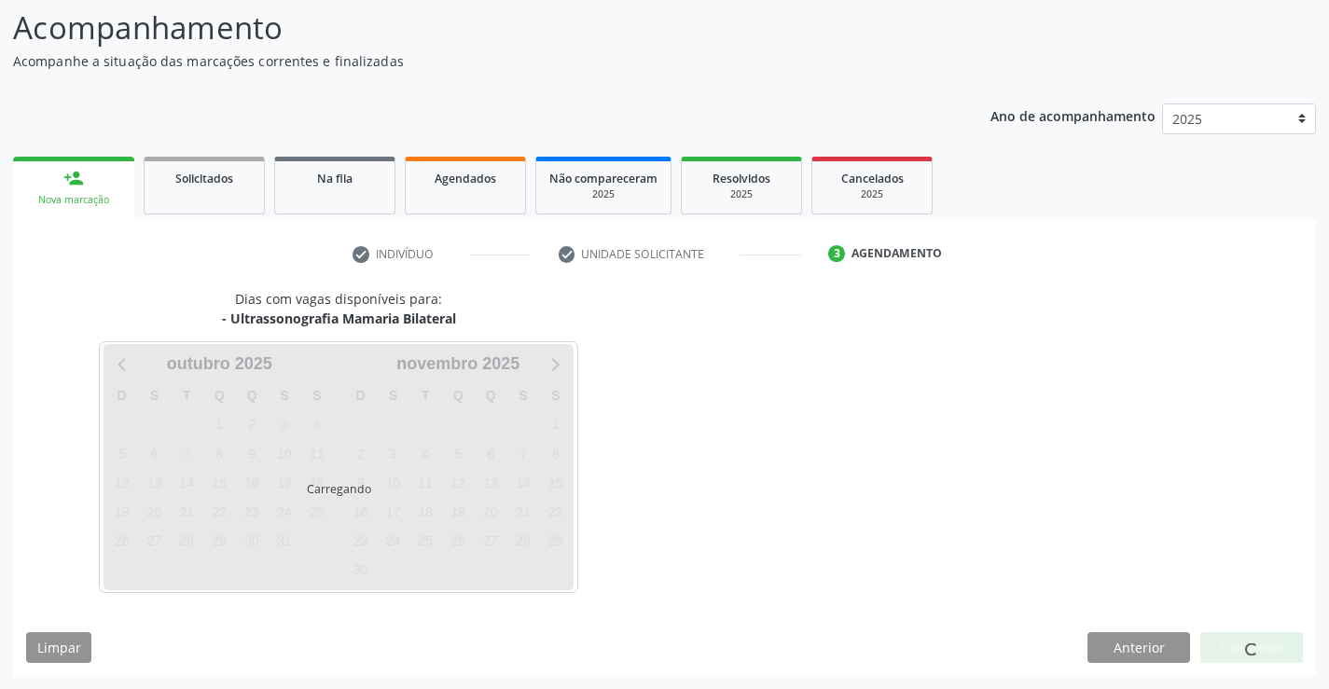
scroll to position [122, 0]
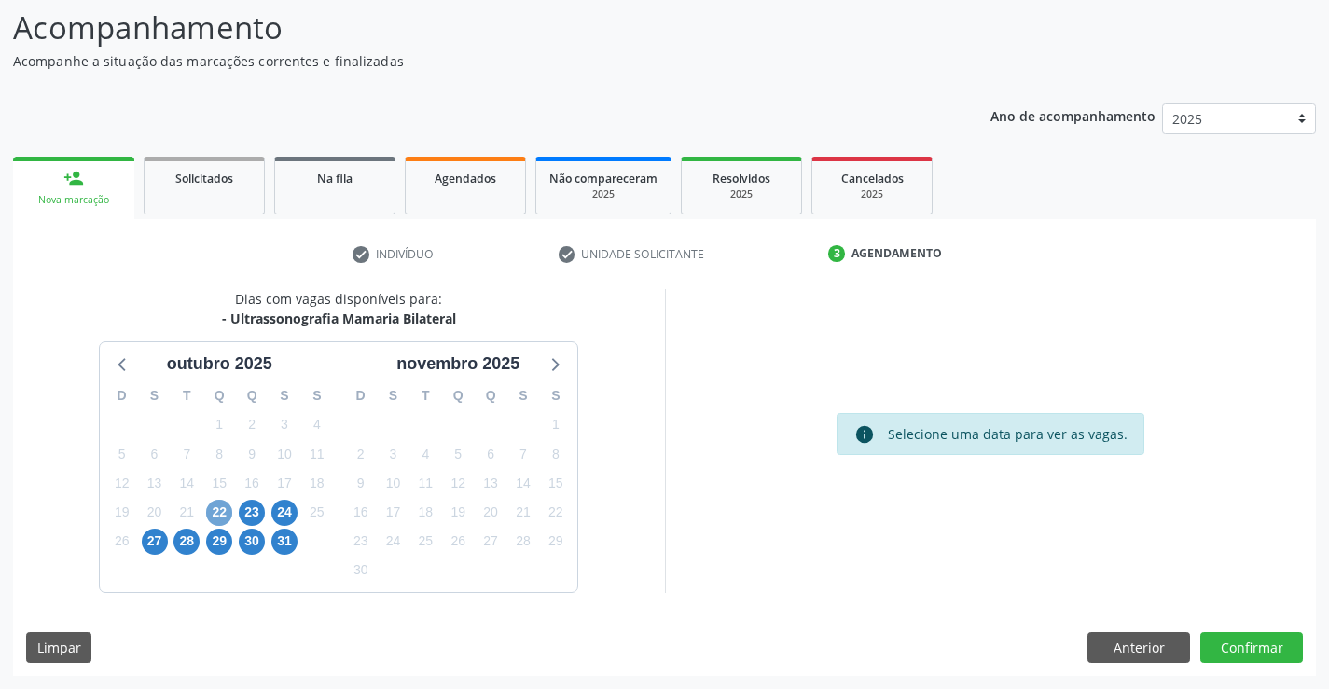
click at [227, 504] on span "22" at bounding box center [219, 513] width 26 height 26
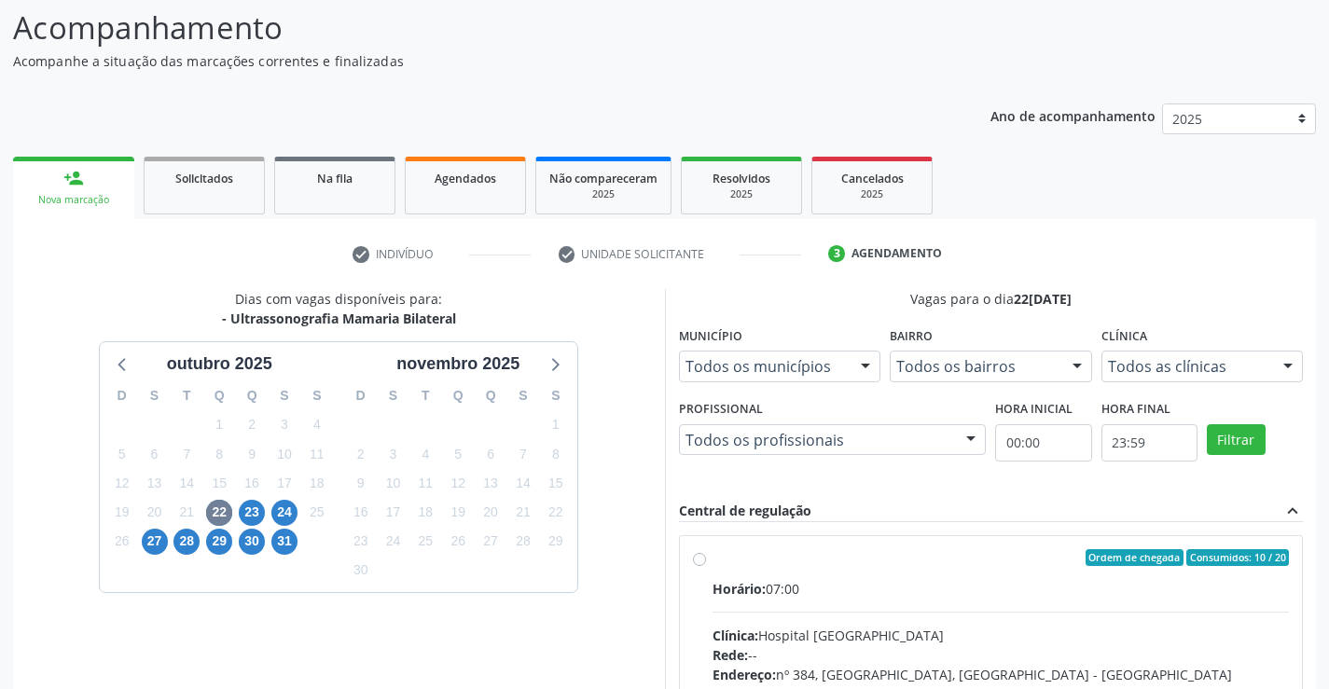
click at [713, 559] on div "Ordem de chegada Consumidos: 10 / 20" at bounding box center [1001, 557] width 577 height 17
click at [706, 559] on input "Ordem de chegada Consumidos: 10 / 20 Horário: 07:00 Clínica: Hospital Sao Franc…" at bounding box center [699, 557] width 13 height 17
radio input "true"
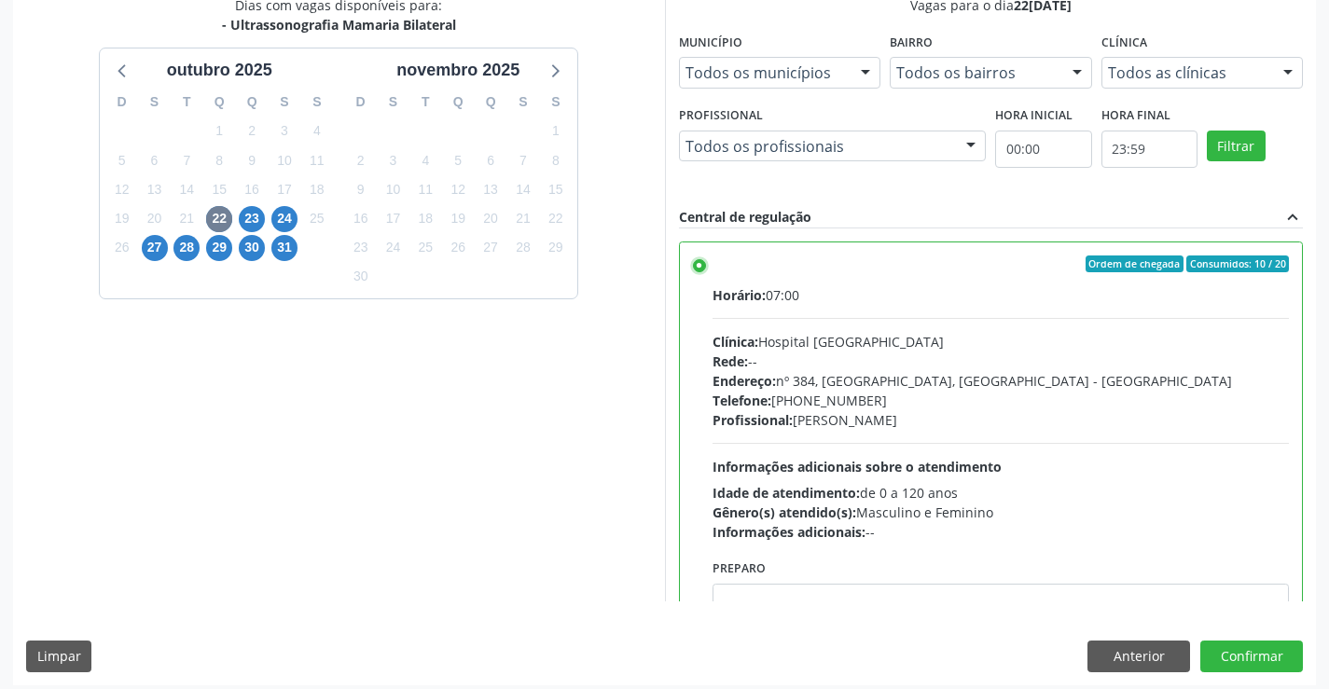
scroll to position [425, 0]
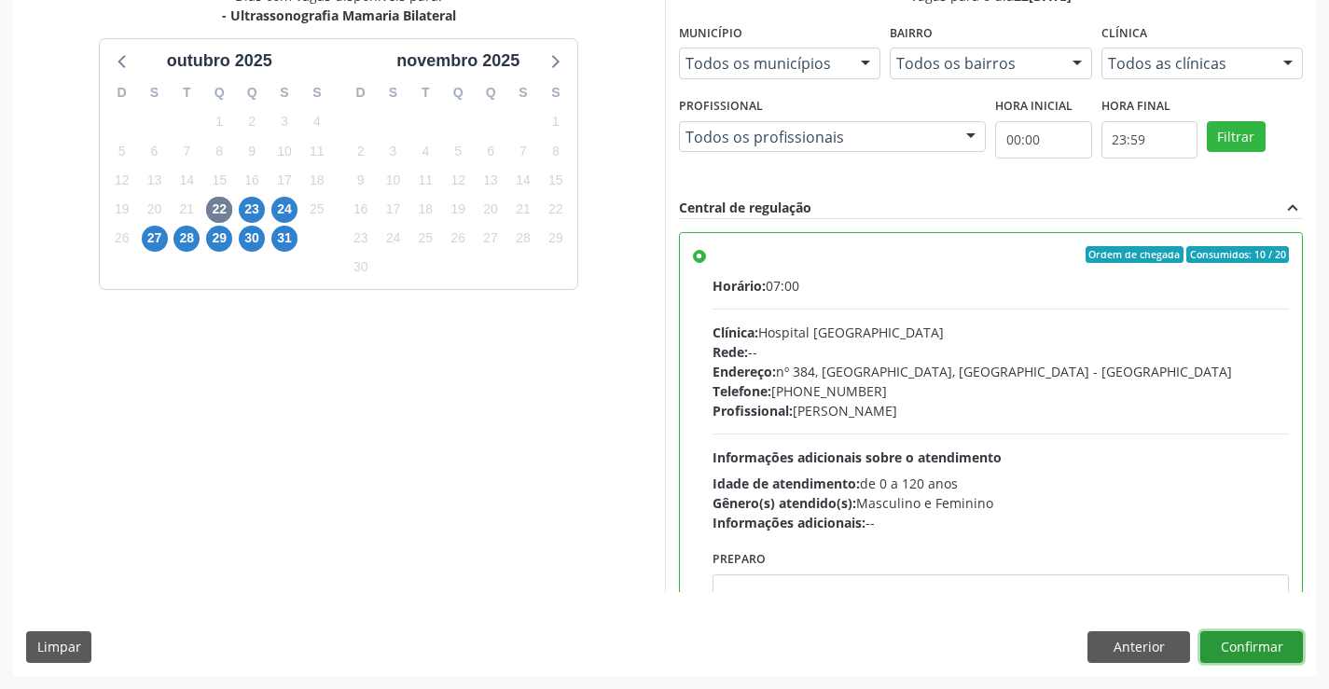
click at [1228, 640] on button "Confirmar" at bounding box center [1251, 647] width 103 height 32
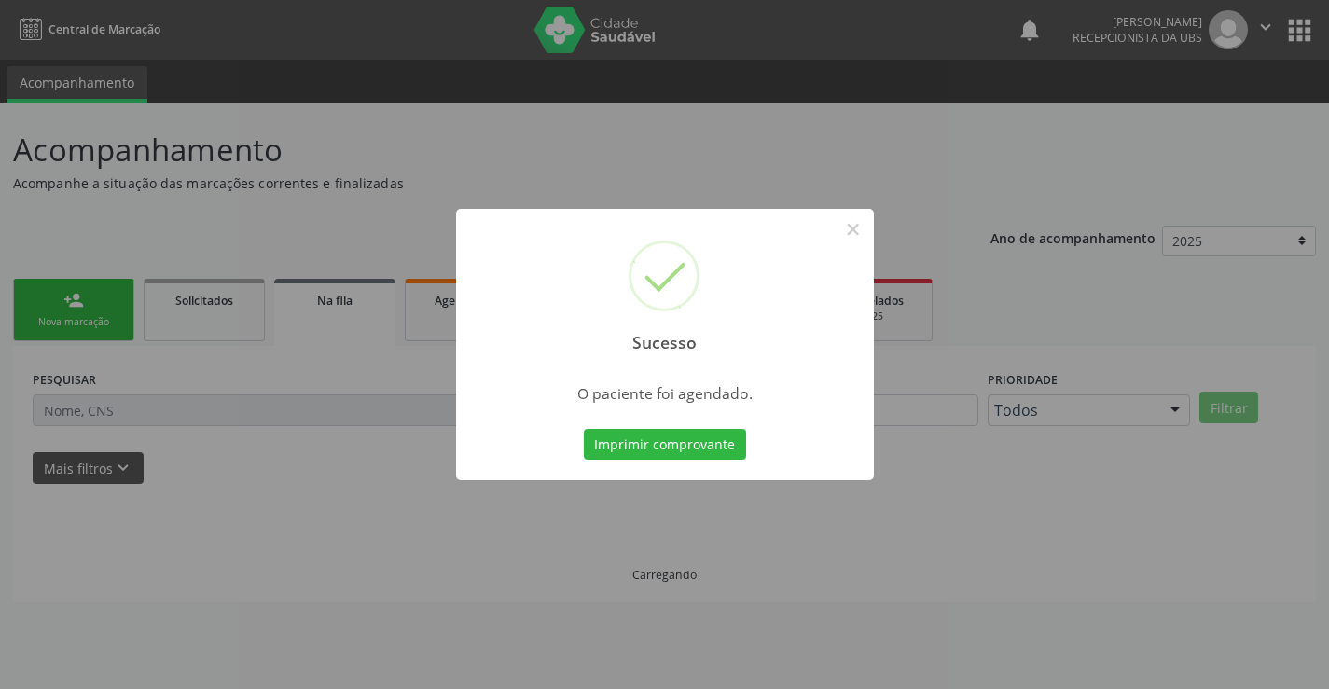
scroll to position [0, 0]
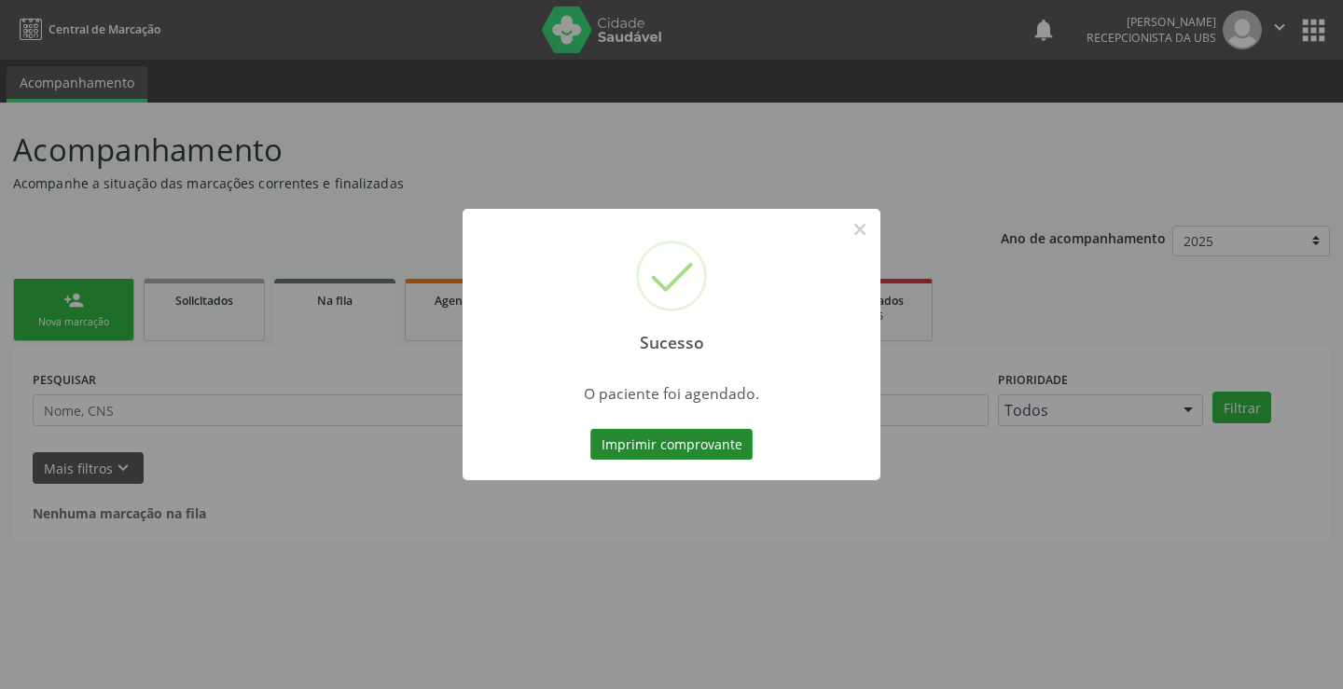
click at [713, 432] on button "Imprimir comprovante" at bounding box center [671, 445] width 162 height 32
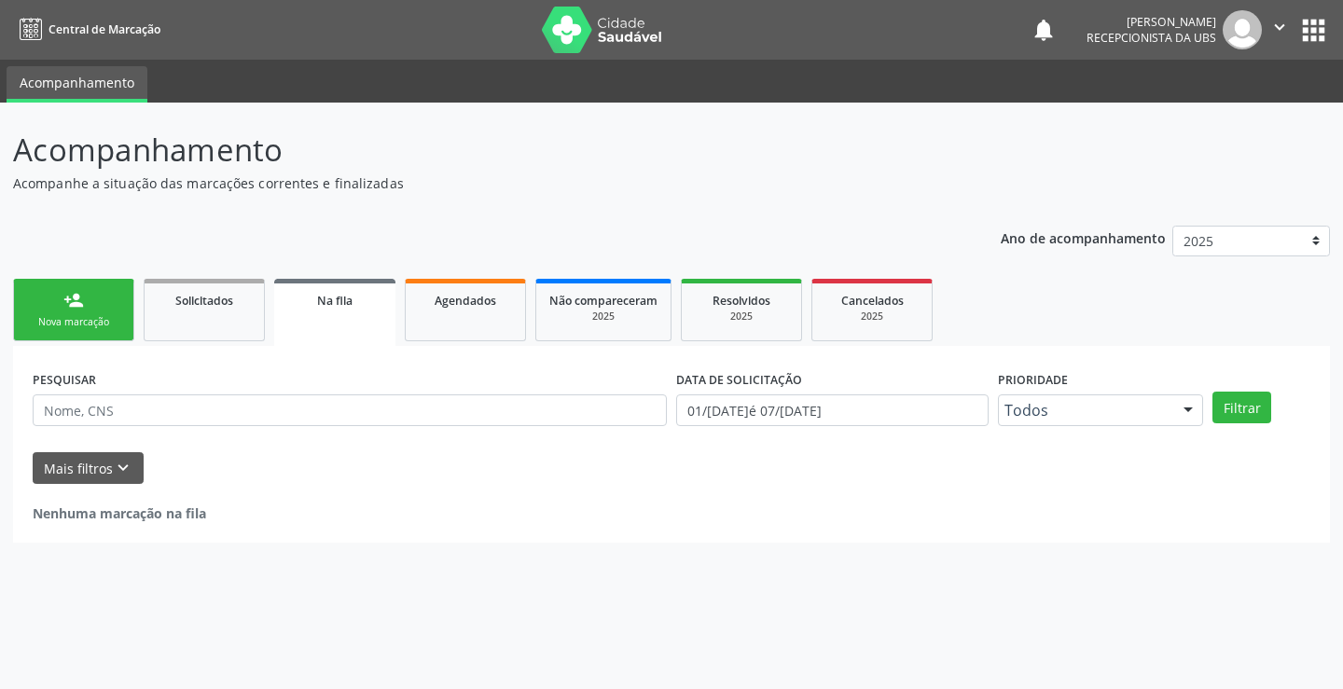
click at [114, 319] on div "Nova marcação" at bounding box center [73, 322] width 93 height 14
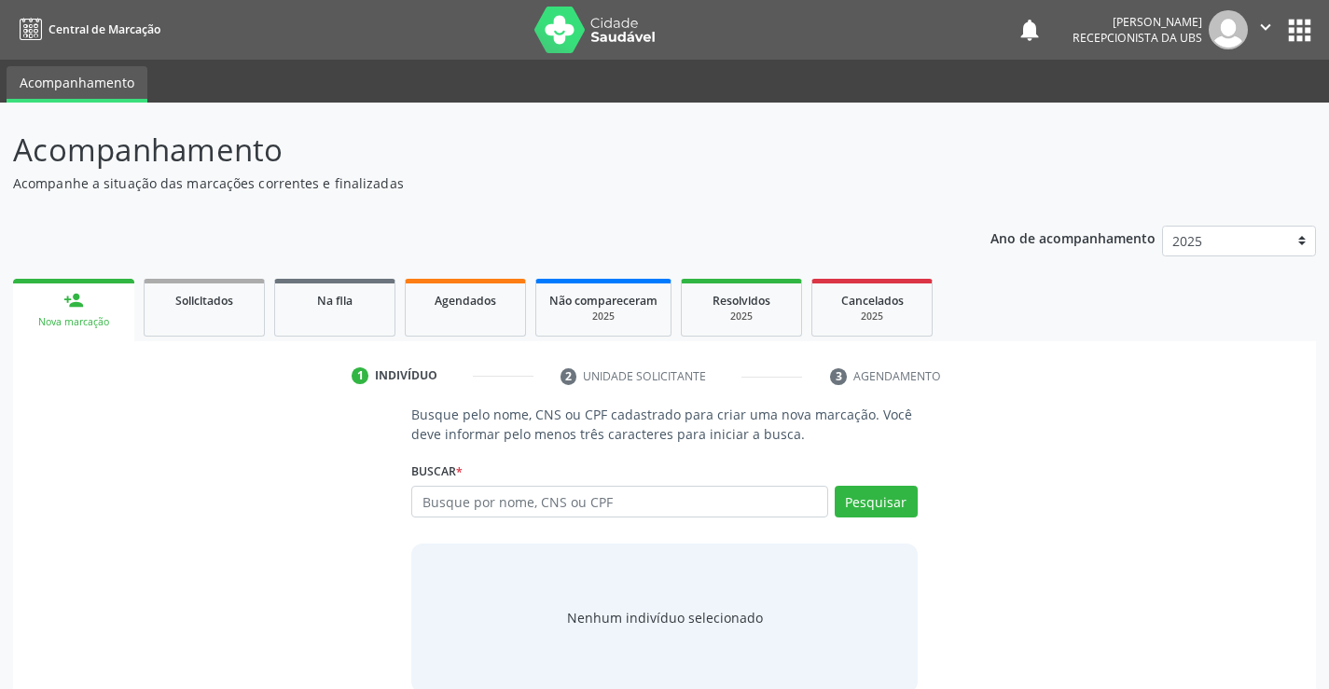
click at [477, 518] on div "Busque por nome, CNS ou CPF Nenhum resultado encontrado para: " " Digite nome, …" at bounding box center [663, 508] width 505 height 45
click at [486, 510] on input "text" at bounding box center [619, 502] width 416 height 32
type input "06572426408"
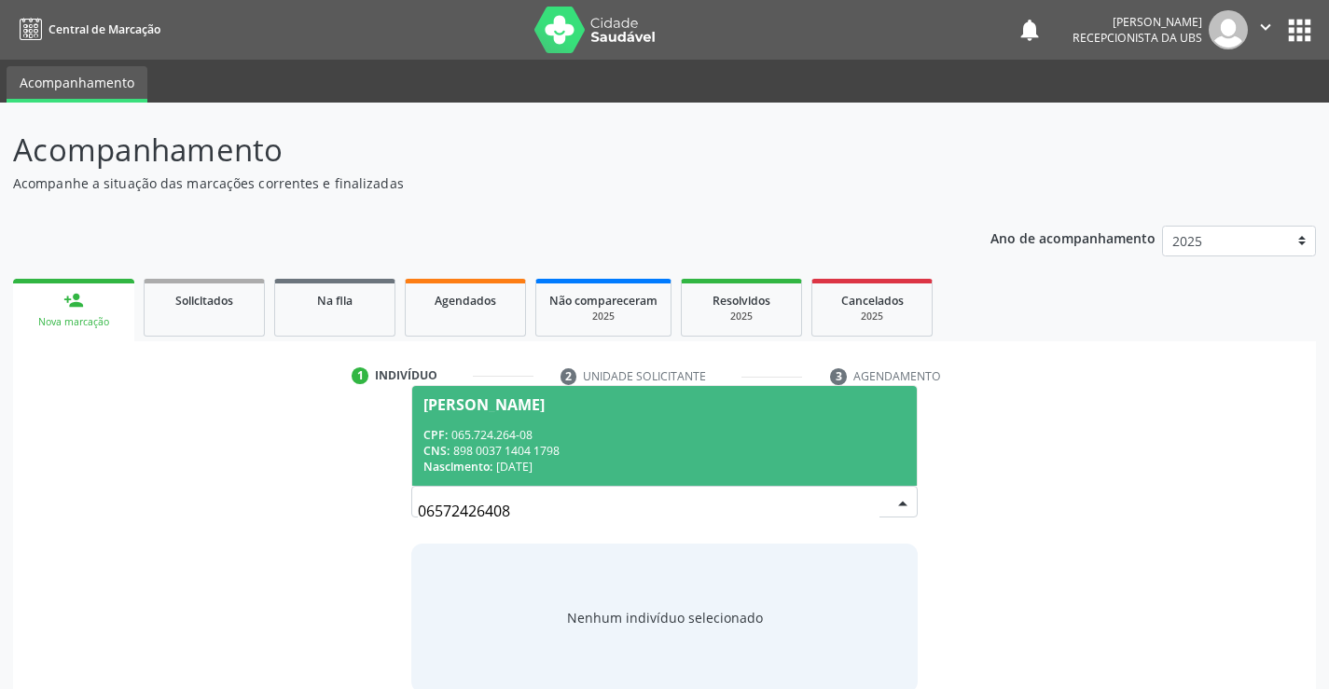
click at [795, 436] on div "CPF: 065.724.264-08" at bounding box center [663, 435] width 481 height 16
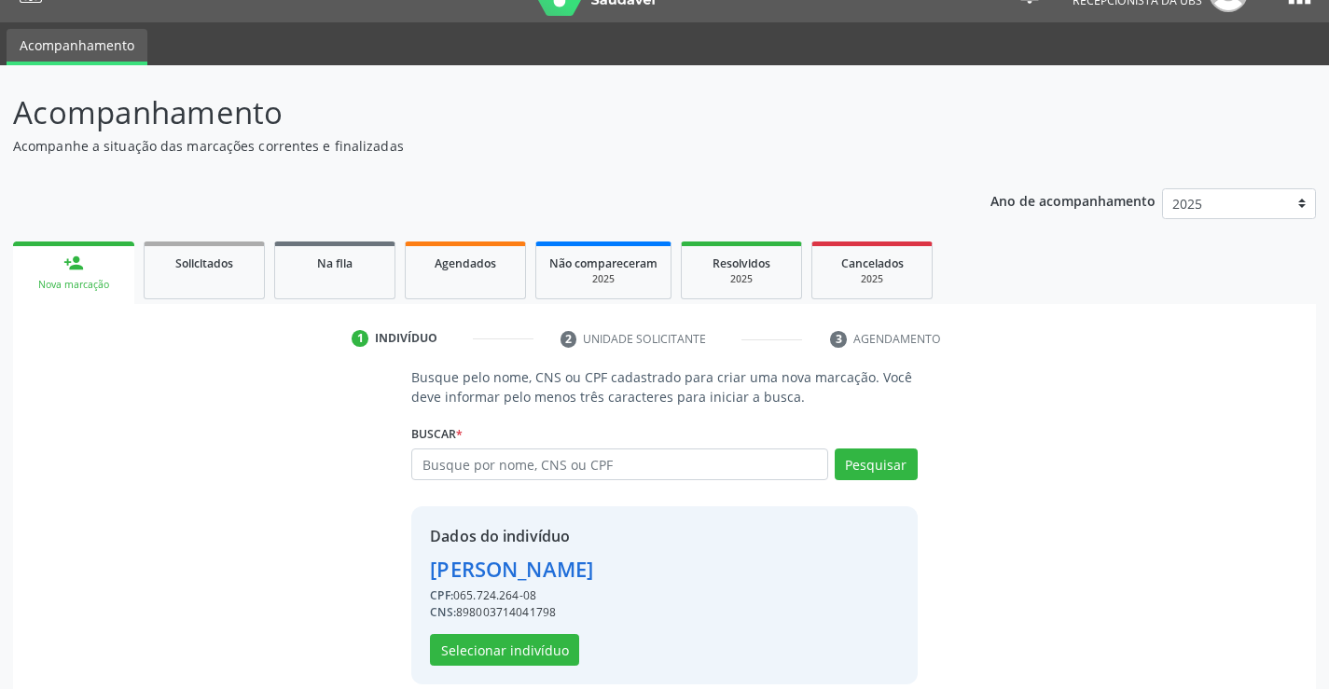
scroll to position [59, 0]
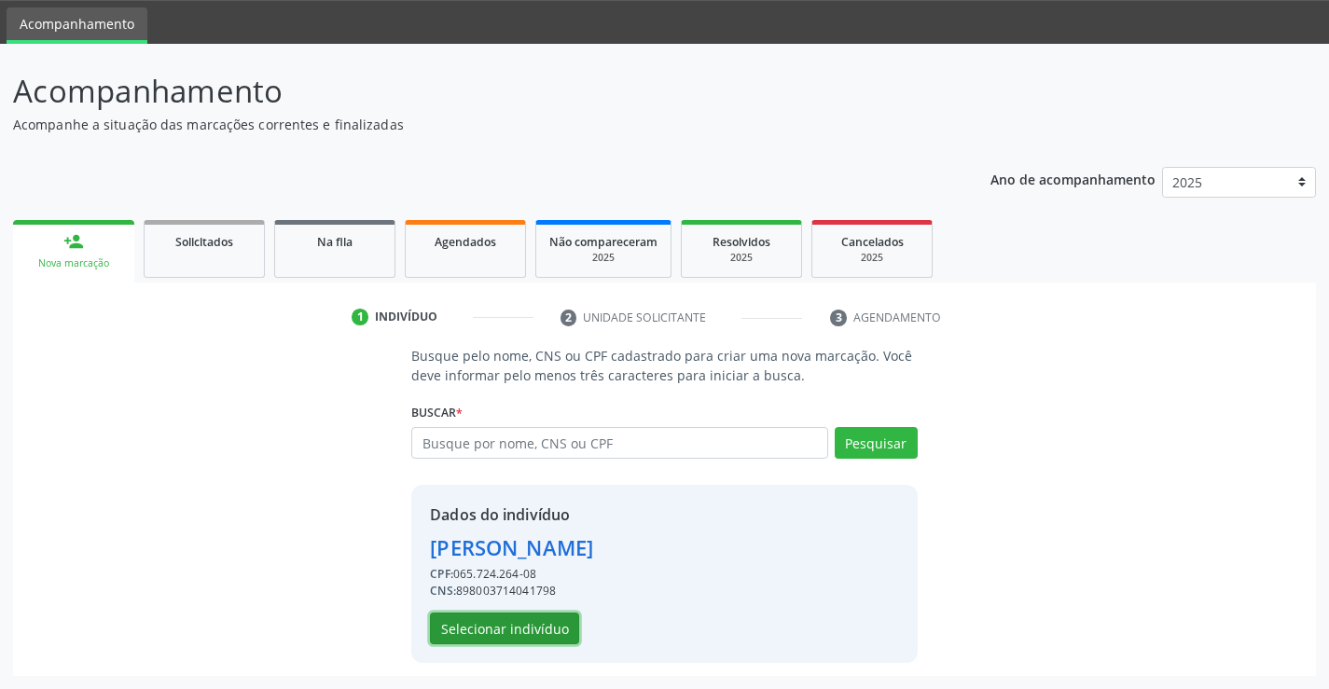
click at [542, 634] on button "Selecionar indivíduo" at bounding box center [504, 629] width 149 height 32
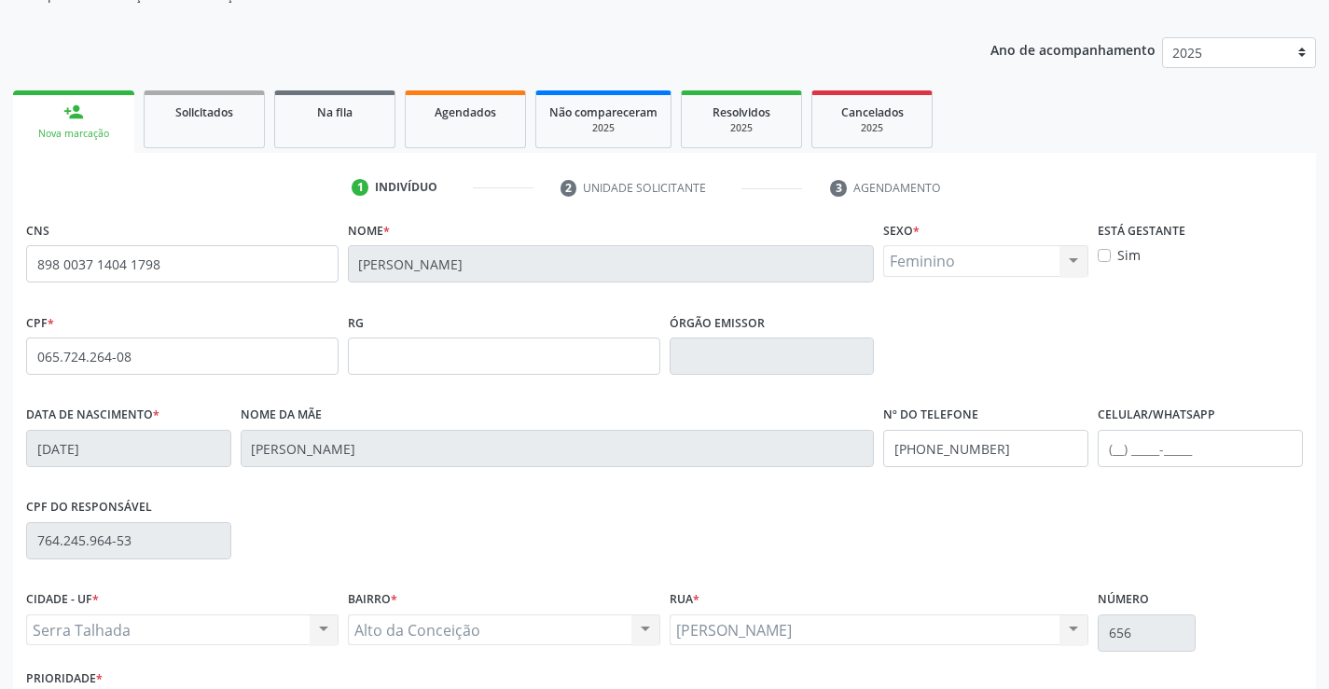
scroll to position [322, 0]
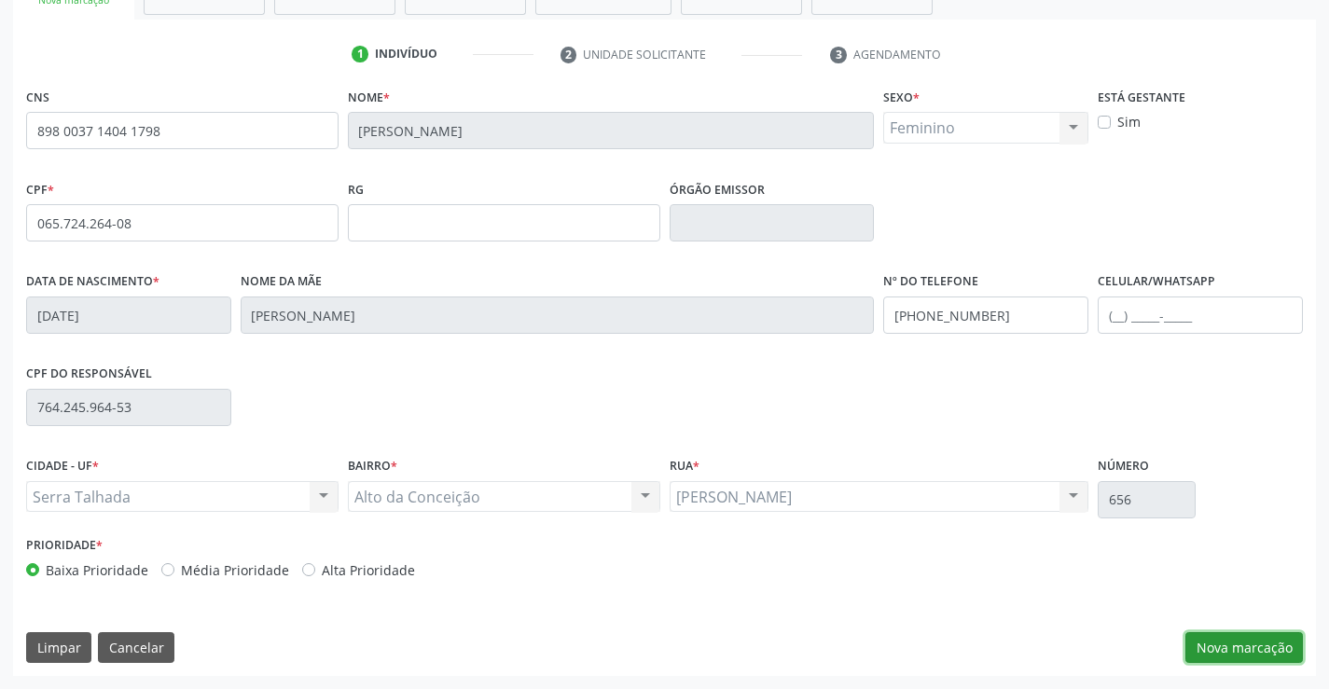
click at [1247, 652] on button "Nova marcação" at bounding box center [1244, 648] width 118 height 32
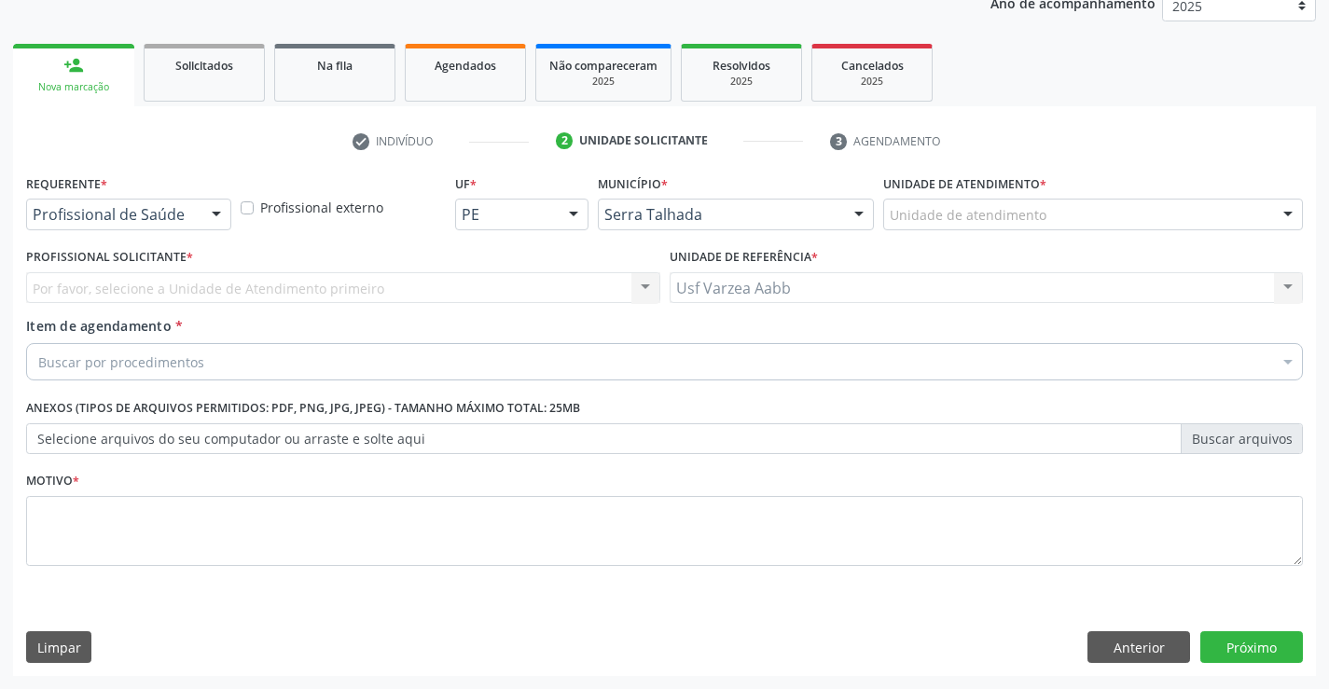
scroll to position [235, 0]
click at [134, 200] on div "Profissional de Saúde" at bounding box center [128, 215] width 205 height 32
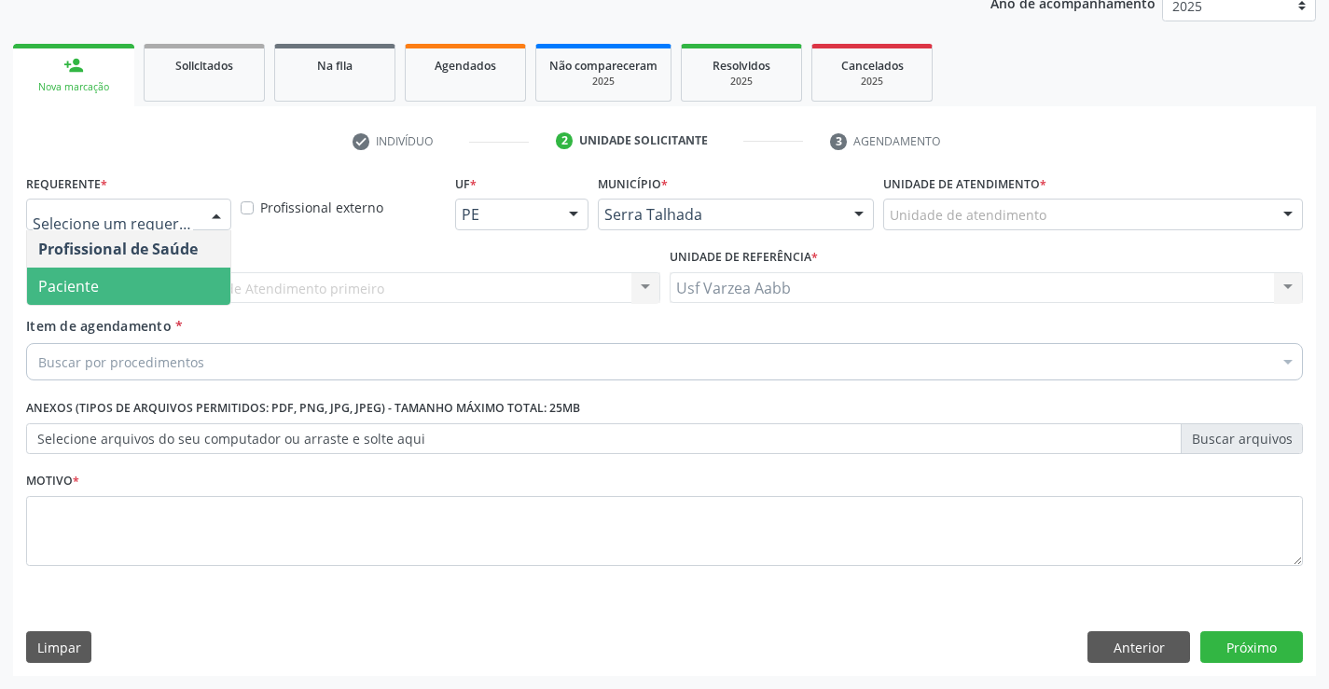
click at [136, 284] on span "Paciente" at bounding box center [128, 286] width 203 height 37
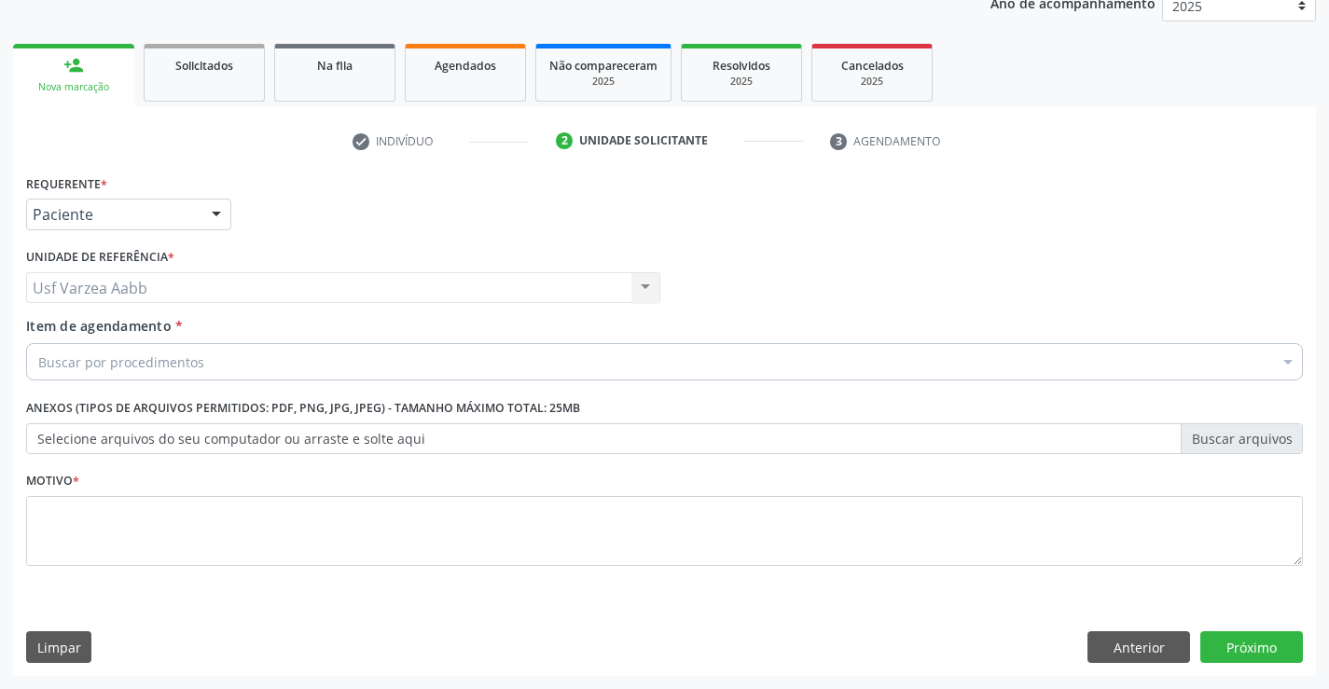
click at [245, 355] on div "Buscar por procedimentos" at bounding box center [664, 361] width 1277 height 37
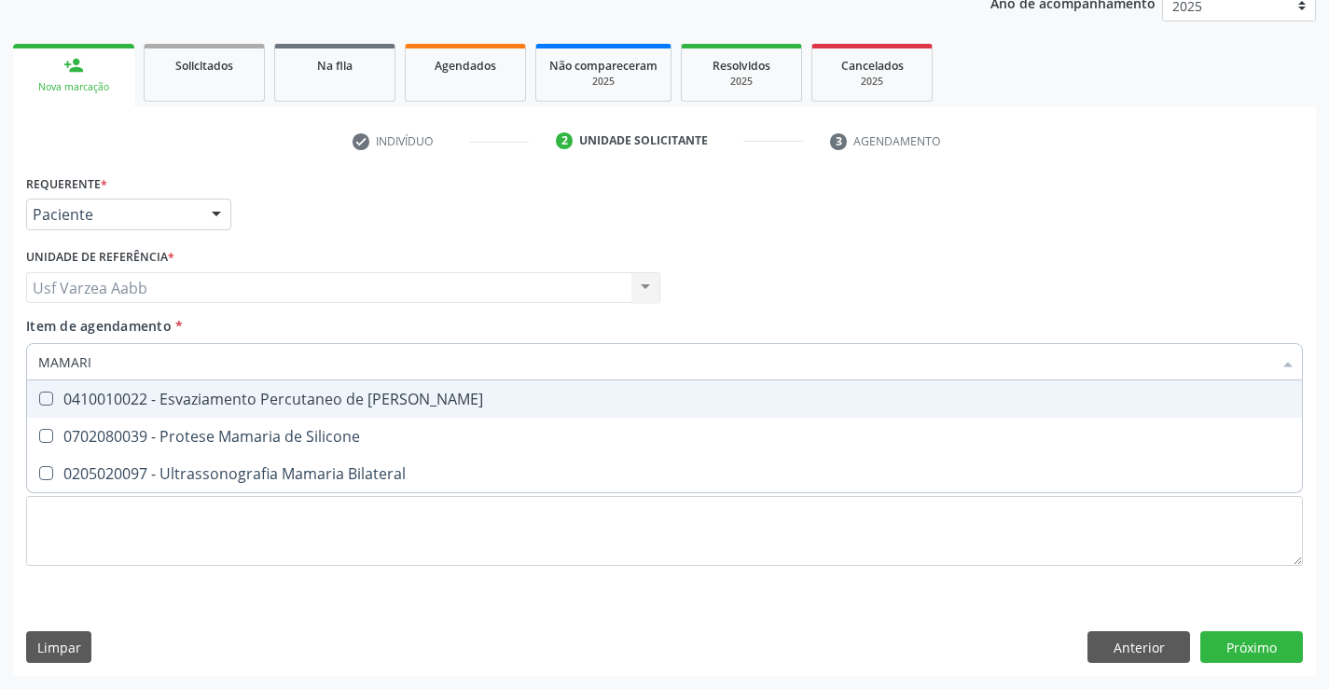
type input "MAMARIA"
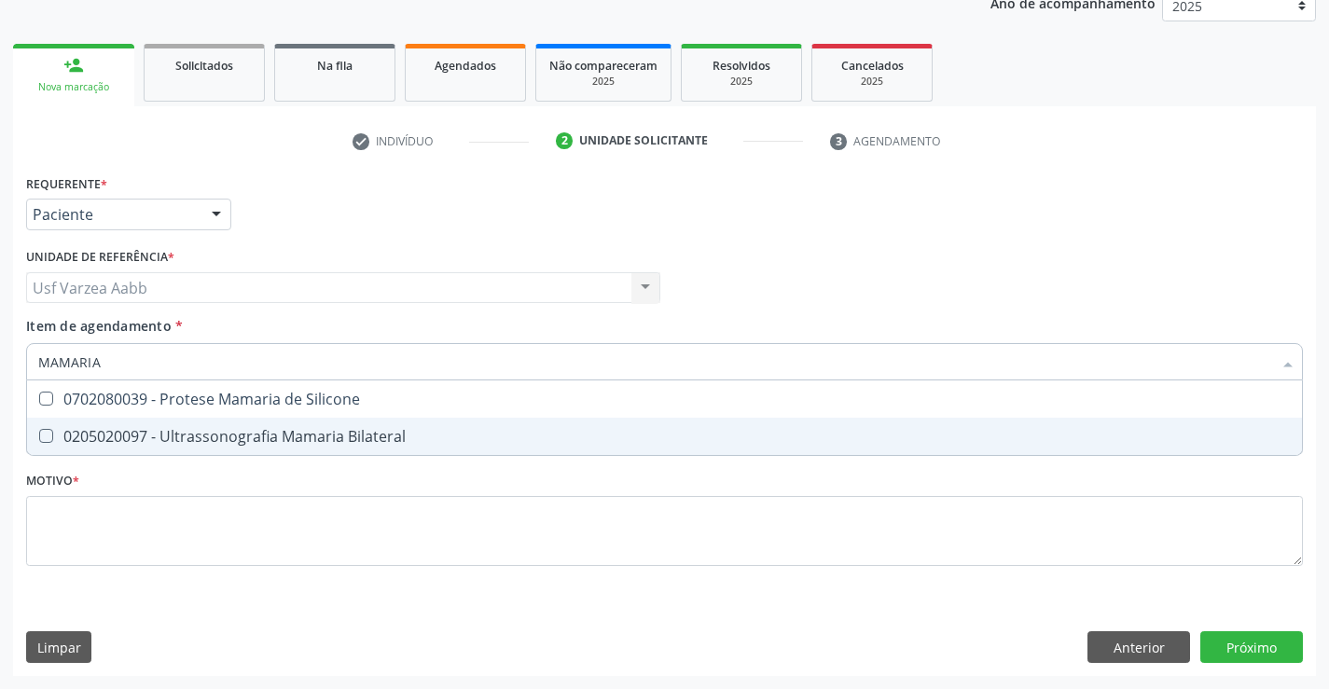
click at [247, 430] on div "0205020097 - Ultrassonografia Mamaria Bilateral" at bounding box center [664, 436] width 1252 height 15
checkbox Bilateral "true"
click at [224, 528] on div "Requerente * Paciente Profissional de Saúde Paciente Nenhum resultado encontrad…" at bounding box center [664, 381] width 1277 height 422
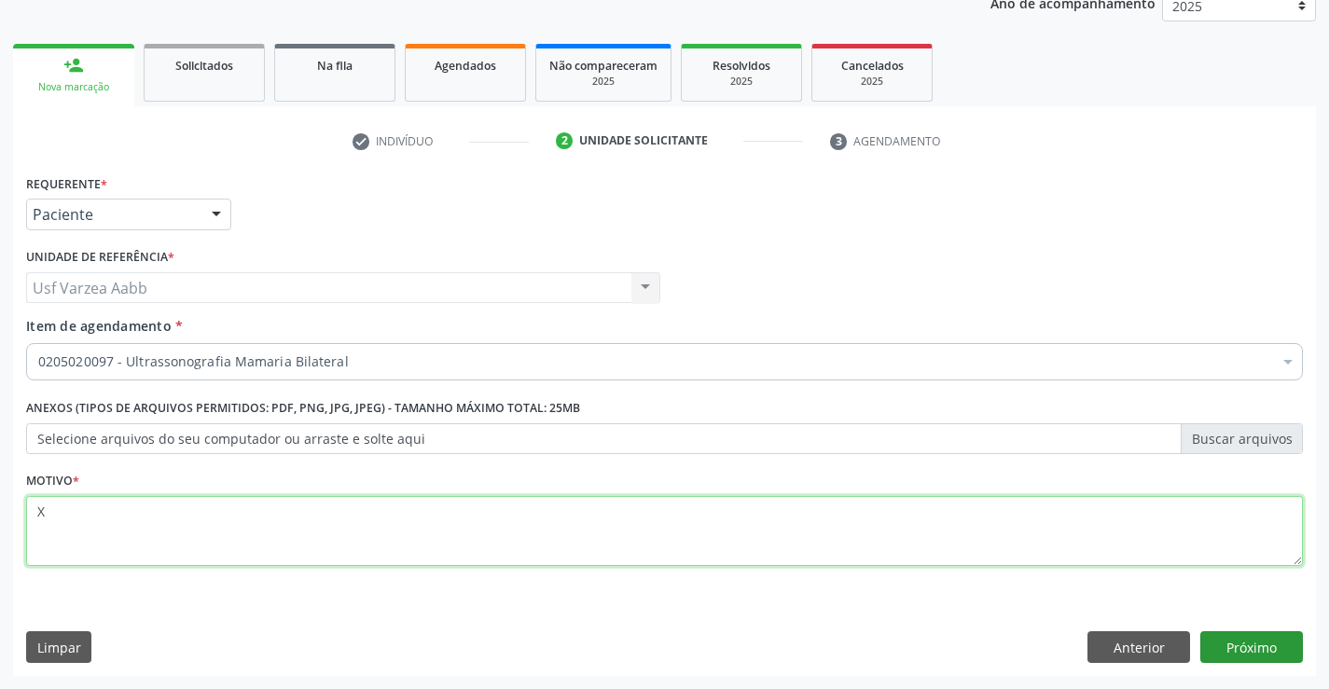
type textarea "X"
click at [1266, 654] on button "Próximo" at bounding box center [1251, 647] width 103 height 32
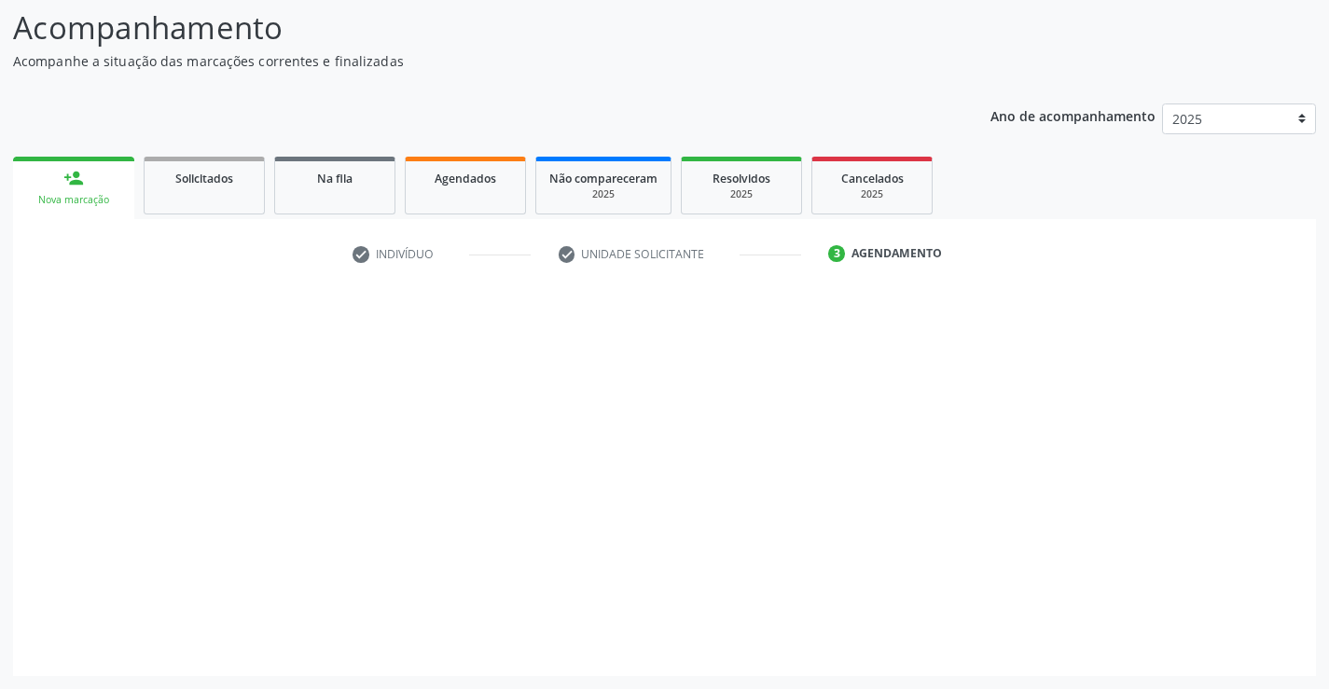
scroll to position [122, 0]
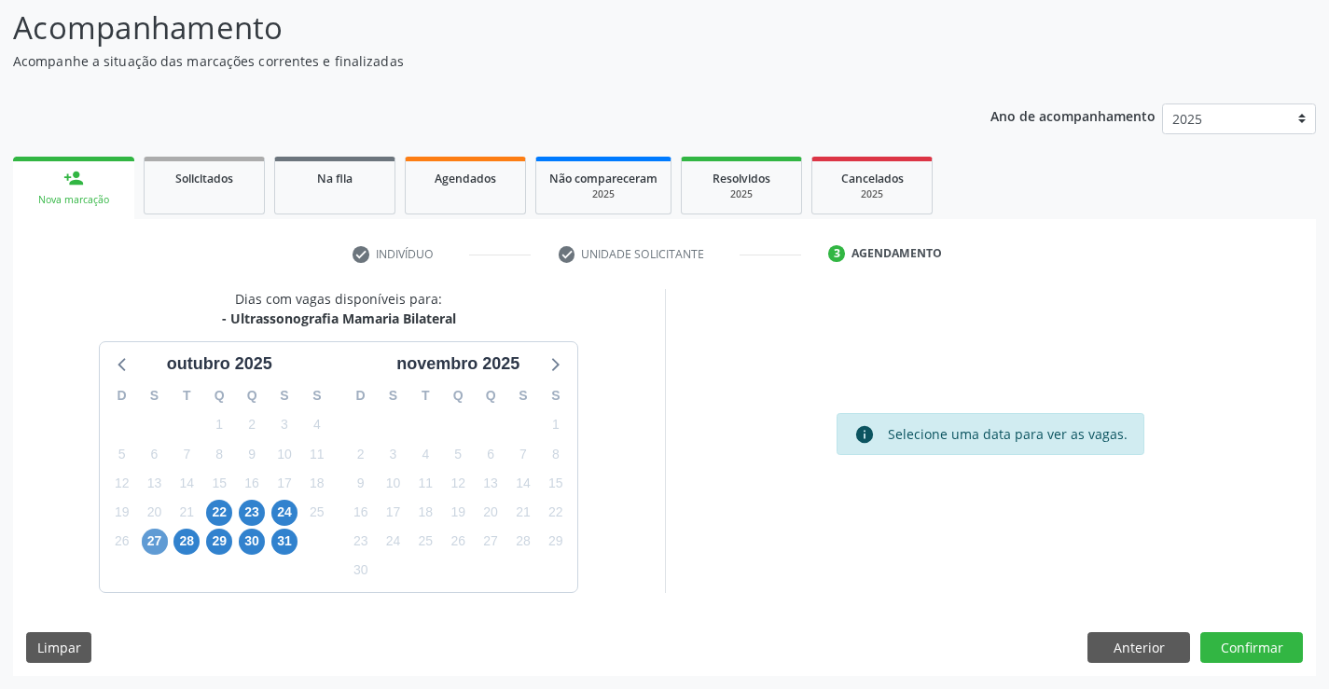
click at [144, 538] on div "27" at bounding box center [154, 541] width 33 height 29
click at [148, 538] on span "27" at bounding box center [155, 542] width 26 height 26
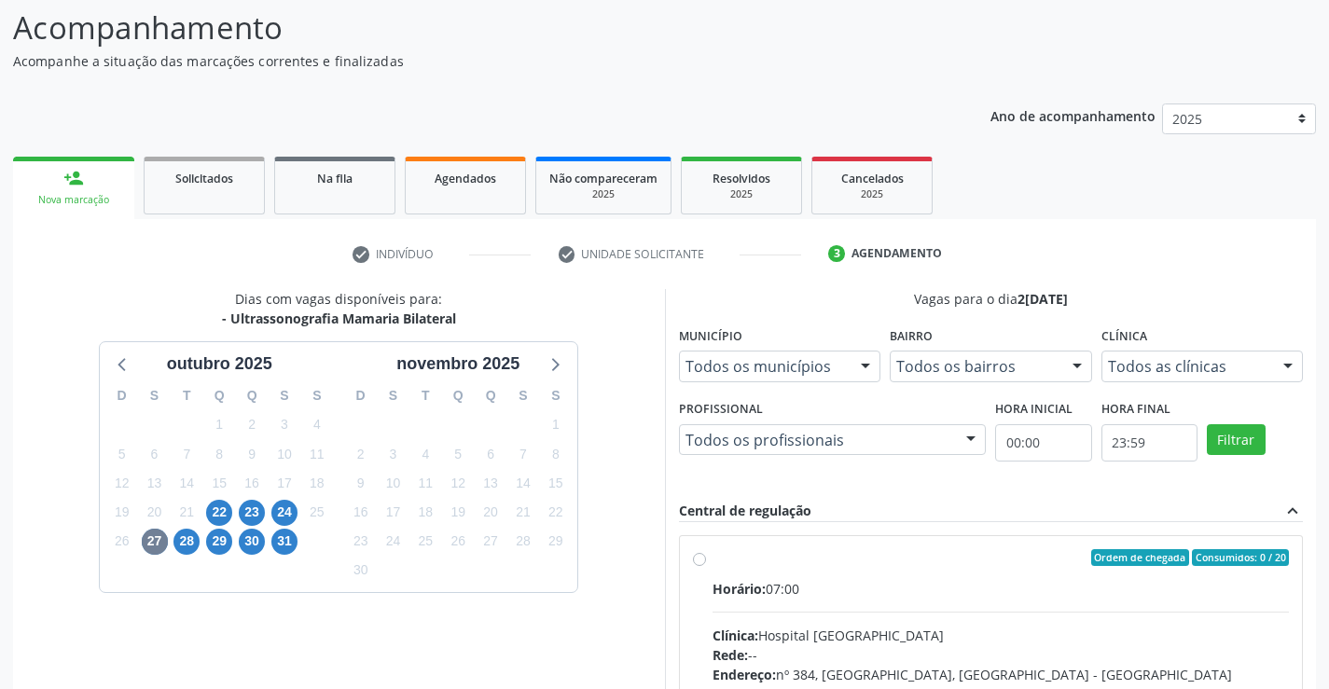
click at [714, 574] on label "Ordem de chegada Consumidos: 0 / 20 Horário: 07:00 Clínica: Hospital [GEOGRAPHI…" at bounding box center [1001, 692] width 577 height 286
click at [706, 566] on input "Ordem de chegada Consumidos: 0 / 20 Horário: 07:00 Clínica: Hospital [GEOGRAPHI…" at bounding box center [699, 557] width 13 height 17
radio input "true"
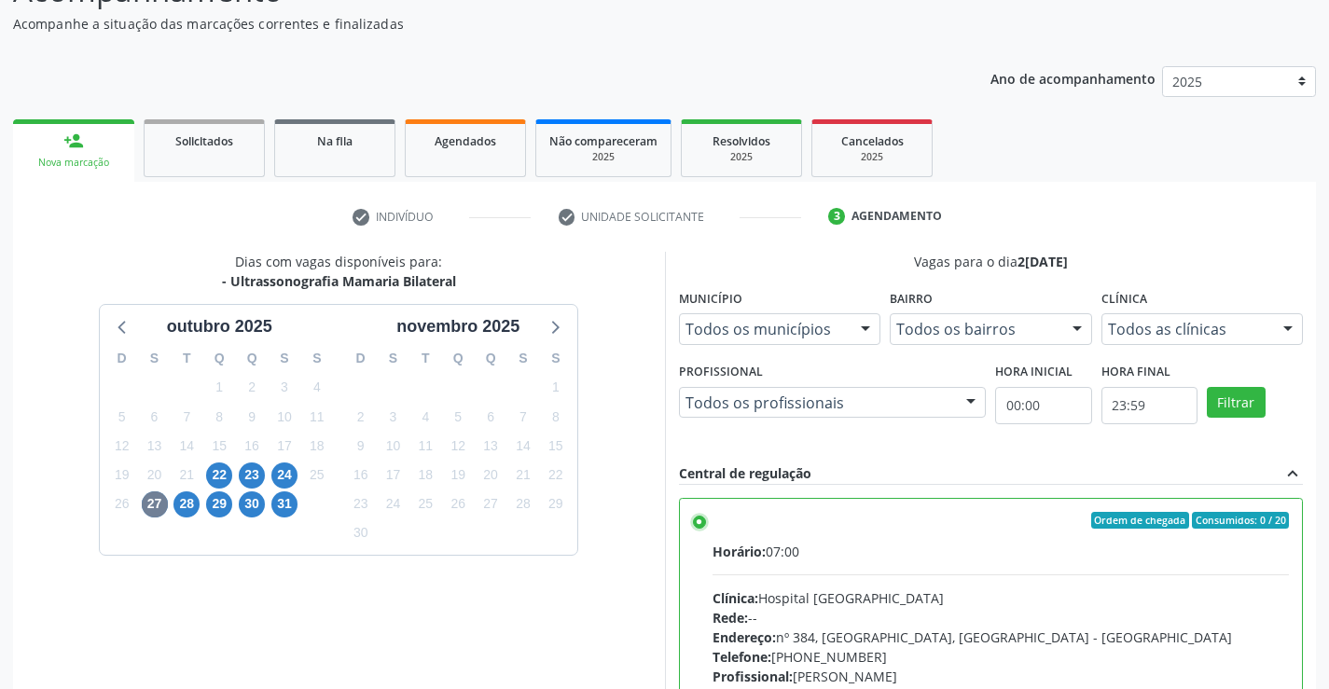
scroll to position [425, 0]
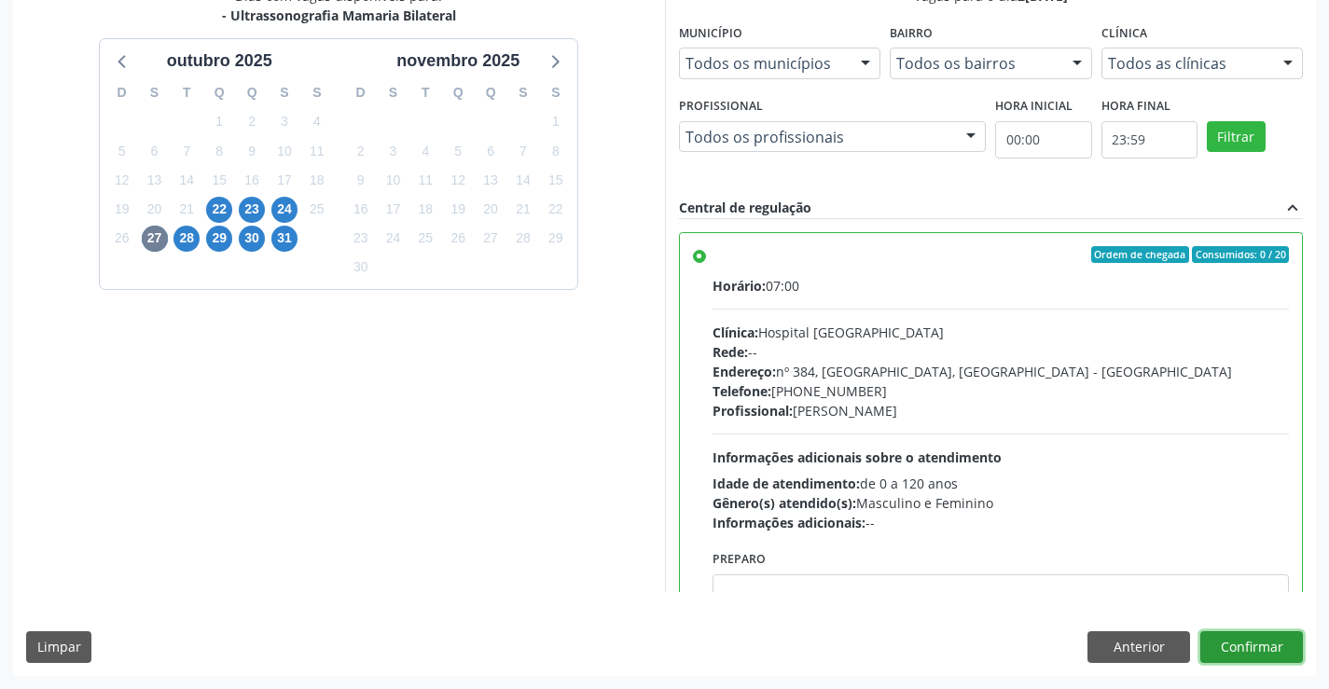
click at [1275, 650] on button "Confirmar" at bounding box center [1251, 647] width 103 height 32
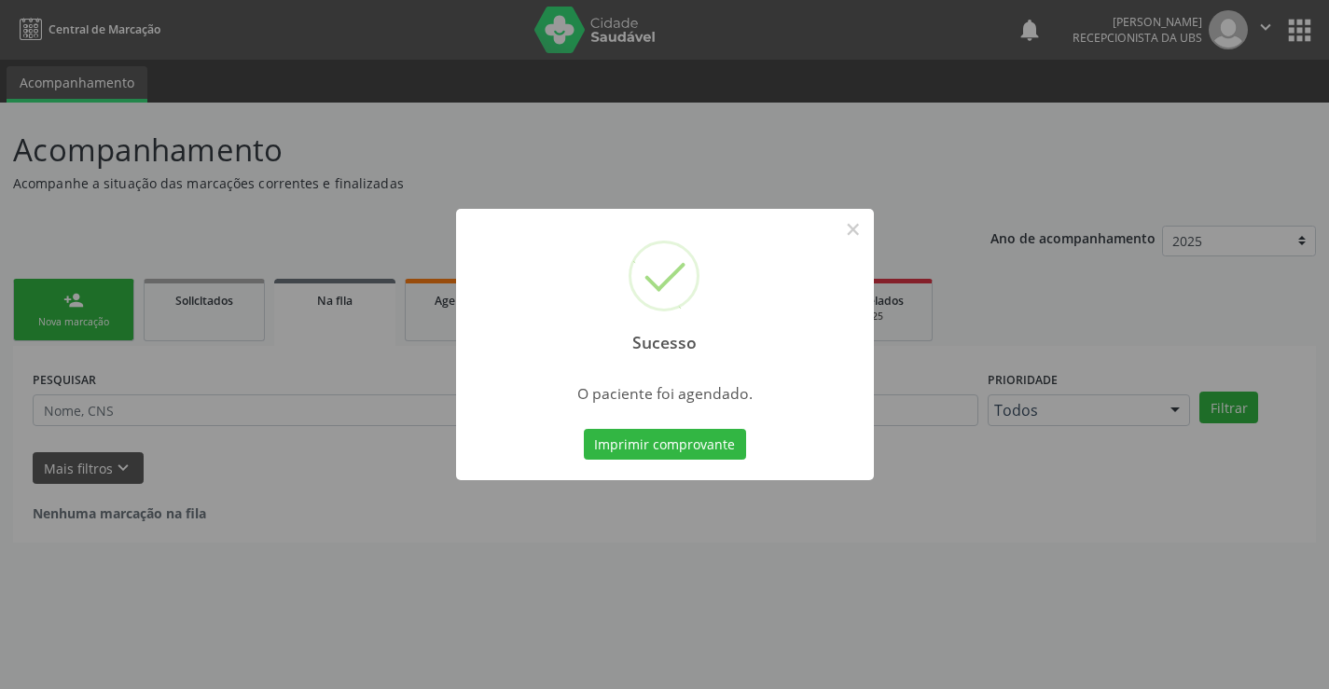
scroll to position [0, 0]
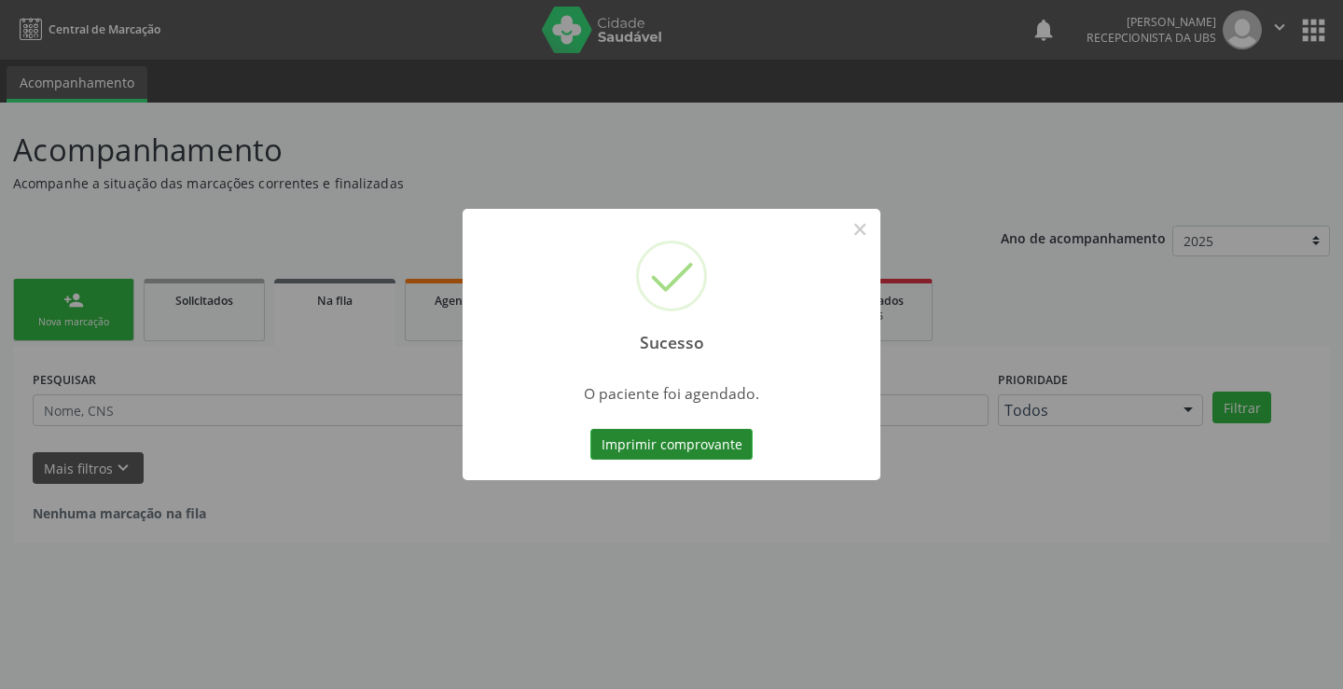
click at [652, 448] on button "Imprimir comprovante" at bounding box center [671, 445] width 162 height 32
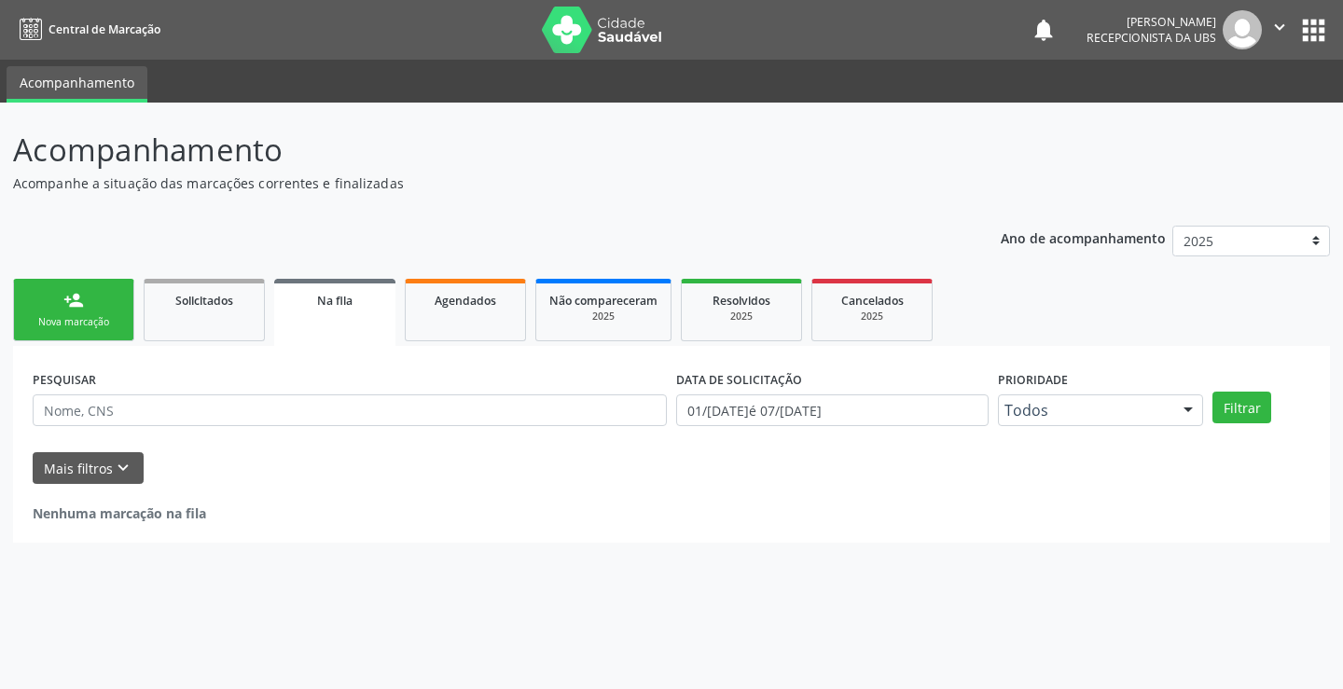
click at [95, 328] on div "Nova marcação" at bounding box center [73, 322] width 93 height 14
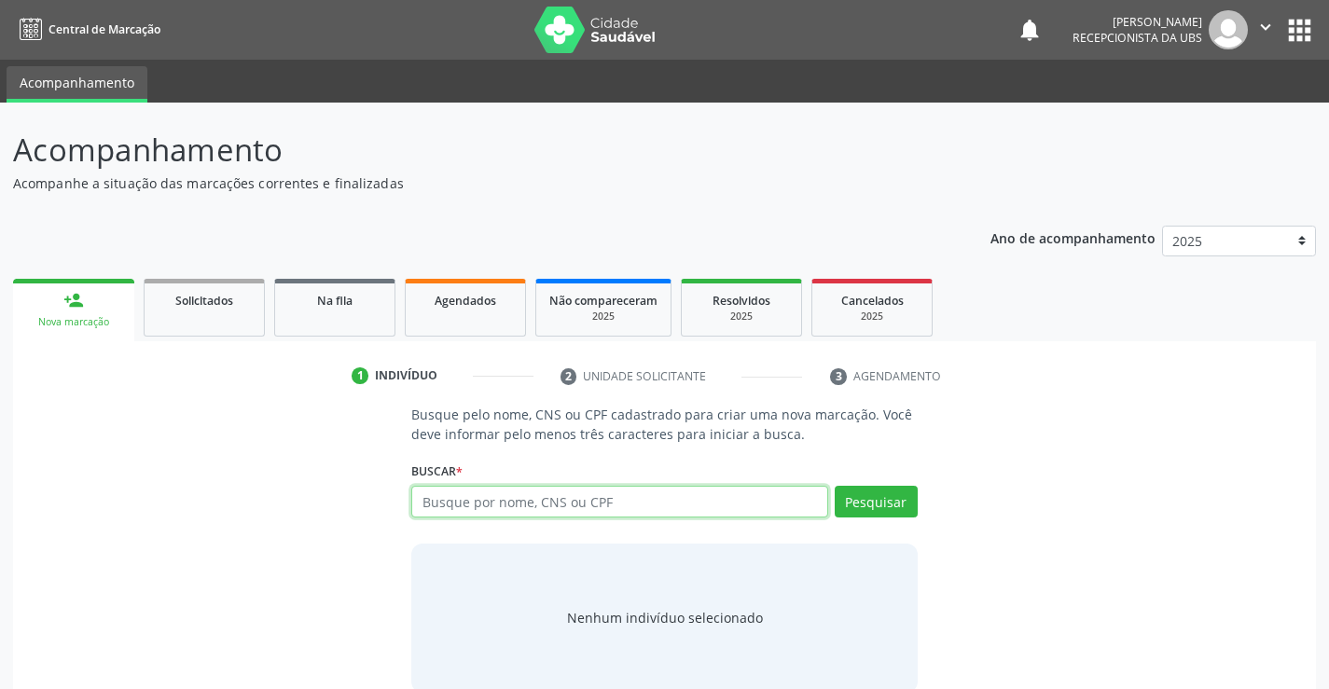
click at [492, 507] on input "text" at bounding box center [619, 502] width 416 height 32
type input "700001725138802"
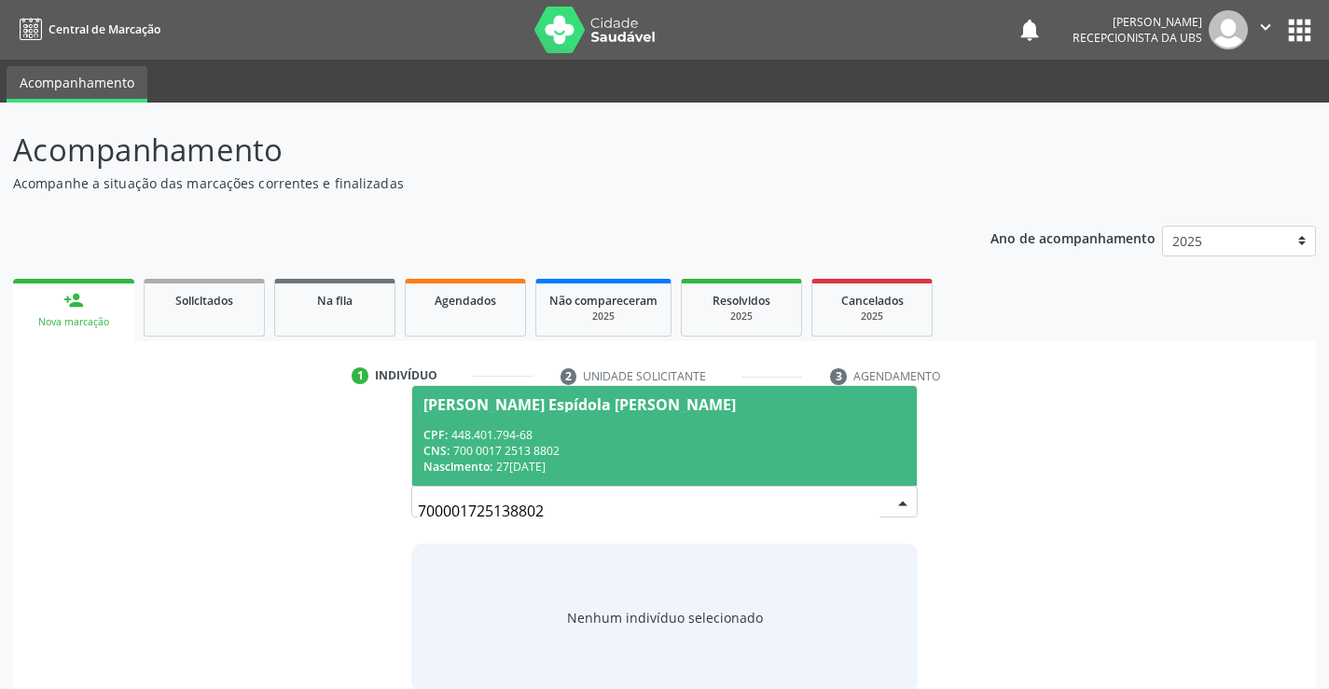
click at [492, 424] on span "Iraides Soares Espídola Mamedes CPF: 448.401.794-68 CNS: 700 0017 2513 8802 Nas…" at bounding box center [664, 436] width 504 height 100
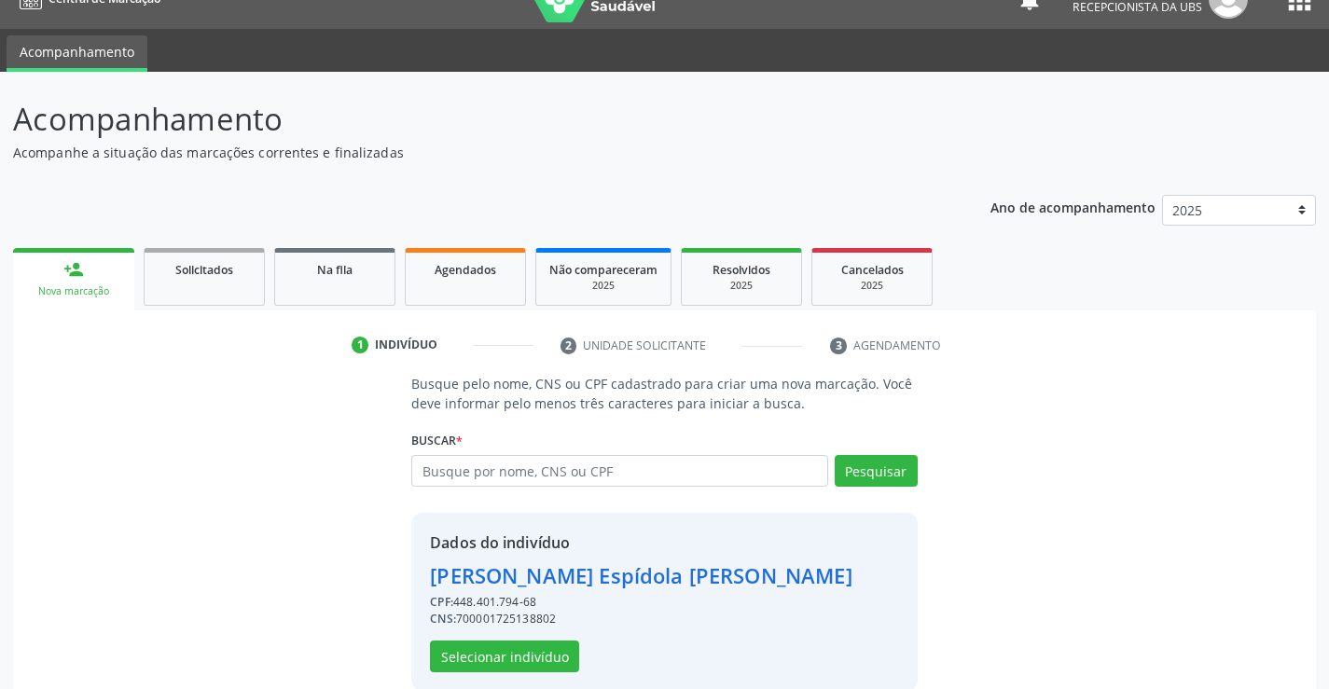
scroll to position [59, 0]
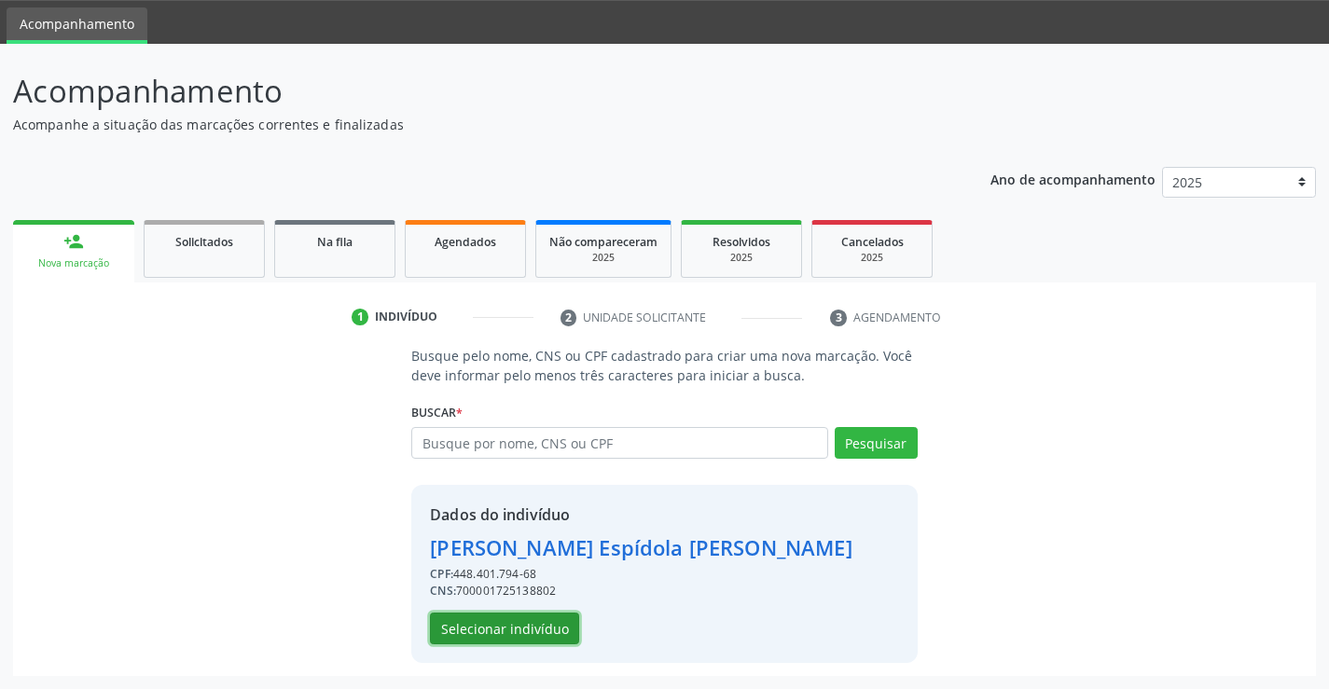
click at [504, 633] on button "Selecionar indivíduo" at bounding box center [504, 629] width 149 height 32
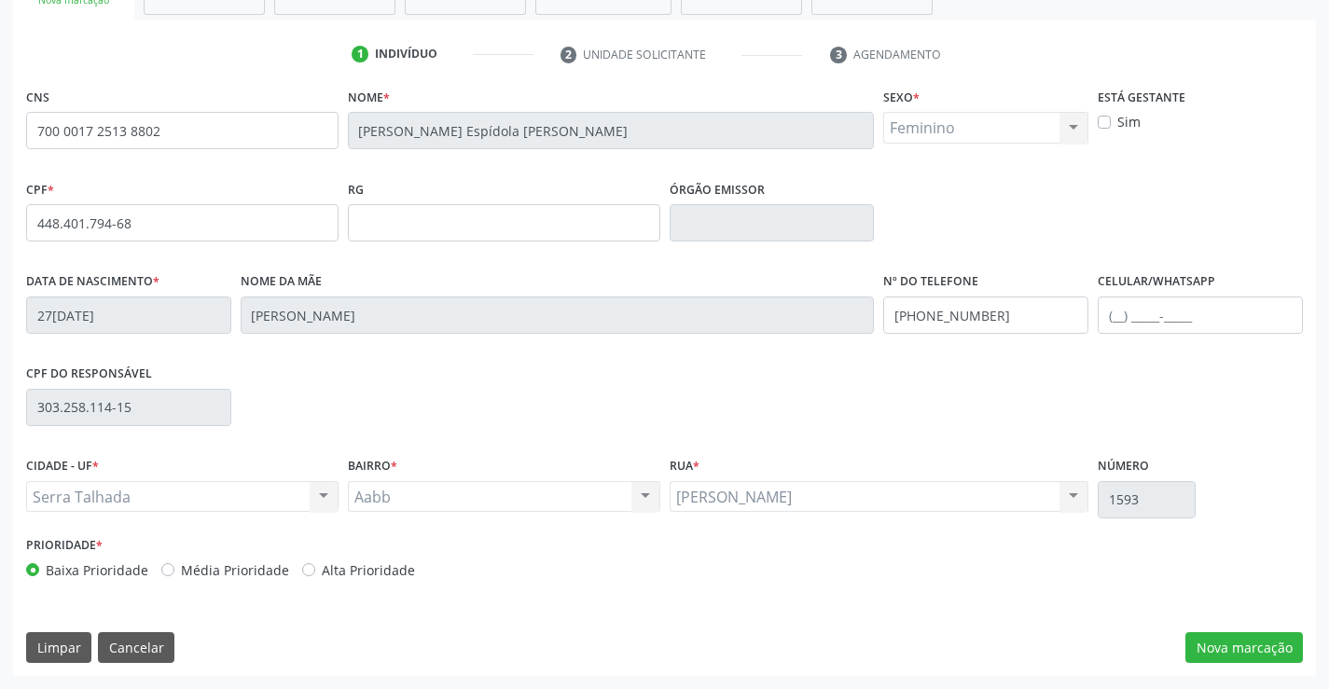
click at [1200, 626] on div "CNS 700 0017 2513 8802 Nome * Iraides Soares Espídola Mamedes Sexo * Feminino M…" at bounding box center [664, 379] width 1303 height 593
click at [1208, 661] on button "Nova marcação" at bounding box center [1244, 648] width 118 height 32
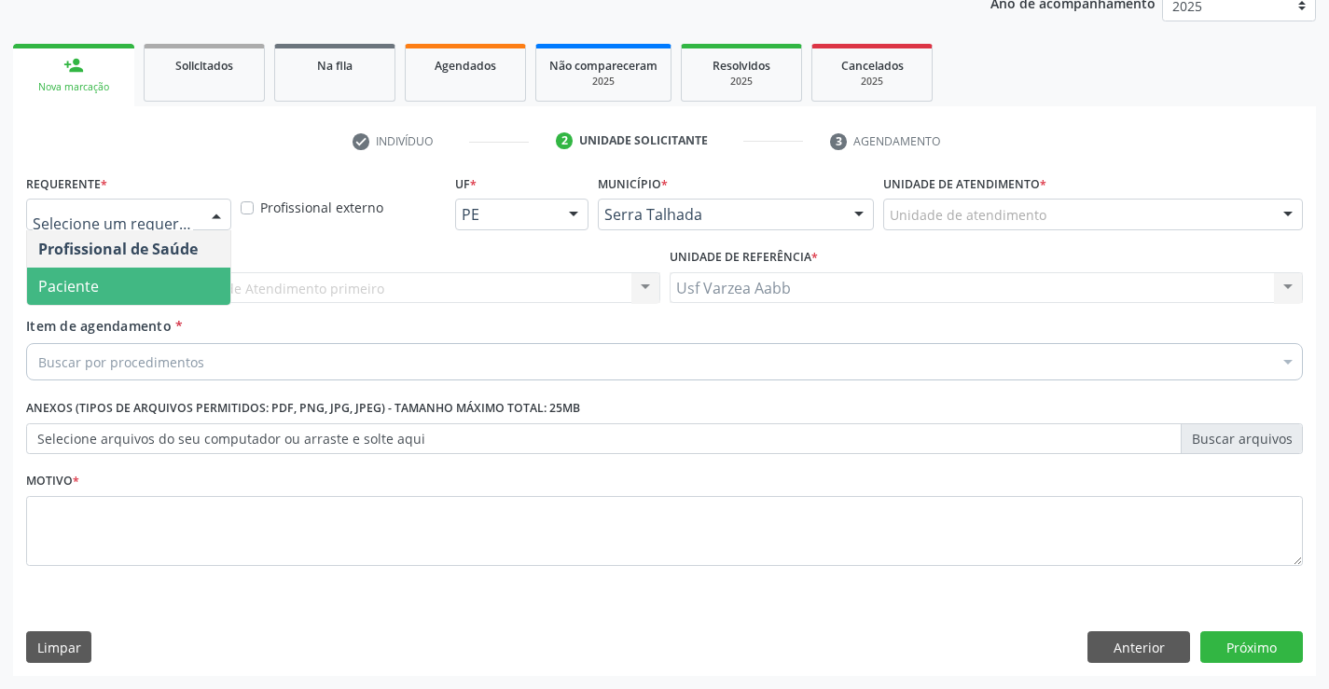
click at [81, 297] on span "Paciente" at bounding box center [128, 286] width 203 height 37
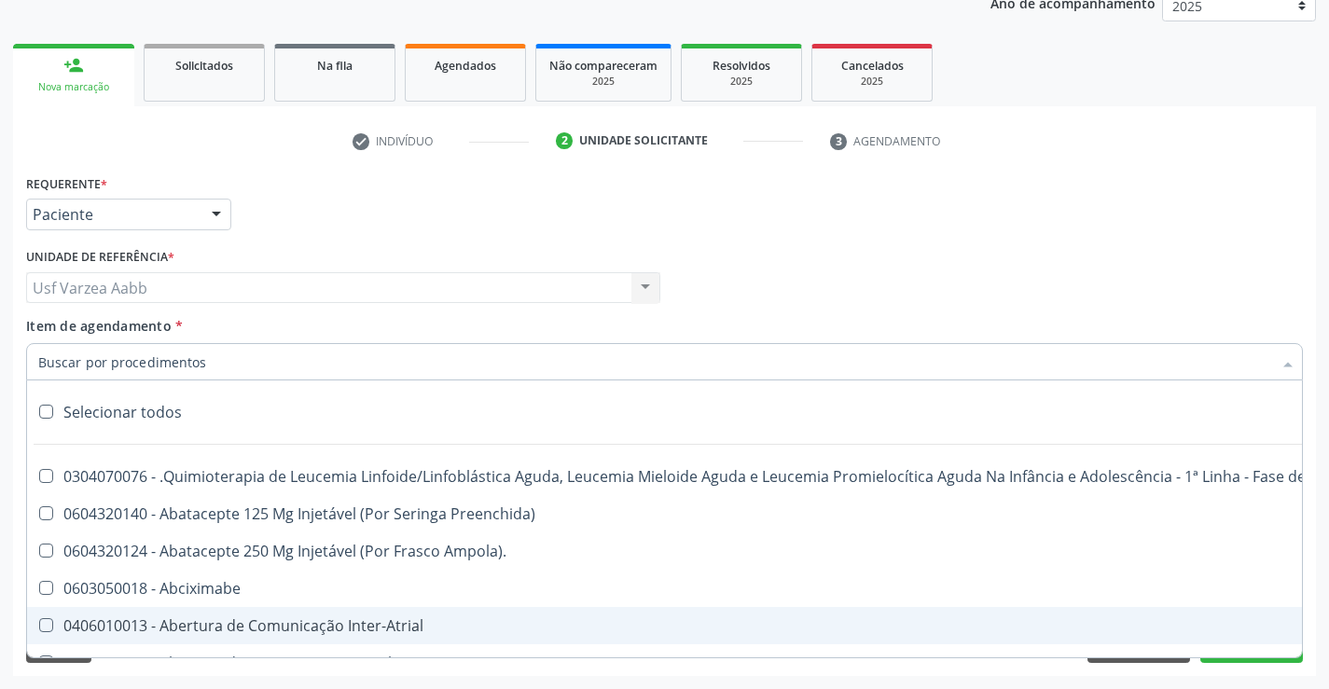
click at [1097, 679] on div "Acompanhamento Acompanhe a situação das marcações correntes e finalizadas Relat…" at bounding box center [664, 279] width 1329 height 822
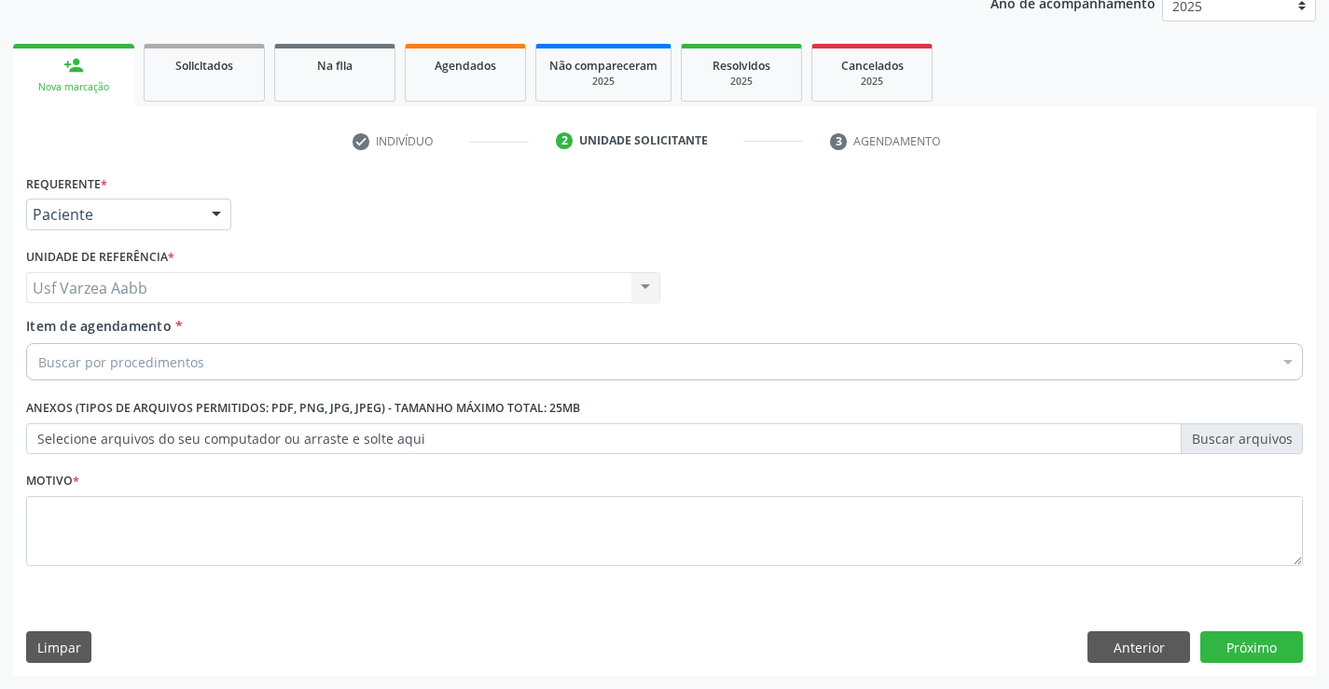
drag, startPoint x: 1110, startPoint y: 669, endPoint x: 1029, endPoint y: 596, distance: 109.0
click at [1103, 662] on div "Requerente * Paciente Profissional de Saúde Paciente Nenhum resultado encontrad…" at bounding box center [664, 423] width 1303 height 506
click at [1144, 652] on button "Anterior" at bounding box center [1138, 647] width 103 height 32
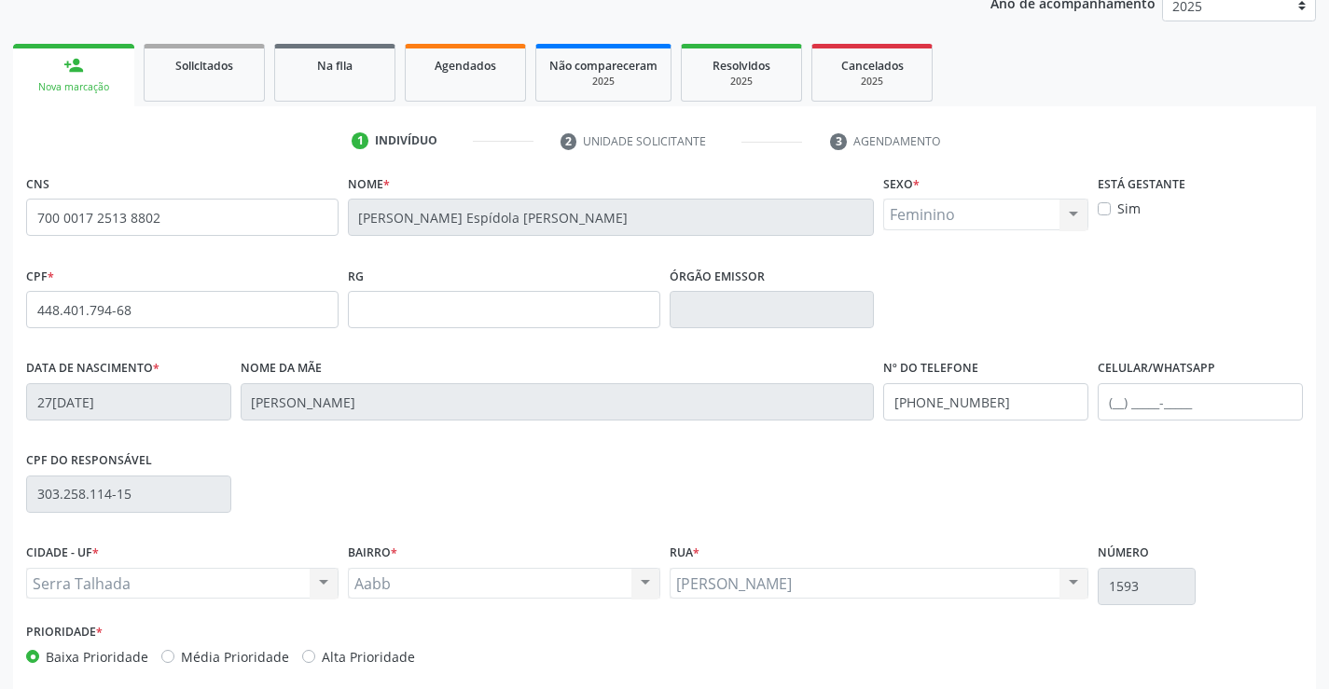
click at [1144, 652] on div "Prioridade * Baixa Prioridade Média Prioridade Alta Prioridade" at bounding box center [664, 649] width 1286 height 62
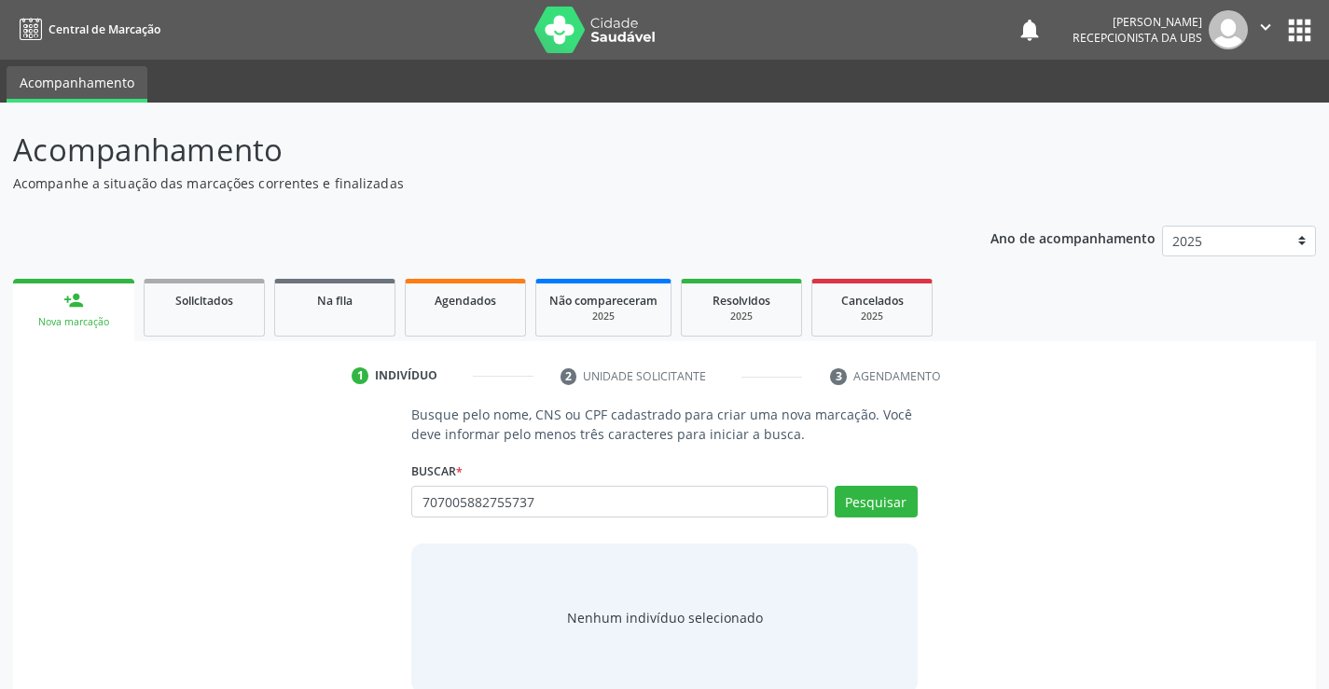
type input "707005882755737"
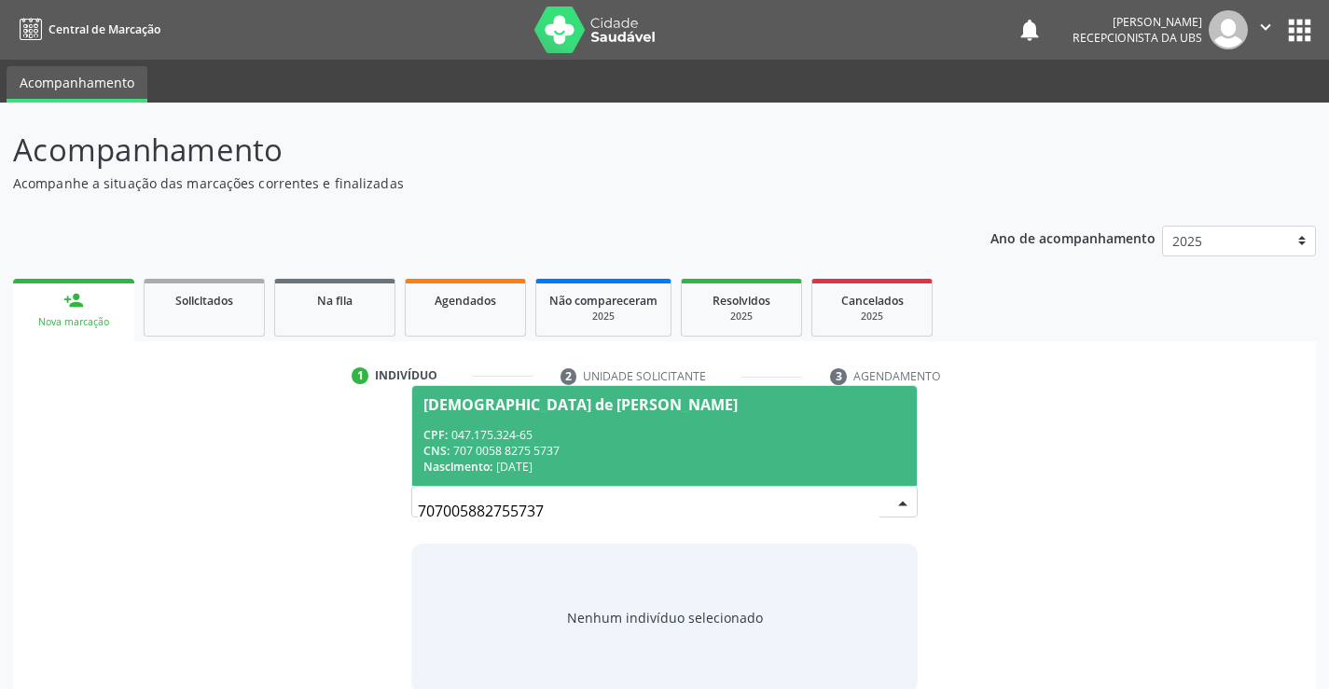
click at [505, 457] on div "CNS: 707 0058 8275 5737" at bounding box center [663, 451] width 481 height 16
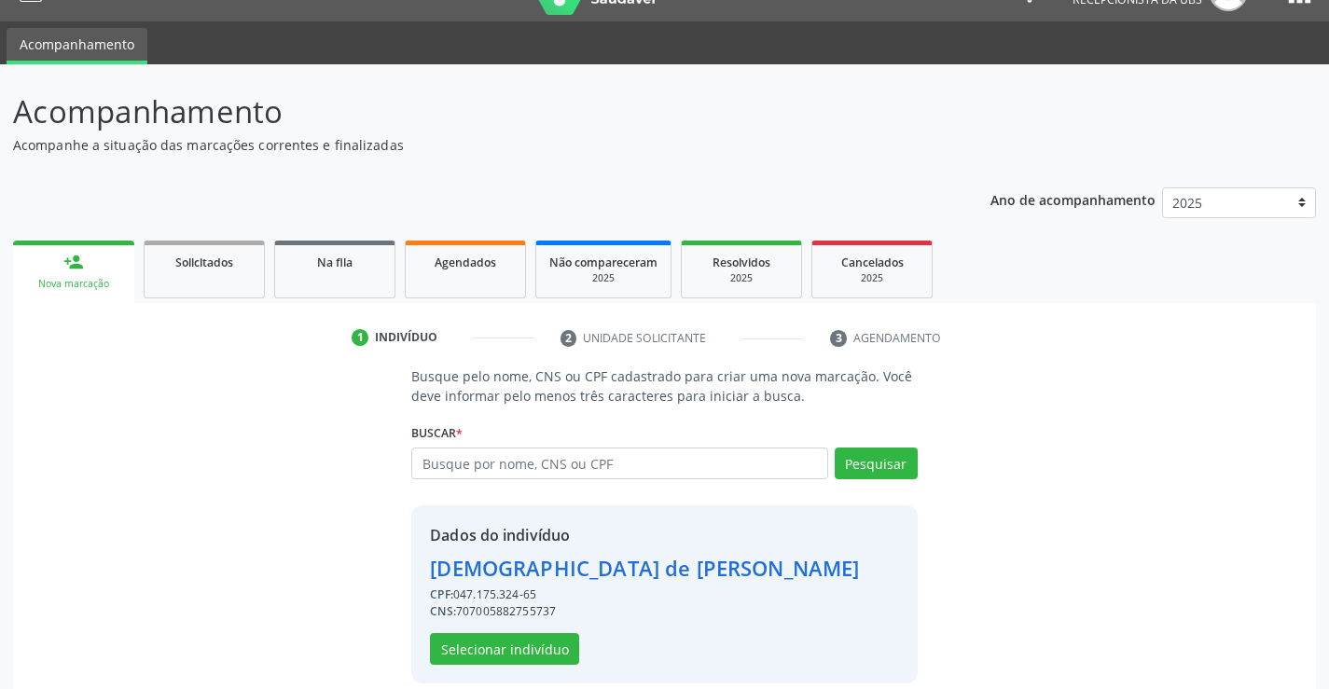
scroll to position [59, 0]
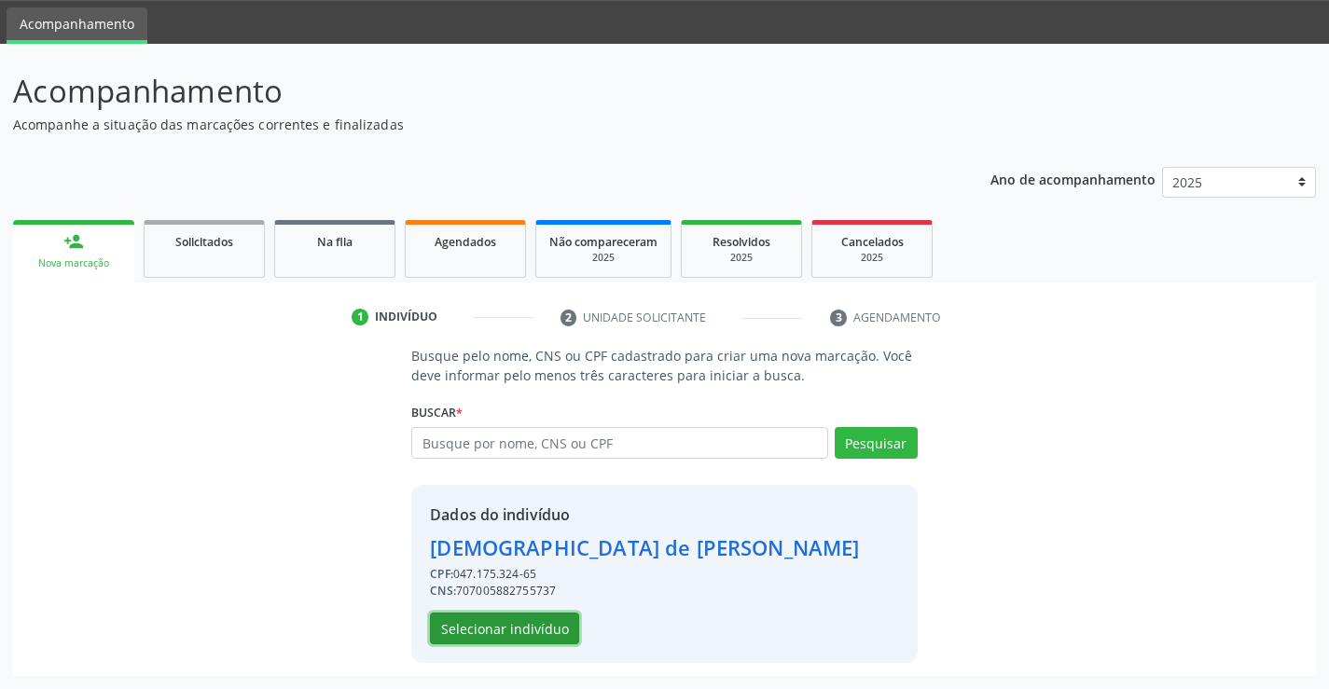
click at [525, 626] on button "Selecionar indivíduo" at bounding box center [504, 629] width 149 height 32
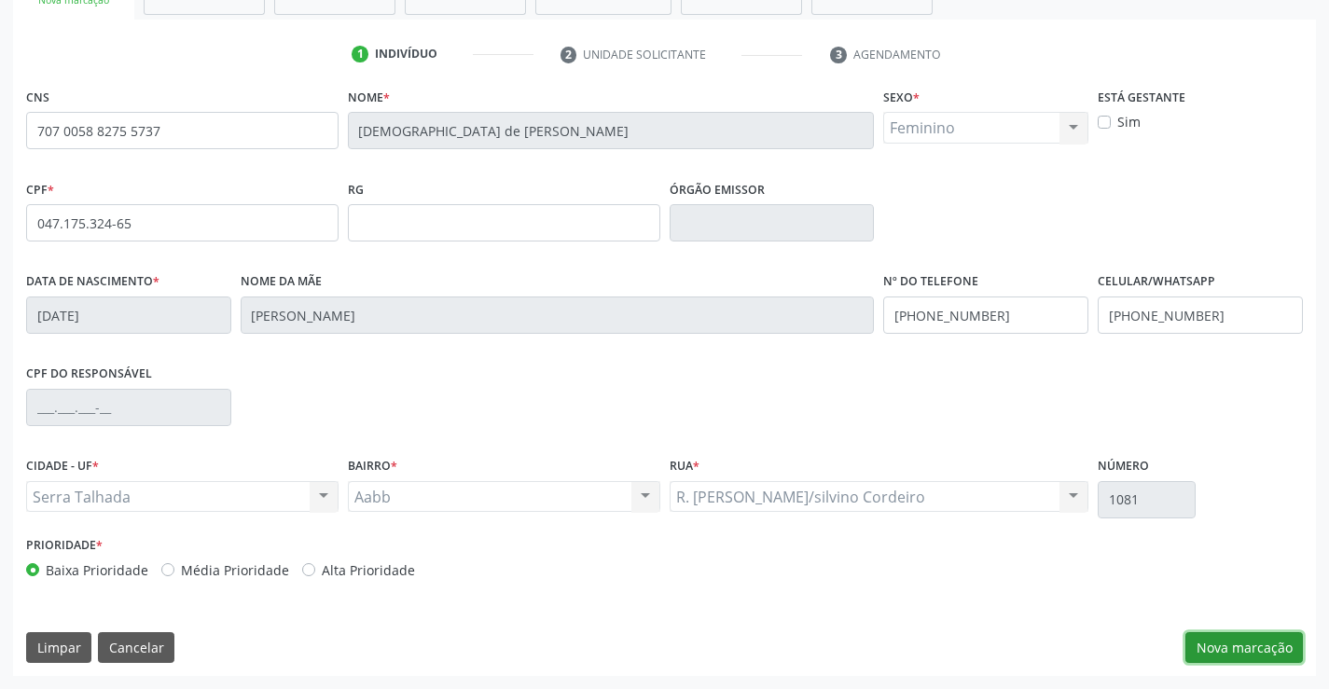
click at [1201, 648] on button "Nova marcação" at bounding box center [1244, 648] width 118 height 32
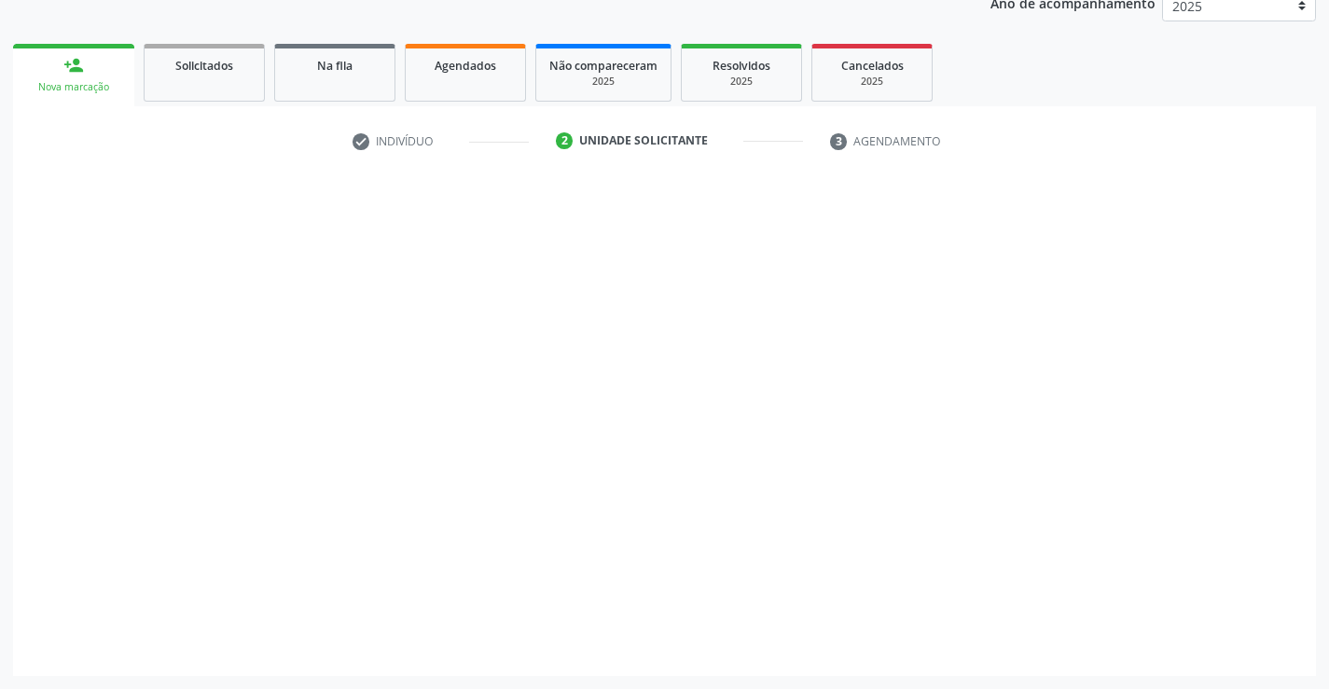
scroll to position [235, 0]
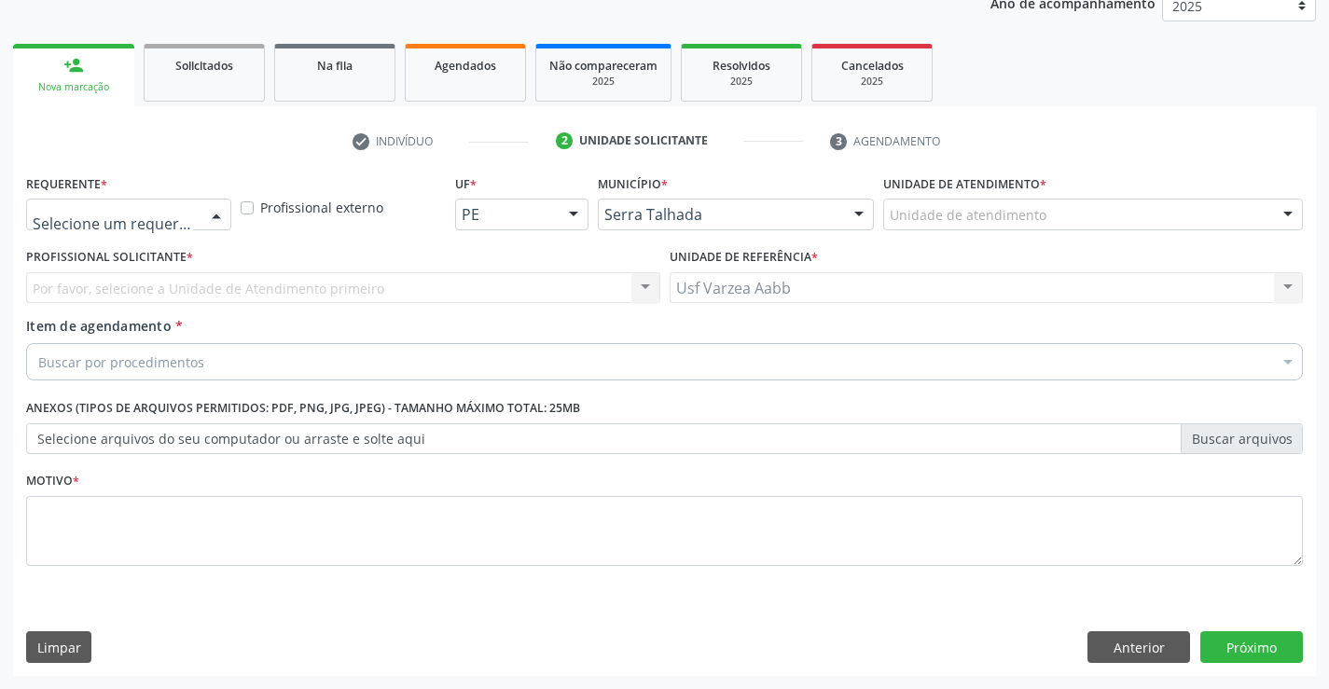
click at [33, 205] on div at bounding box center [128, 215] width 205 height 32
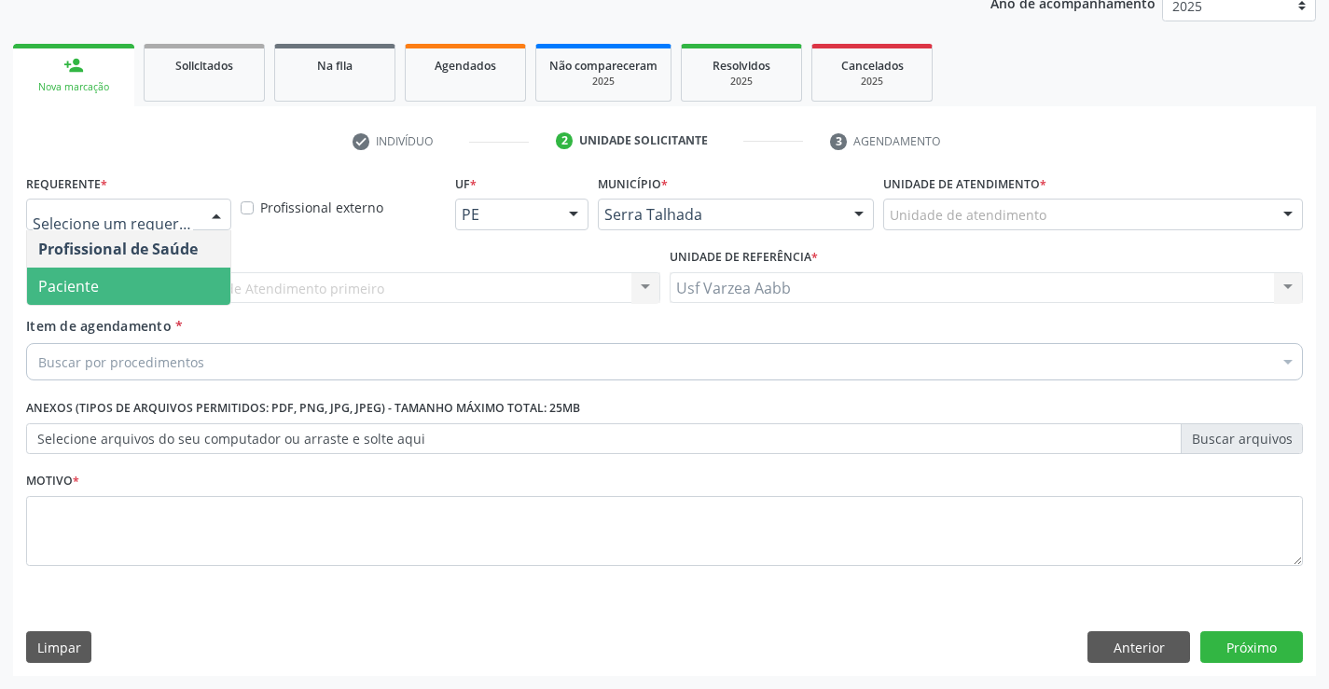
click at [96, 270] on span "Paciente" at bounding box center [128, 286] width 203 height 37
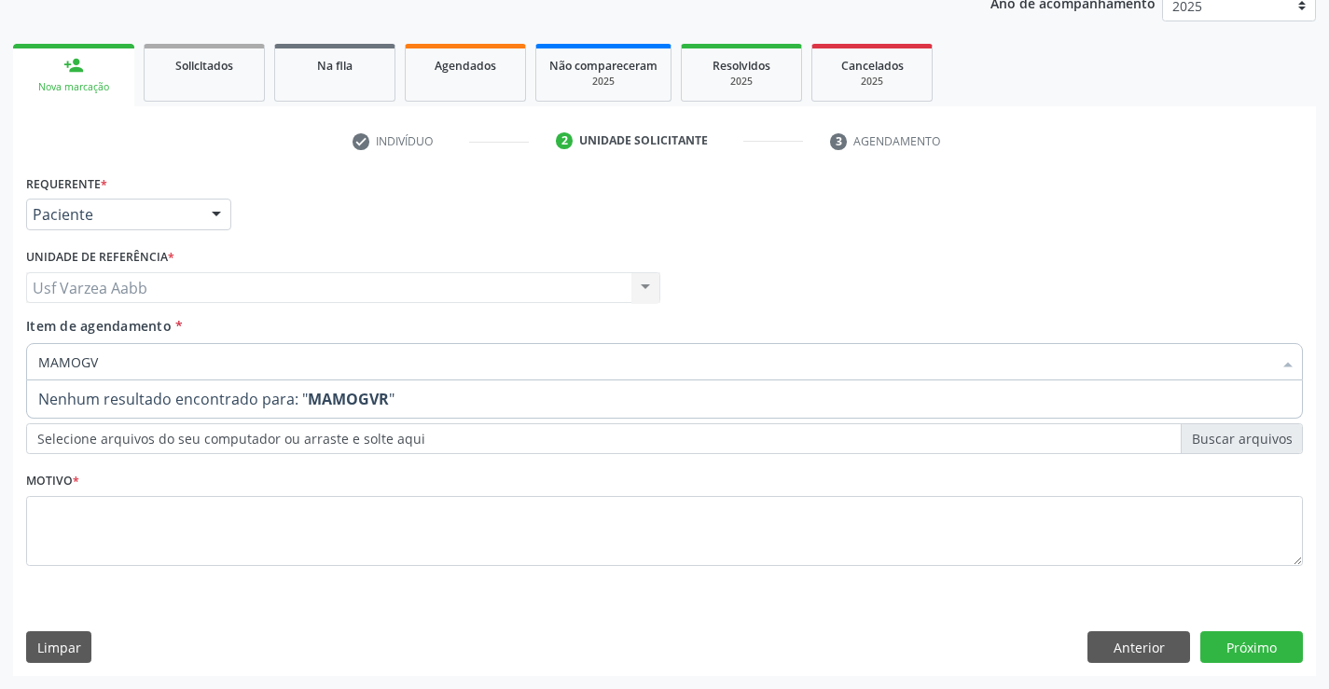
type input "MAMOG"
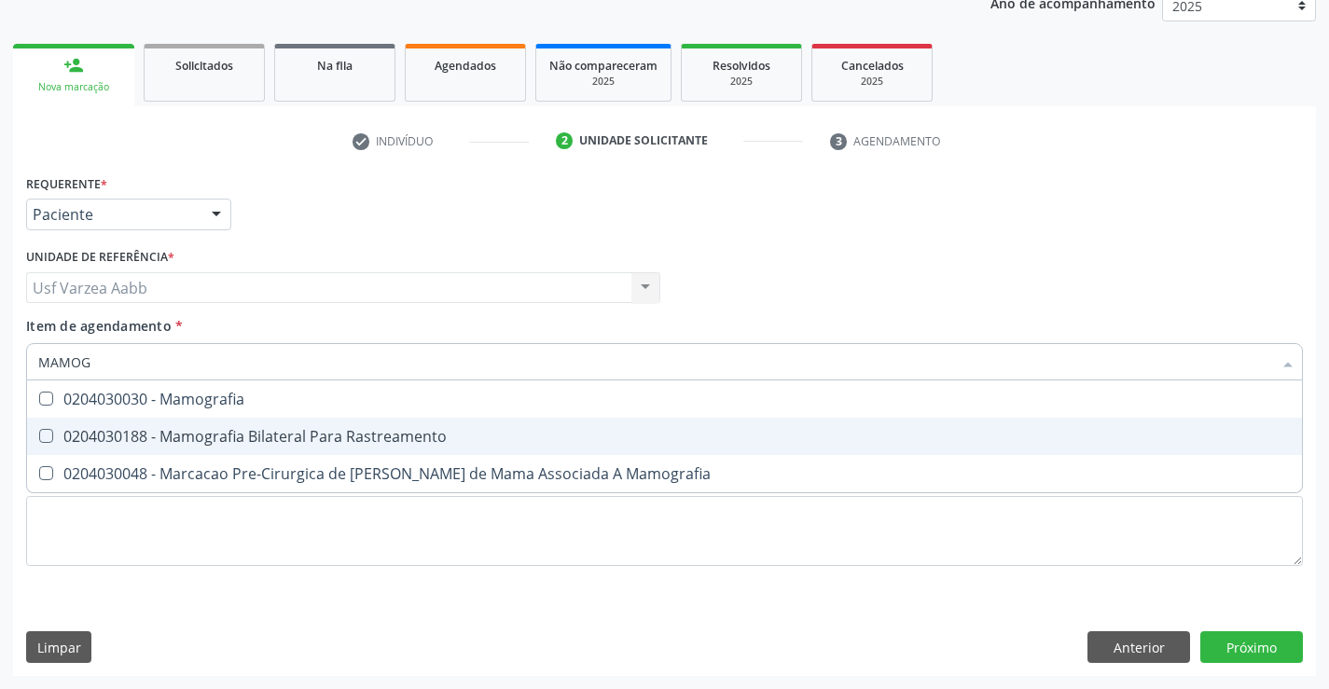
drag, startPoint x: 192, startPoint y: 413, endPoint x: 199, endPoint y: 436, distance: 23.3
click at [199, 436] on ul "Selecionar todos 0204030030 - Mamografia 0204030188 - Mamografia Bilateral Para…" at bounding box center [664, 437] width 1275 height 112
click at [199, 436] on div "0204030188 - Mamografia Bilateral Para Rastreamento" at bounding box center [664, 436] width 1252 height 15
checkbox Rastreamento "true"
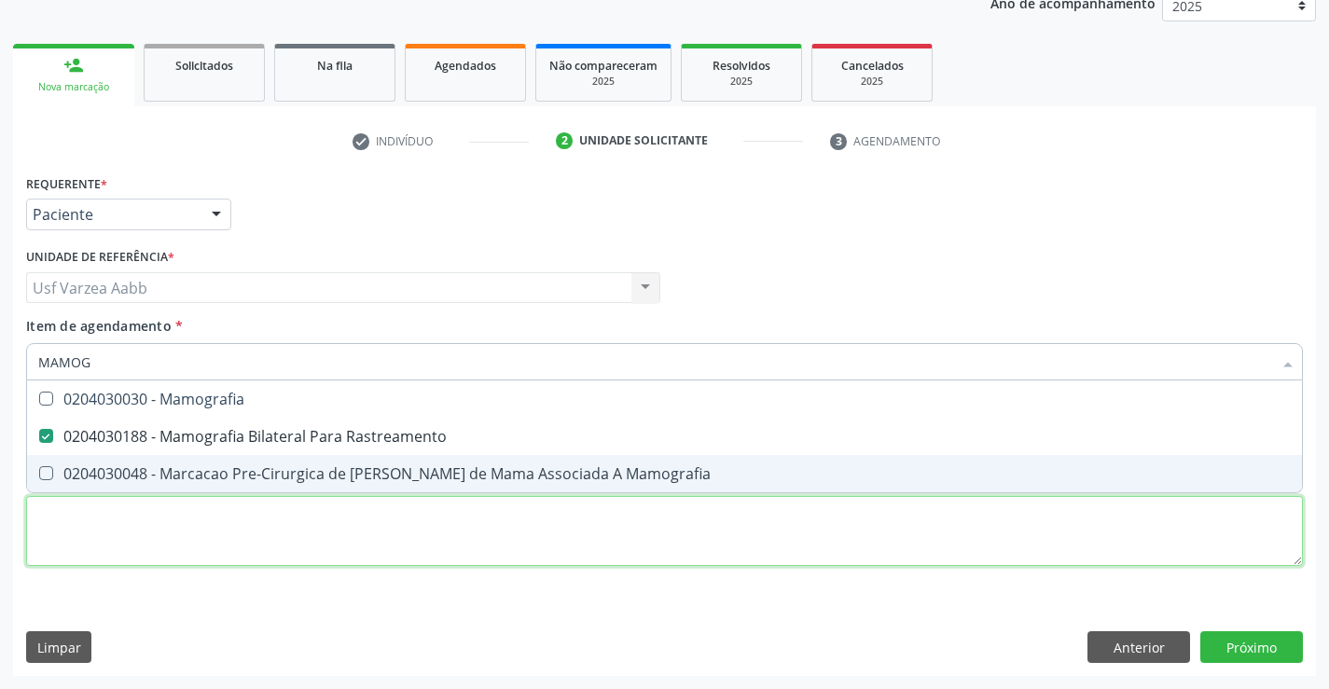
click at [214, 521] on div "Requerente * Paciente Profissional de Saúde Paciente Nenhum resultado encontrad…" at bounding box center [664, 381] width 1277 height 422
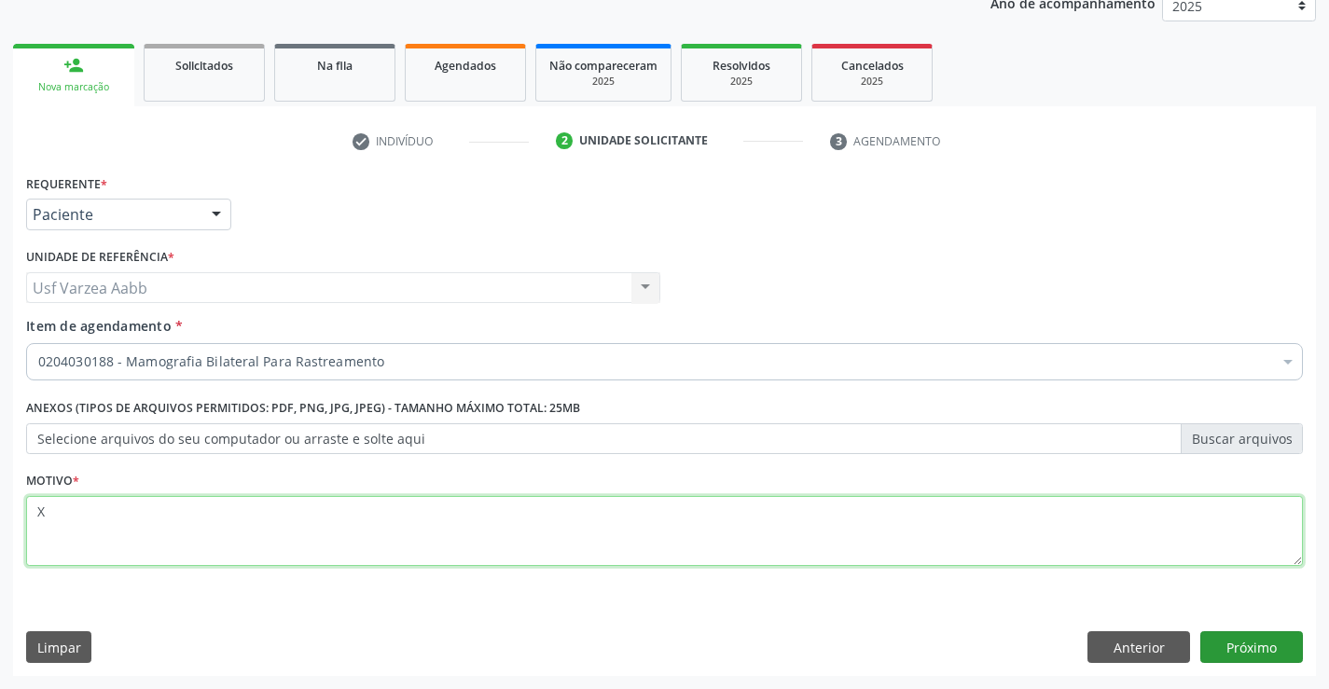
type textarea "X"
click at [1244, 654] on button "Próximo" at bounding box center [1251, 647] width 103 height 32
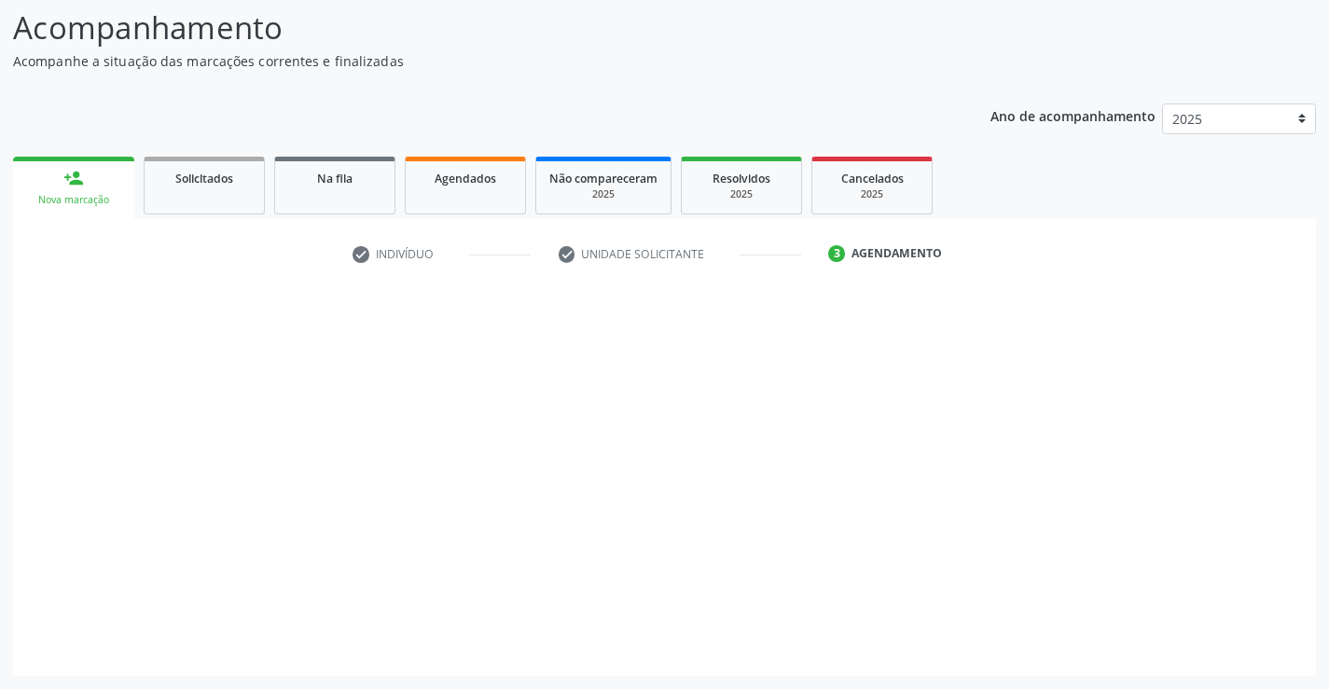
scroll to position [122, 0]
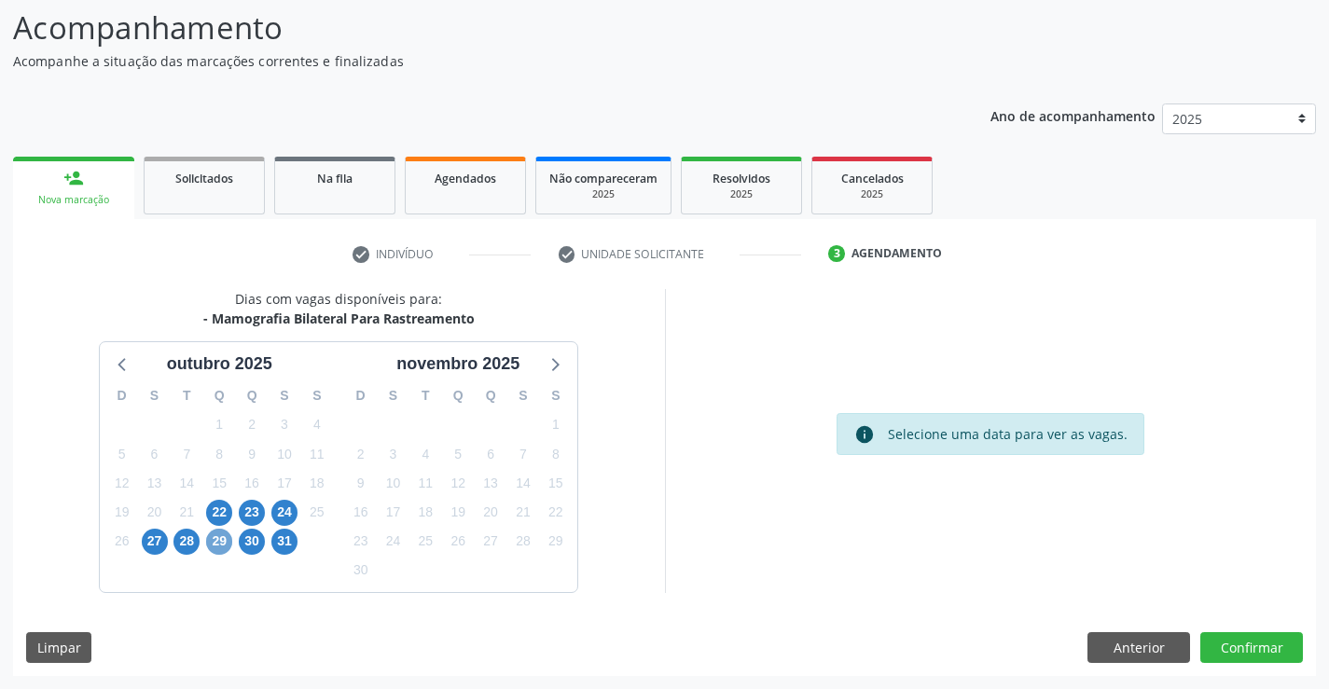
click at [215, 533] on span "29" at bounding box center [219, 542] width 26 height 26
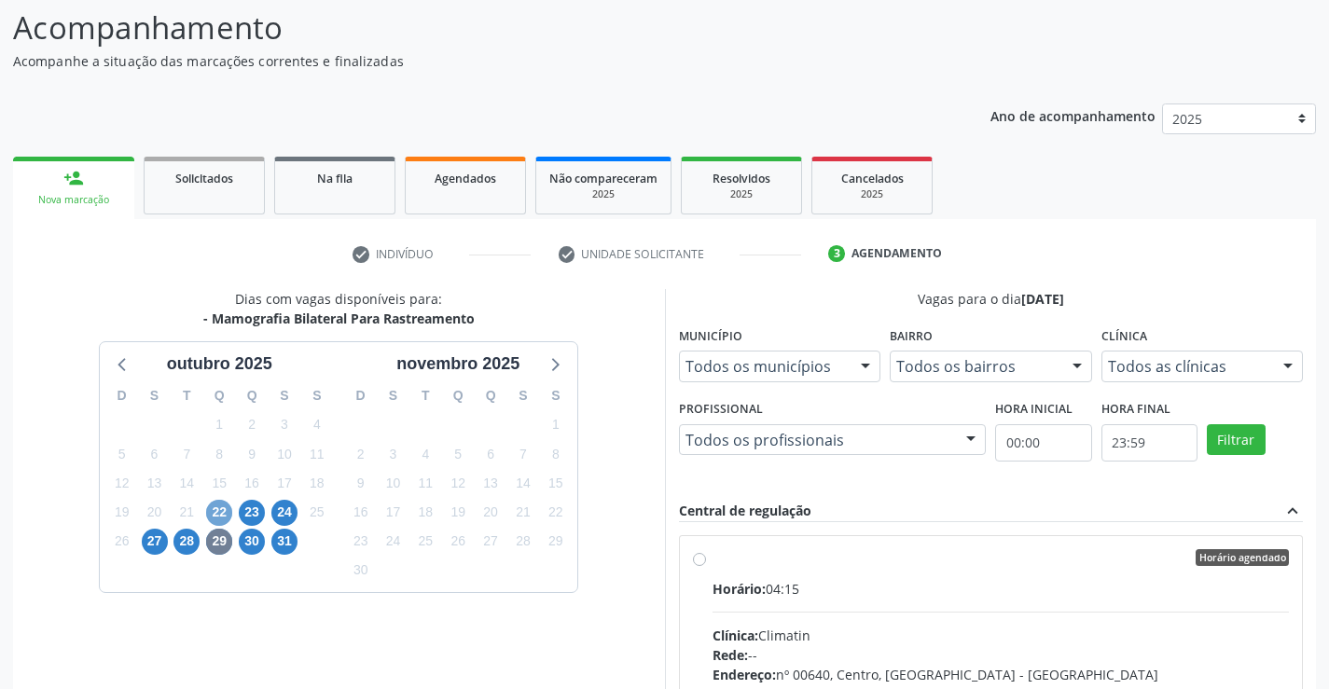
click at [223, 516] on span "22" at bounding box center [219, 513] width 26 height 26
click at [659, 561] on div "Dias com vagas disponíveis para: - Mamografia Bilateral Para Rastreamento outub…" at bounding box center [339, 592] width 652 height 606
click at [710, 555] on div "Horário agendado Horário: 05:15 Clínica: Climatin Rede: -- Endereço: nº 00640, …" at bounding box center [991, 692] width 597 height 286
radio input "true"
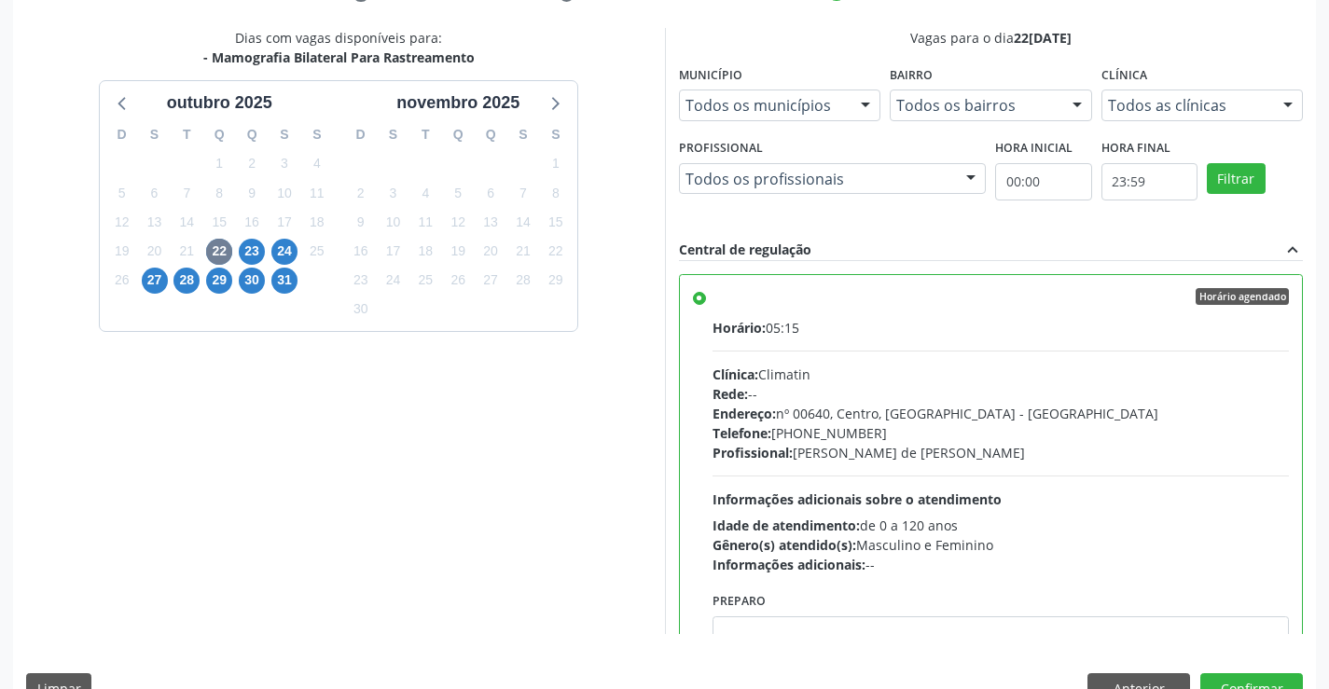
scroll to position [425, 0]
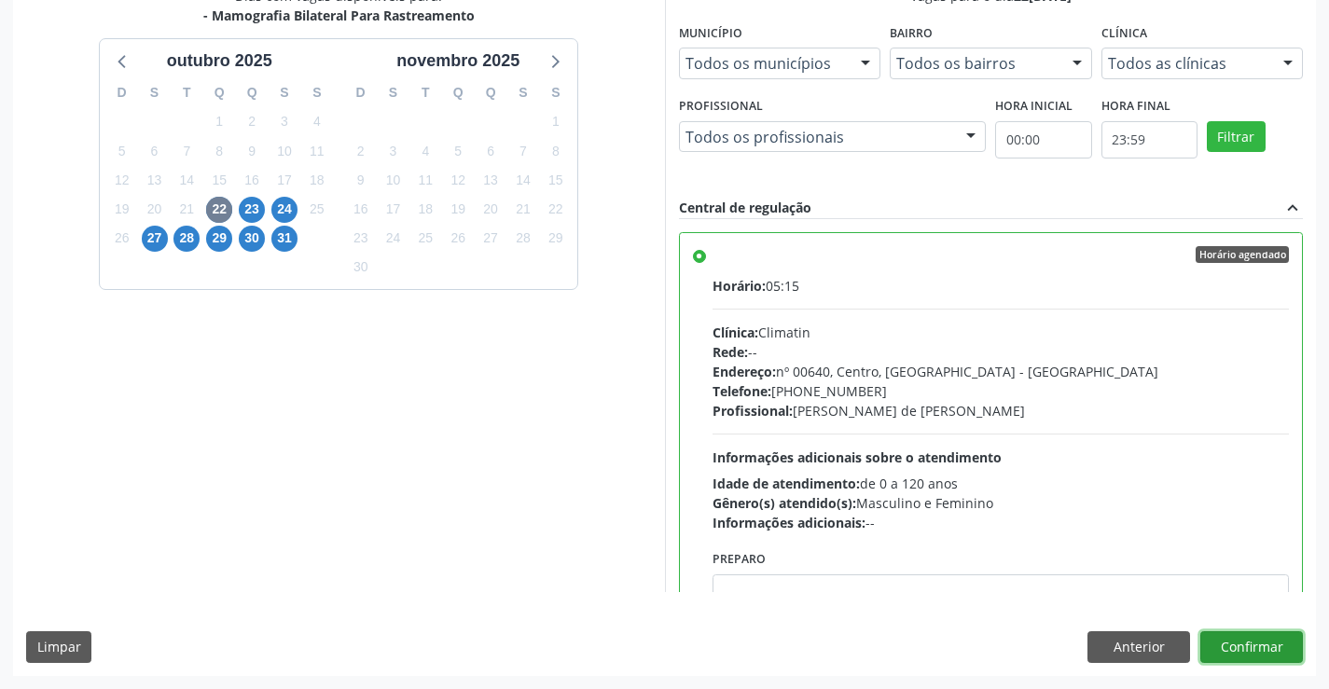
click at [1263, 639] on button "Confirmar" at bounding box center [1251, 647] width 103 height 32
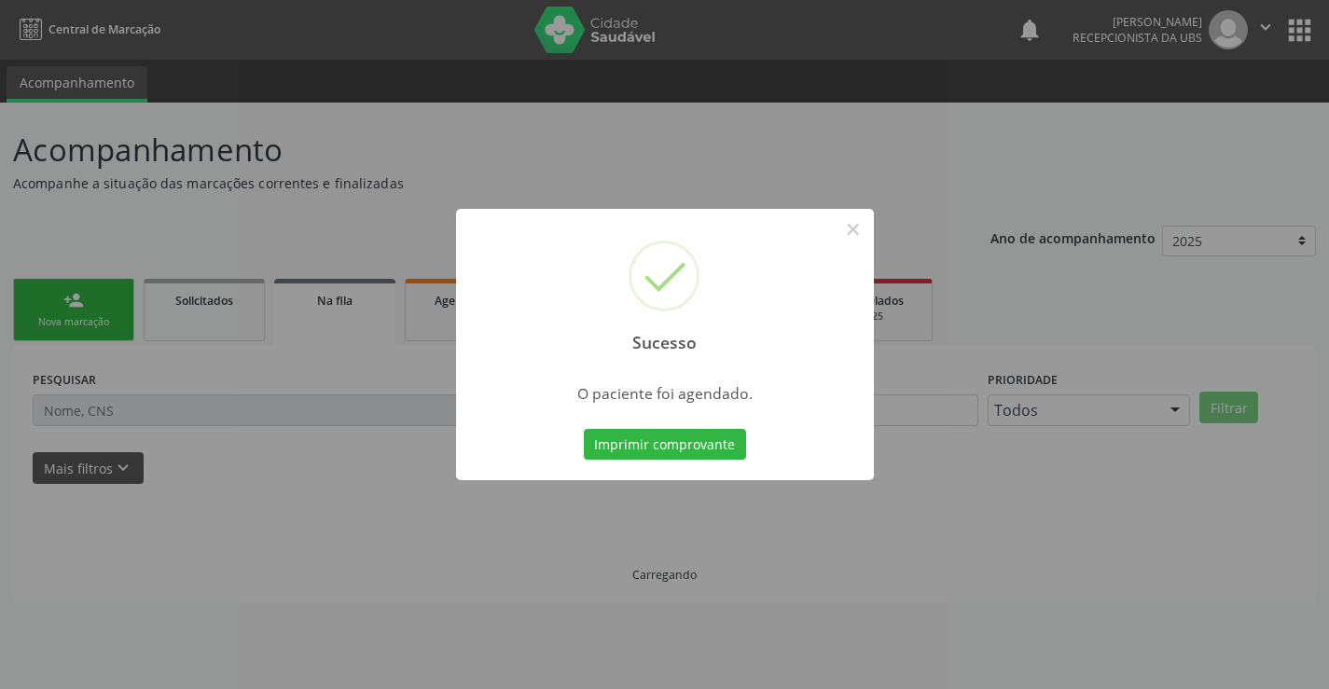
scroll to position [0, 0]
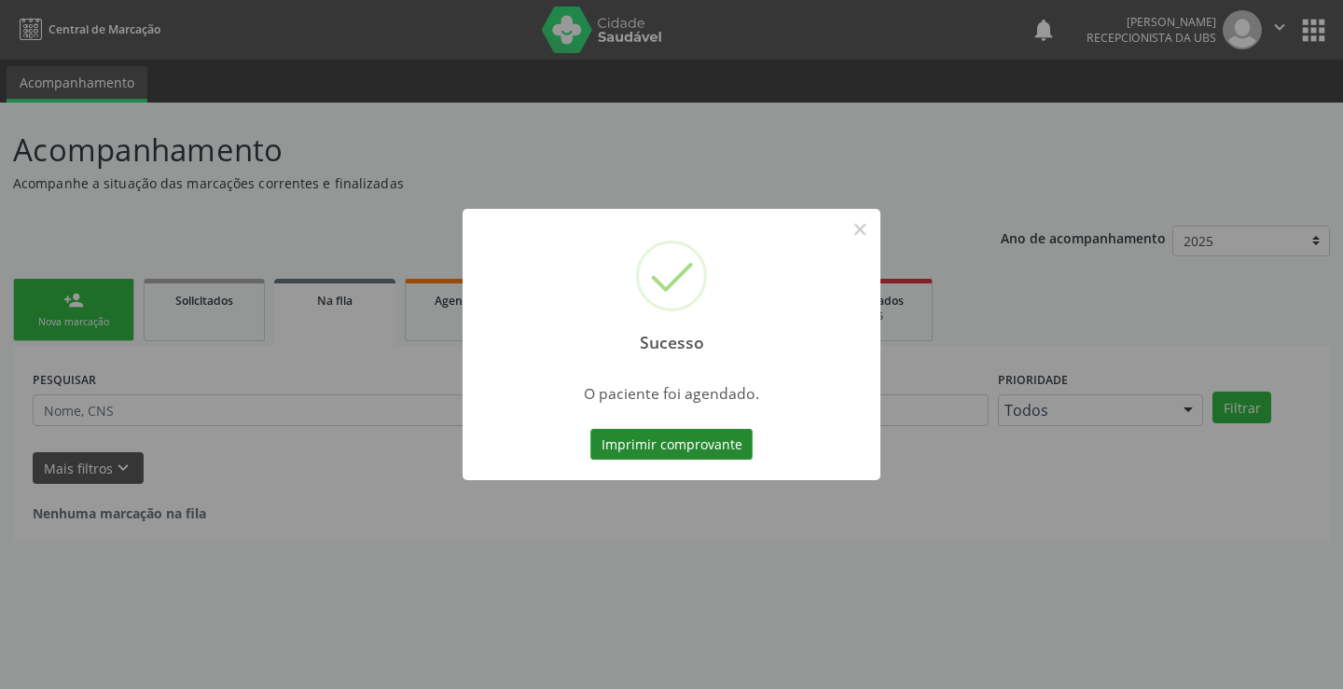
click at [681, 445] on button "Imprimir comprovante" at bounding box center [671, 445] width 162 height 32
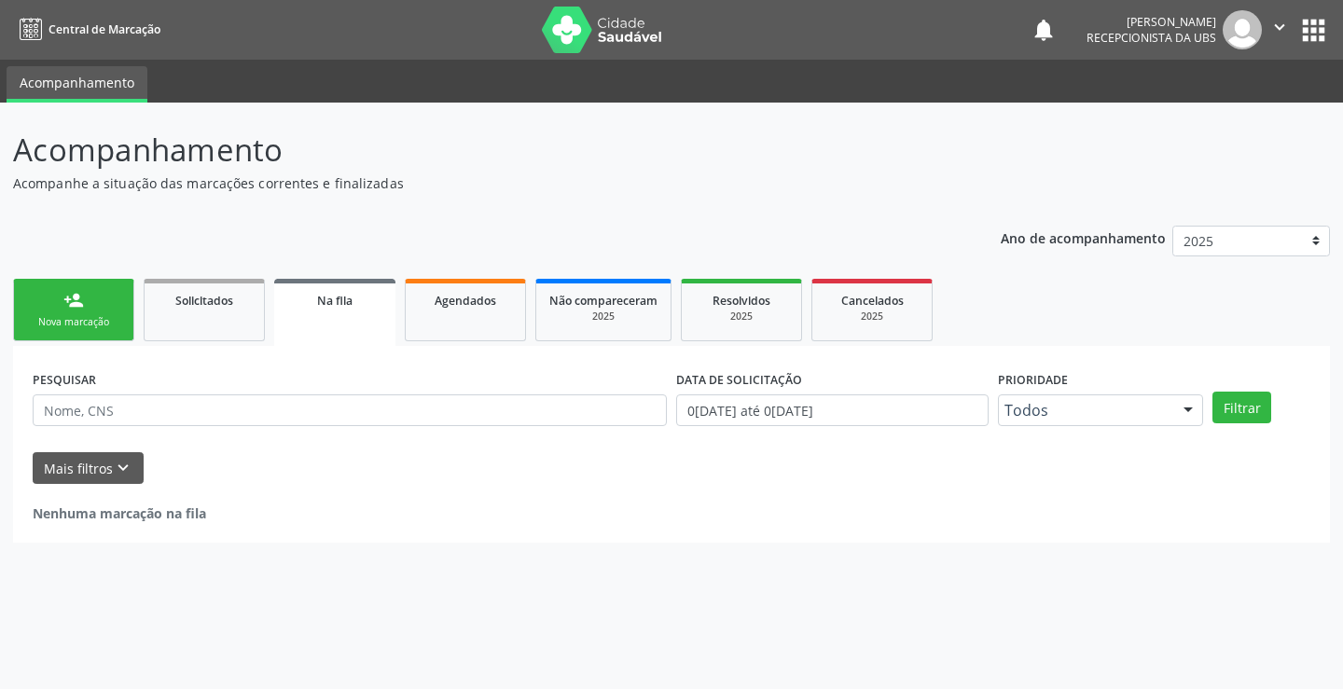
click at [108, 334] on link "person_add Nova marcação" at bounding box center [73, 310] width 121 height 62
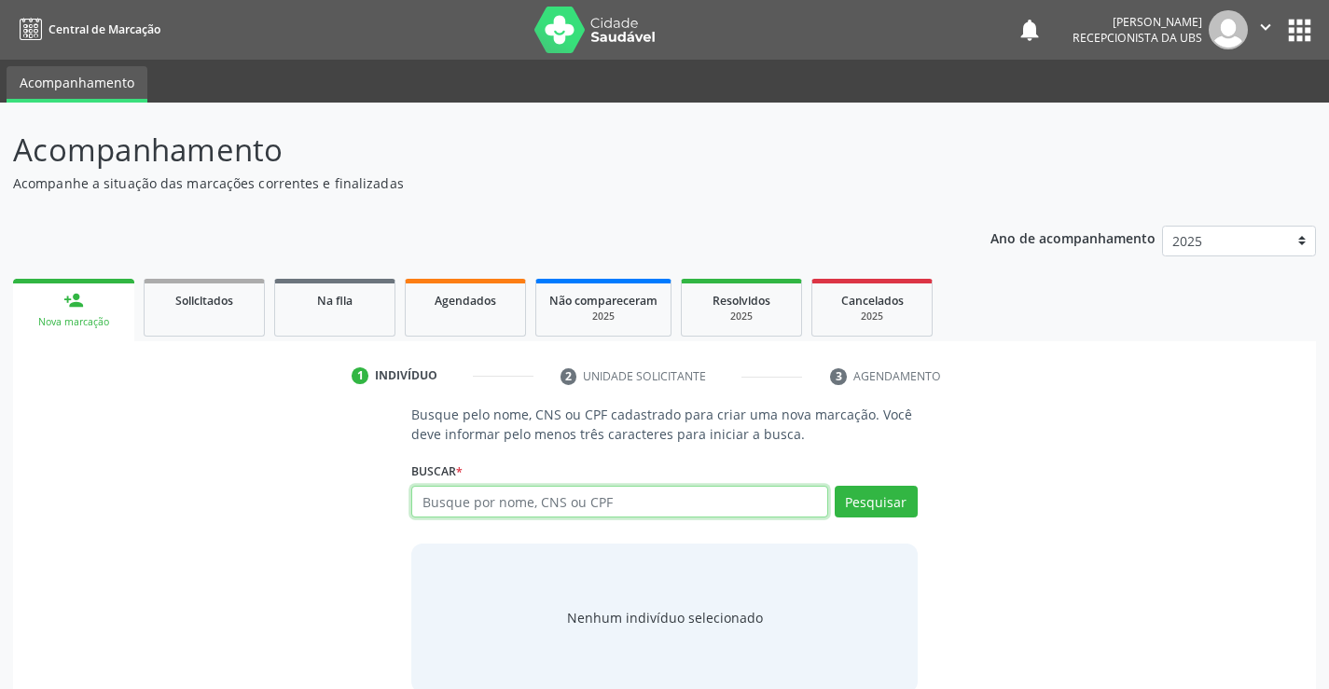
click at [468, 513] on input "text" at bounding box center [619, 502] width 416 height 32
type input "703406247867422"
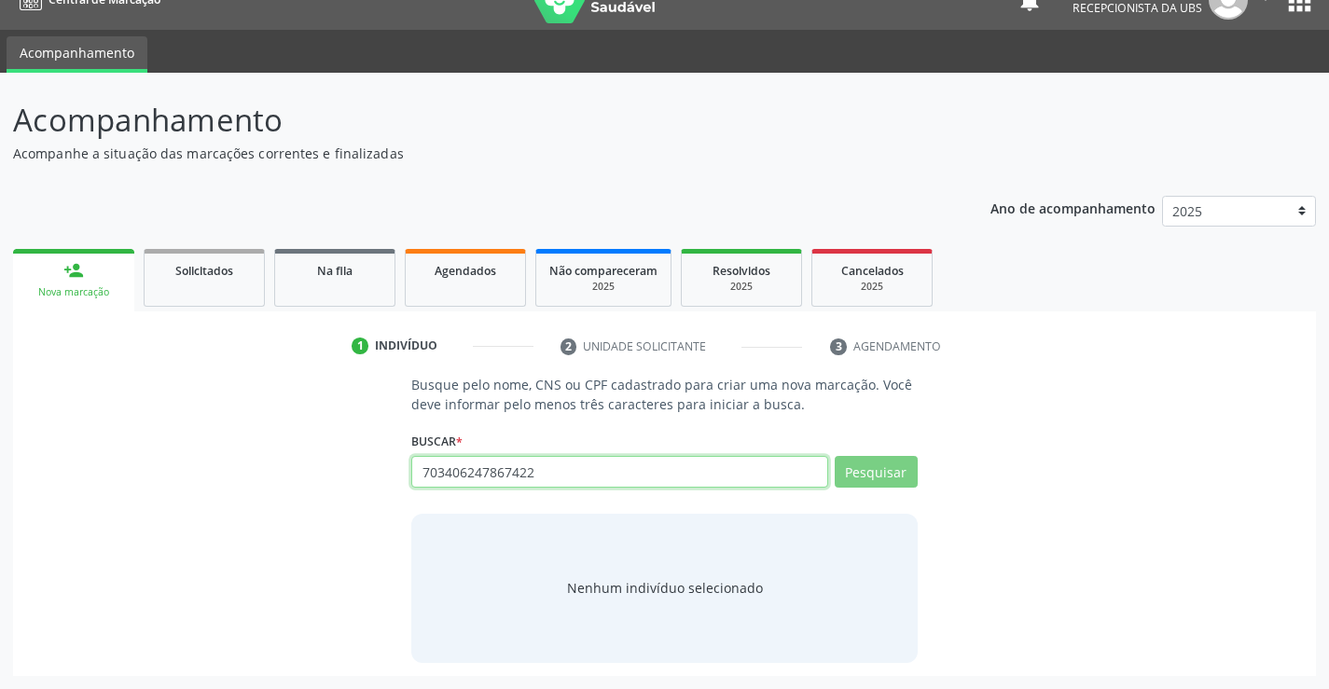
click at [598, 473] on input "703406247867422" at bounding box center [619, 472] width 416 height 32
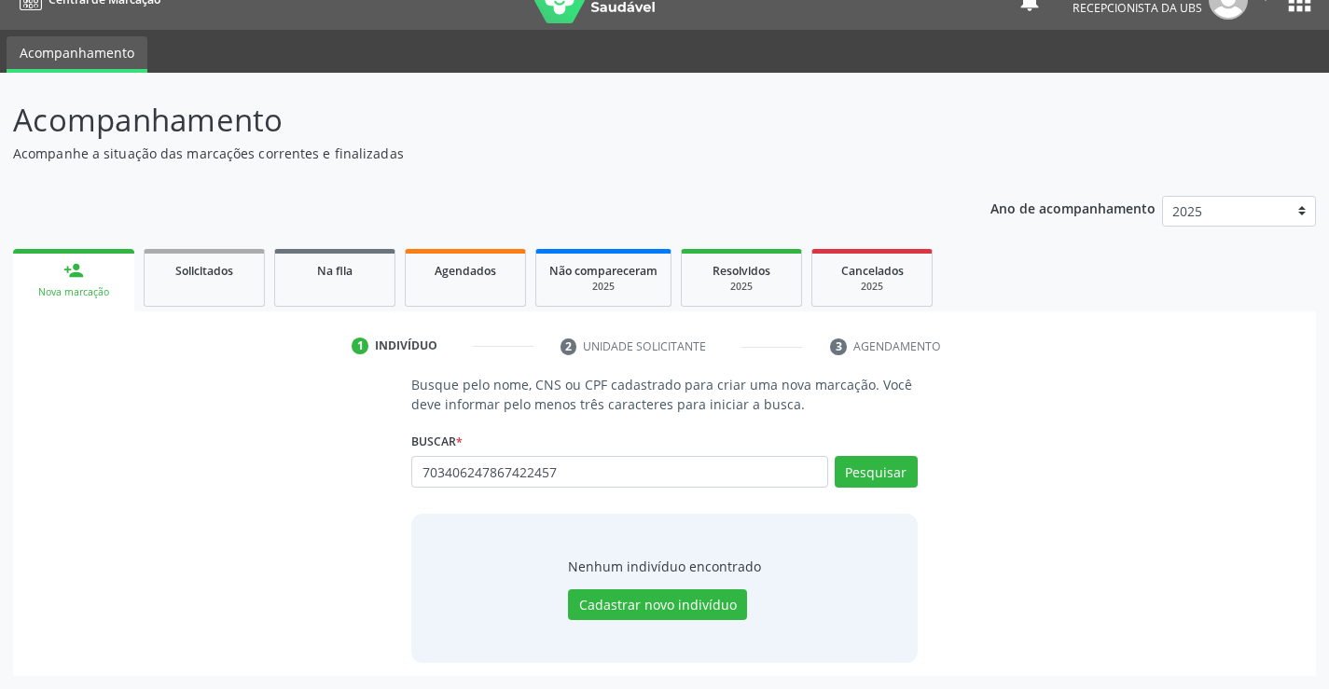
click at [642, 476] on input "703406247867422457" at bounding box center [619, 472] width 416 height 32
type input "45741719449"
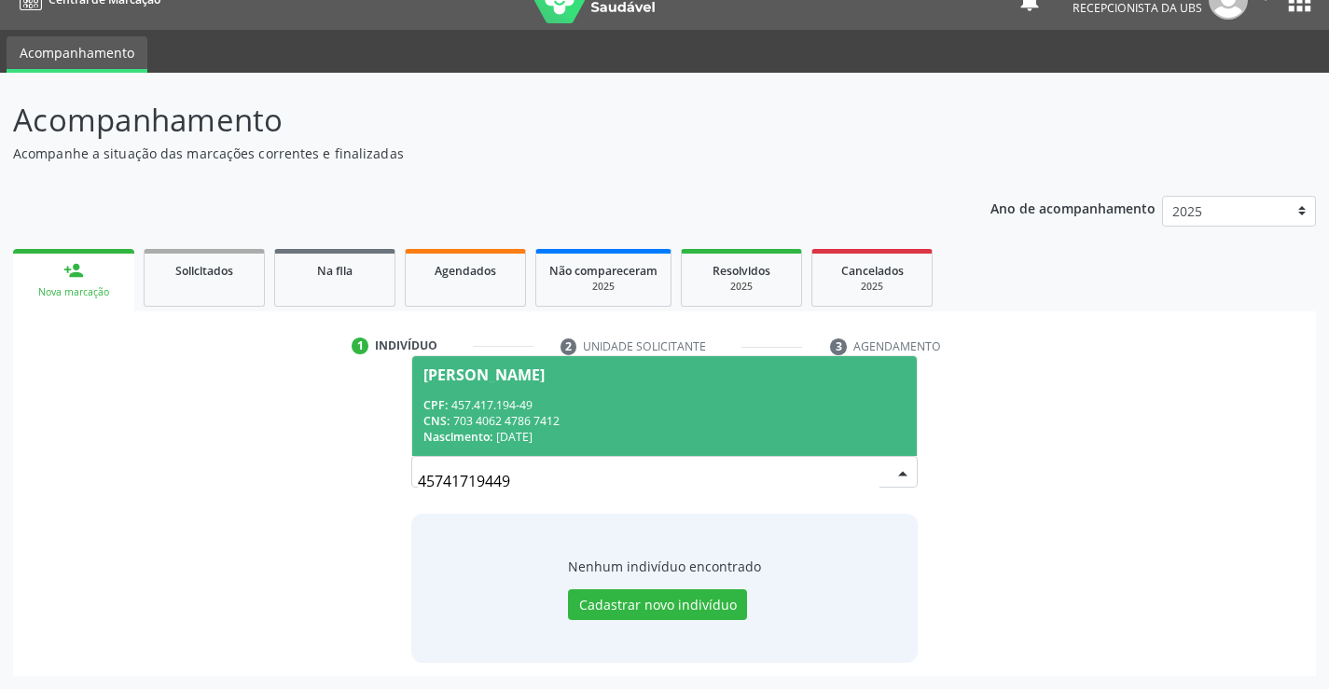
click at [706, 399] on div "CPF: 457.417.194-49" at bounding box center [663, 405] width 481 height 16
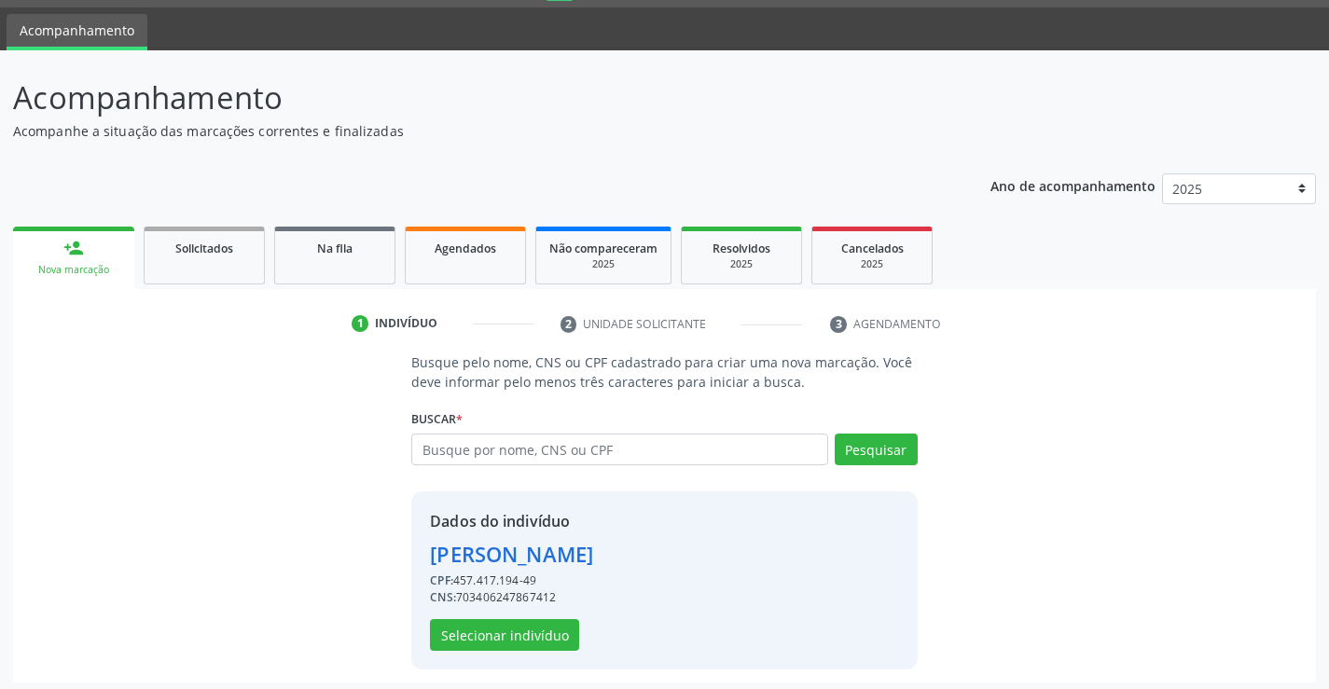
scroll to position [59, 0]
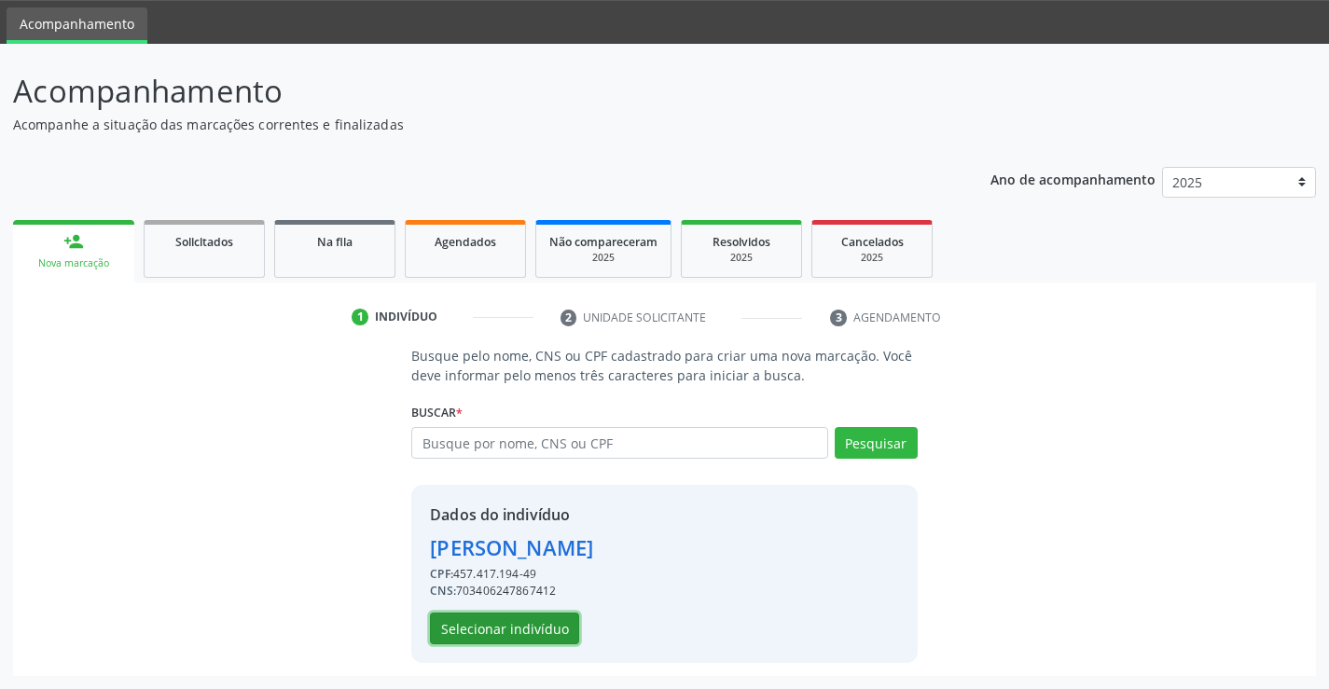
click at [526, 630] on button "Selecionar indivíduo" at bounding box center [504, 629] width 149 height 32
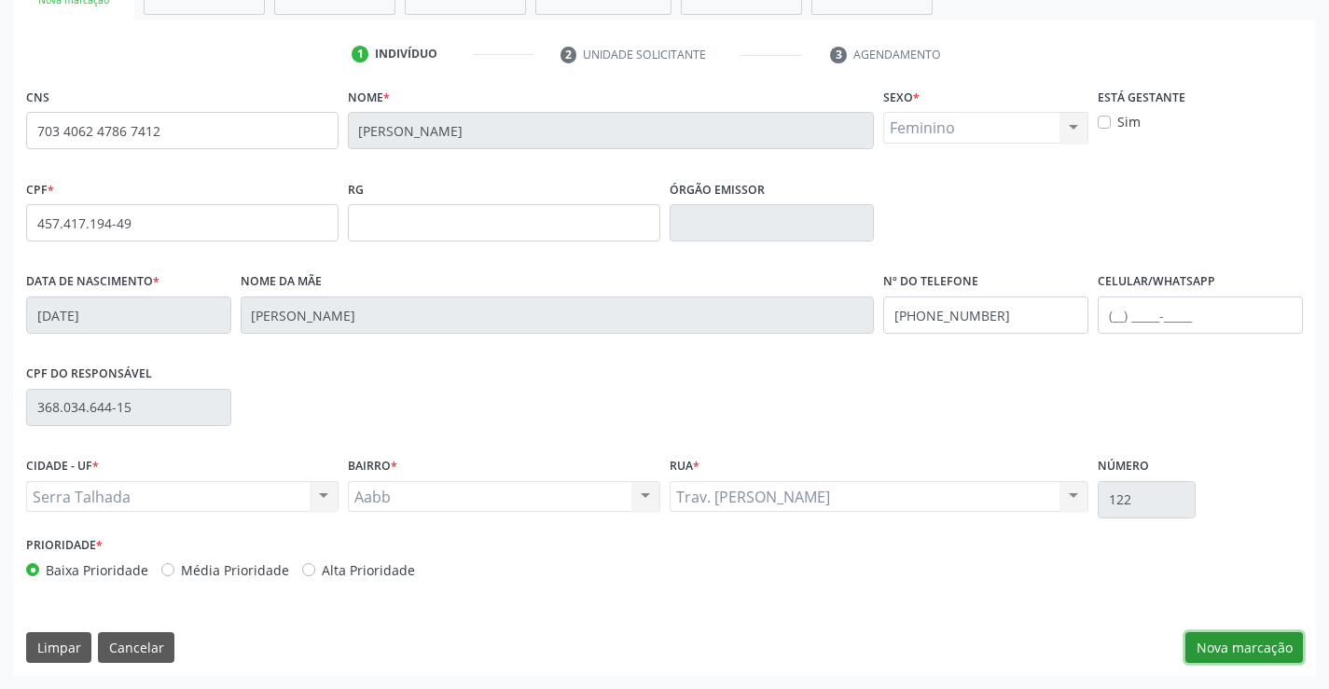
click at [1256, 645] on button "Nova marcação" at bounding box center [1244, 648] width 118 height 32
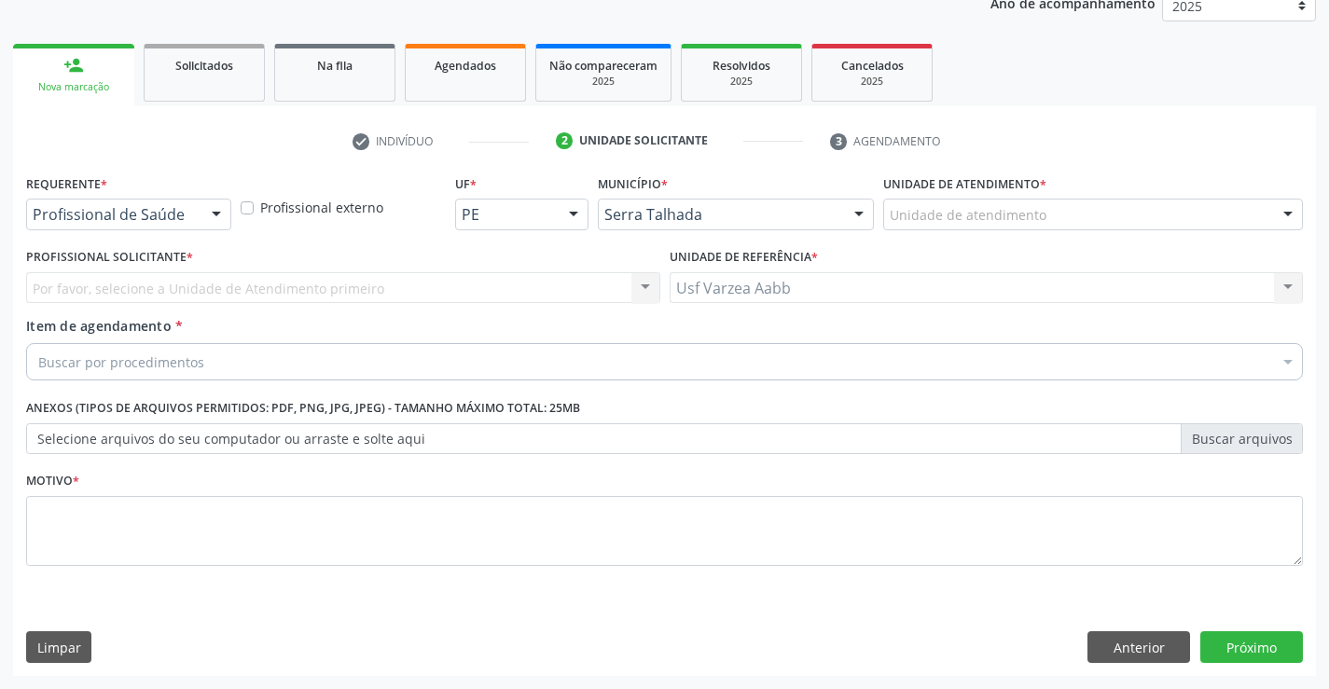
scroll to position [235, 0]
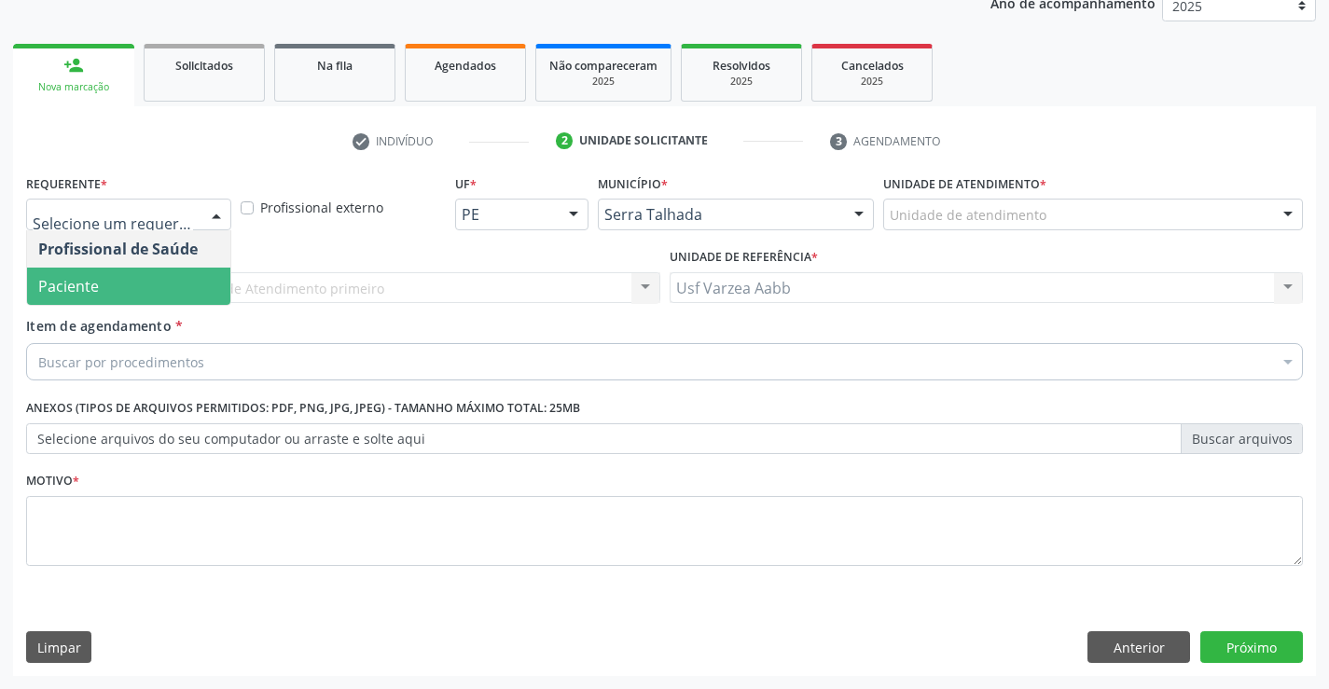
drag, startPoint x: 118, startPoint y: 264, endPoint x: 129, endPoint y: 290, distance: 28.1
click at [129, 290] on ul "Profissional de Saúde Paciente Nenhum resultado encontrado para: " " Não há nen…" at bounding box center [128, 267] width 203 height 75
click at [129, 290] on span "Paciente" at bounding box center [128, 286] width 203 height 37
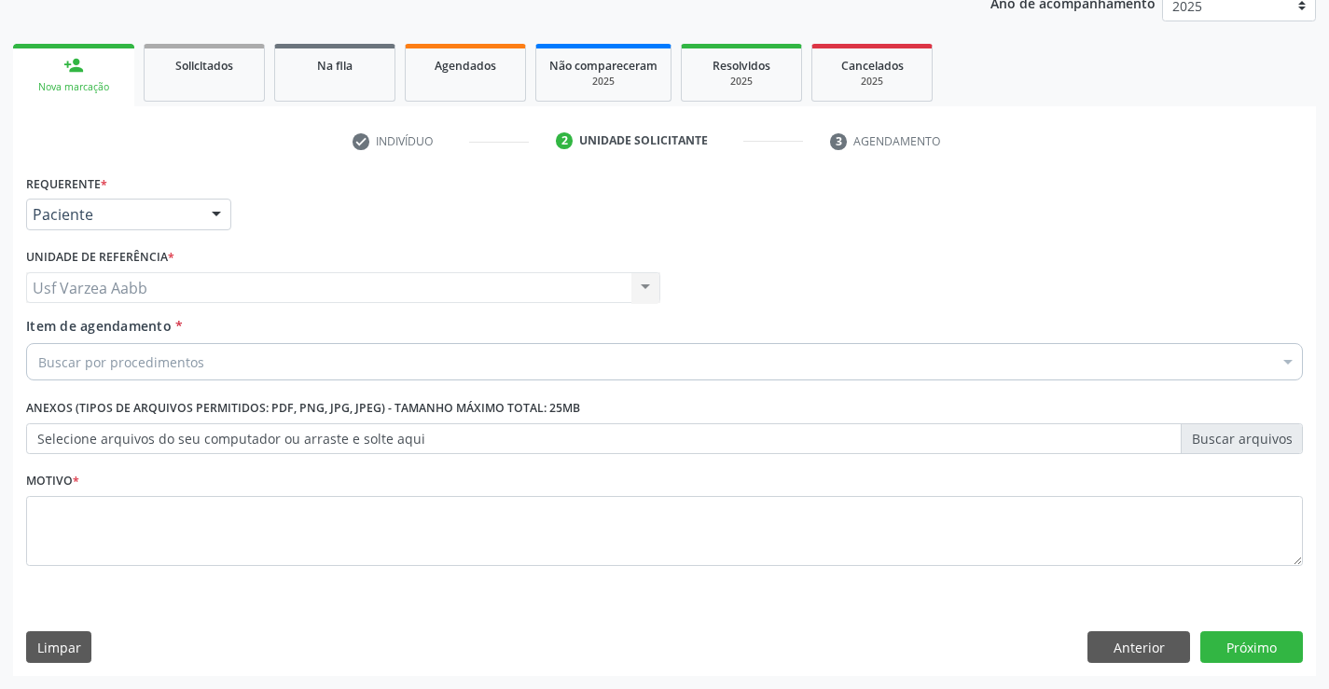
click at [142, 382] on div "Item de agendamento * Buscar por procedimentos Selecionar todos 0304070076 - .Q…" at bounding box center [664, 352] width 1286 height 72
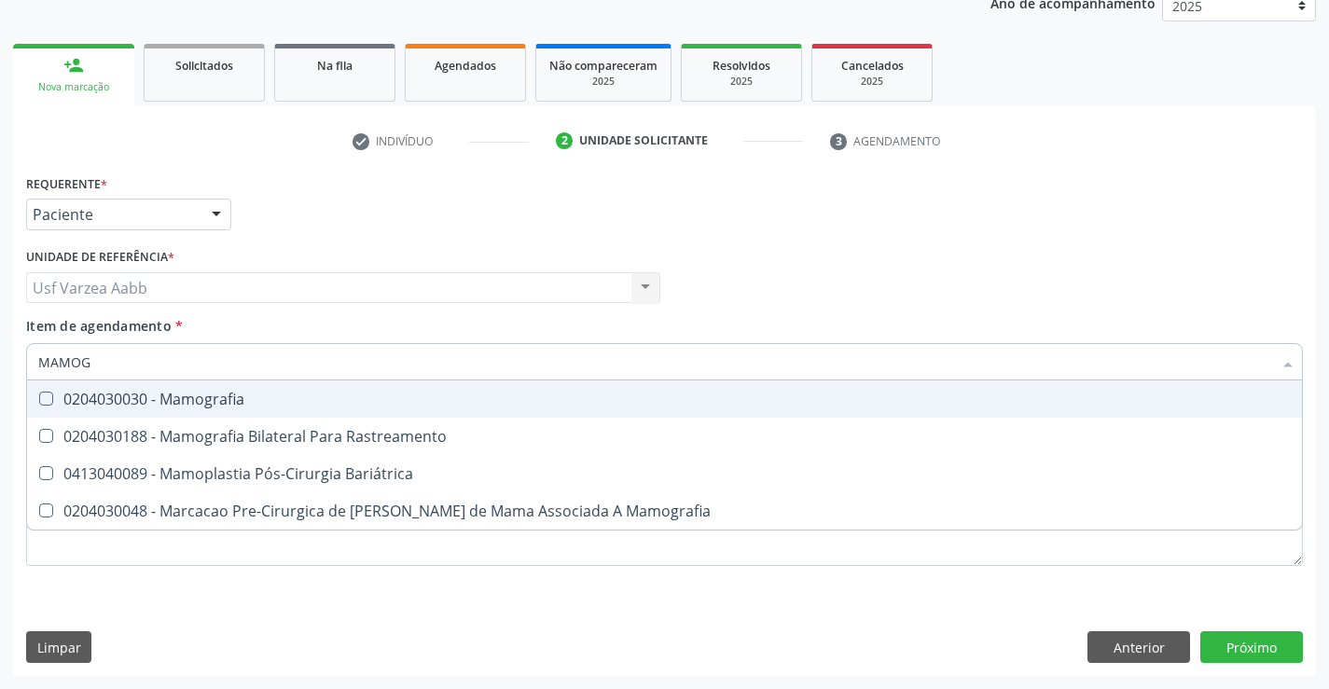
type input "MAMOGR"
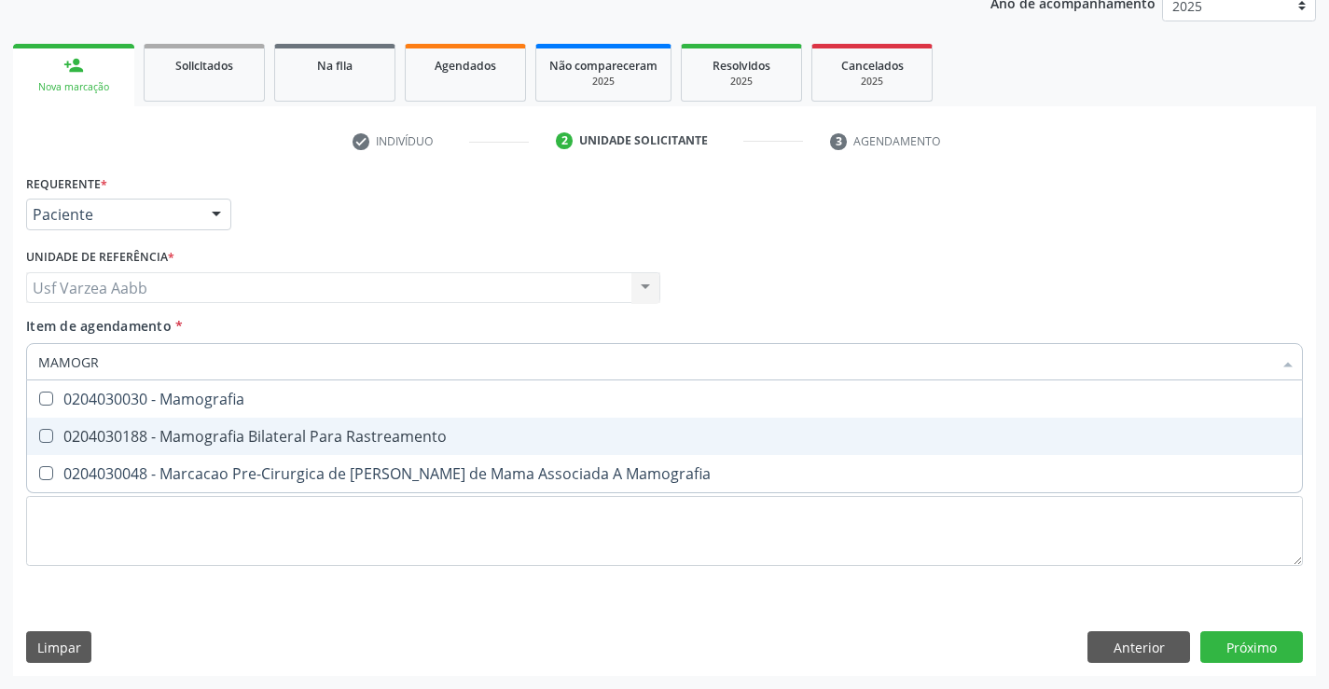
click at [300, 443] on div "0204030188 - Mamografia Bilateral Para Rastreamento" at bounding box center [664, 436] width 1252 height 15
checkbox Rastreamento "true"
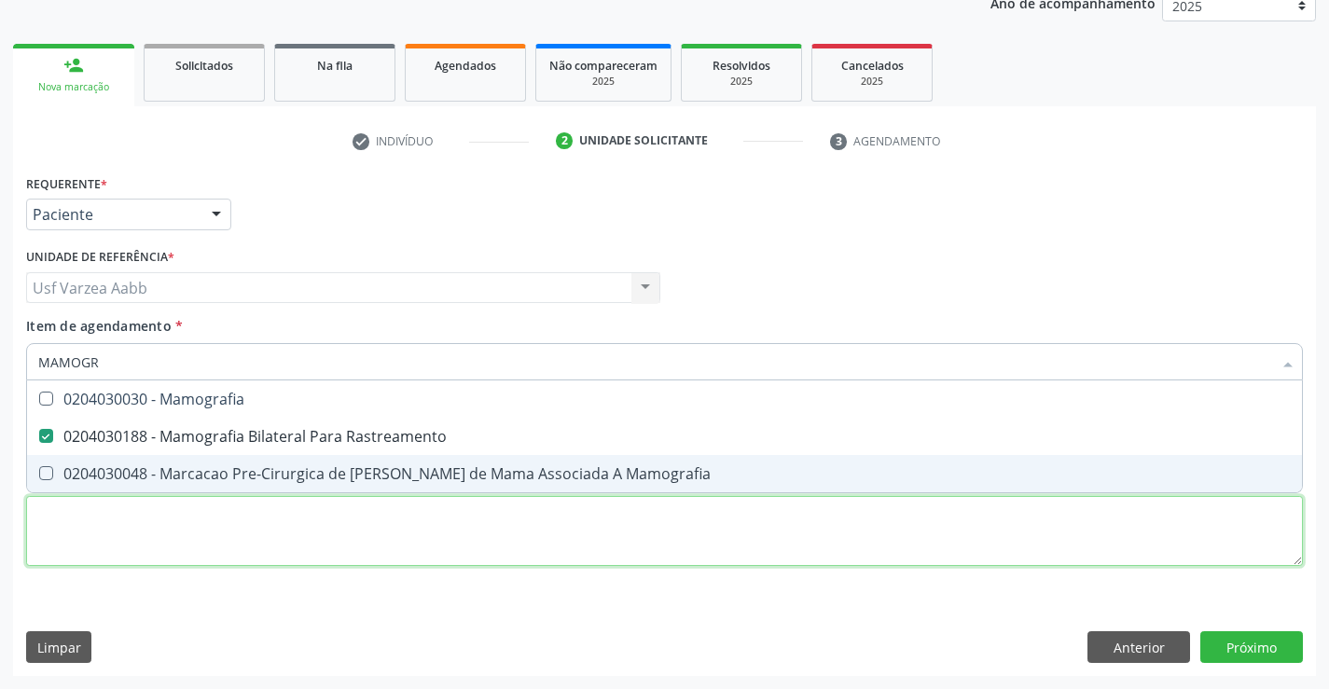
click at [307, 540] on div "Requerente * Paciente Profissional de Saúde Paciente Nenhum resultado encontrad…" at bounding box center [664, 381] width 1277 height 422
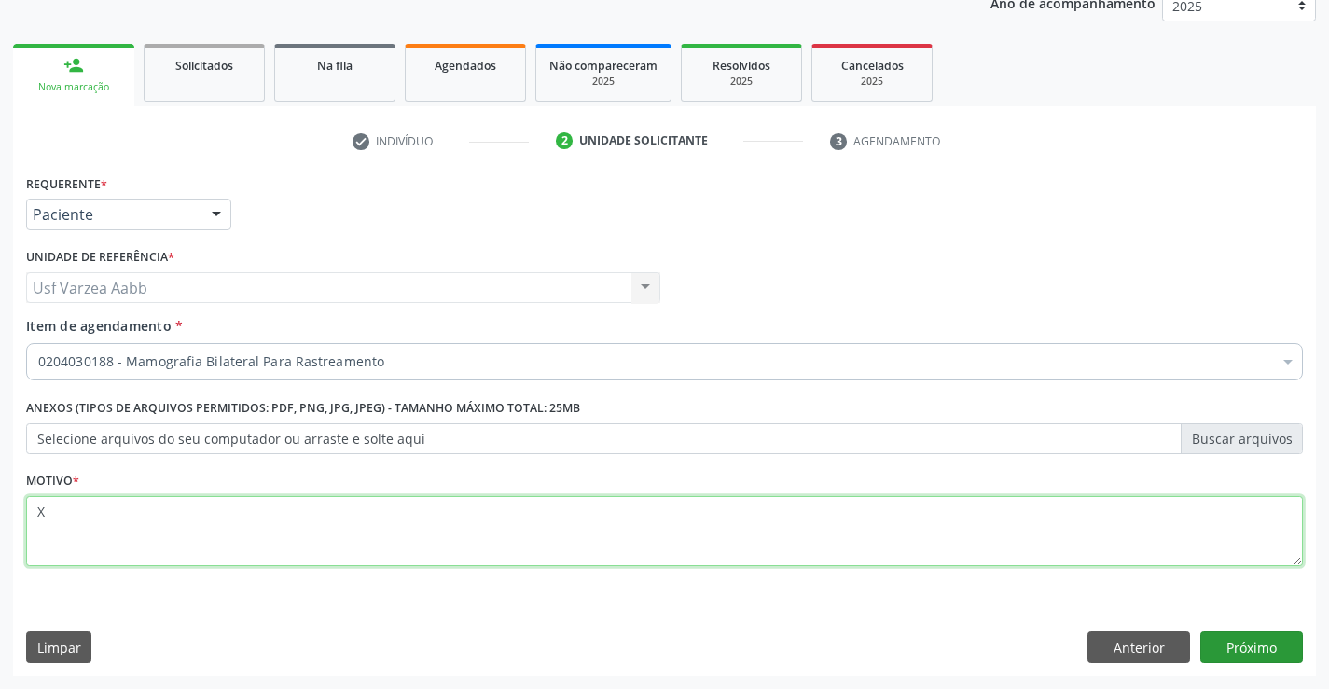
type textarea "X"
click at [1217, 632] on button "Próximo" at bounding box center [1251, 647] width 103 height 32
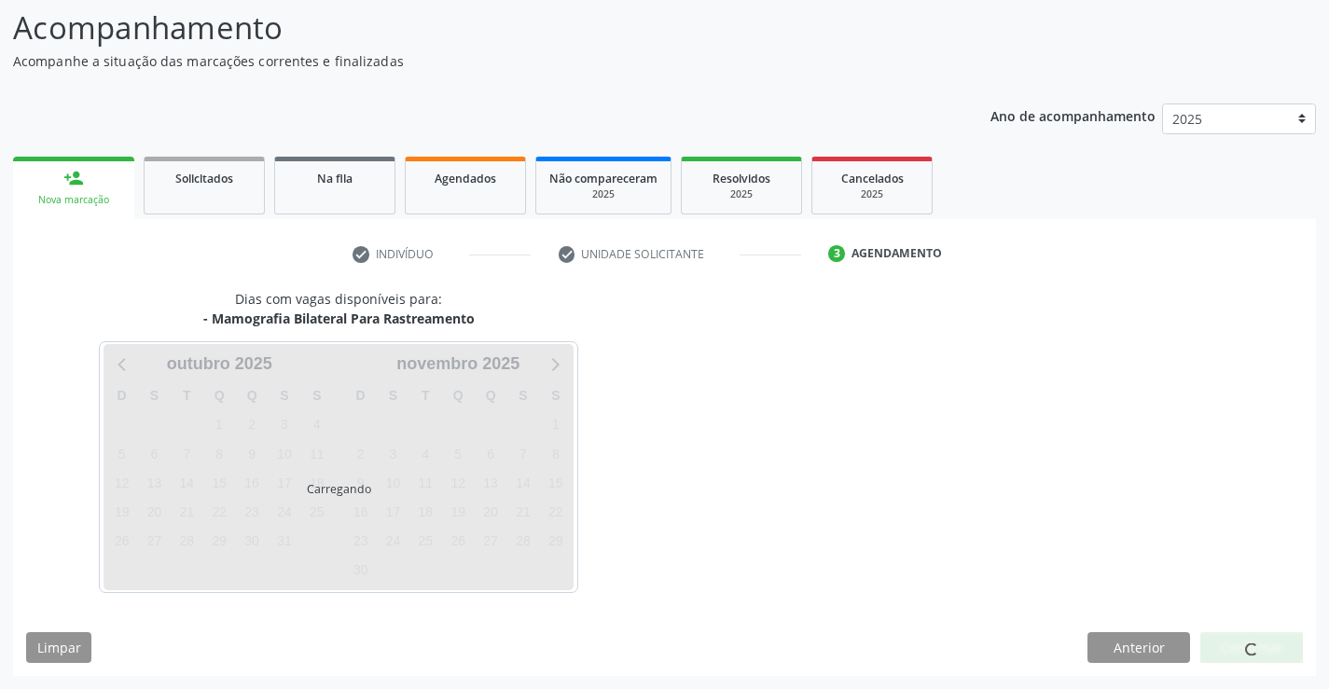
scroll to position [122, 0]
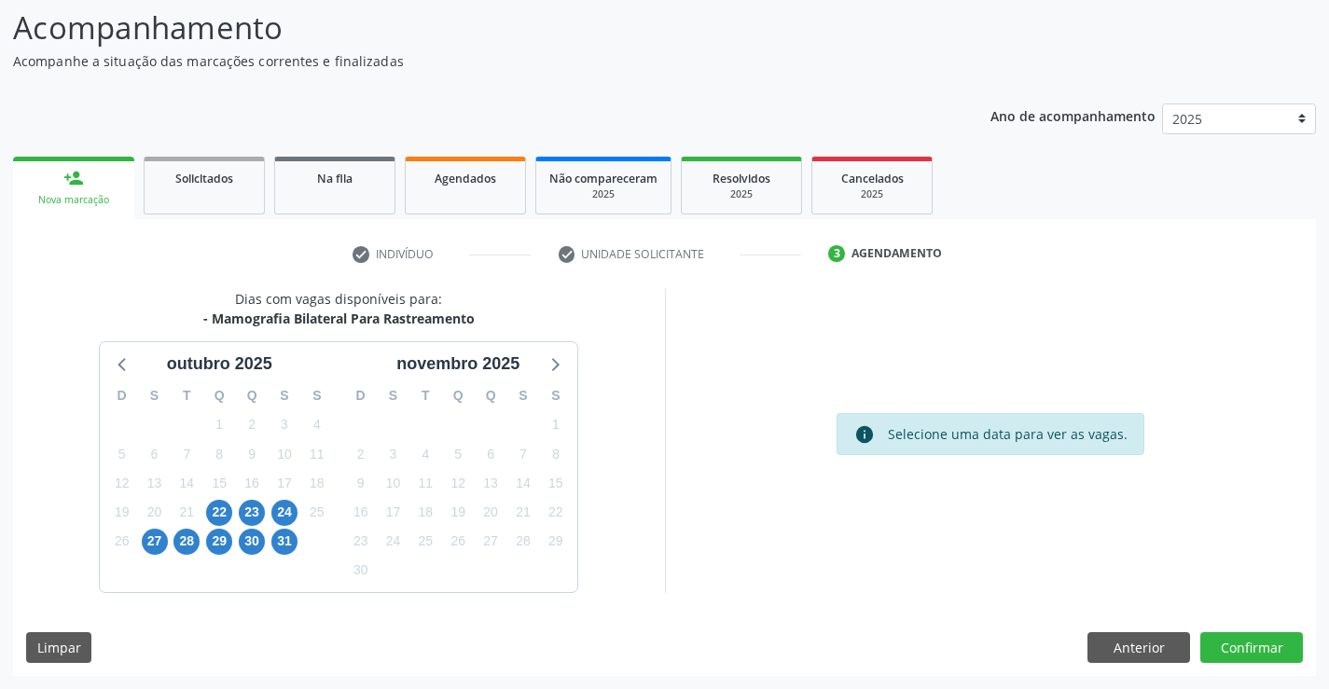
click at [237, 519] on div "23" at bounding box center [252, 512] width 33 height 29
click at [226, 518] on span "22" at bounding box center [219, 513] width 26 height 26
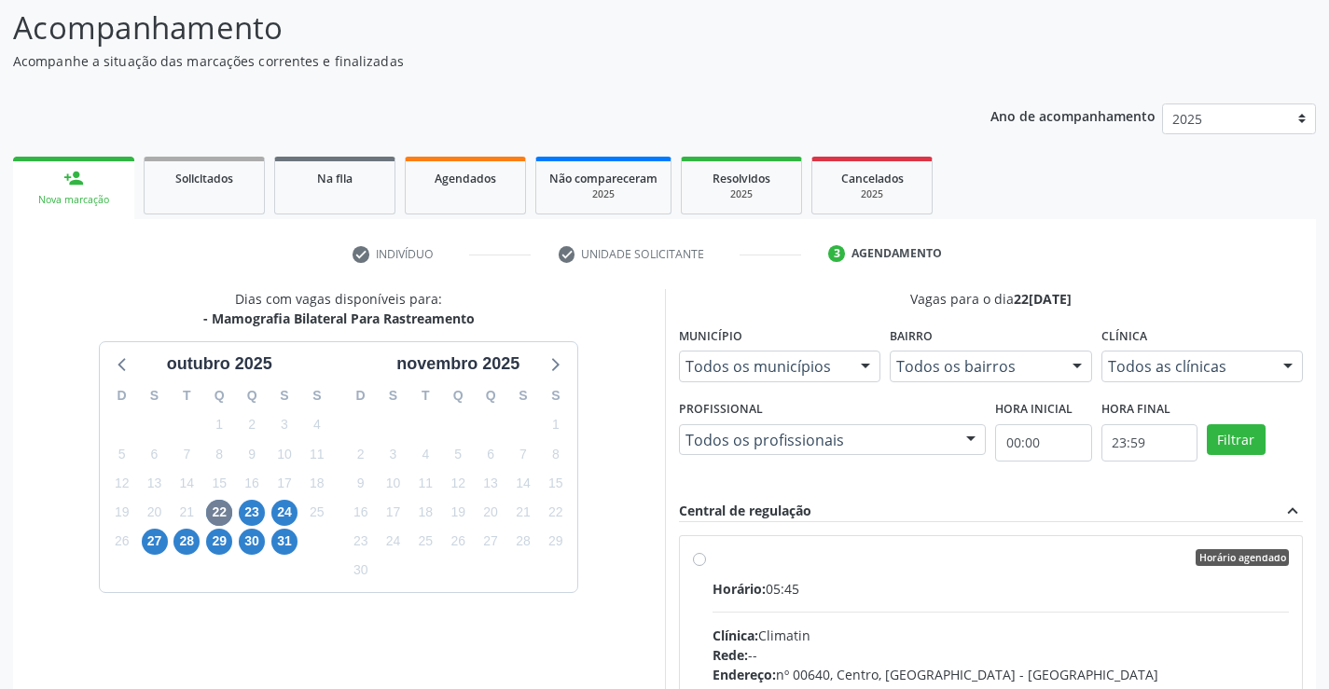
click at [713, 565] on label "Horário agendado Horário: 05:45 Clínica: Climatin Rede: -- Endereço: nº 00640, …" at bounding box center [1001, 692] width 577 height 286
click at [698, 565] on input "Horário agendado Horário: 05:45 Clínica: Climatin Rede: -- Endereço: nº 00640, …" at bounding box center [699, 557] width 13 height 17
radio input "true"
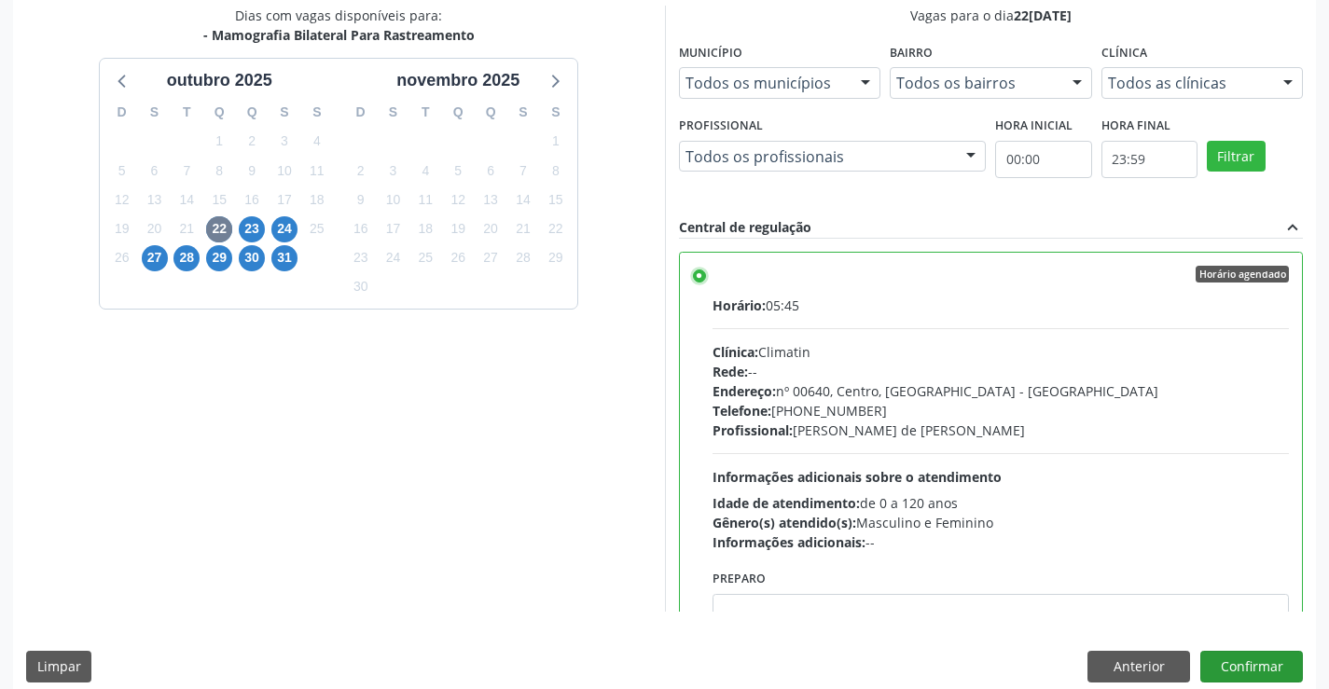
scroll to position [425, 0]
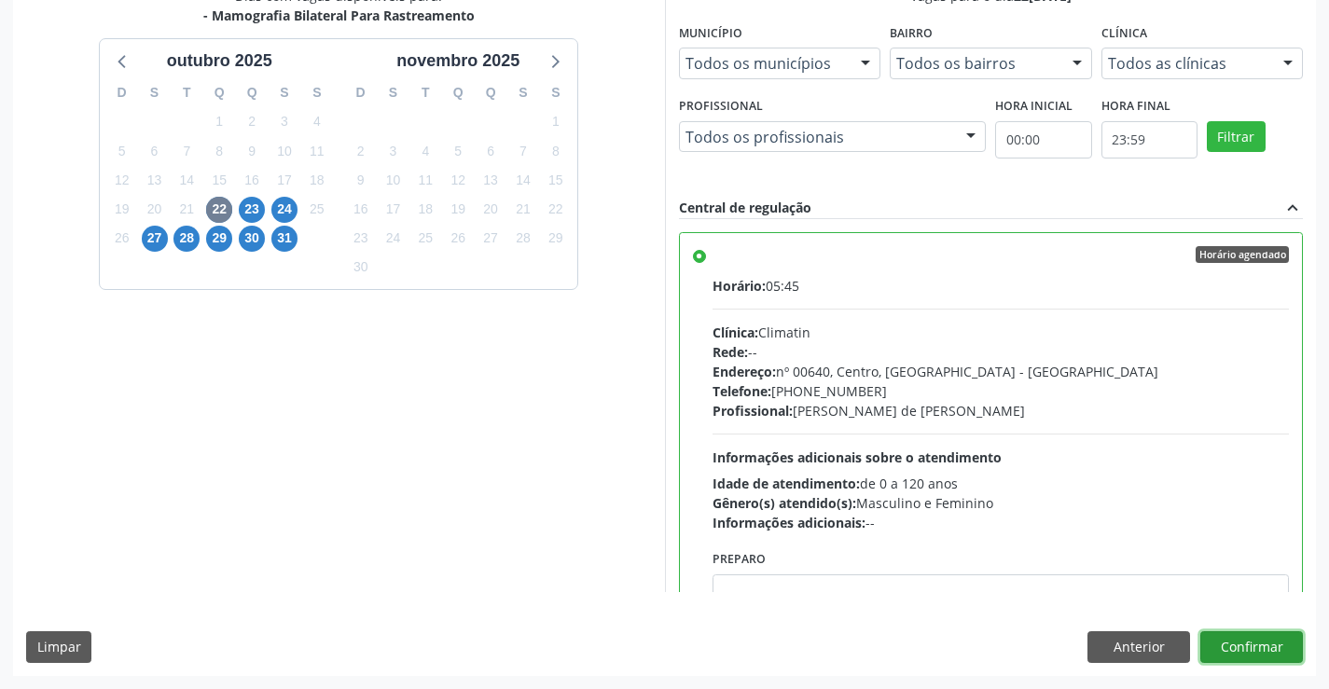
click at [1266, 650] on button "Confirmar" at bounding box center [1251, 647] width 103 height 32
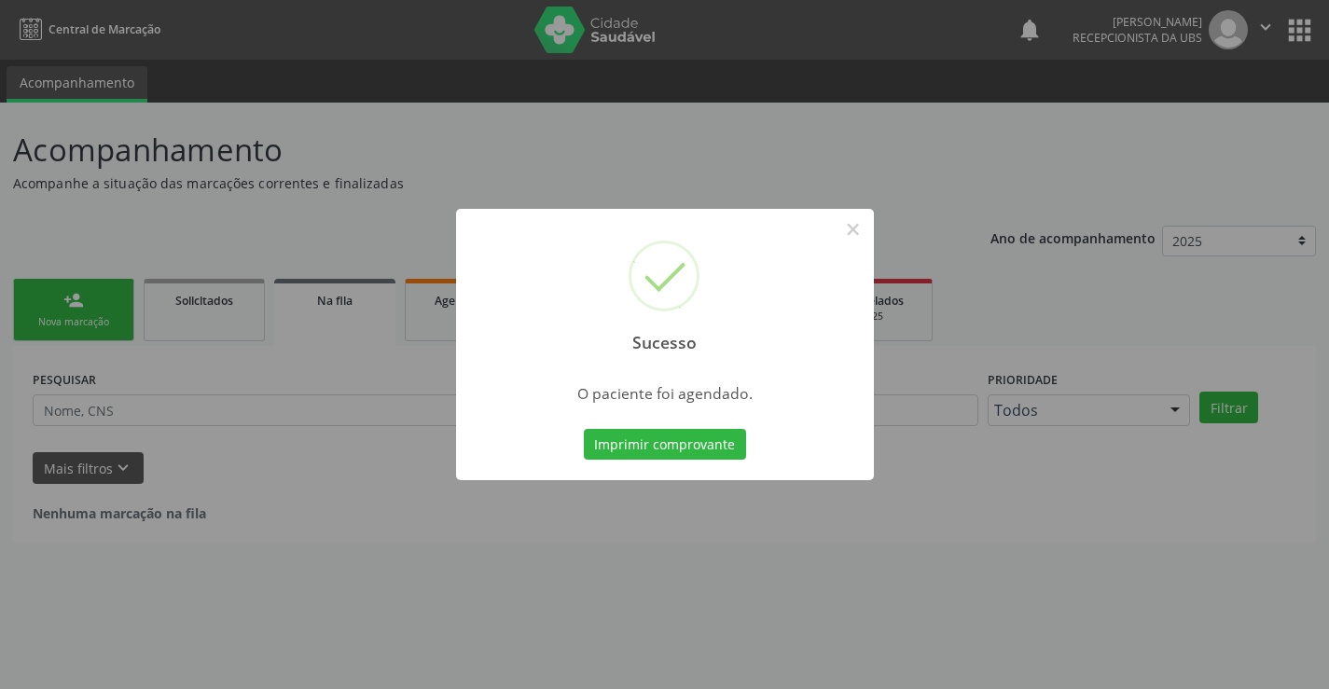
scroll to position [0, 0]
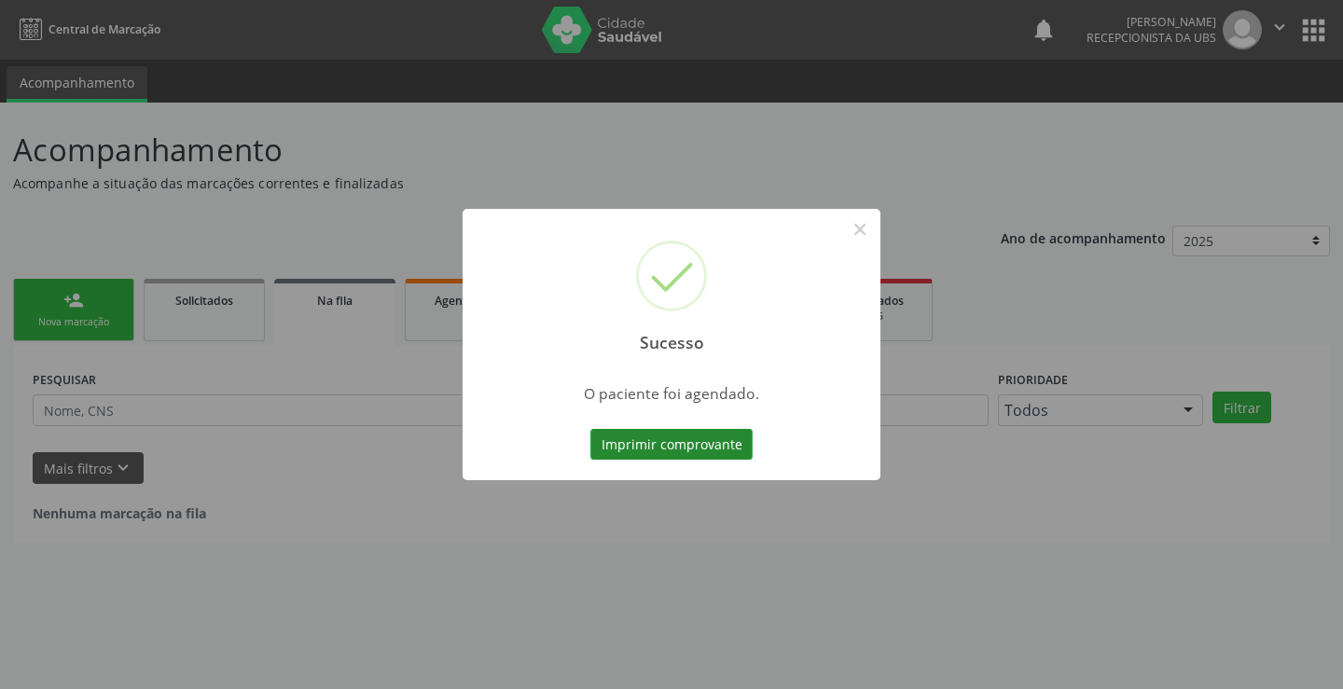
click at [630, 439] on button "Imprimir comprovante" at bounding box center [671, 445] width 162 height 32
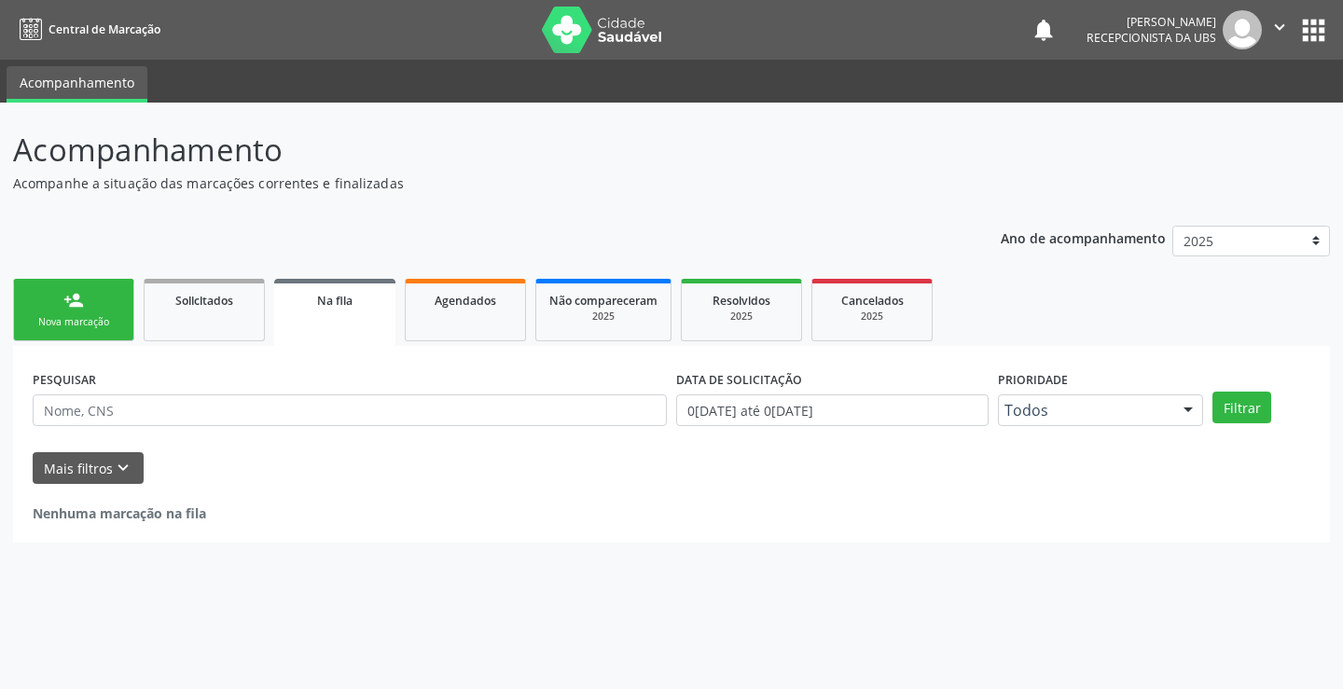
click at [62, 302] on link "person_add Nova marcação" at bounding box center [73, 310] width 121 height 62
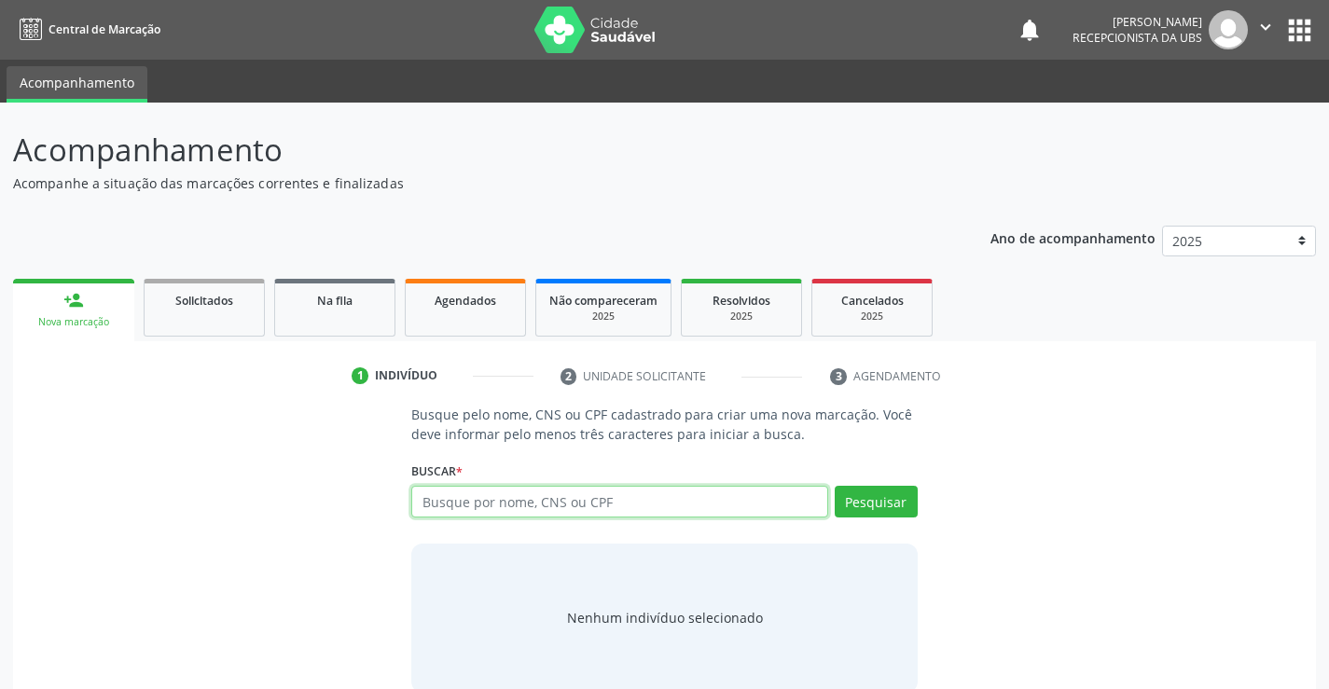
click at [561, 511] on input "text" at bounding box center [619, 502] width 416 height 32
type input "700509190308557"
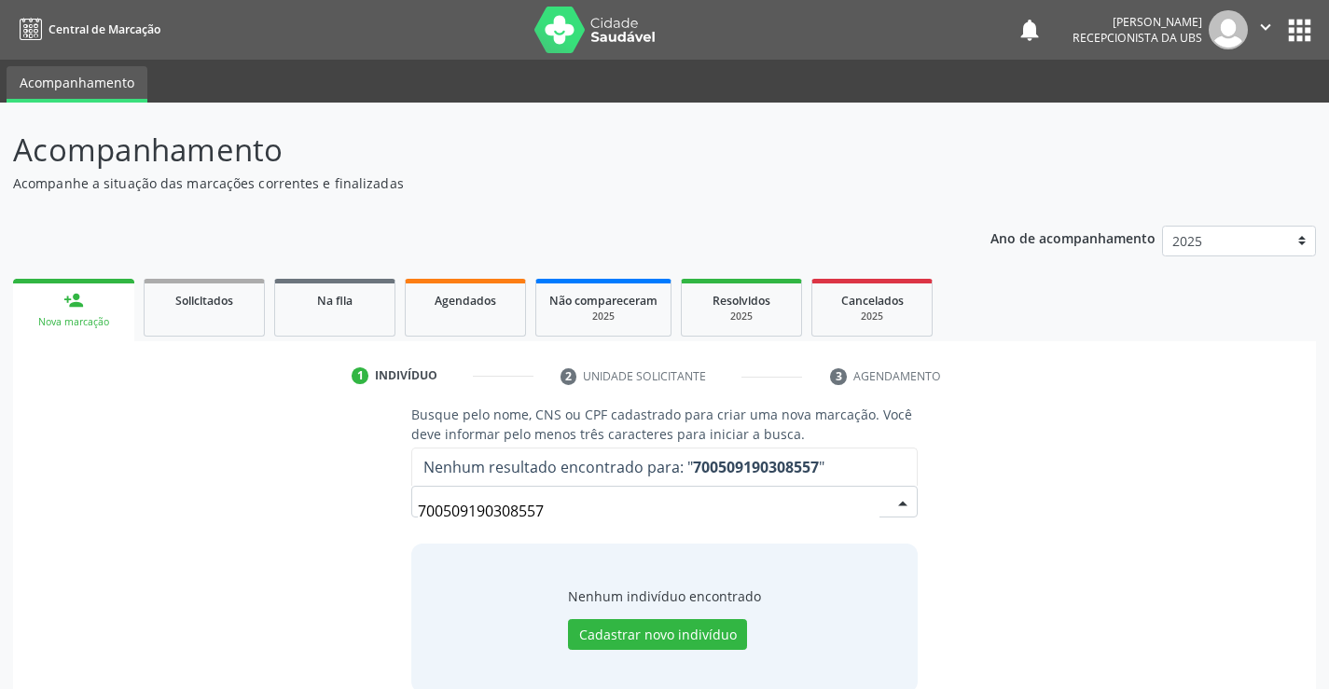
click at [758, 509] on input "700509190308557" at bounding box center [648, 510] width 461 height 37
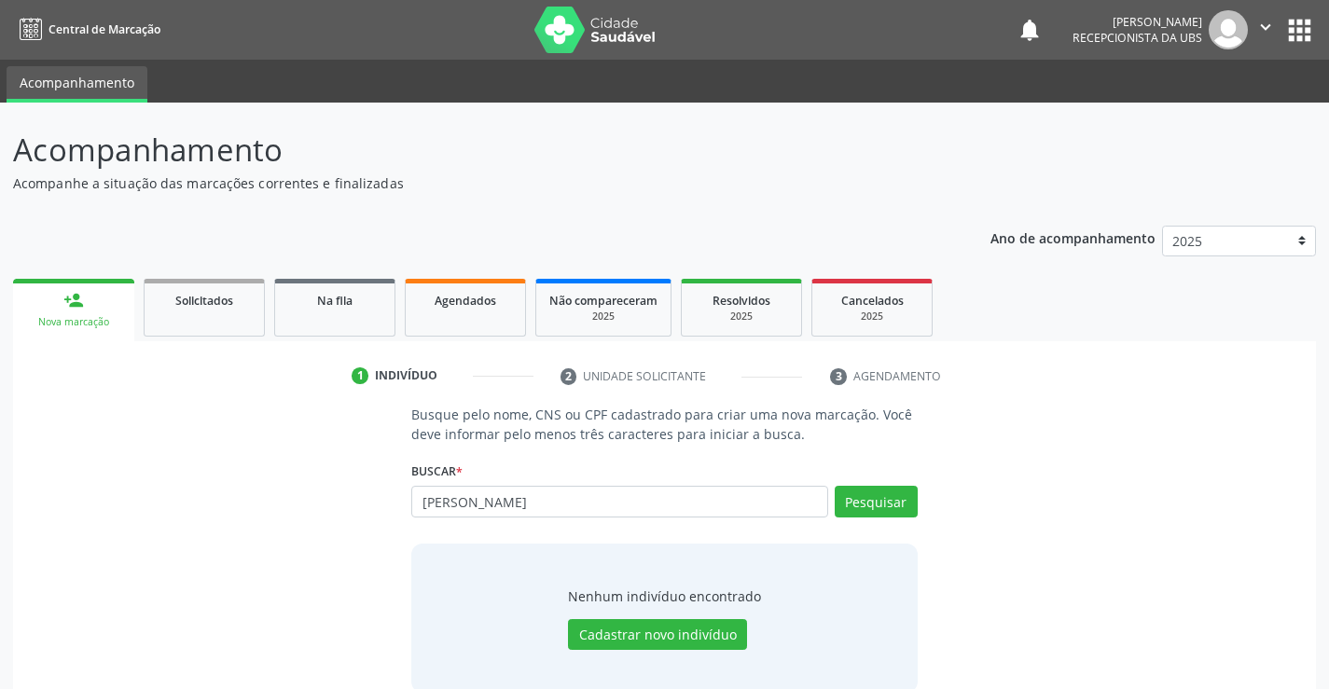
type input "MARIA MARLUCE DA SILVA MANGUEIRA"
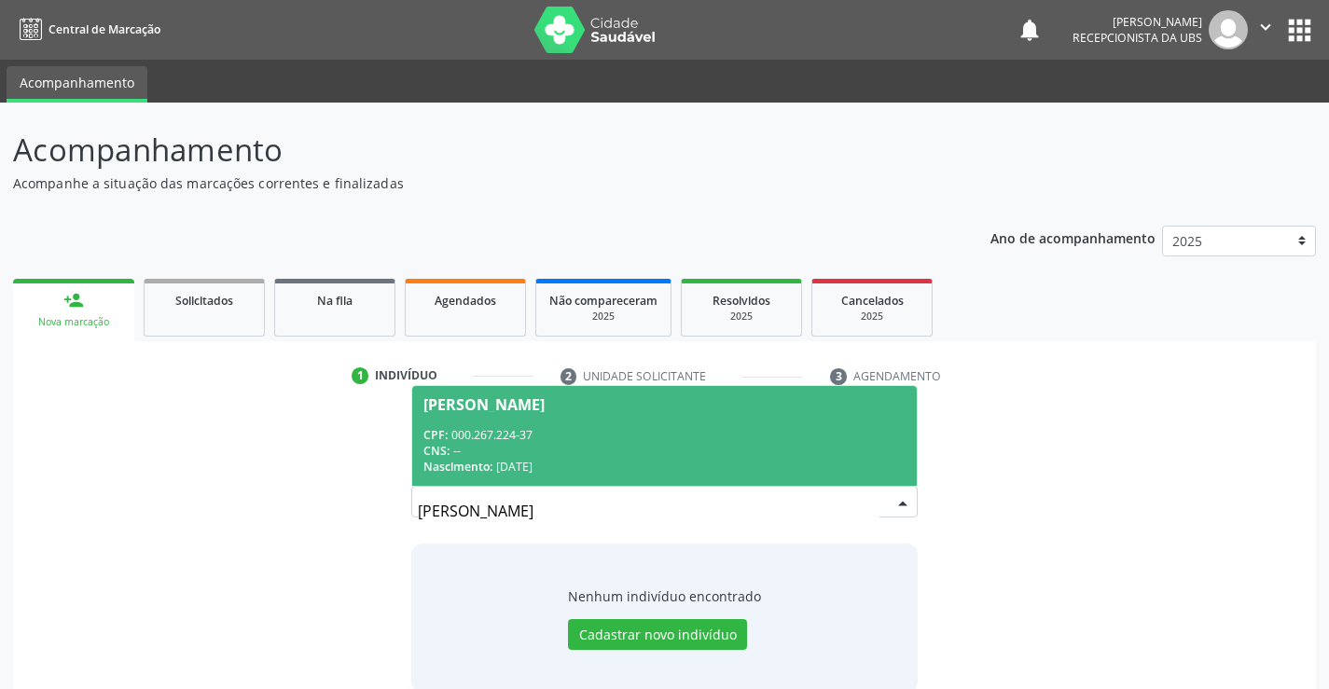
click at [805, 458] on div "CNS: --" at bounding box center [663, 451] width 481 height 16
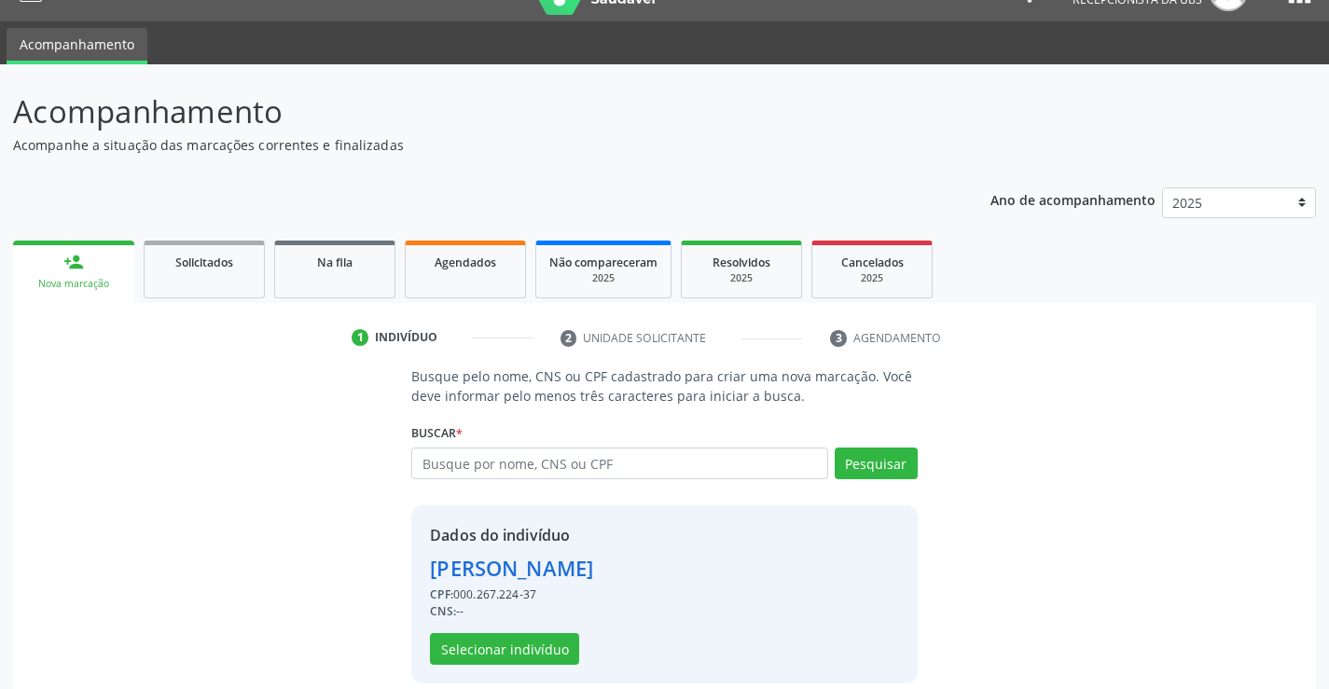
scroll to position [59, 0]
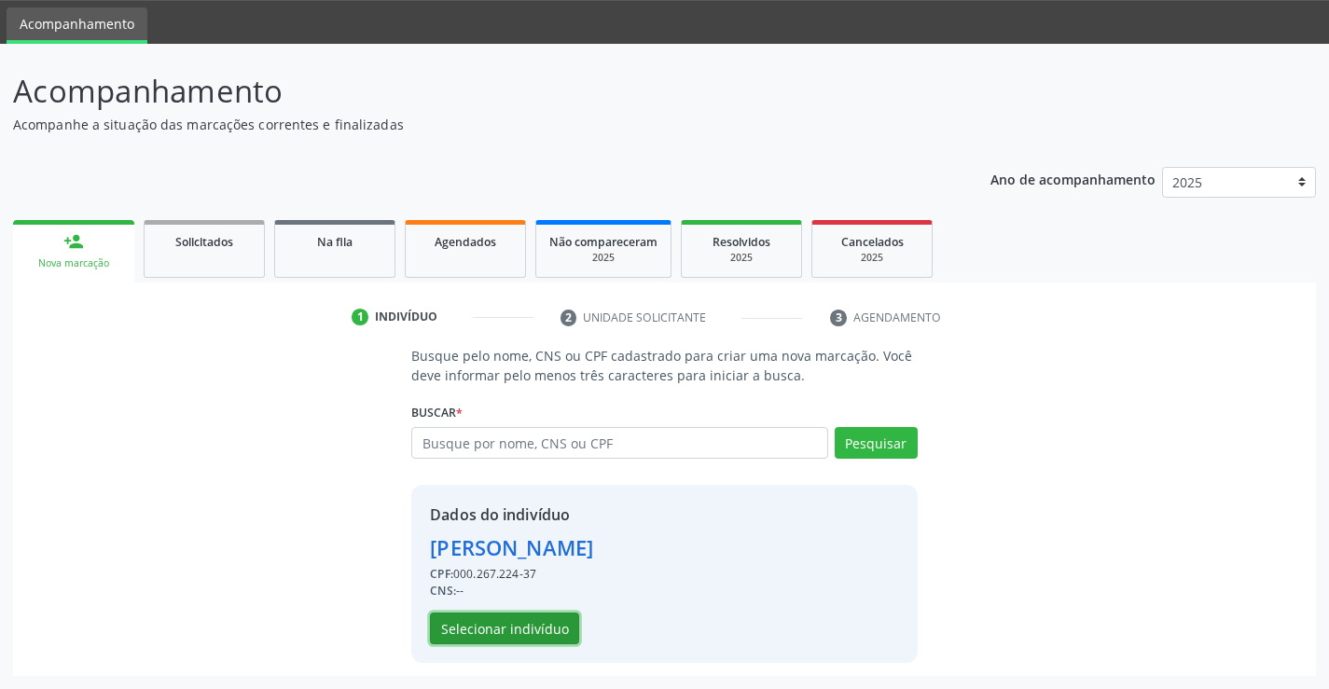
click at [540, 627] on button "Selecionar indivíduo" at bounding box center [504, 629] width 149 height 32
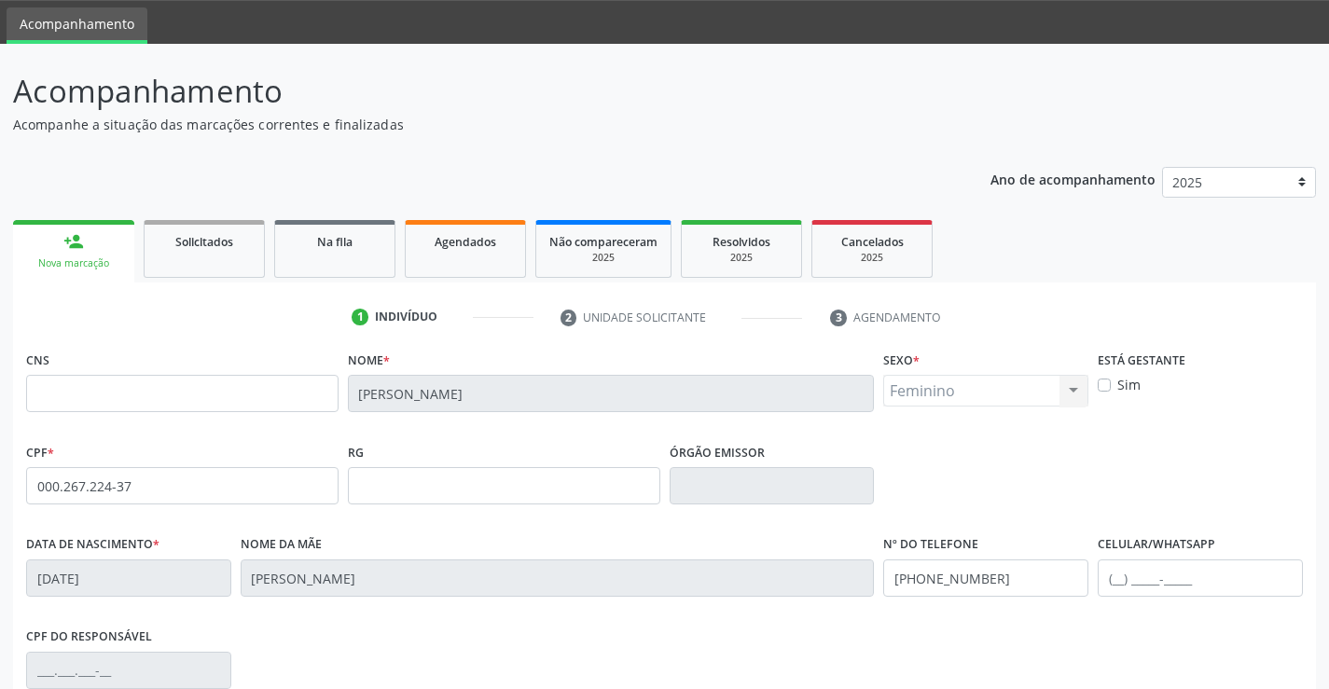
scroll to position [322, 0]
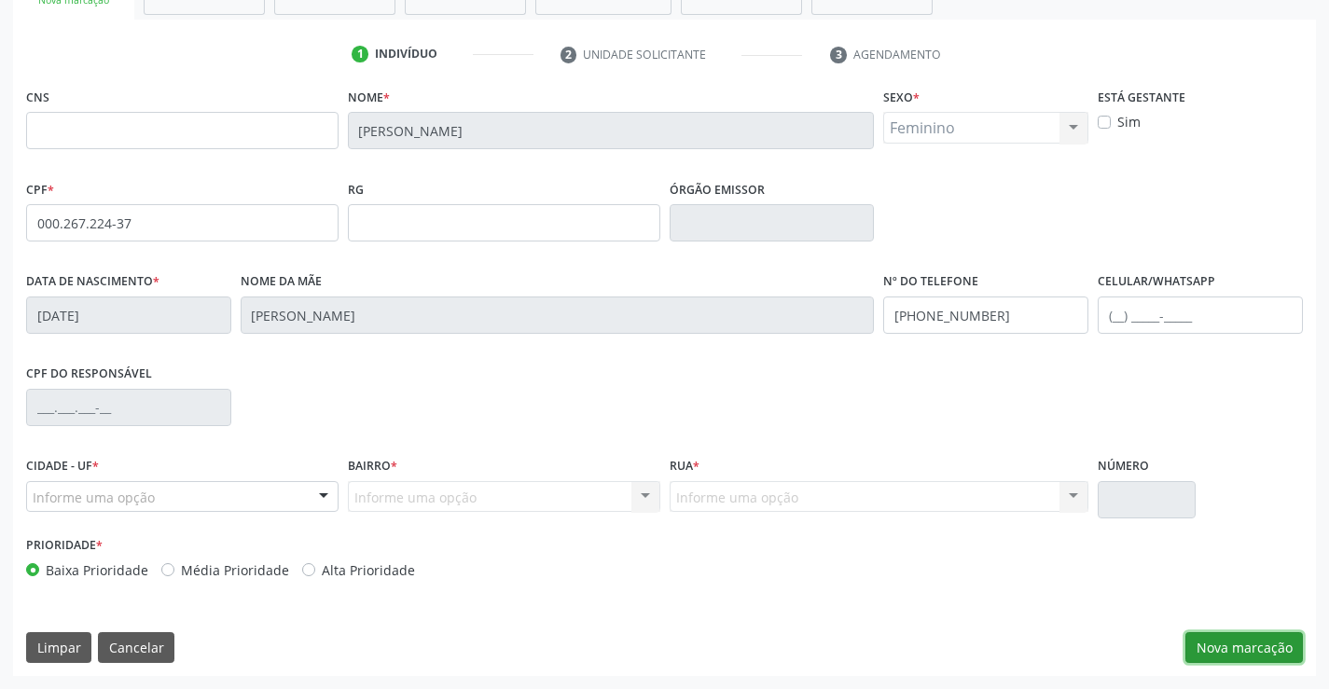
click at [1255, 639] on button "Nova marcação" at bounding box center [1244, 648] width 118 height 32
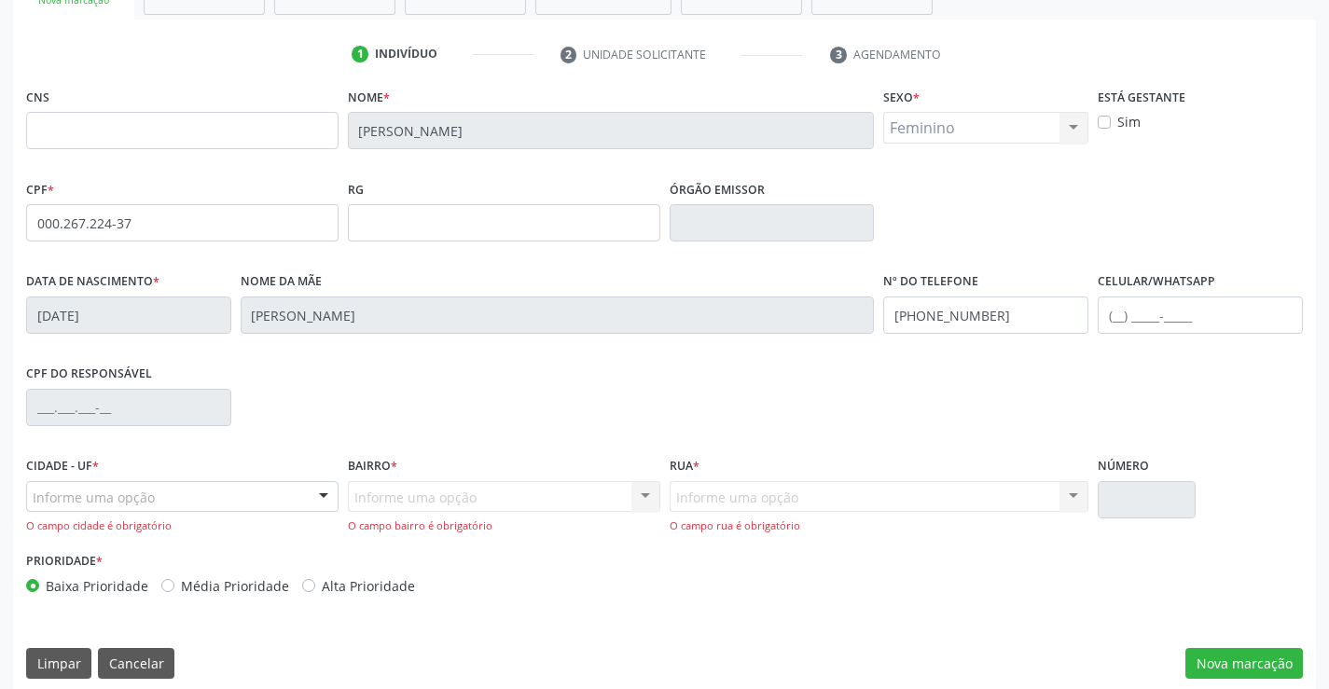
click at [247, 514] on div "Informe uma opção Serra Talhada - PE Nenhum resultado encontrado para: " " Nenh…" at bounding box center [182, 507] width 312 height 53
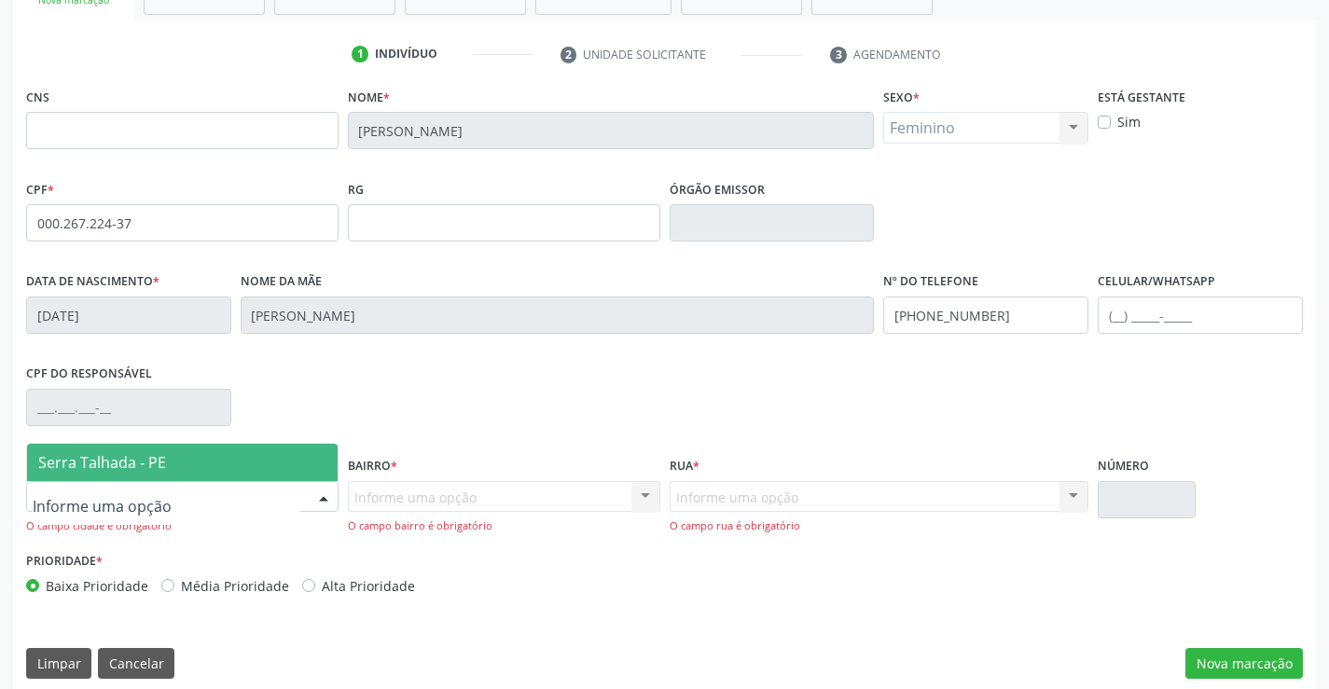
click at [250, 501] on div at bounding box center [182, 497] width 312 height 32
click at [243, 459] on span "Serra Talhada - PE" at bounding box center [182, 462] width 311 height 37
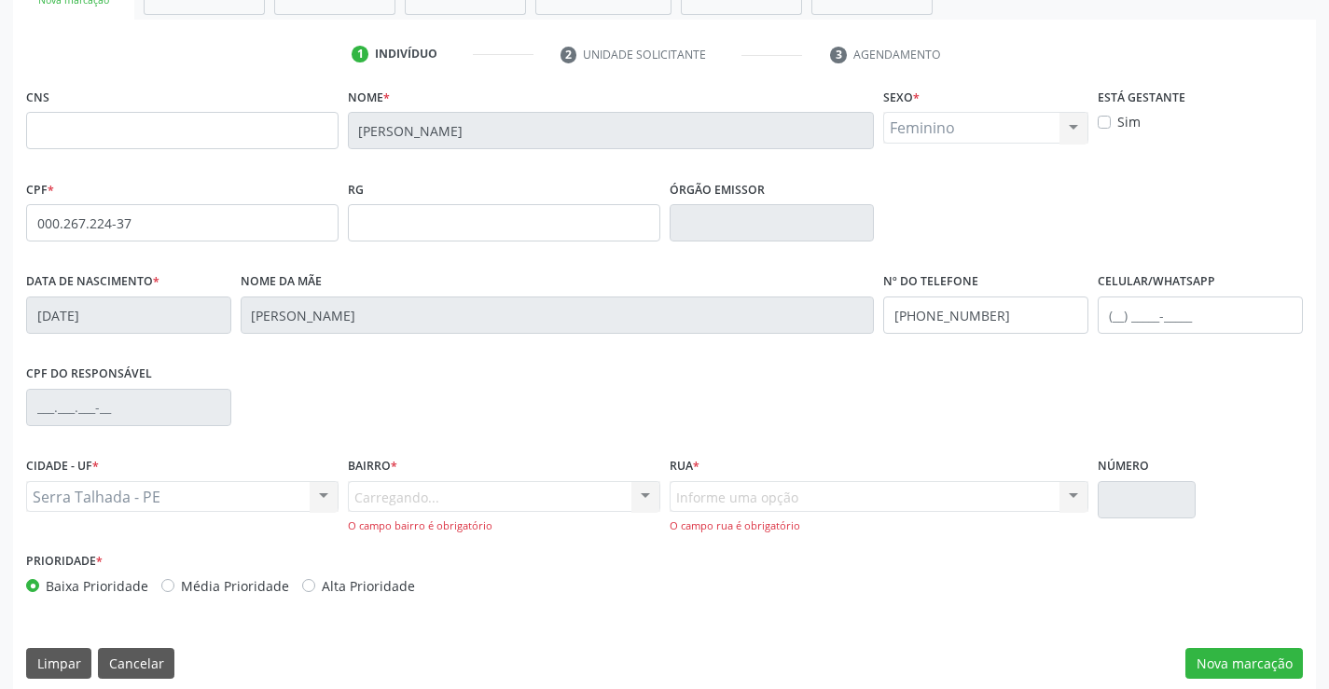
click at [402, 492] on div "Carregando... Nenhum resultado encontrado para: " " Nenhuma opção encontrada. D…" at bounding box center [504, 507] width 312 height 53
click at [506, 496] on div "Carregando... Nenhum resultado encontrado para: " " Nenhuma opção encontrada. D…" at bounding box center [504, 507] width 312 height 53
click at [507, 491] on div "Informe uma opção" at bounding box center [504, 497] width 312 height 32
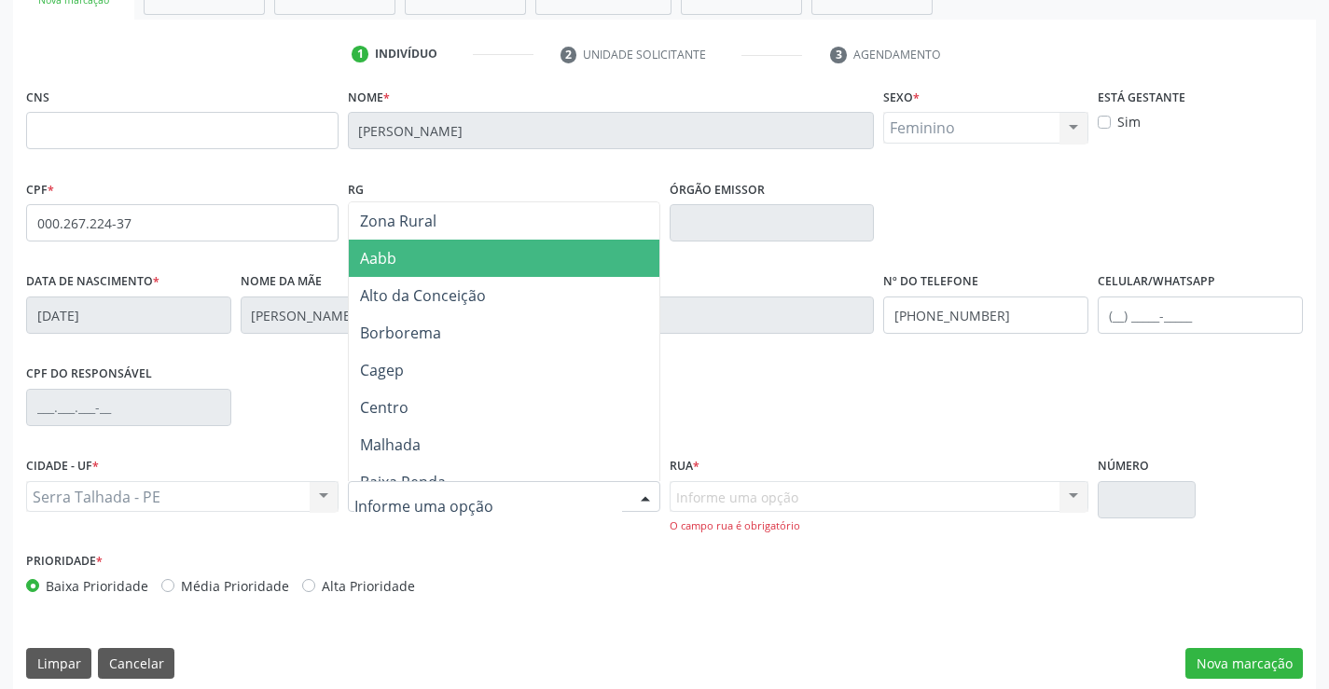
click at [497, 254] on span "Aabb" at bounding box center [504, 258] width 311 height 37
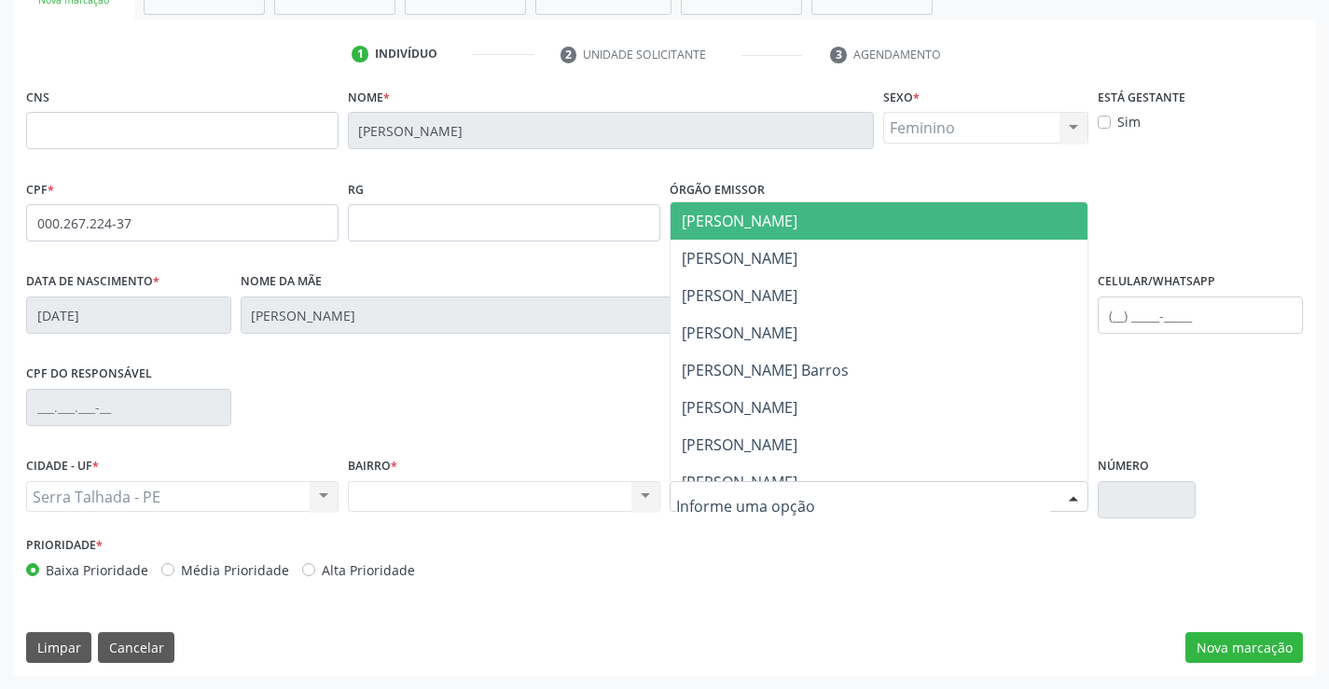
click at [701, 217] on span "[PERSON_NAME]" at bounding box center [740, 221] width 116 height 21
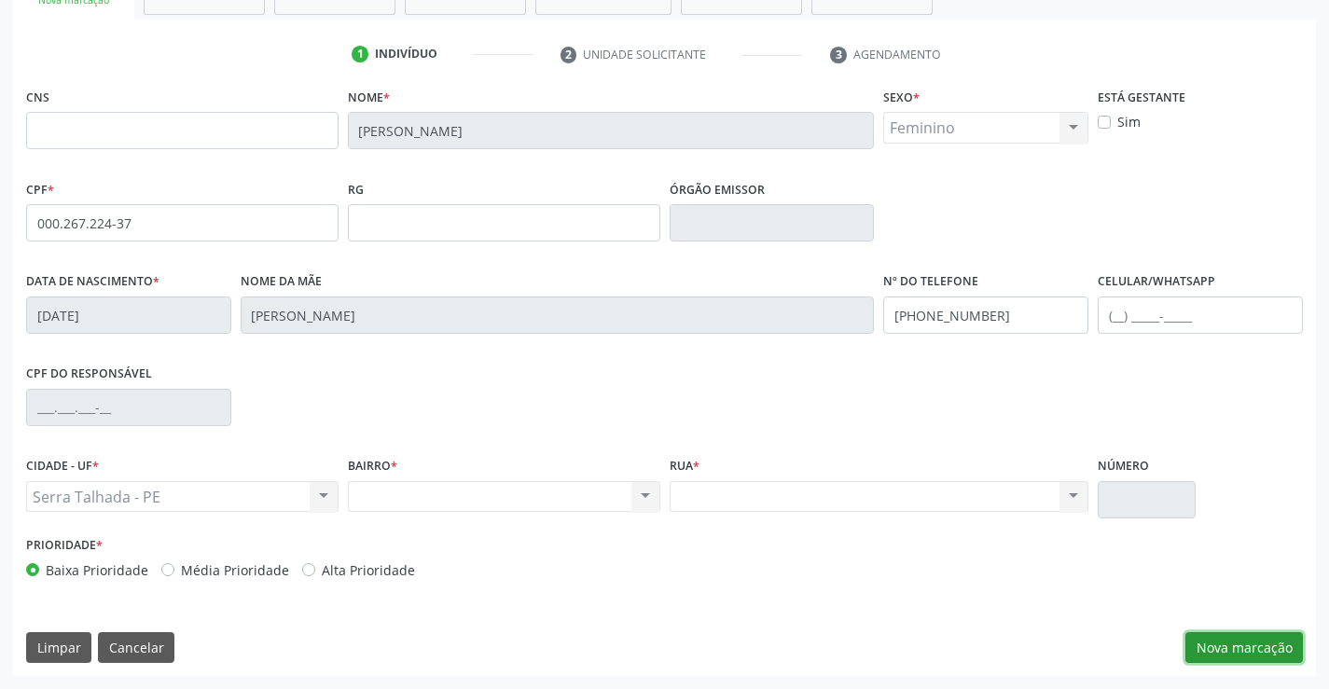
click at [1281, 645] on button "Nova marcação" at bounding box center [1244, 648] width 118 height 32
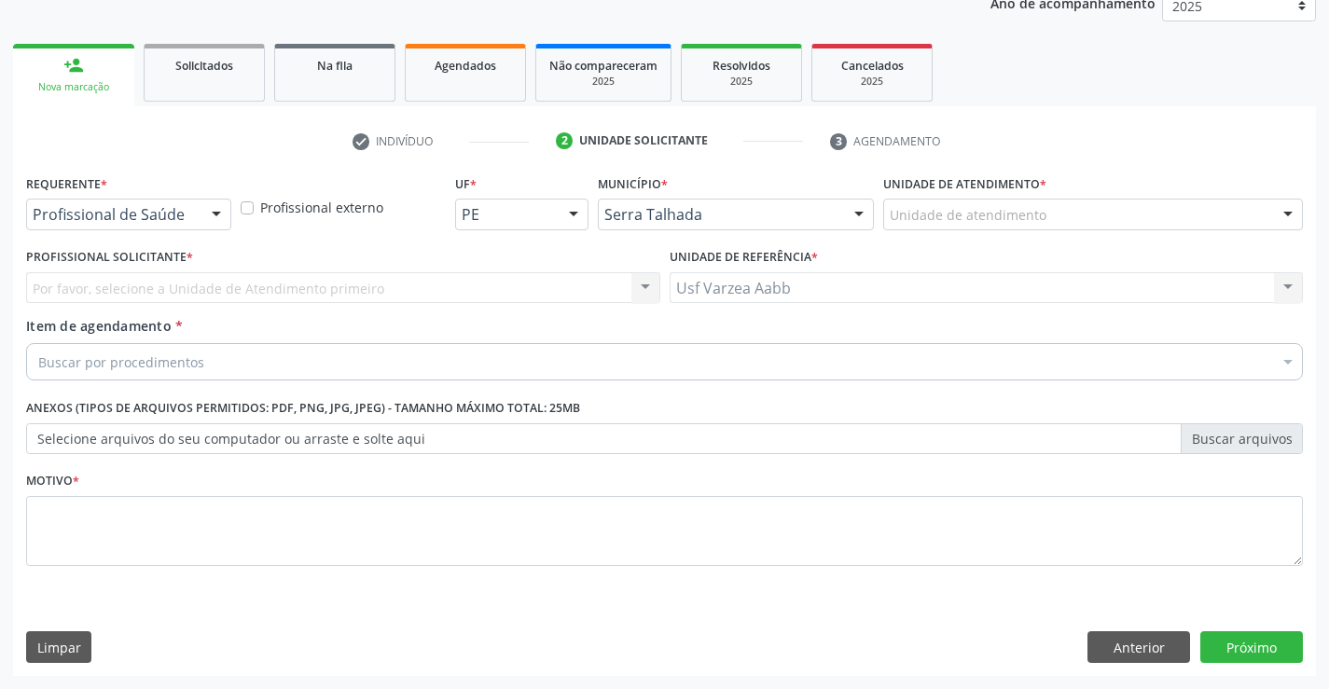
scroll to position [235, 0]
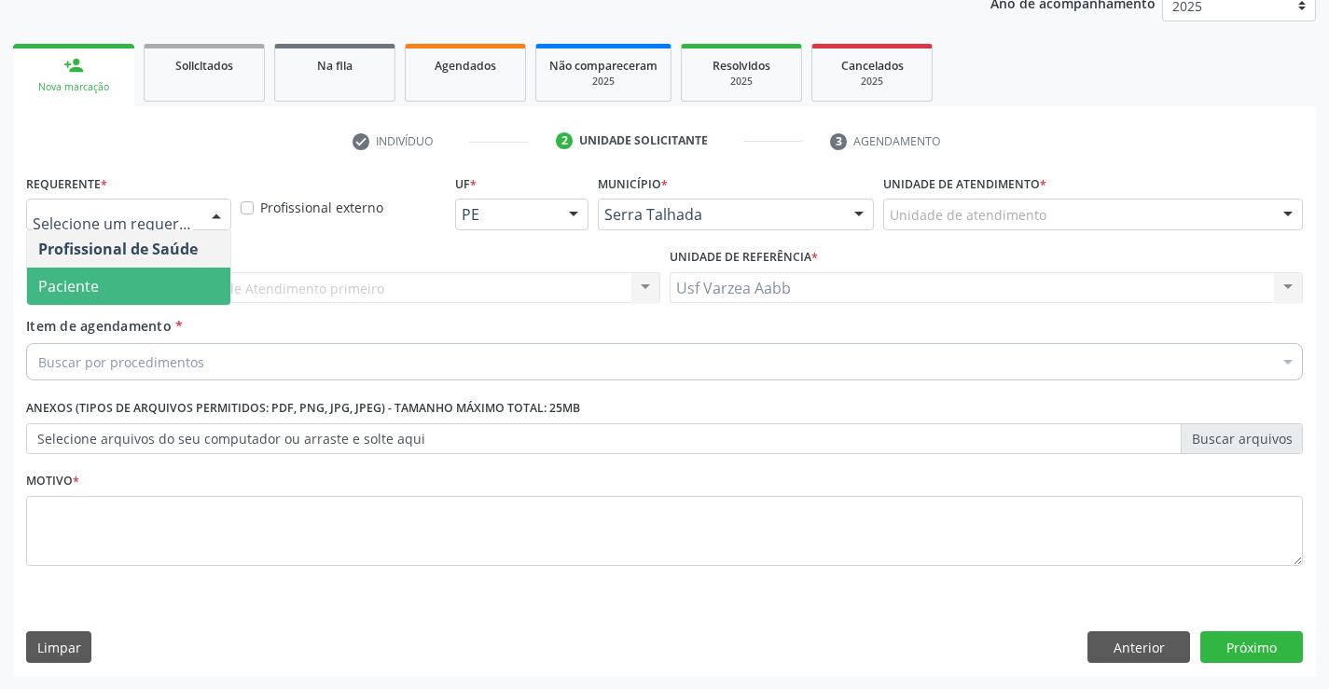
click at [163, 284] on span "Paciente" at bounding box center [128, 286] width 203 height 37
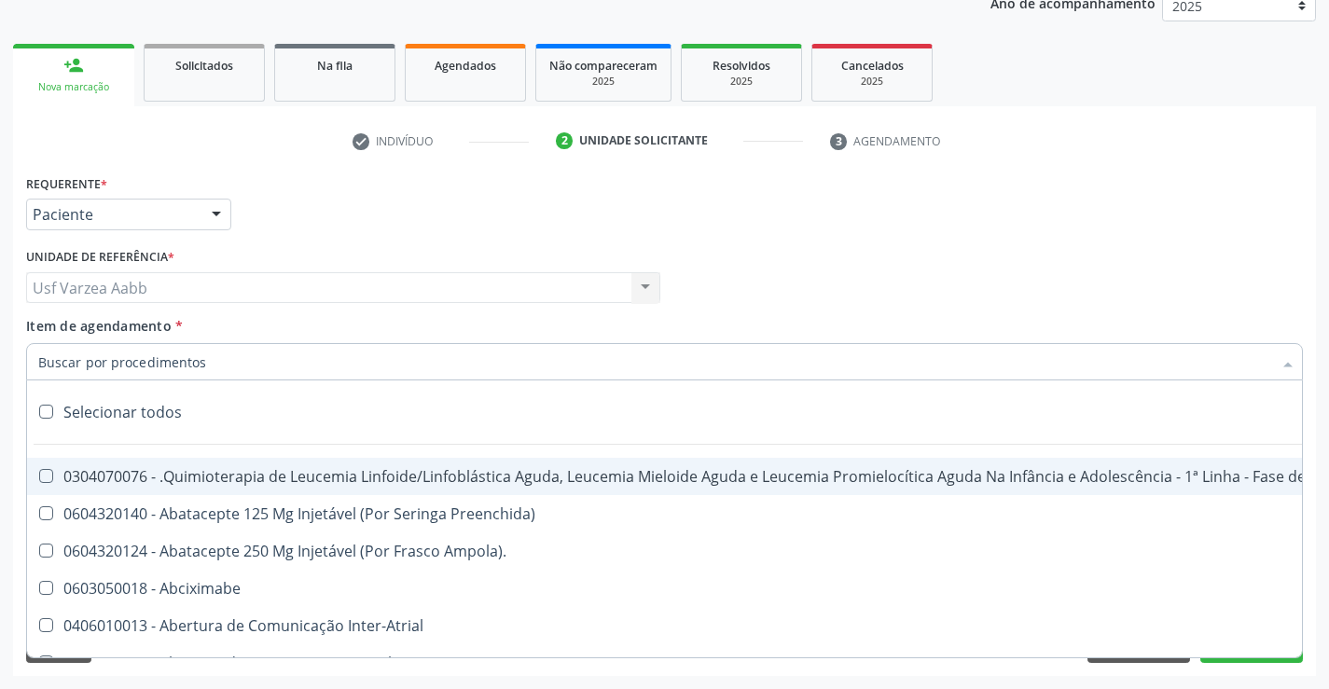
click at [148, 371] on input "Item de agendamento *" at bounding box center [655, 361] width 1234 height 37
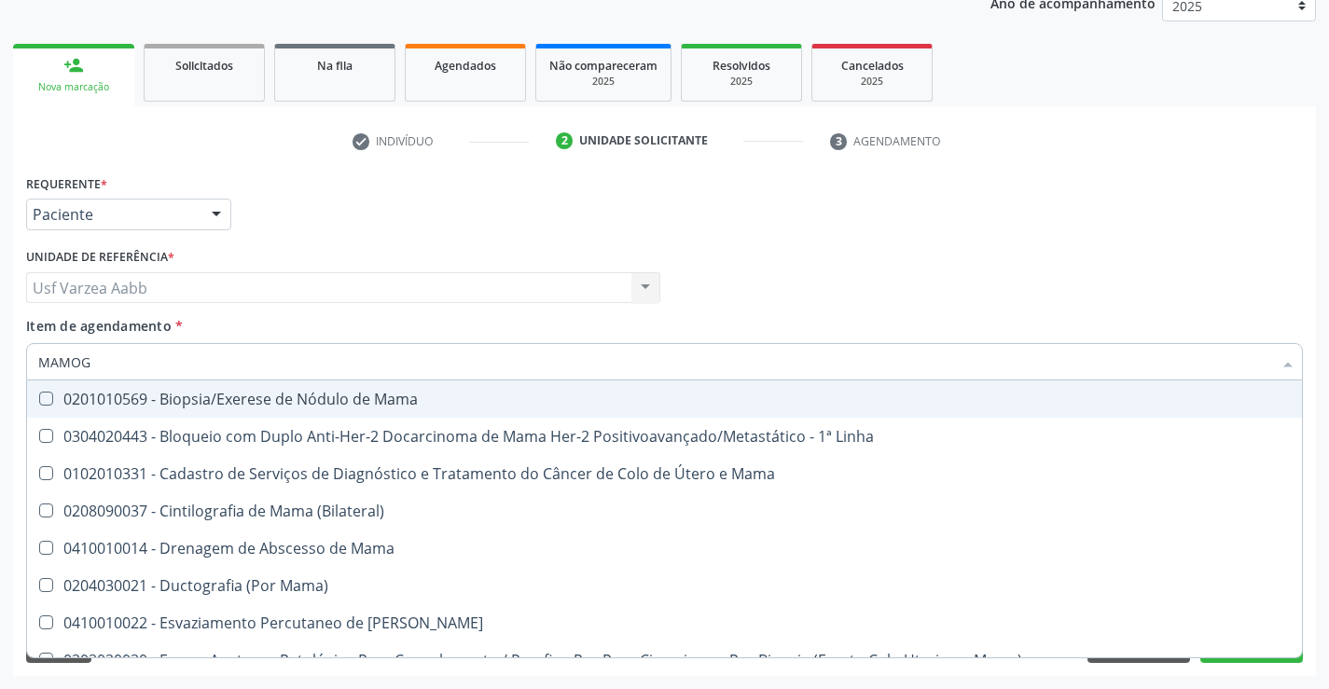
type input "MAMOGR"
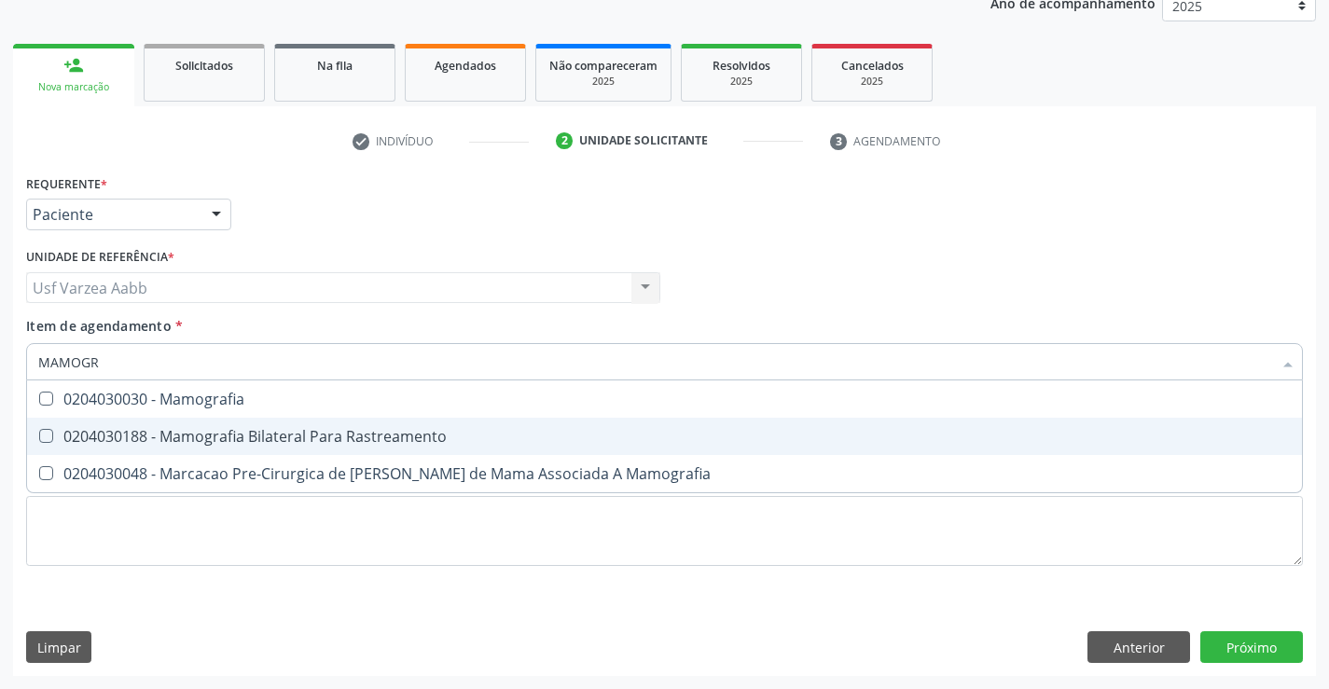
click at [219, 440] on div "0204030188 - Mamografia Bilateral Para Rastreamento" at bounding box center [664, 436] width 1252 height 15
checkbox Rastreamento "true"
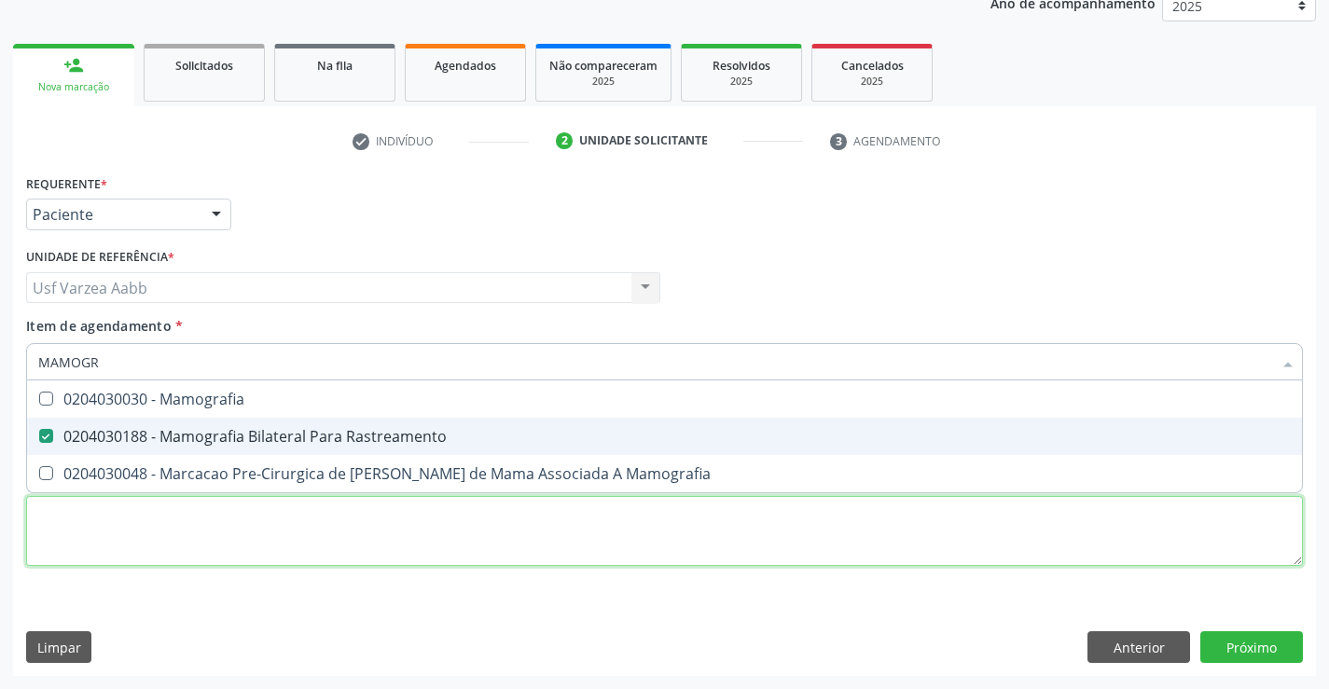
click at [231, 549] on div "Requerente * Paciente Profissional de Saúde Paciente Nenhum resultado encontrad…" at bounding box center [664, 381] width 1277 height 422
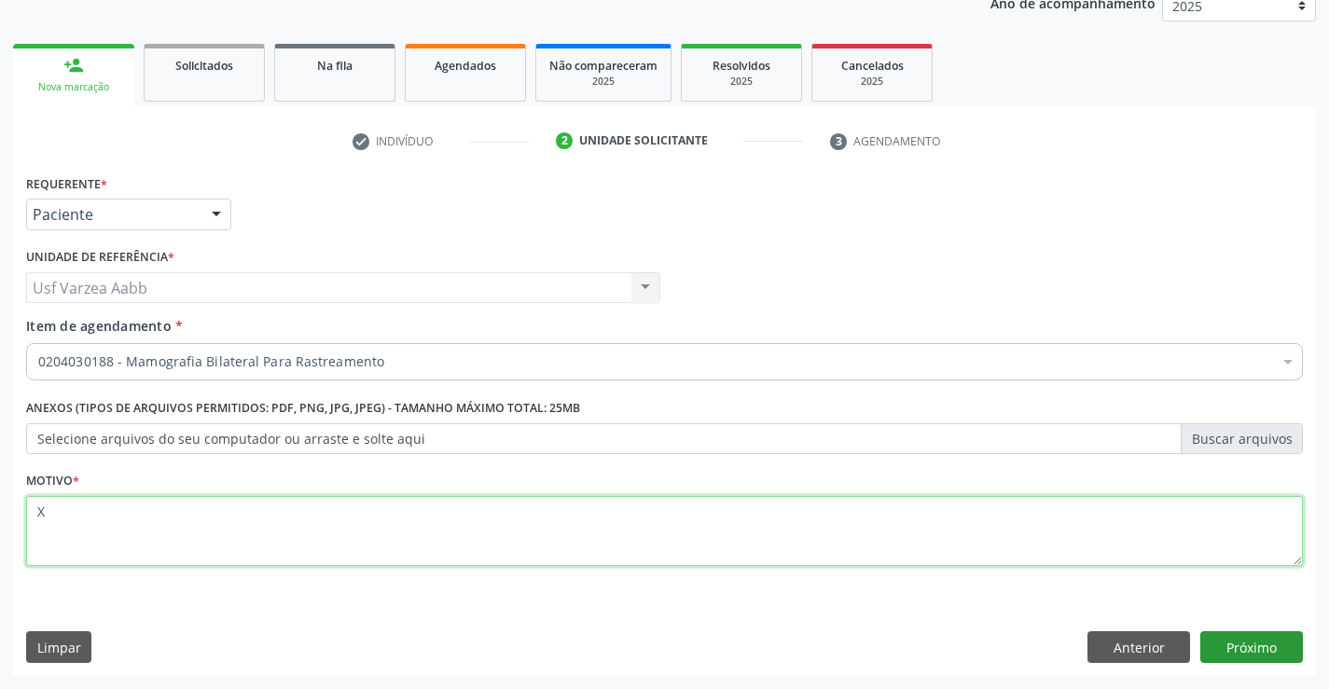
type textarea "X"
click at [1239, 645] on button "Próximo" at bounding box center [1251, 647] width 103 height 32
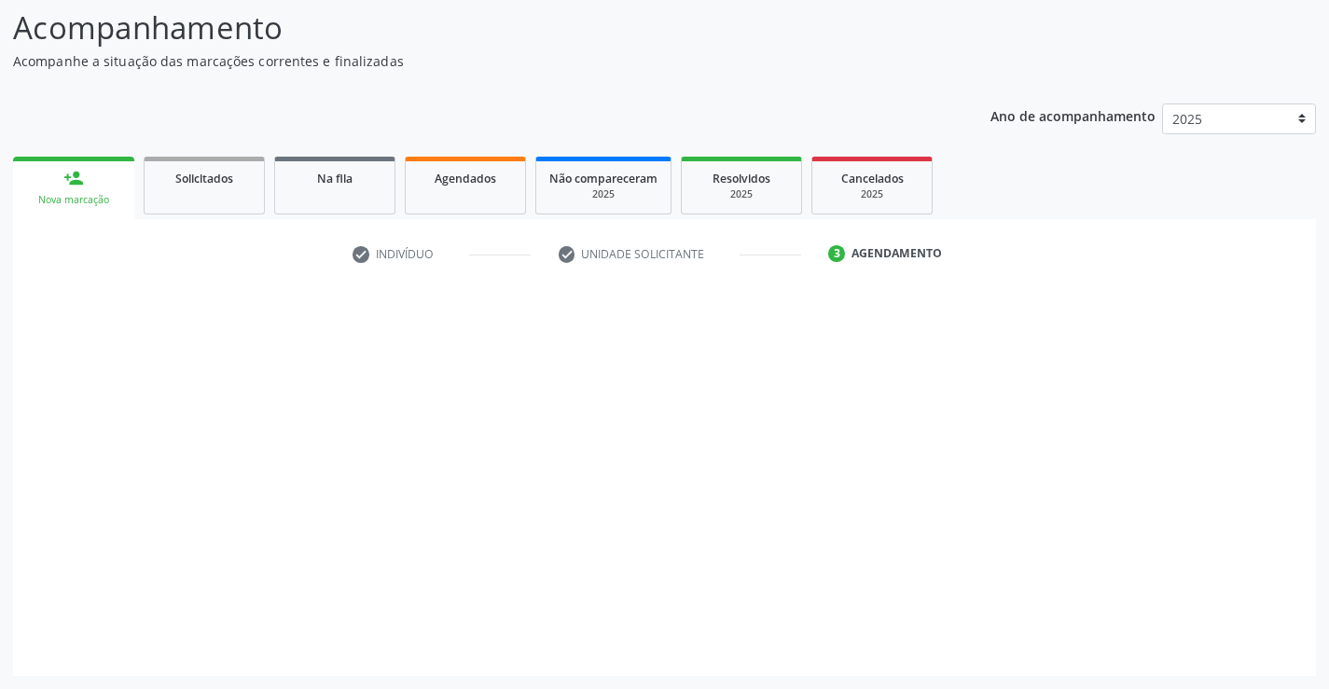
scroll to position [122, 0]
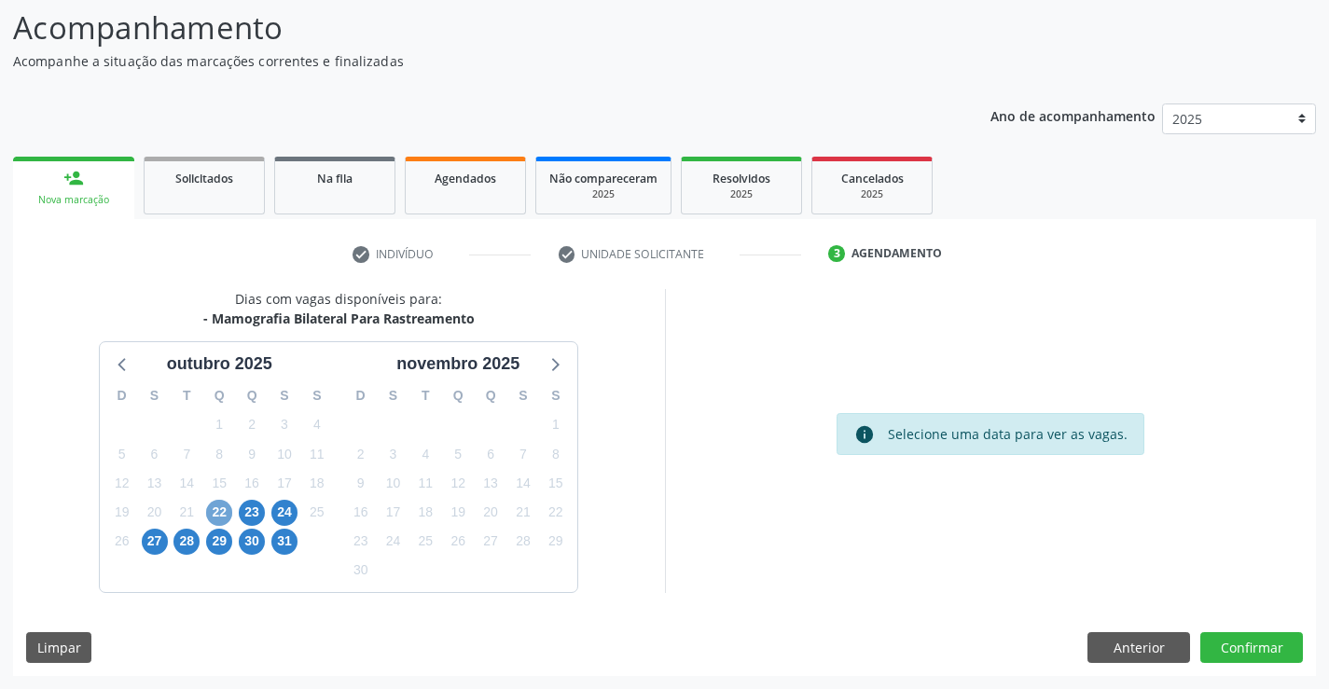
click at [227, 511] on span "22" at bounding box center [219, 513] width 26 height 26
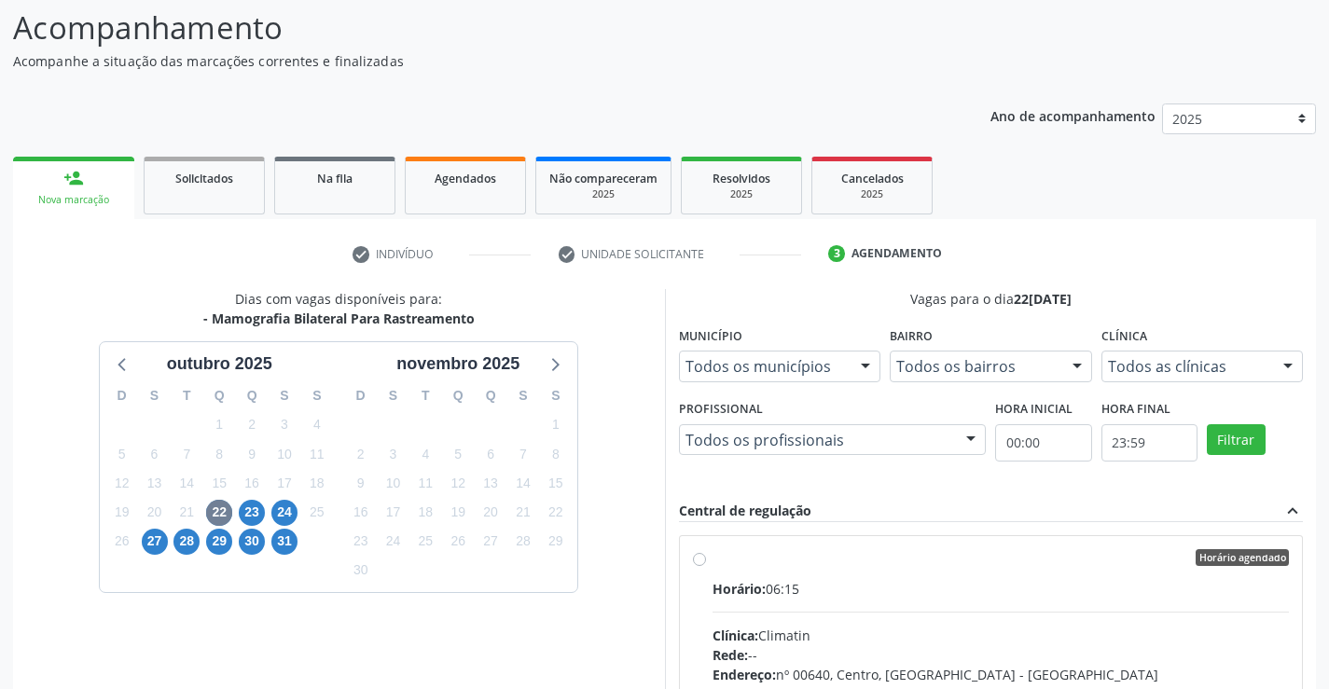
click at [688, 544] on div "Horário agendado Horário: 06:15 Clínica: Climatin Rede: -- Endereço: nº 00640, …" at bounding box center [991, 692] width 623 height 312
radio input "true"
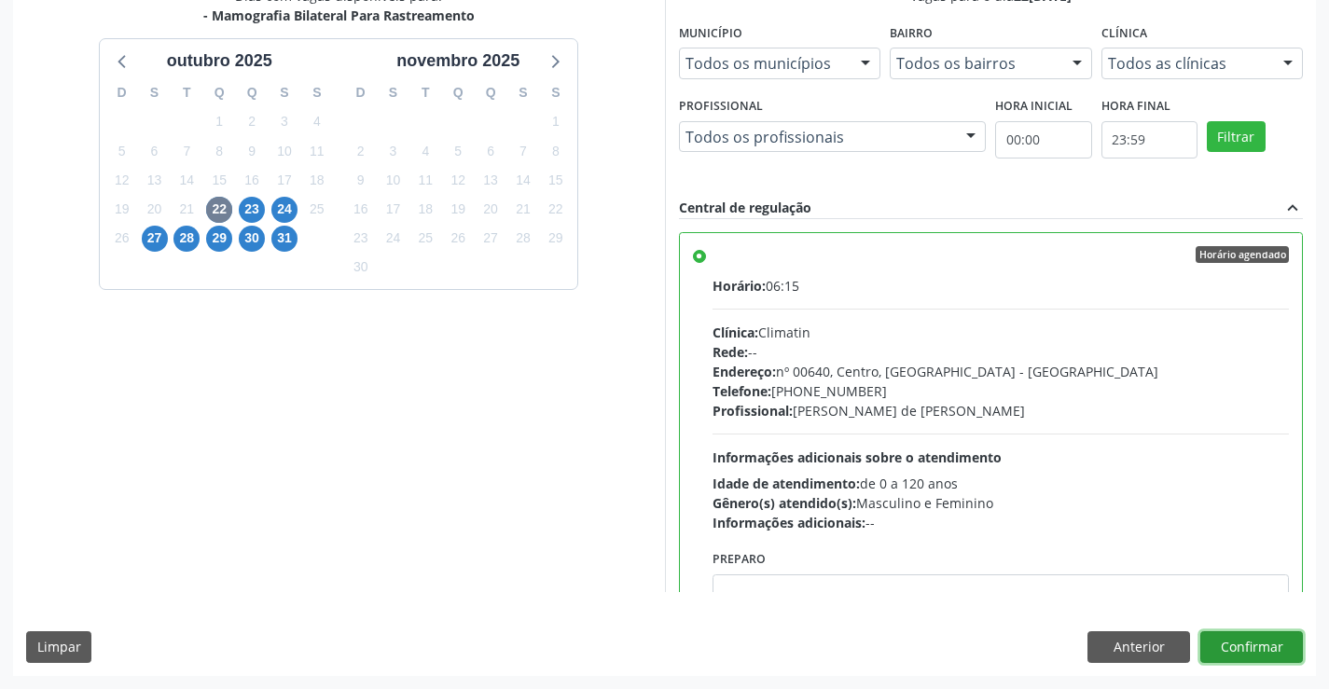
click at [1296, 657] on button "Confirmar" at bounding box center [1251, 647] width 103 height 32
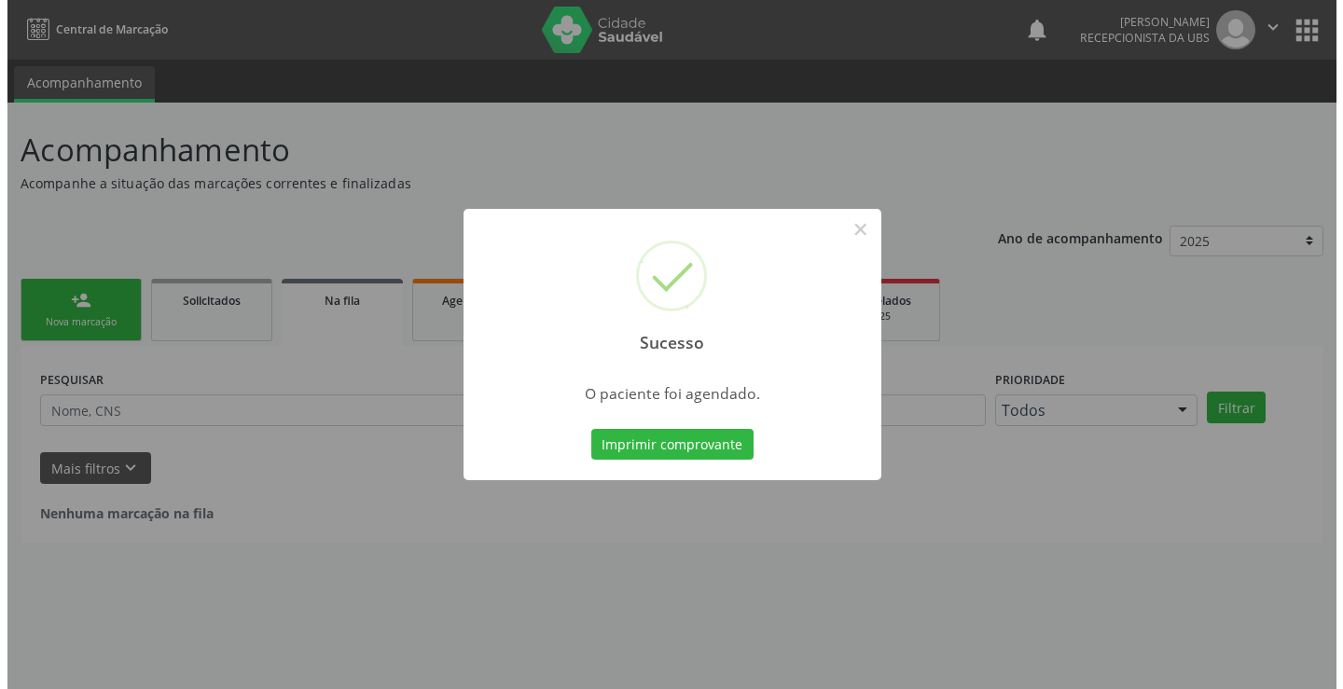
scroll to position [0, 0]
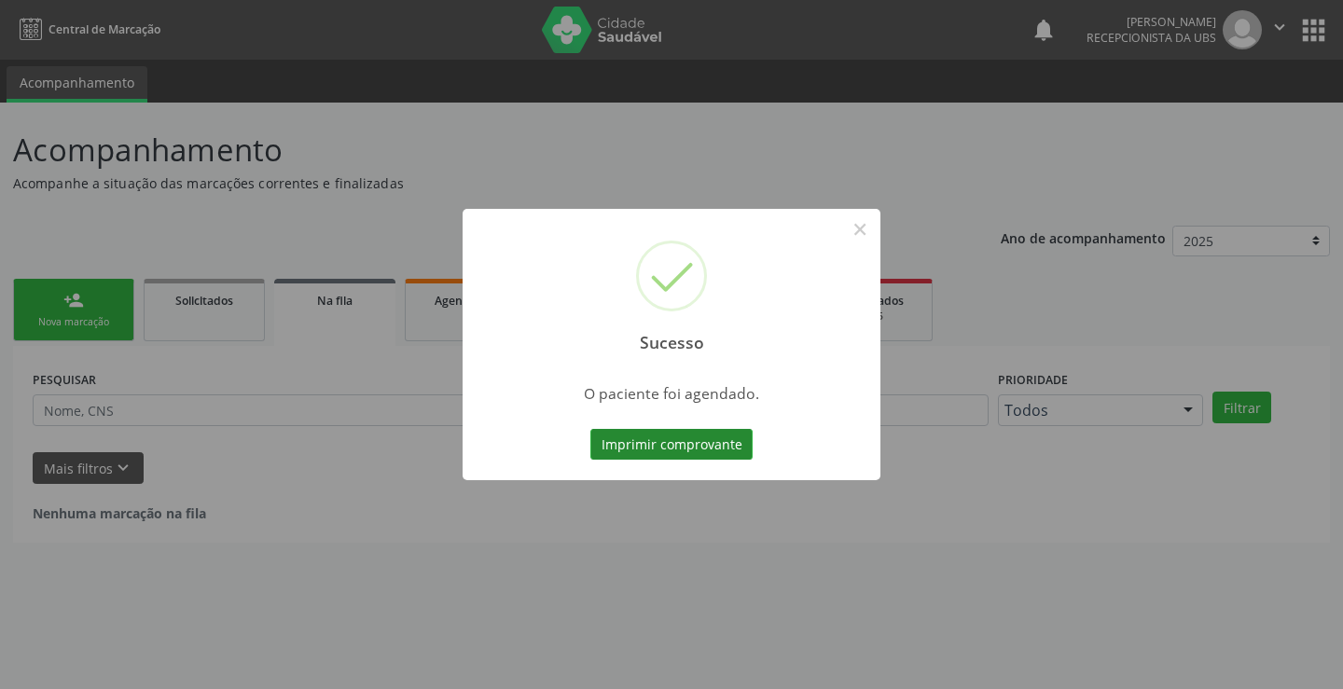
click at [690, 434] on button "Imprimir comprovante" at bounding box center [671, 445] width 162 height 32
